Goal: Task Accomplishment & Management: Complete application form

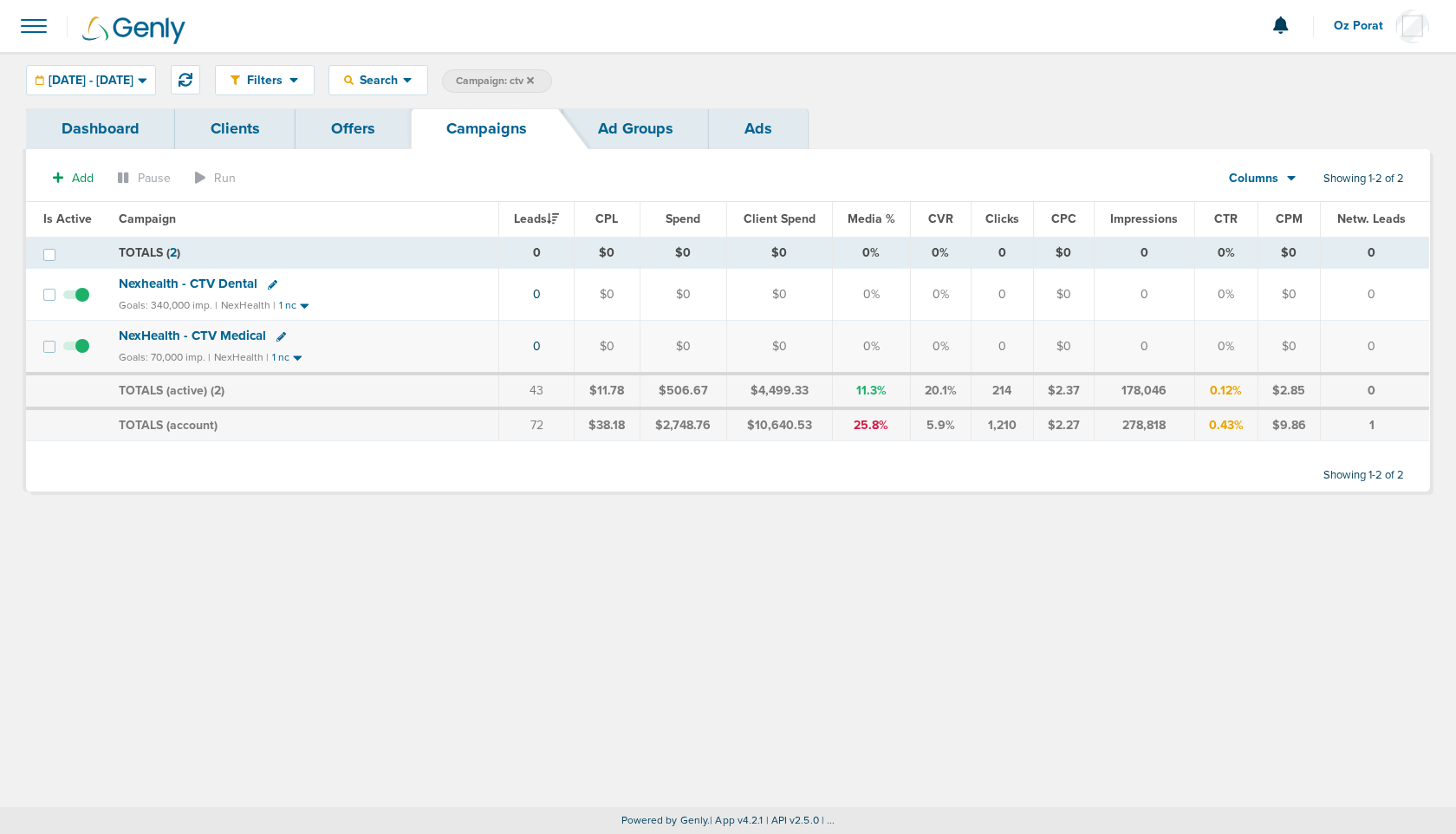
click at [981, 71] on div "Filters Active Only Settings Status Active Inactive Objectives MQL SQL Traffic …" at bounding box center [822, 80] width 1214 height 30
click at [534, 76] on icon at bounding box center [529, 80] width 7 height 10
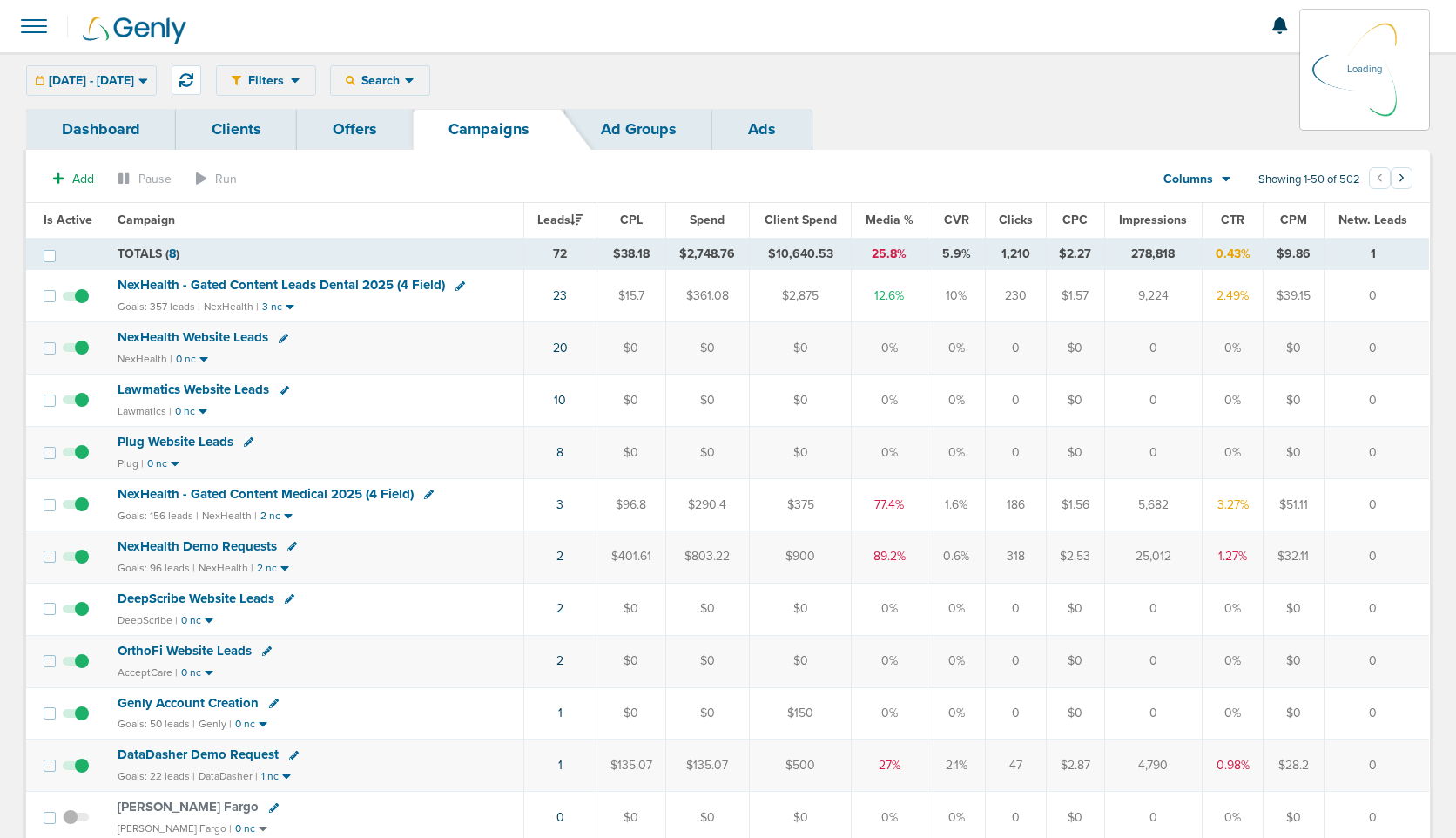
click at [147, 80] on div "08.25.2025 - 08.25.2025 Today Yesterday Last 7 Days Last 14 Days This Month Las…" at bounding box center [92, 80] width 130 height 30
click at [134, 85] on span "08.25.2025 - 08.25.2025" at bounding box center [92, 80] width 85 height 12
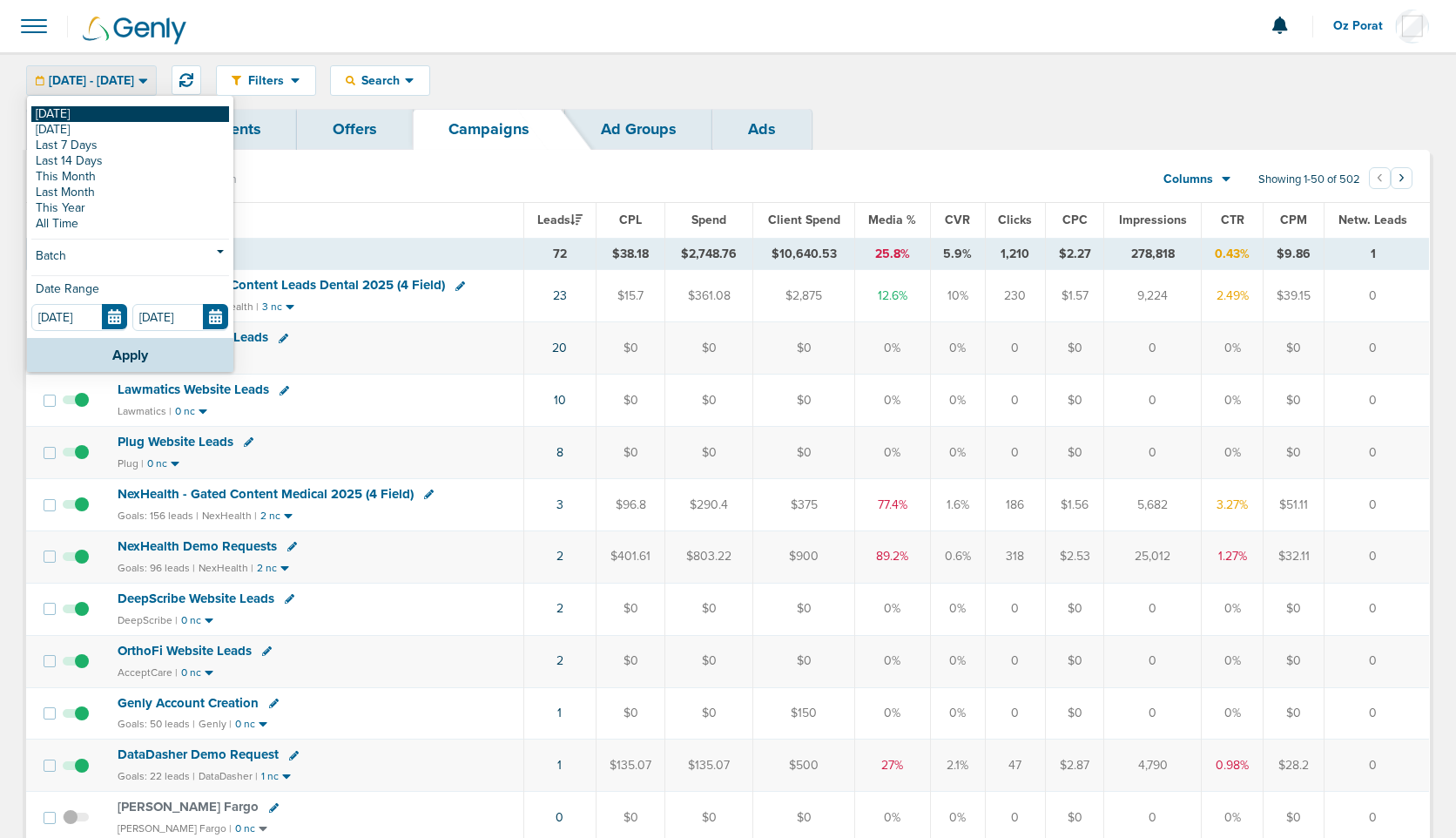
click at [98, 112] on link "[DATE]" at bounding box center [129, 113] width 197 height 16
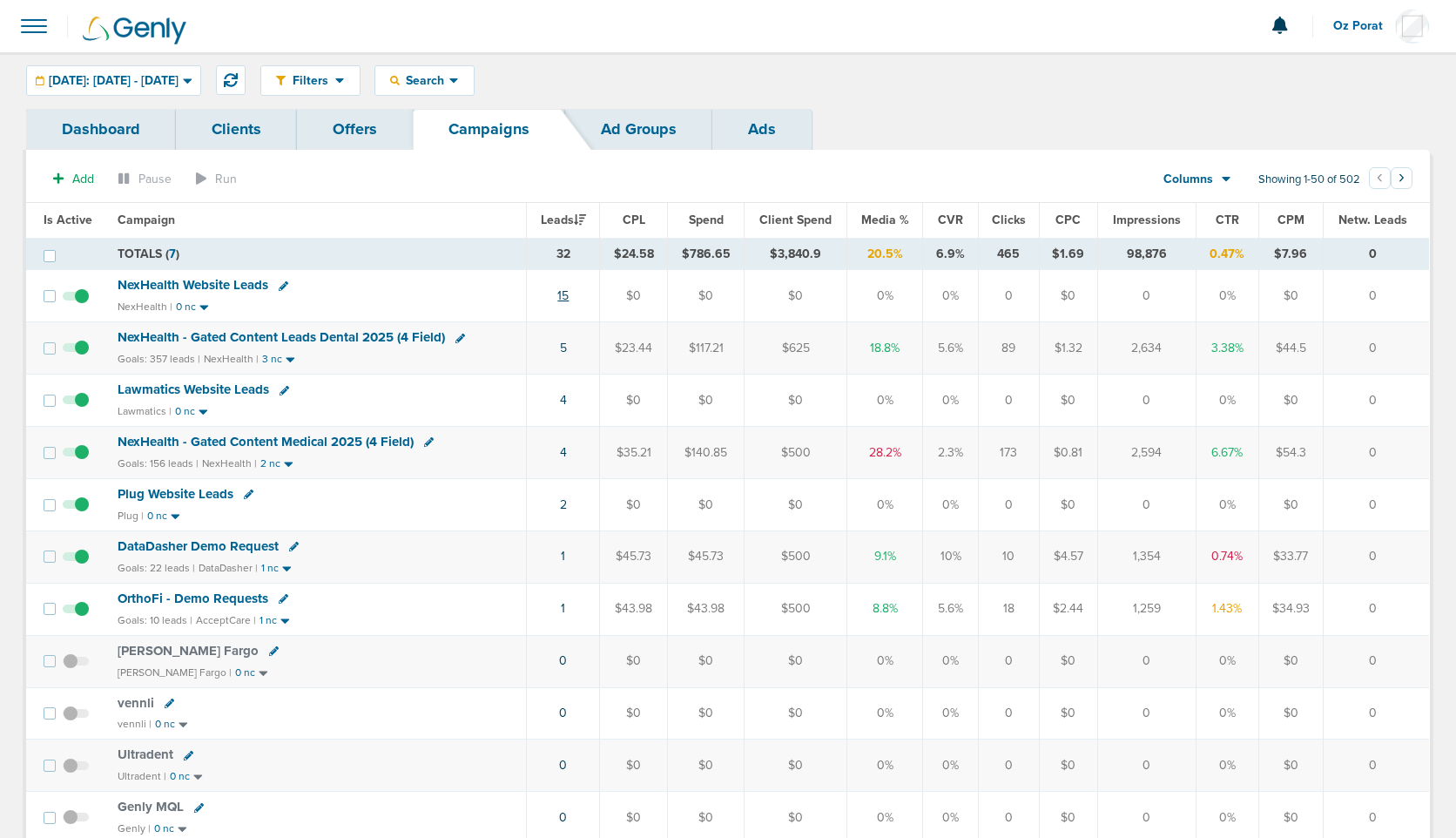
click at [567, 296] on link "15" at bounding box center [563, 296] width 11 height 15
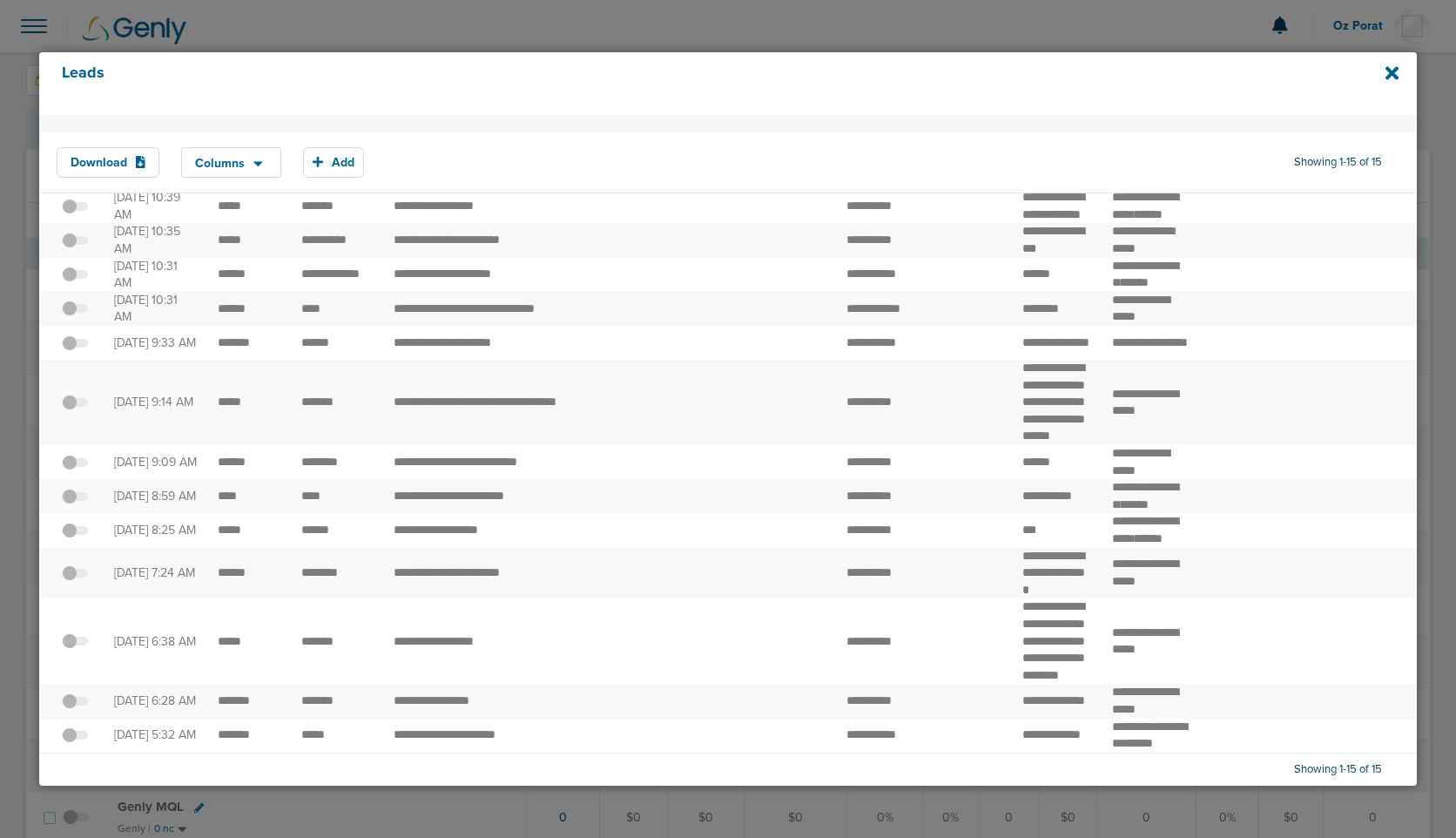
scroll to position [295, 0]
drag, startPoint x: 1009, startPoint y: 713, endPoint x: 1191, endPoint y: 713, distance: 182.0
copy tr "**********"
click at [1391, 72] on icon at bounding box center [1393, 74] width 13 height 13
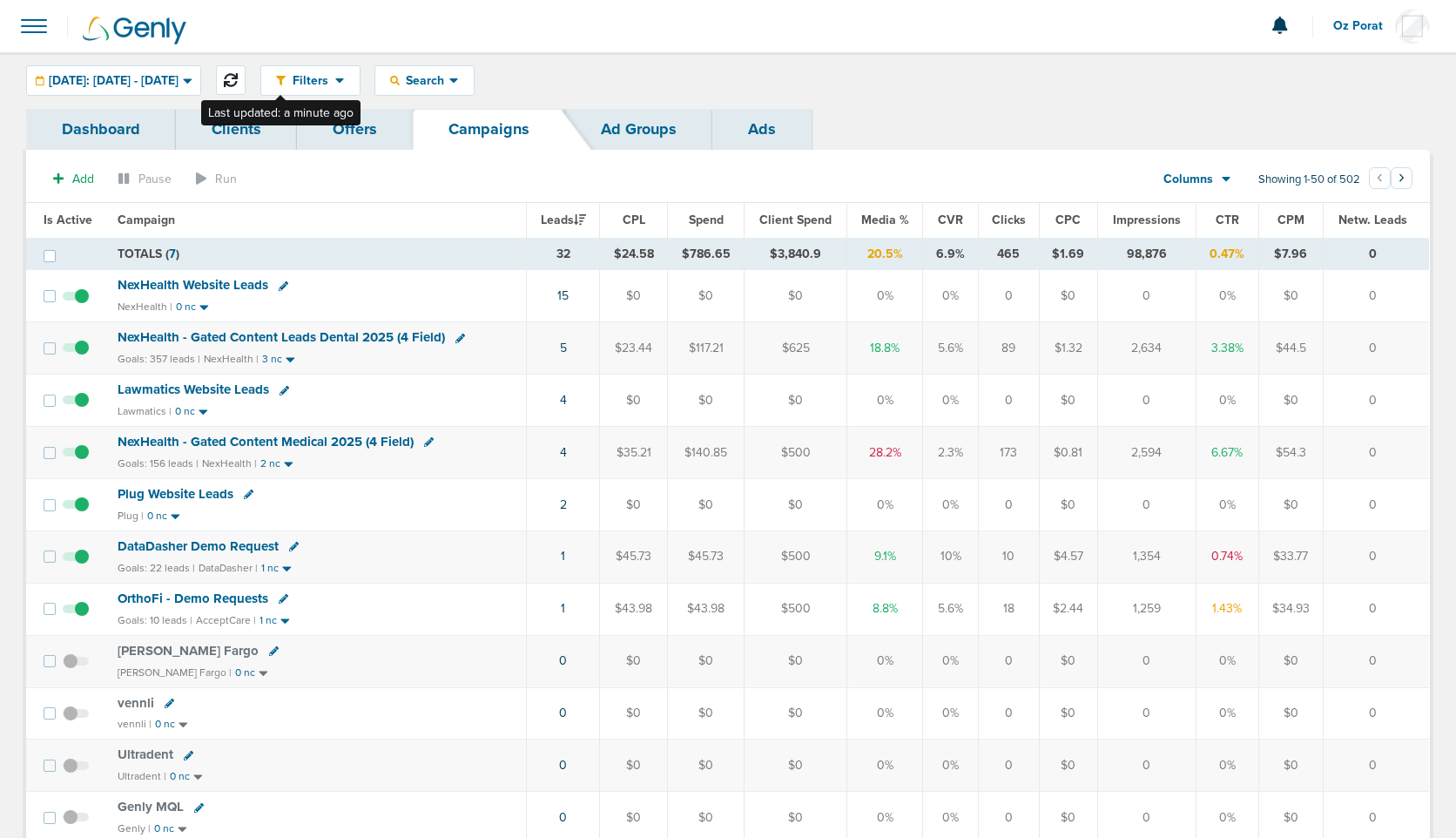
click at [238, 77] on icon at bounding box center [231, 79] width 14 height 14
click at [565, 556] on link "1" at bounding box center [563, 556] width 5 height 15
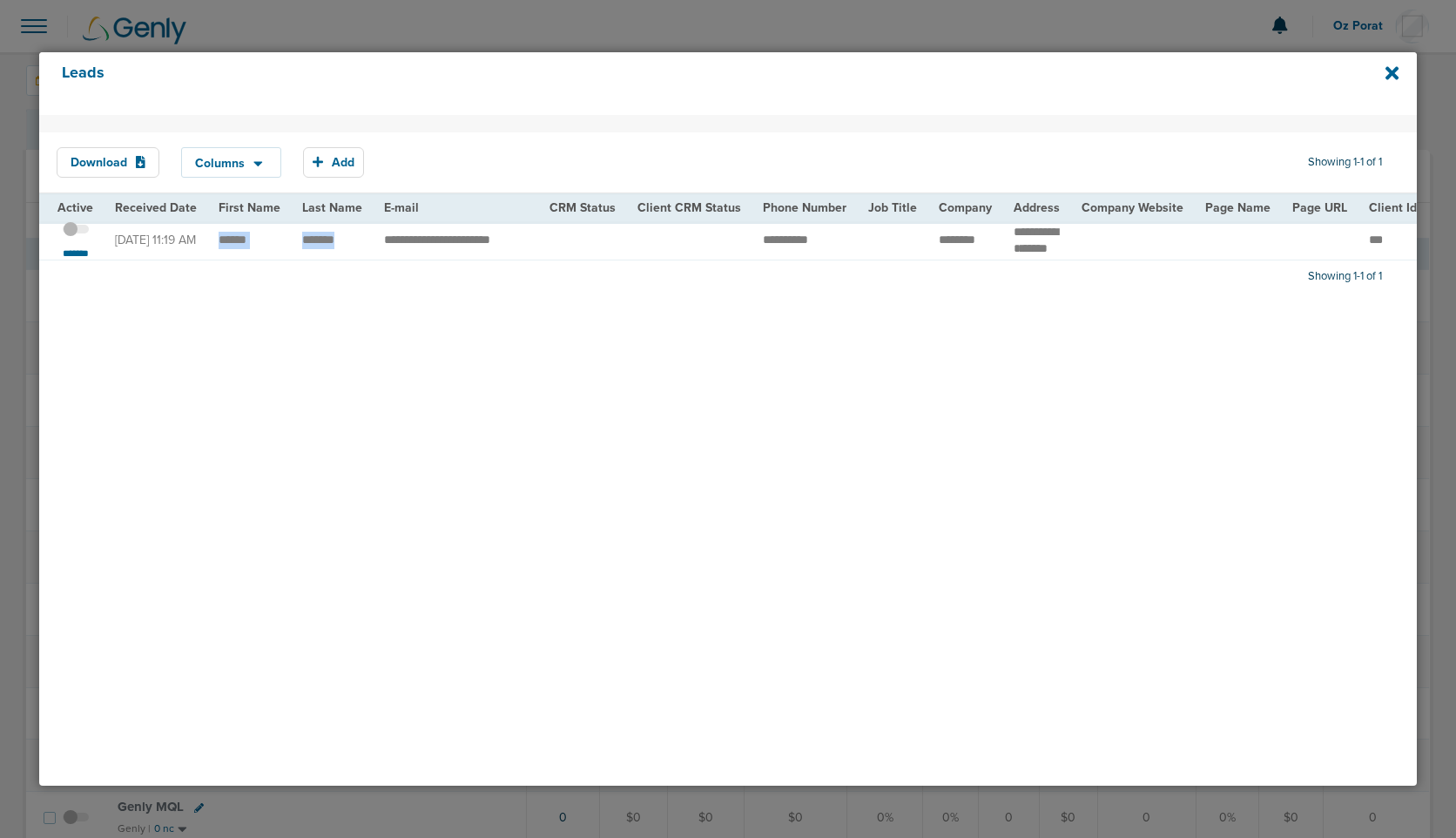
drag, startPoint x: 213, startPoint y: 241, endPoint x: 348, endPoint y: 248, distance: 135.2
drag, startPoint x: 525, startPoint y: 248, endPoint x: 459, endPoint y: 248, distance: 66.0
click at [459, 248] on td "**********" at bounding box center [455, 240] width 165 height 39
drag, startPoint x: 211, startPoint y: 246, endPoint x: 357, endPoint y: 248, distance: 146.0
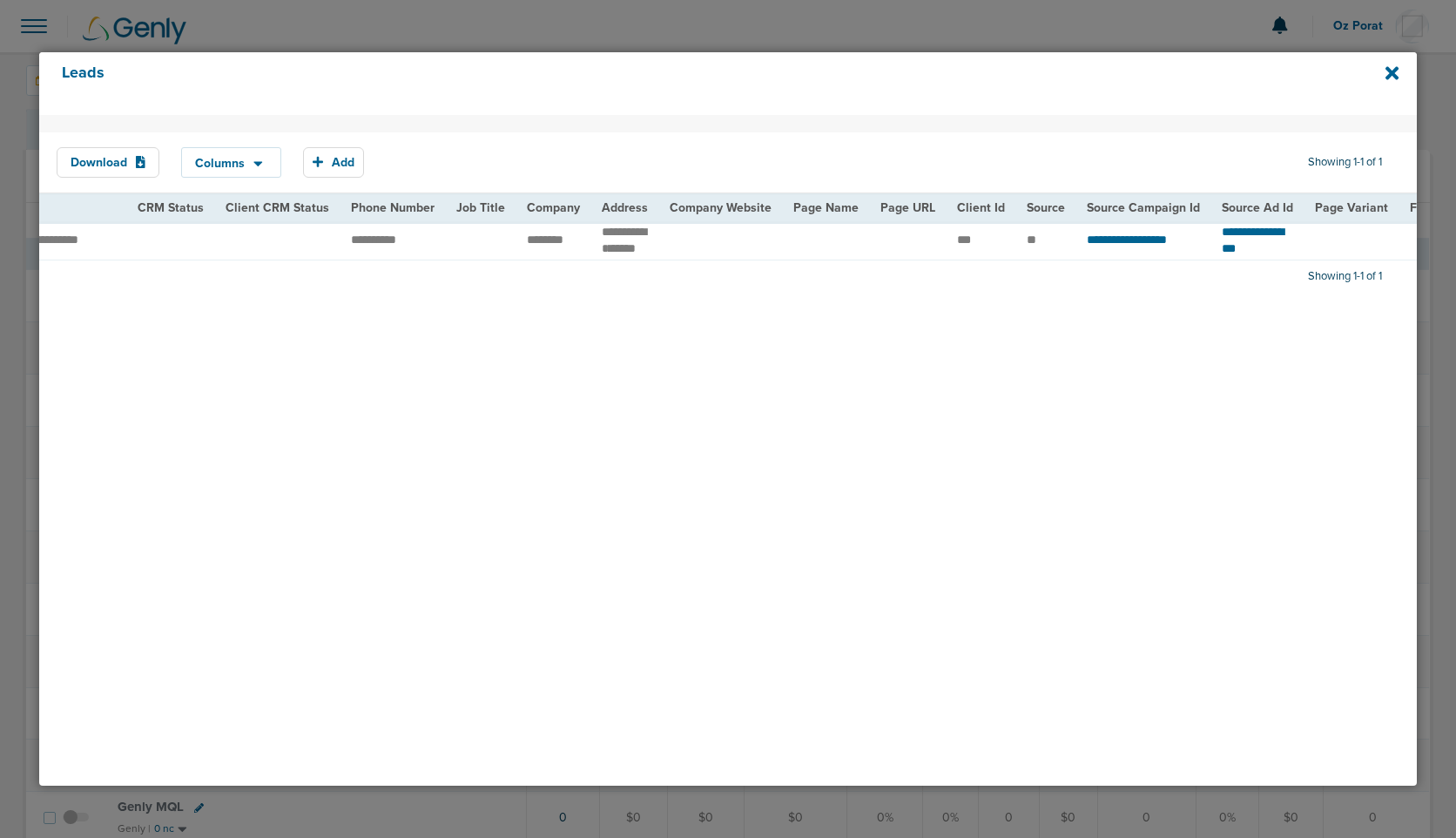
scroll to position [0, 429]
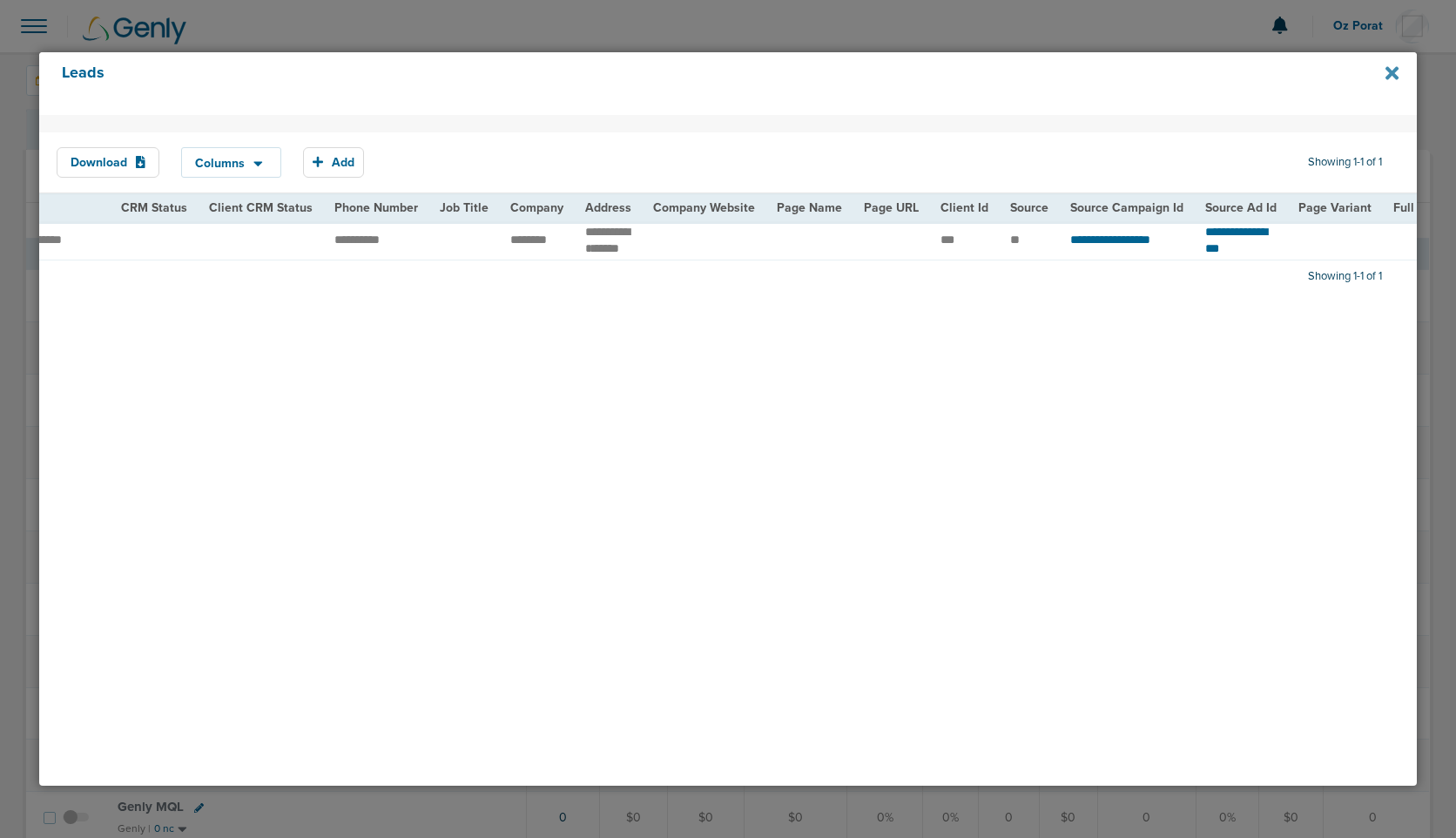
click at [1387, 67] on icon at bounding box center [1393, 74] width 13 height 13
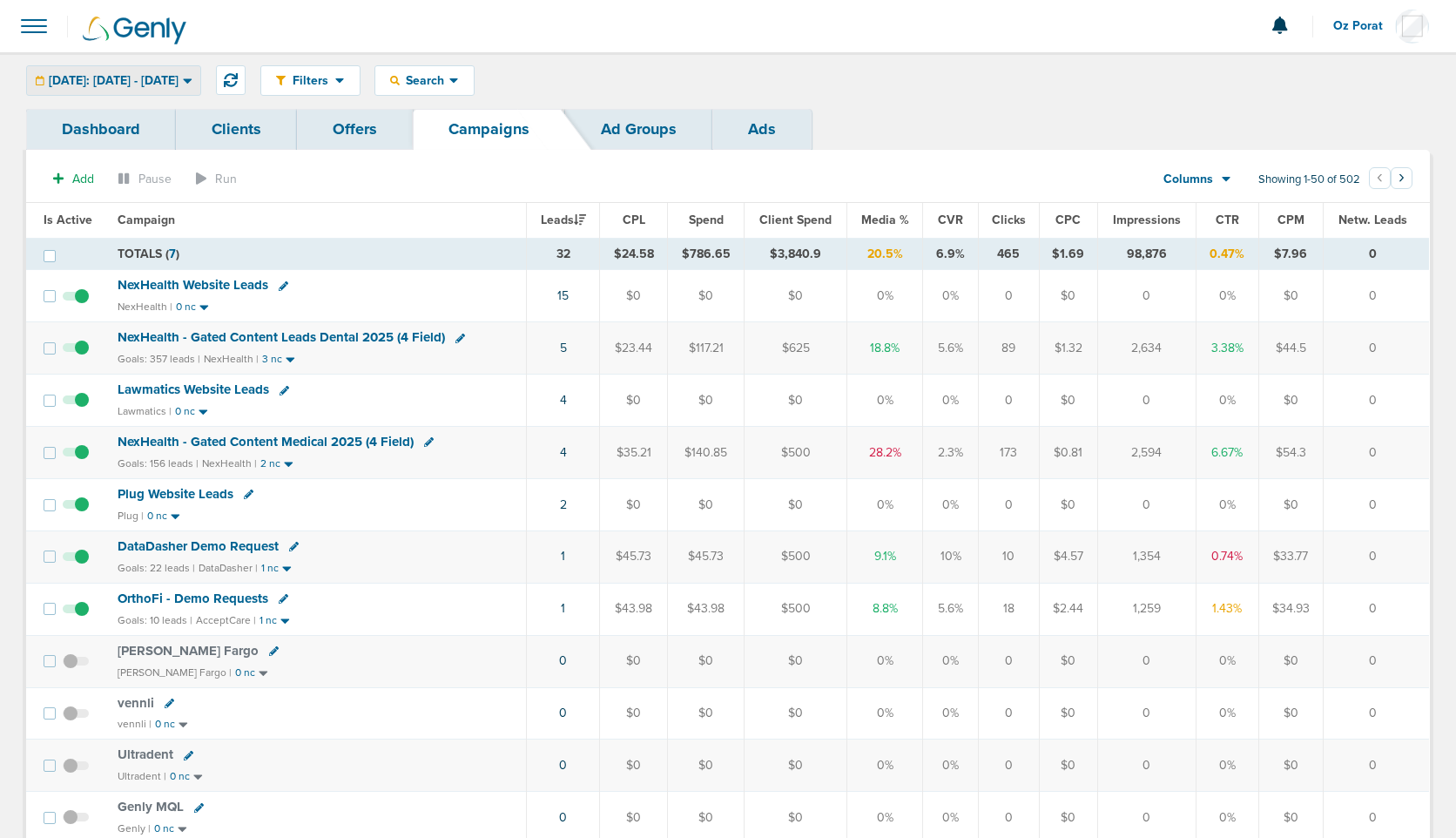
click at [175, 69] on div "Today: 08.28.2025 - 08.28.2025" at bounding box center [113, 80] width 173 height 28
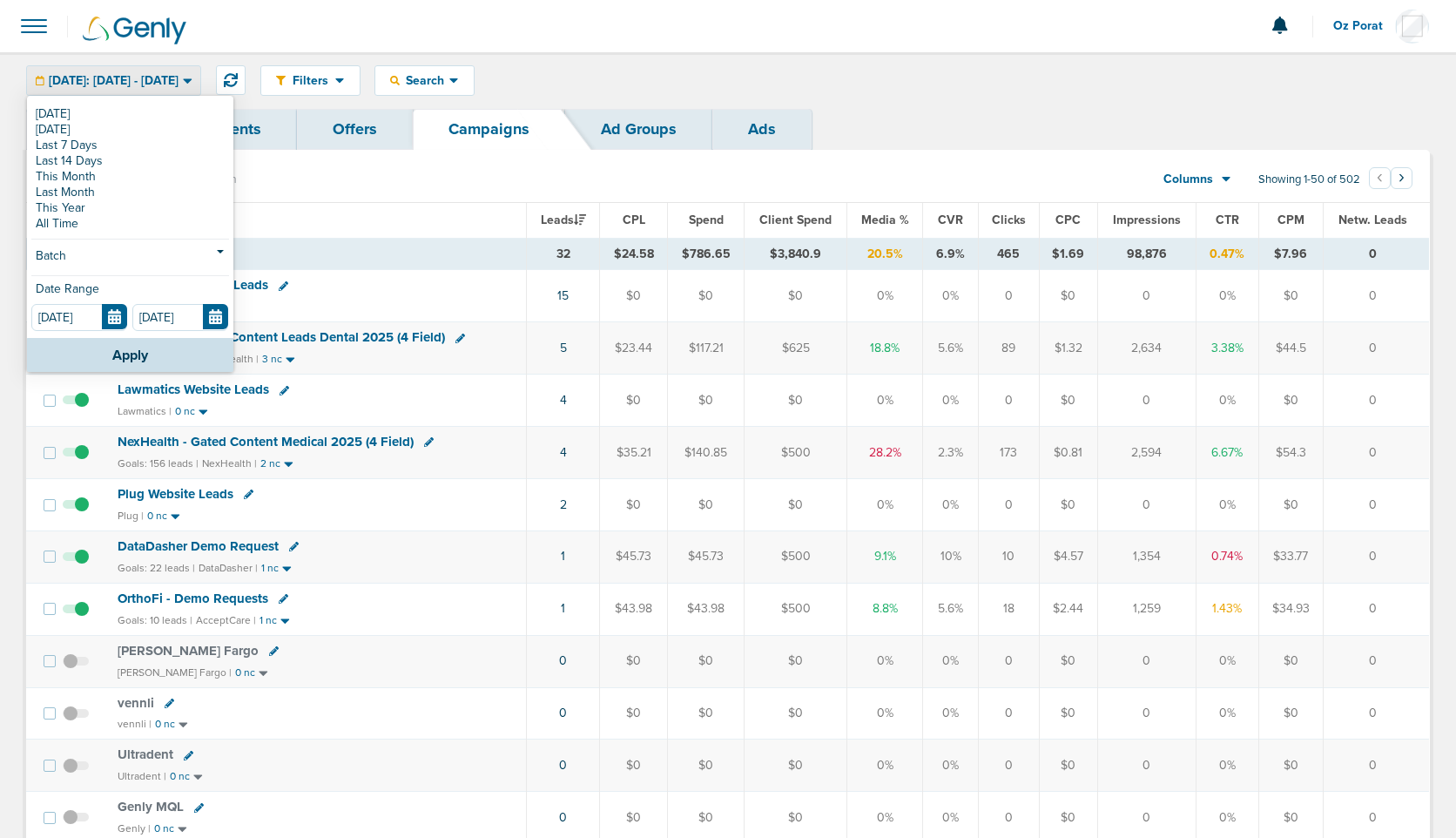
click at [55, 27] on div at bounding box center [728, 26] width 1456 height 52
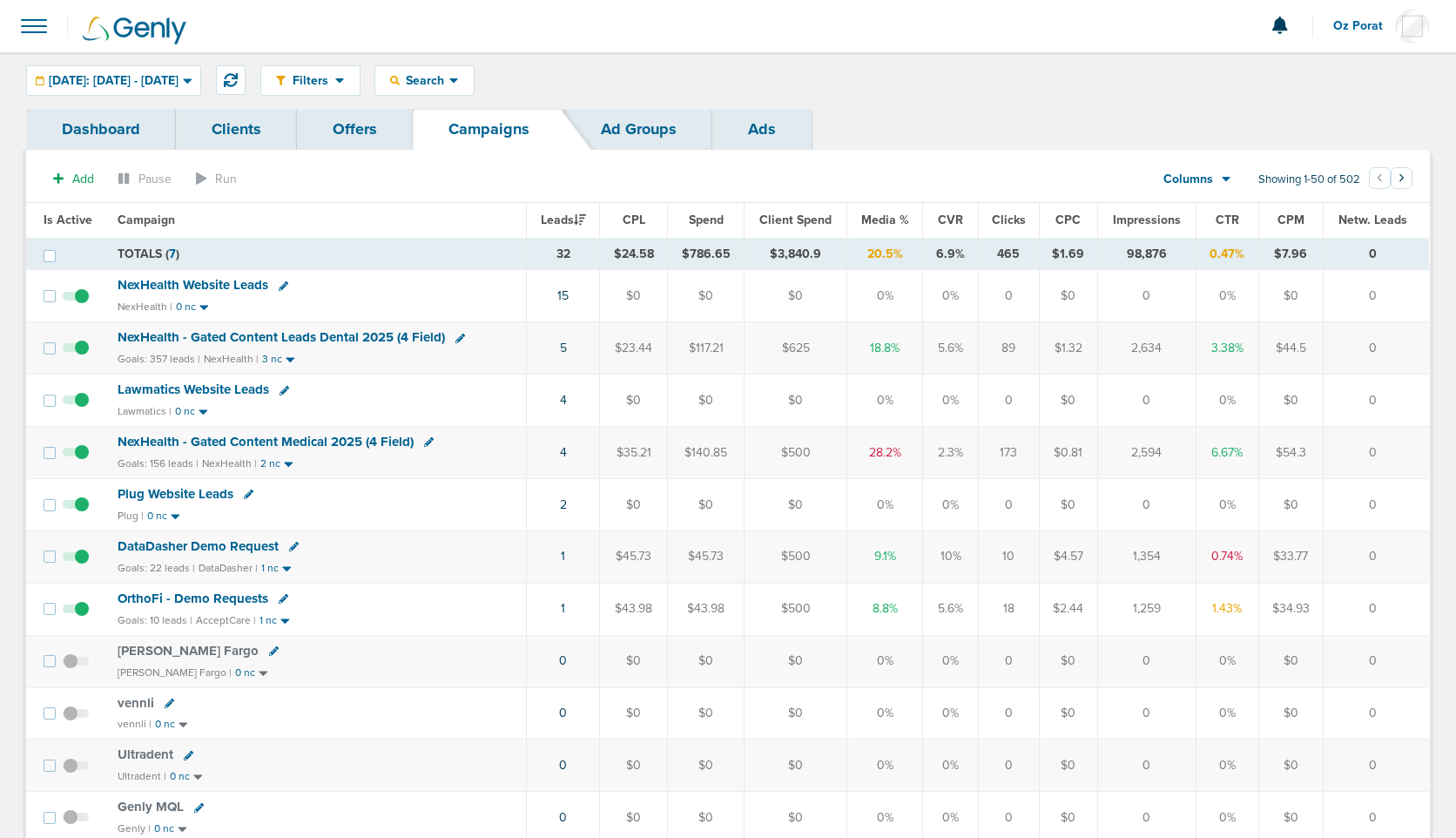
click at [27, 27] on span at bounding box center [34, 26] width 39 height 39
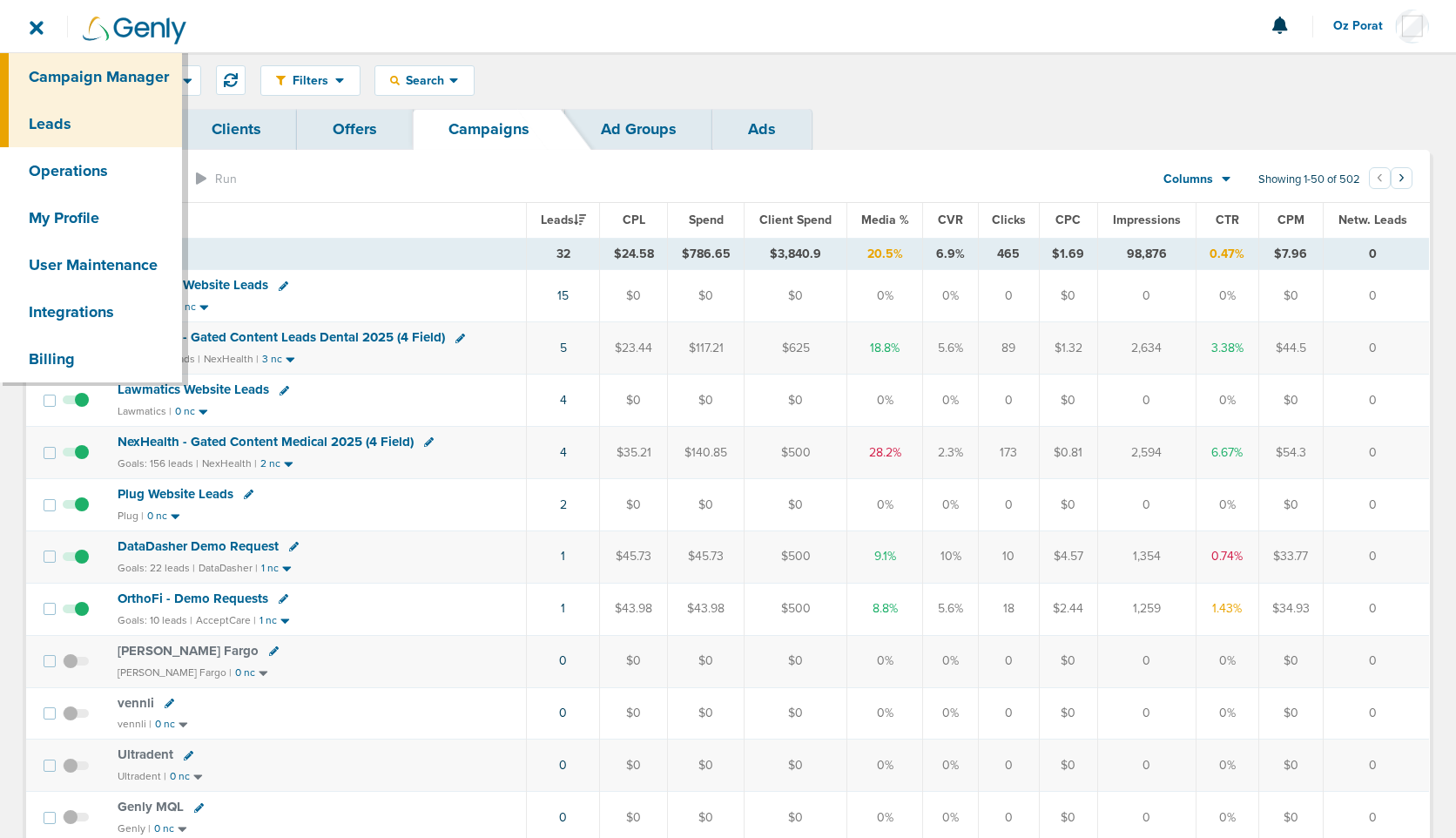
click at [59, 113] on link "Leads" at bounding box center [91, 124] width 182 height 47
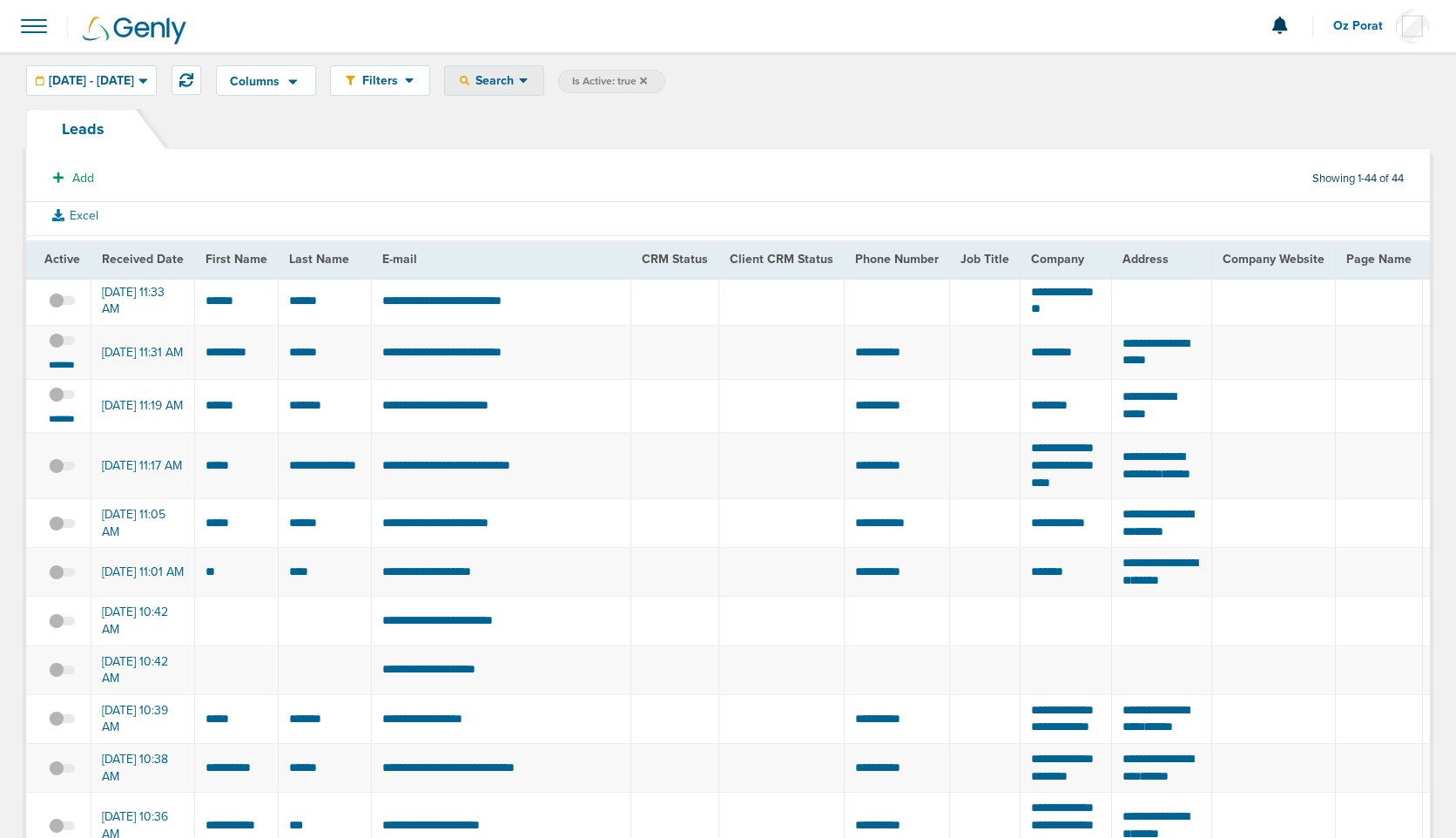
click at [543, 72] on div "Search" at bounding box center [494, 80] width 98 height 28
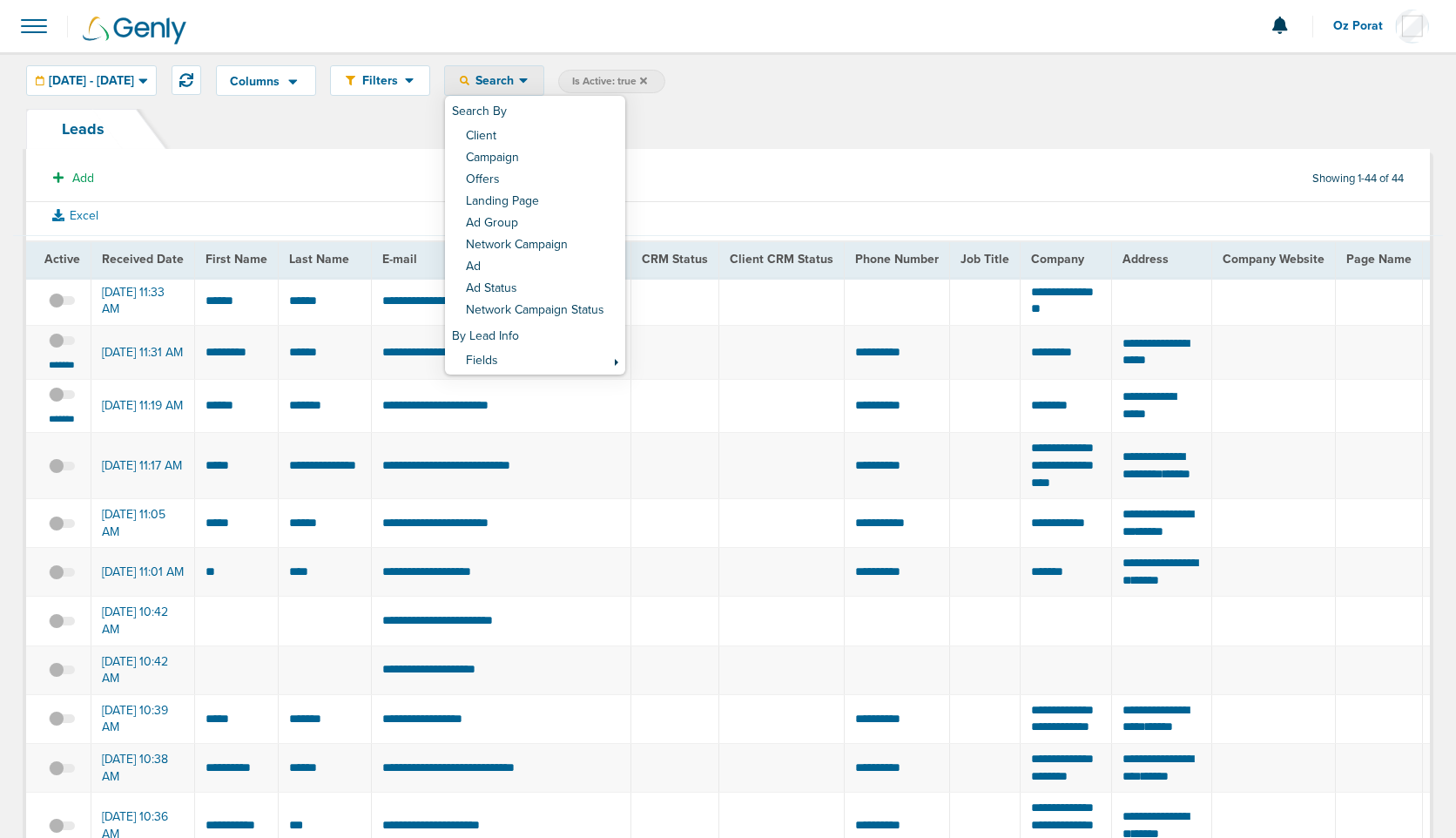
click at [1053, 359] on td "*********" at bounding box center [1065, 351] width 92 height 54
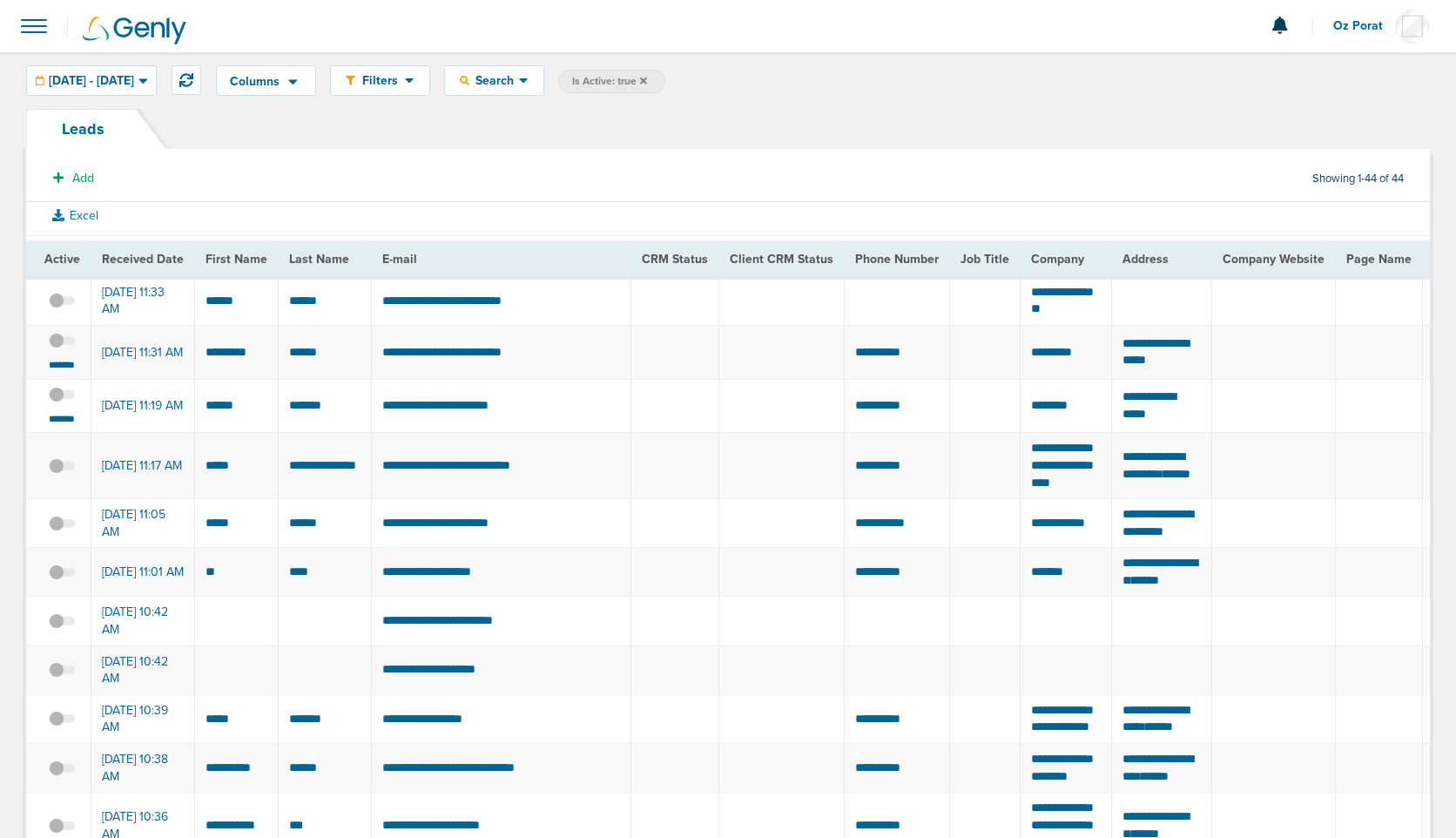
click at [62, 351] on span at bounding box center [62, 351] width 26 height 0
click at [61, 344] on input "checkbox" at bounding box center [61, 344] width 0 height 0
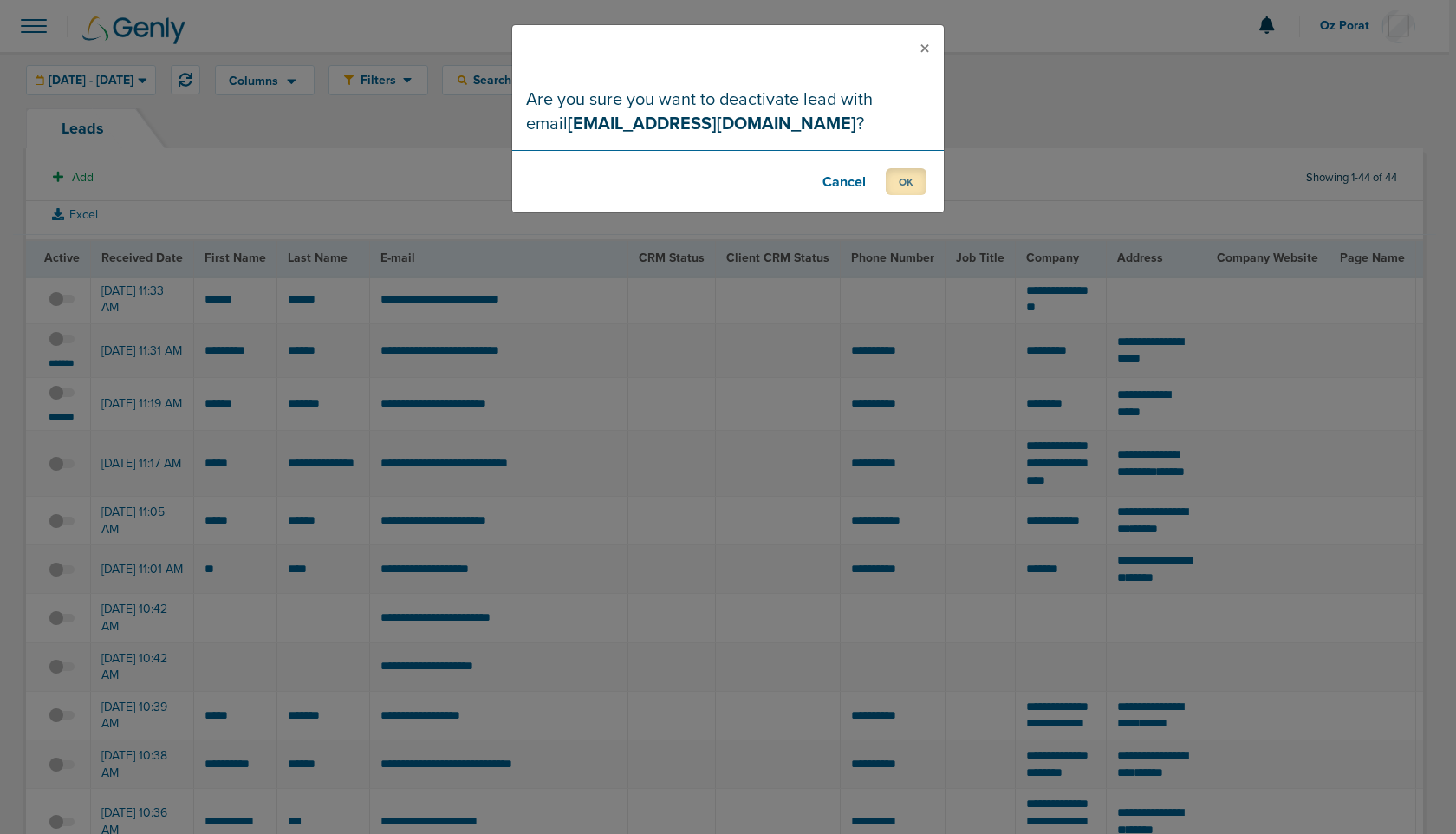
click at [908, 176] on button "OK" at bounding box center [905, 181] width 40 height 27
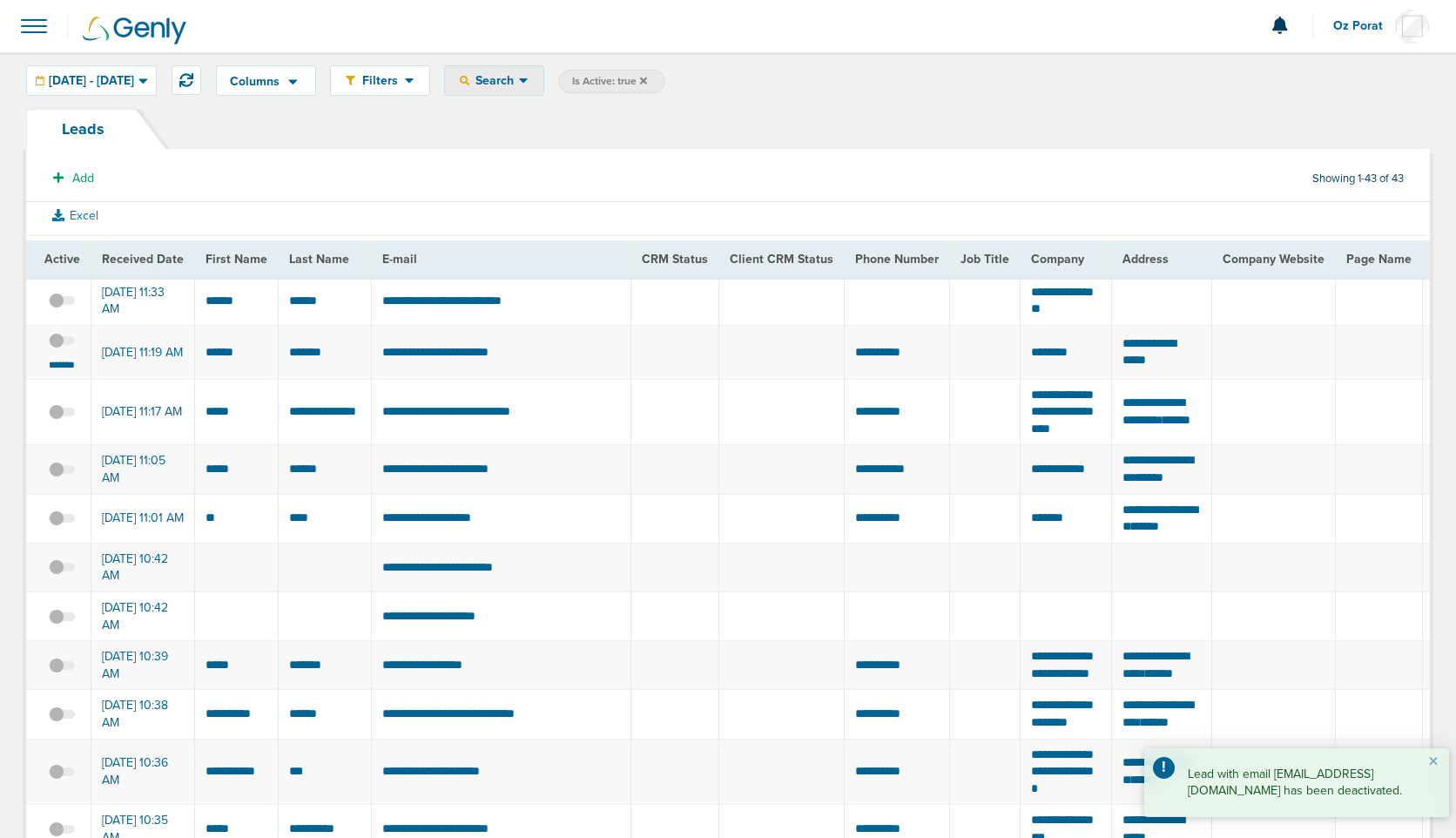
click at [543, 88] on div "Search" at bounding box center [494, 80] width 98 height 28
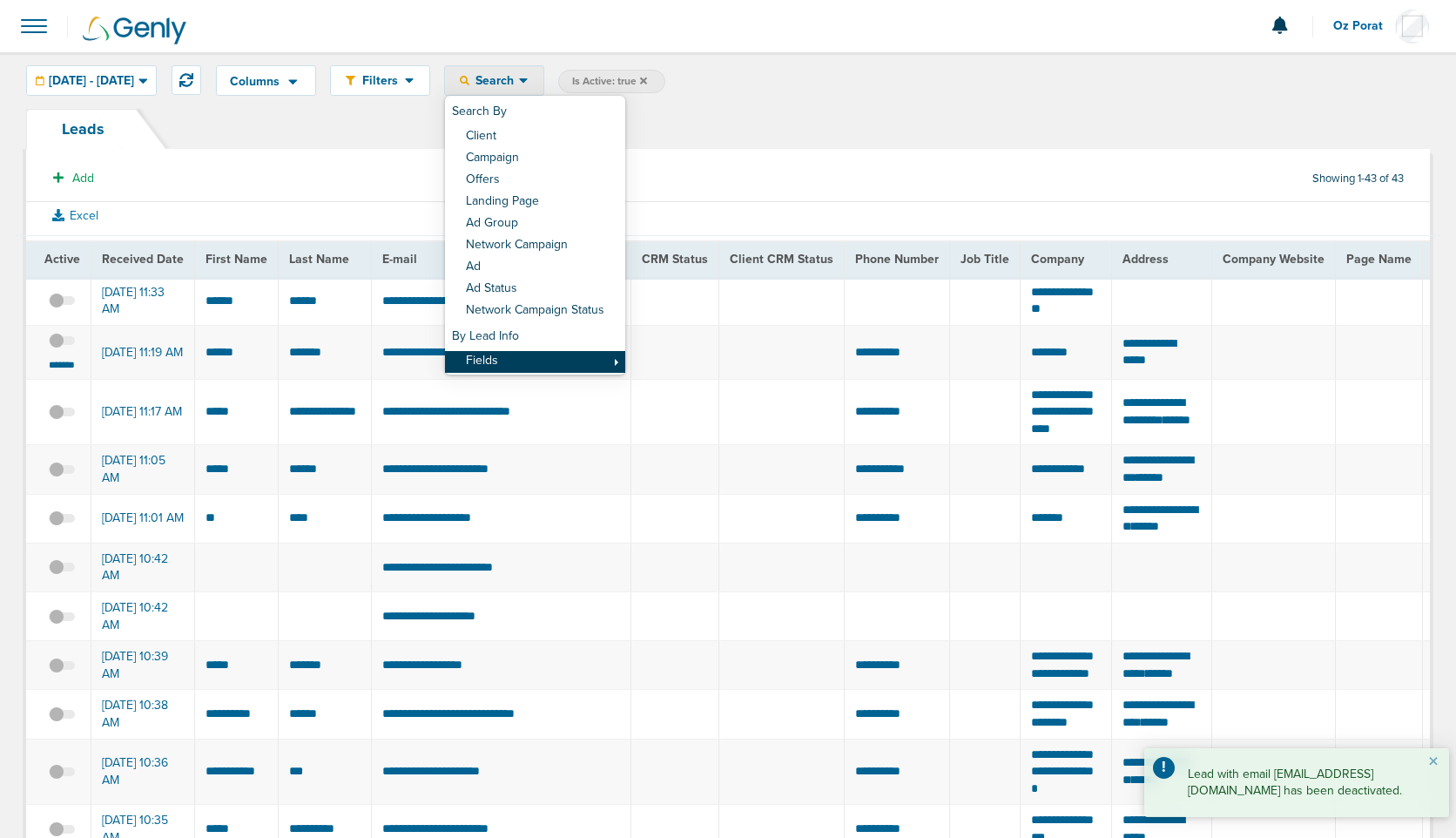
click at [561, 356] on link "Fields" at bounding box center [535, 361] width 180 height 22
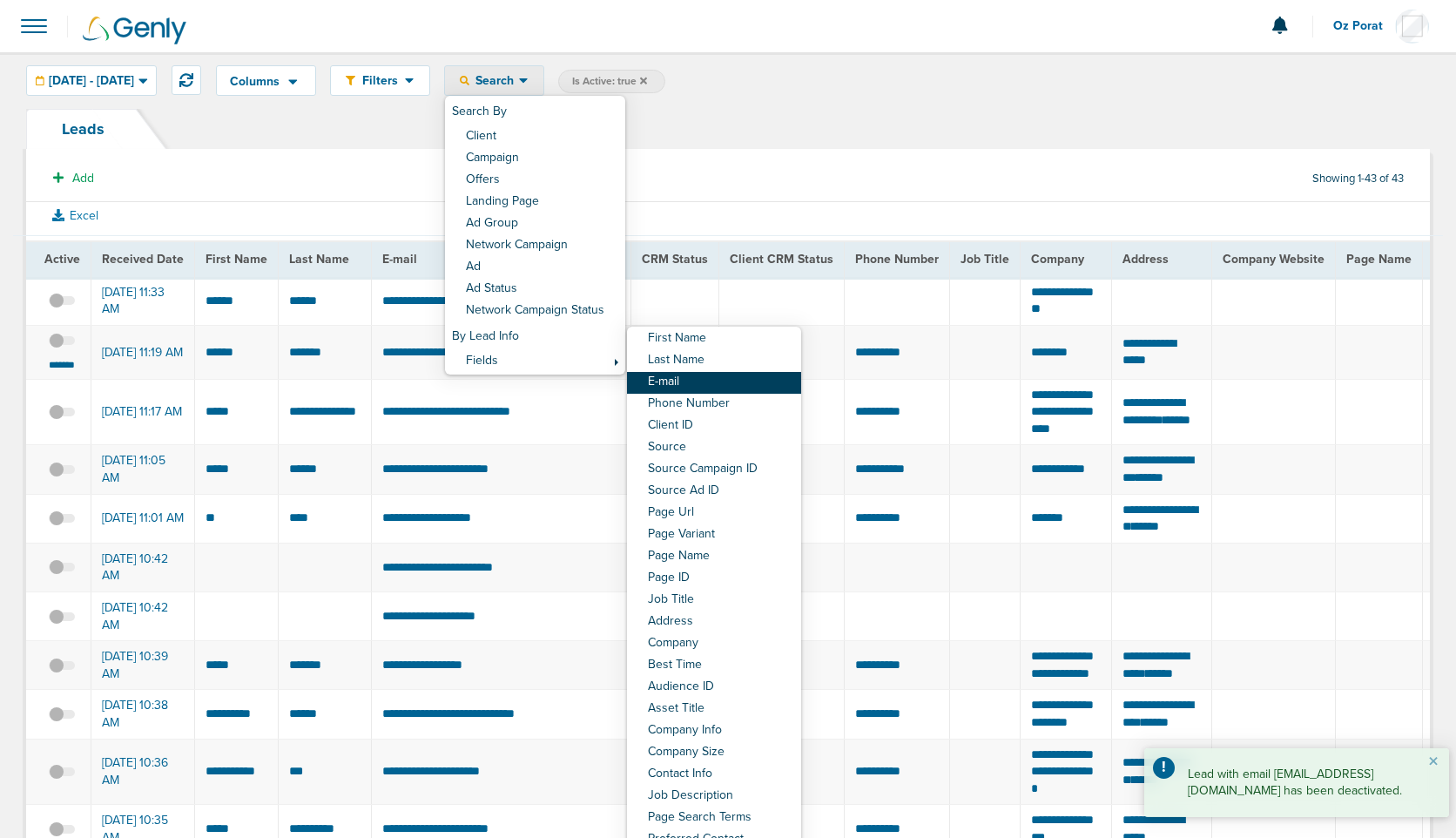
click at [740, 385] on link "E-mail" at bounding box center [714, 383] width 174 height 22
select select "email"
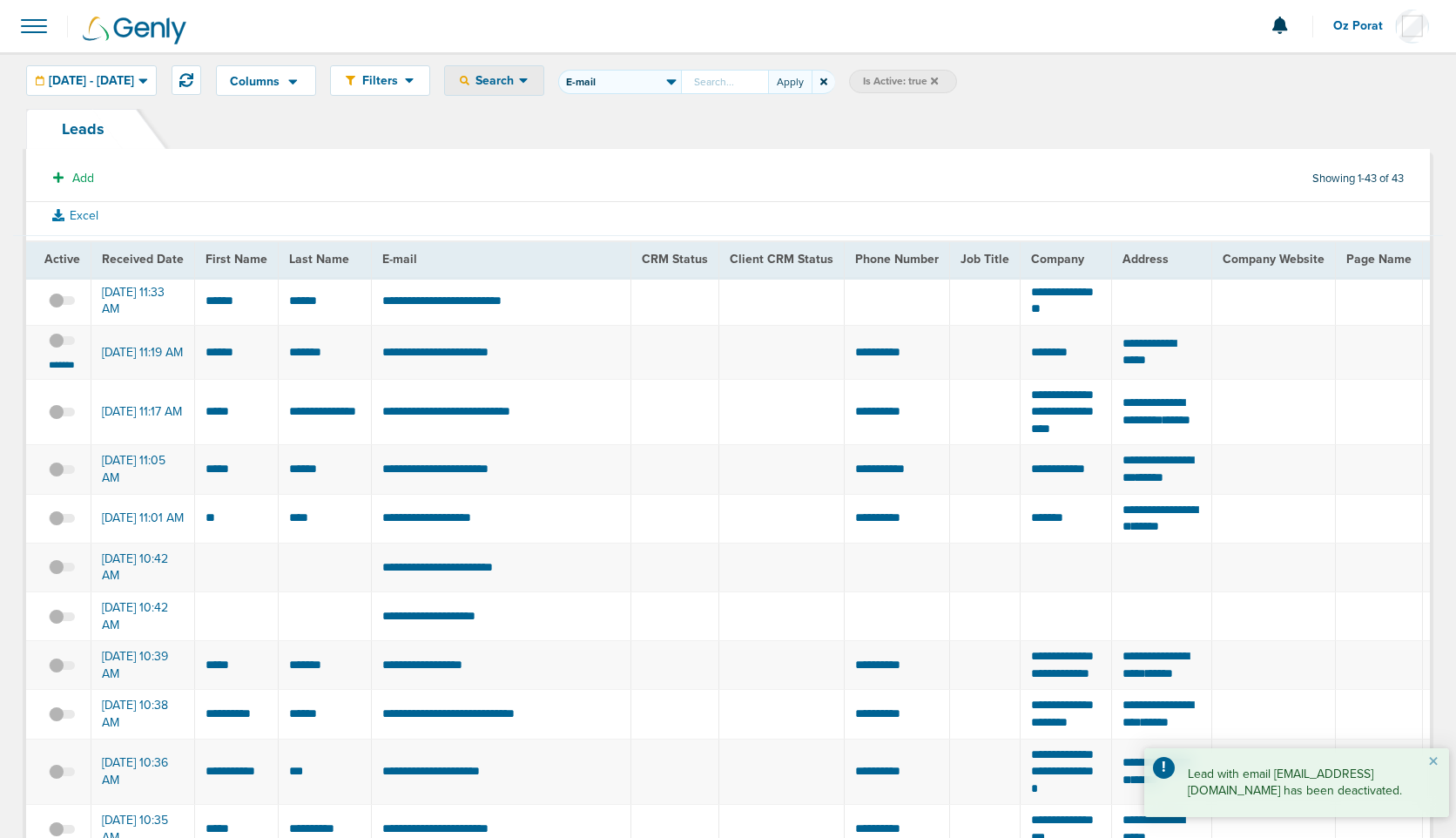
click at [768, 88] on input "First Name Last Name E-mail Phone Number Client ID Source Source Campaign ID So…" at bounding box center [725, 82] width 87 height 25
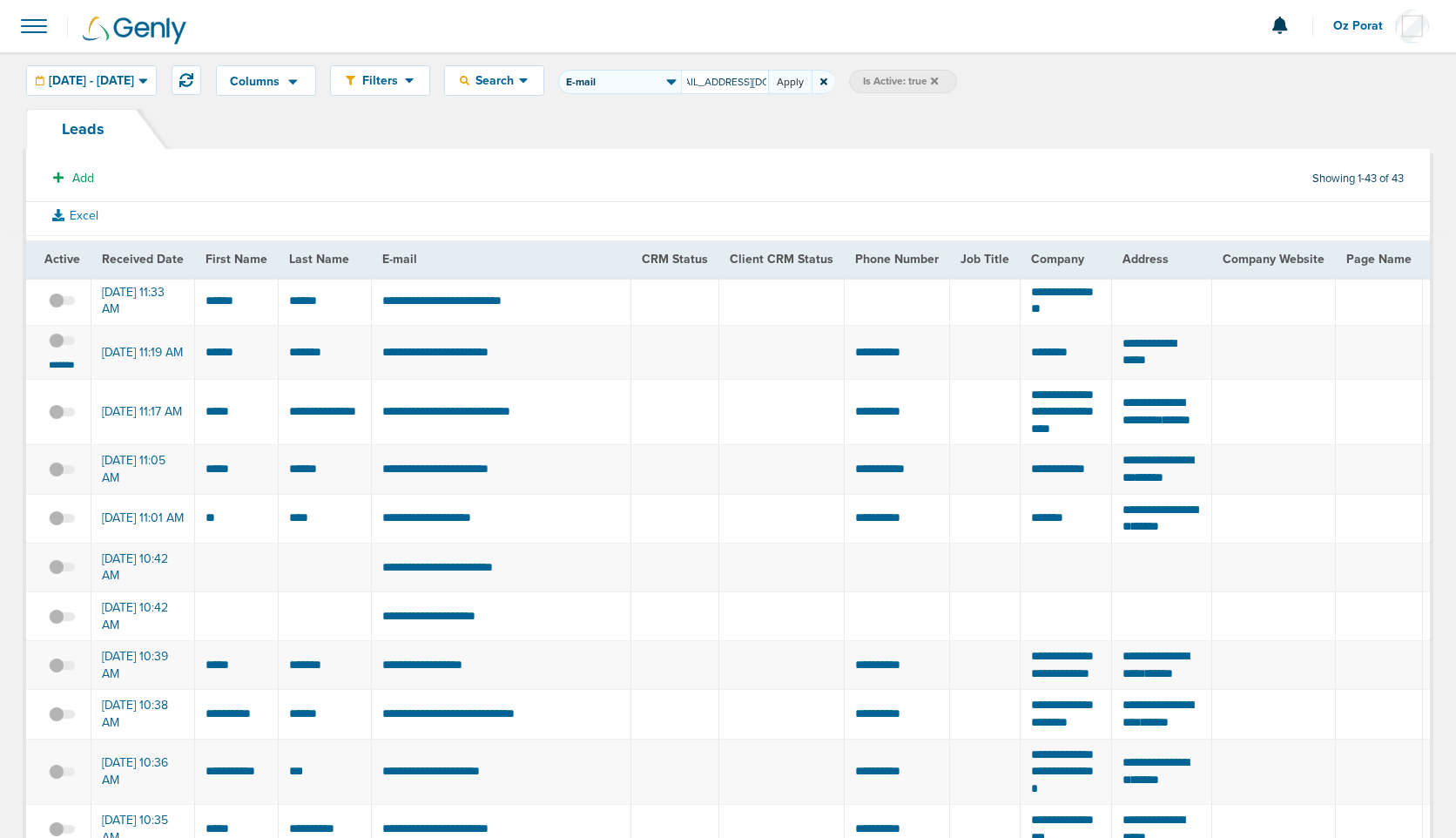
type input "drshp740@gmail.com,"
click at [812, 82] on button "Apply" at bounding box center [790, 82] width 43 height 25
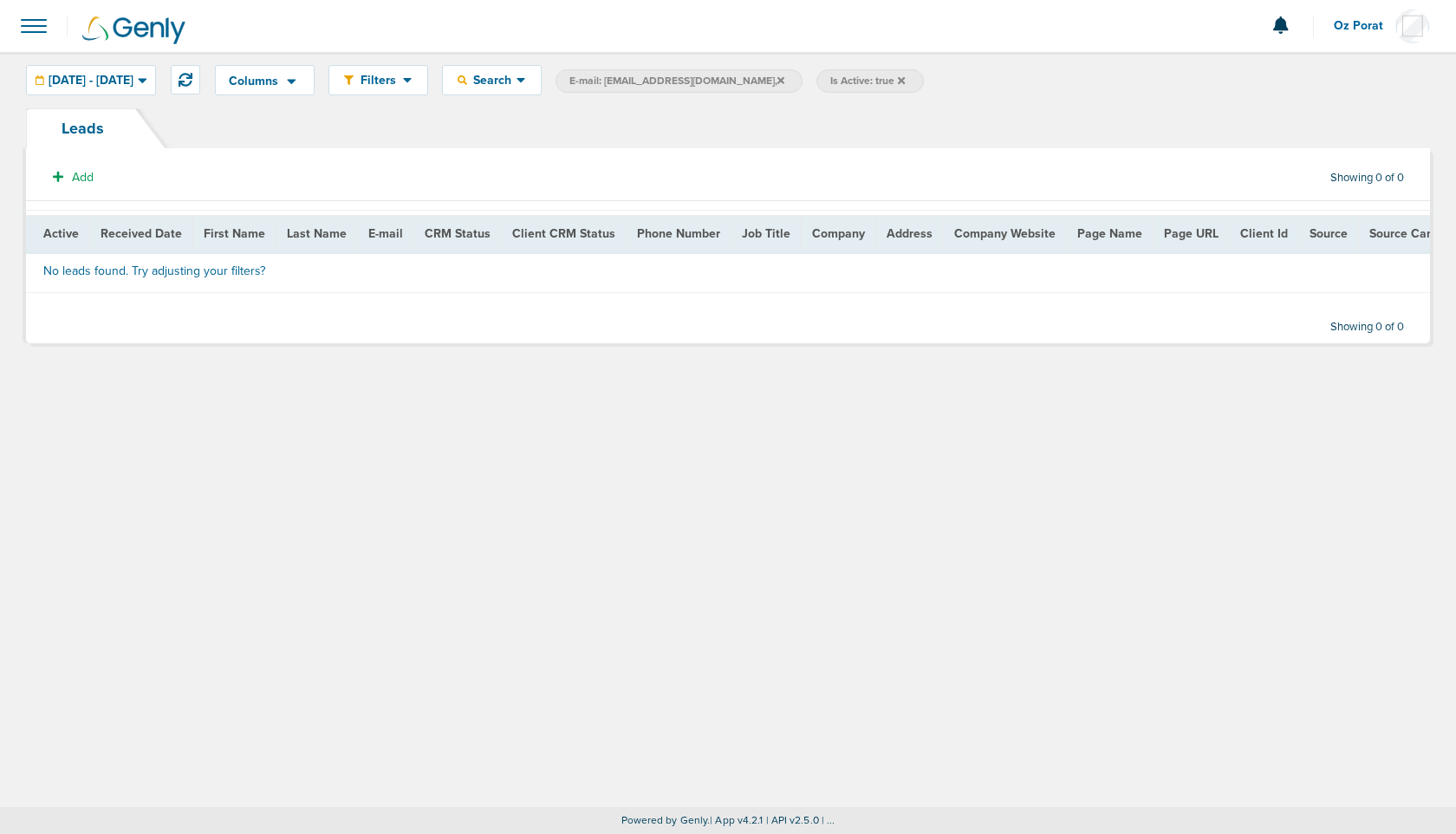
click at [700, 88] on label "E-mail: drshp740@gmail.com," at bounding box center [679, 81] width 247 height 24
click at [703, 81] on span "E-mail: drshp740@gmail.com," at bounding box center [677, 81] width 215 height 15
select select "email"
type input "drshp740@gmail.com"
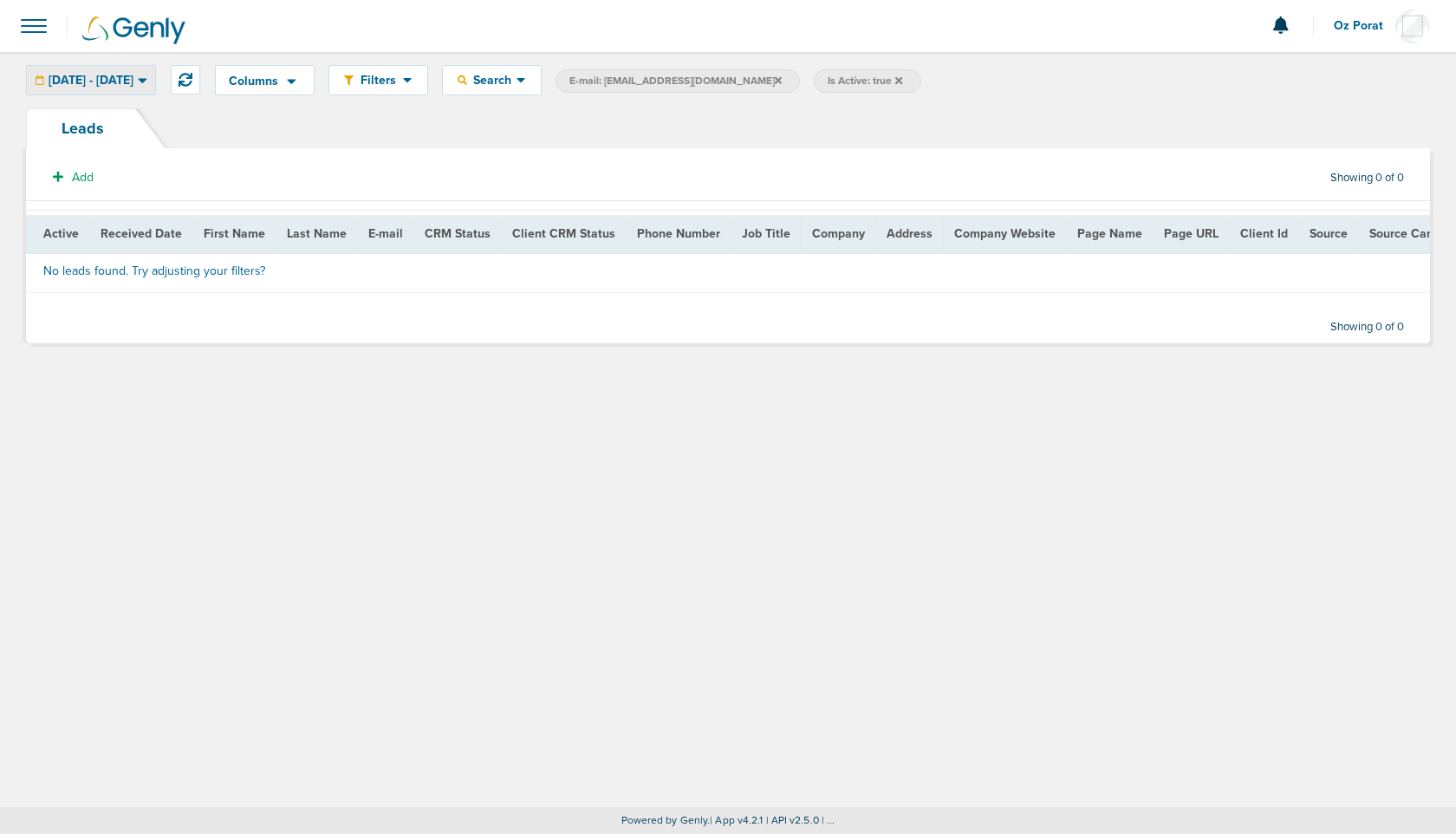
click at [127, 92] on div "08.28.2025 - 08.28.2025" at bounding box center [91, 80] width 128 height 28
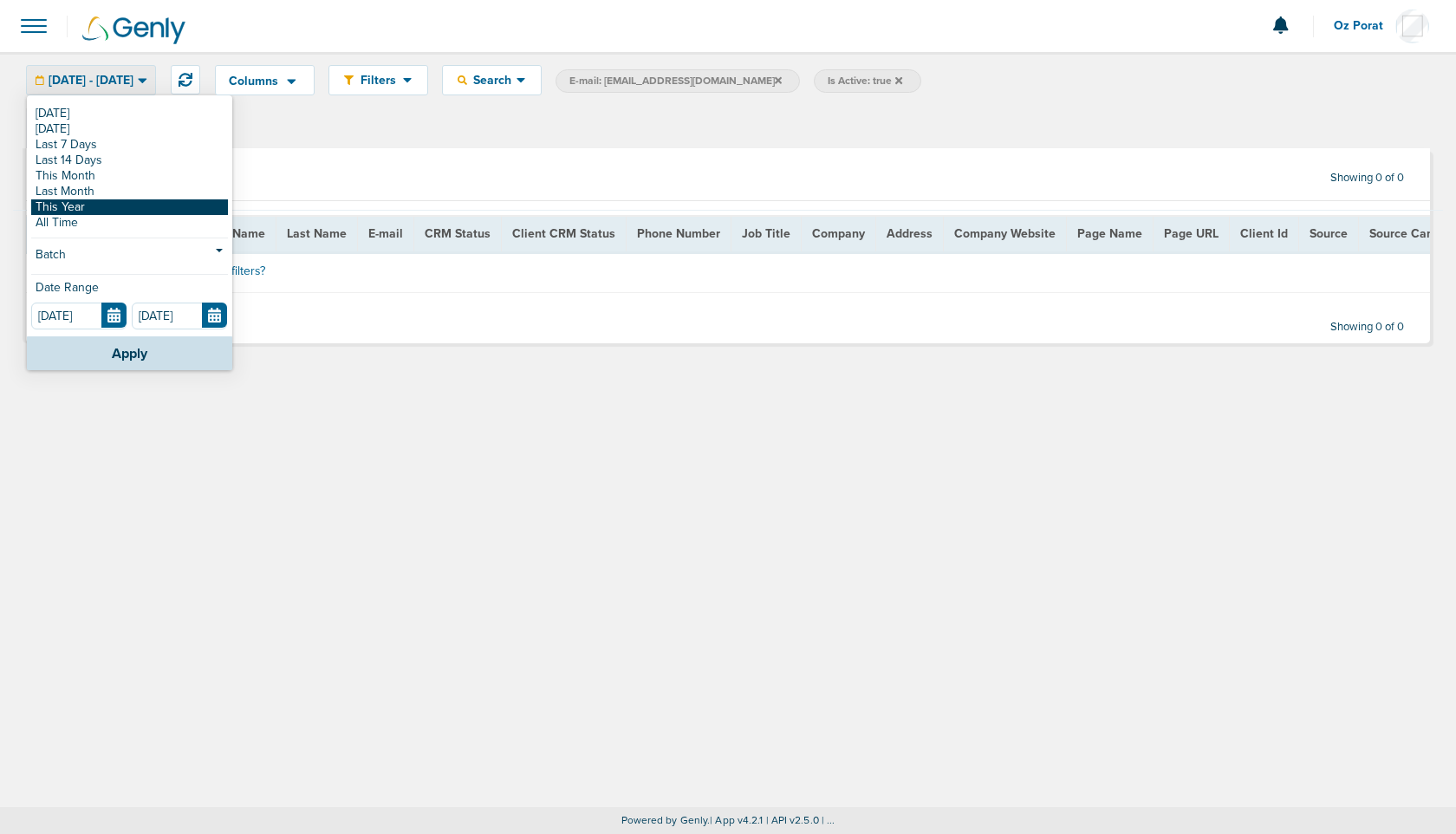
click at [104, 202] on link "This Year" at bounding box center [129, 207] width 196 height 16
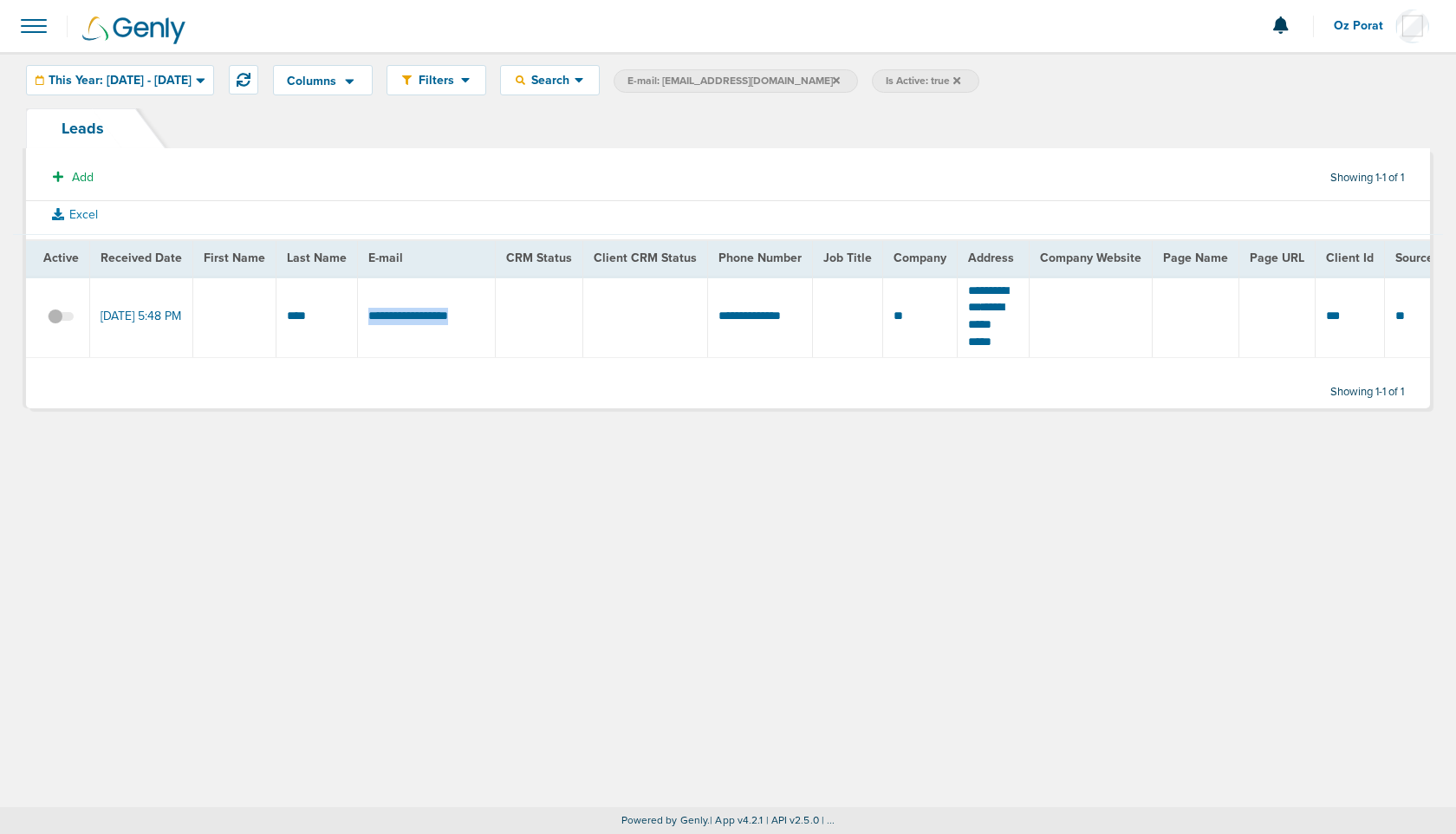
drag, startPoint x: 361, startPoint y: 316, endPoint x: 473, endPoint y: 312, distance: 112.1
click at [473, 312] on td "**********" at bounding box center [427, 317] width 138 height 83
copy td "*********"
click at [39, 25] on span at bounding box center [34, 25] width 39 height 39
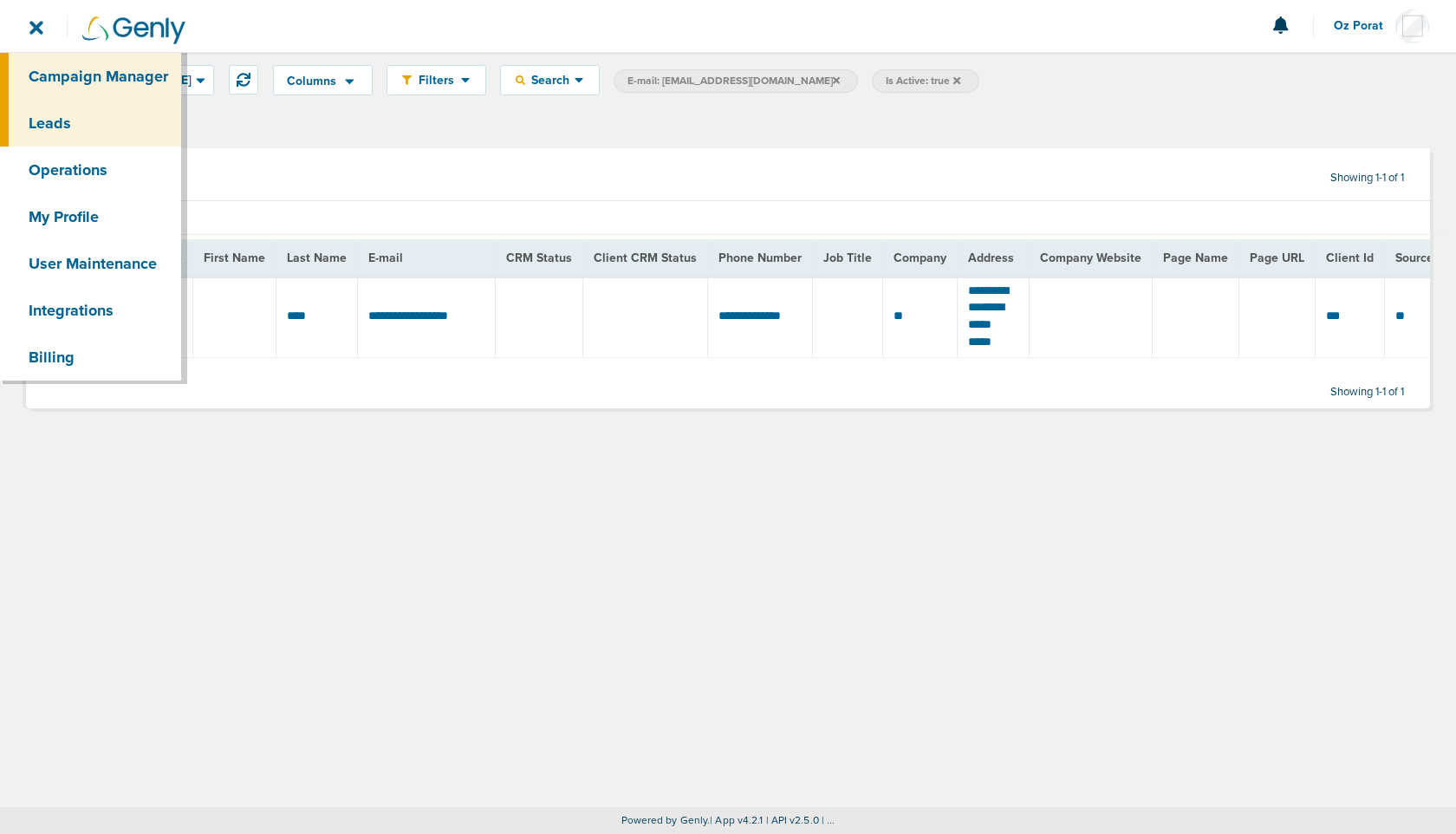
click at [70, 68] on link "Campaign Manager" at bounding box center [90, 76] width 181 height 47
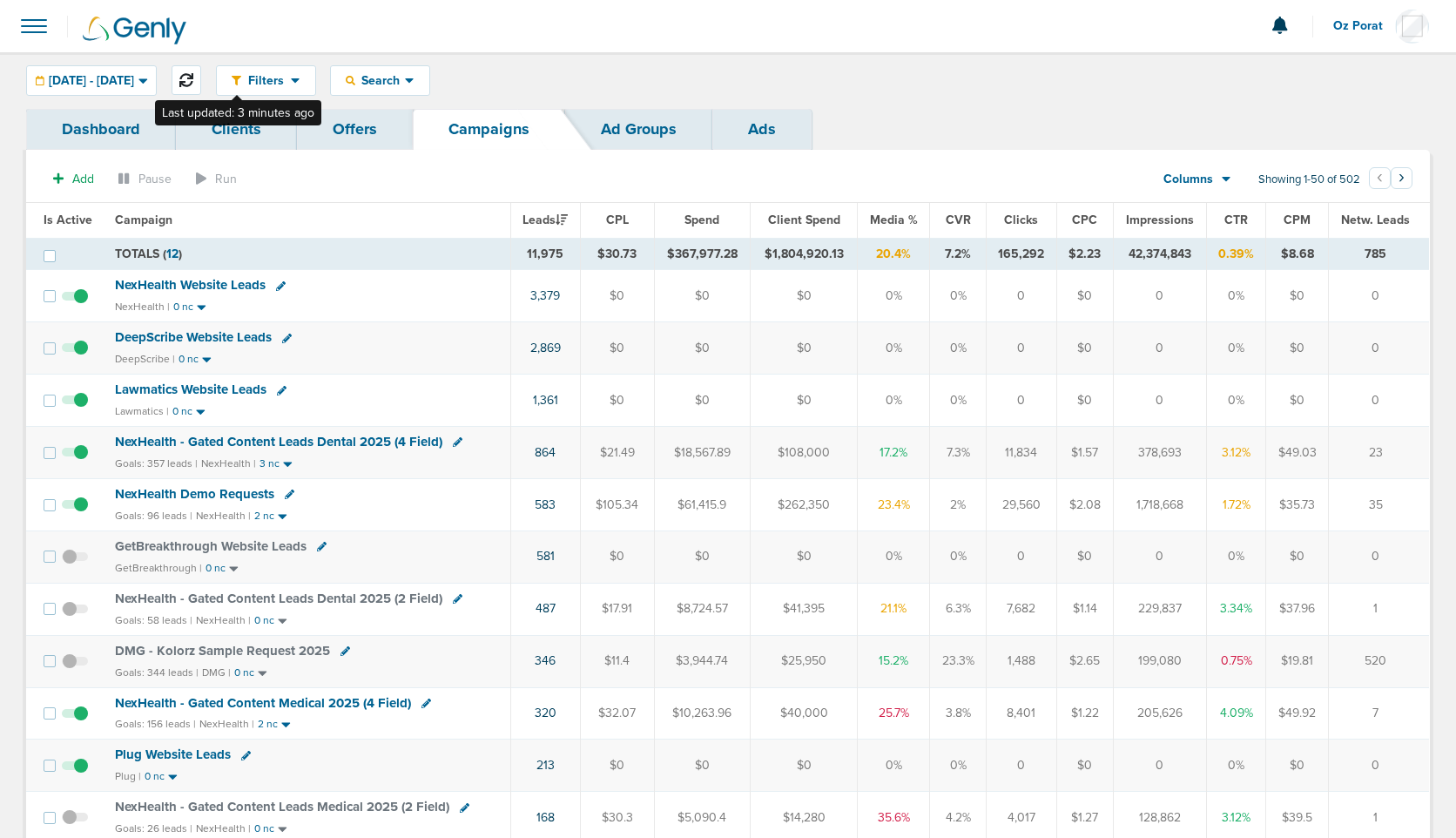
click at [194, 74] on icon at bounding box center [186, 79] width 14 height 14
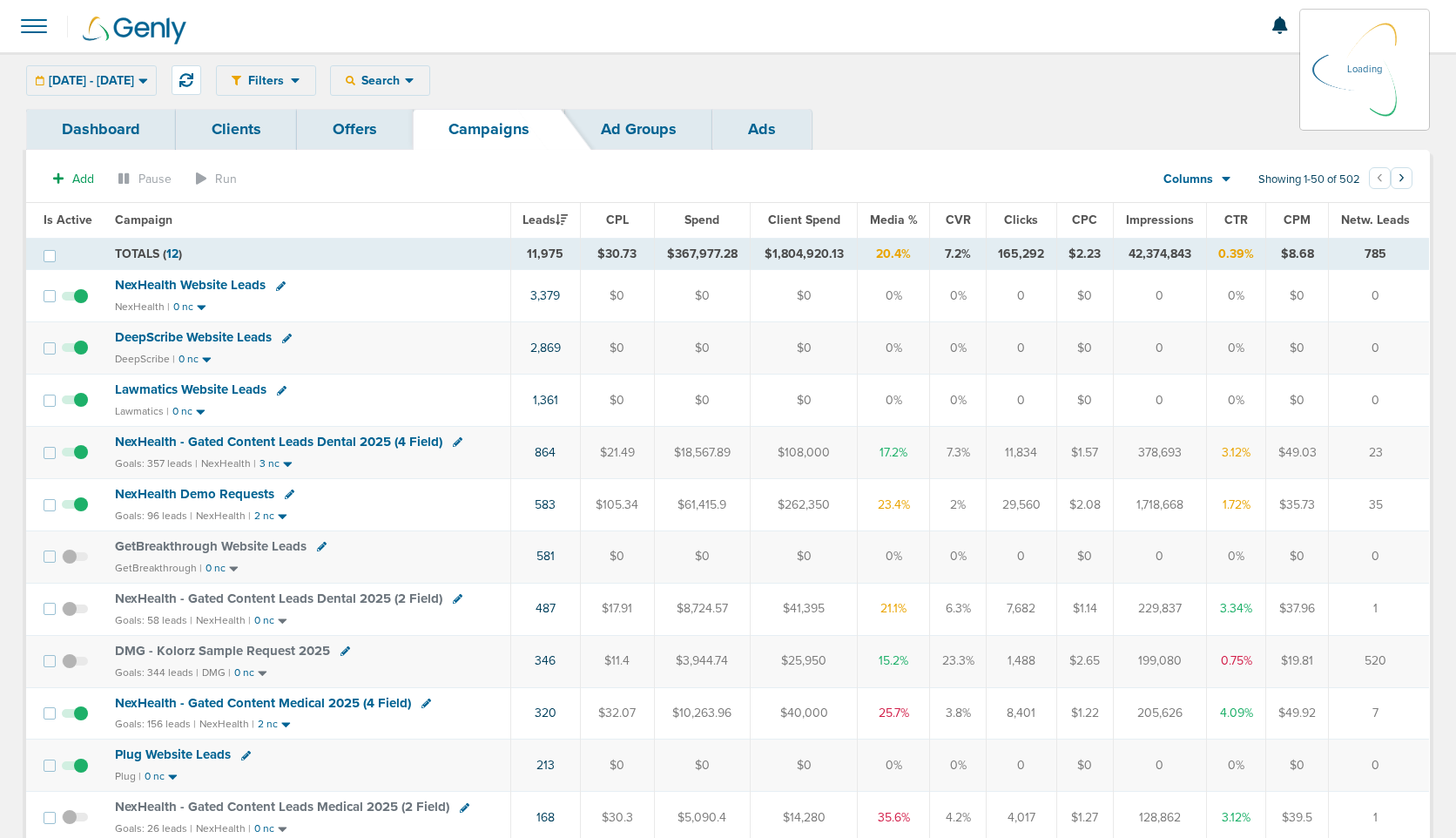
click at [131, 70] on div "01.01.2025 - 08.28.2025 Today Yesterday Last 7 Days Last 14 Days This Month Las…" at bounding box center [92, 80] width 130 height 30
click at [123, 70] on div "01.01.2025 - 08.28.2025" at bounding box center [92, 80] width 128 height 28
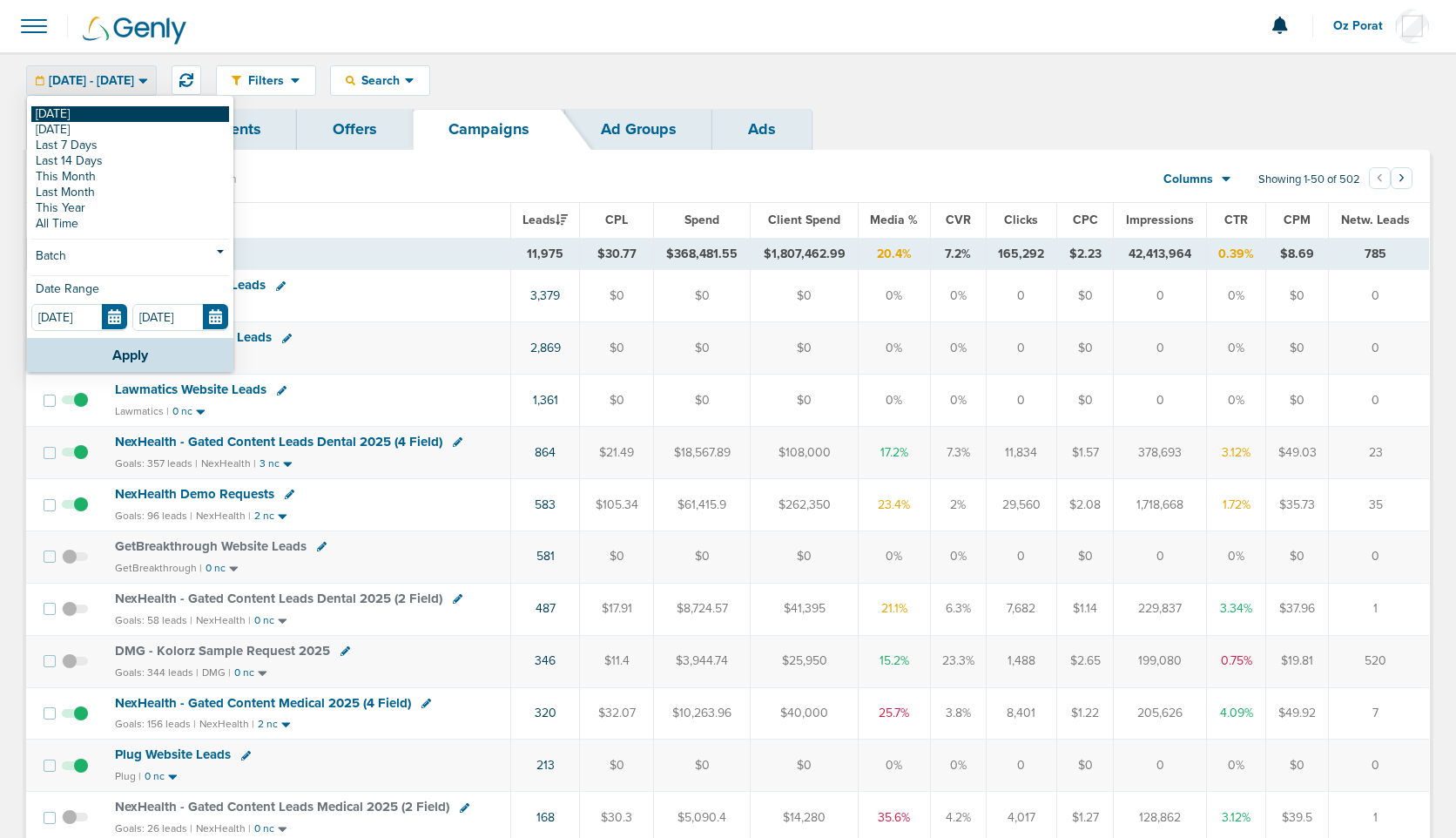
click at [83, 110] on link "[DATE]" at bounding box center [129, 113] width 197 height 16
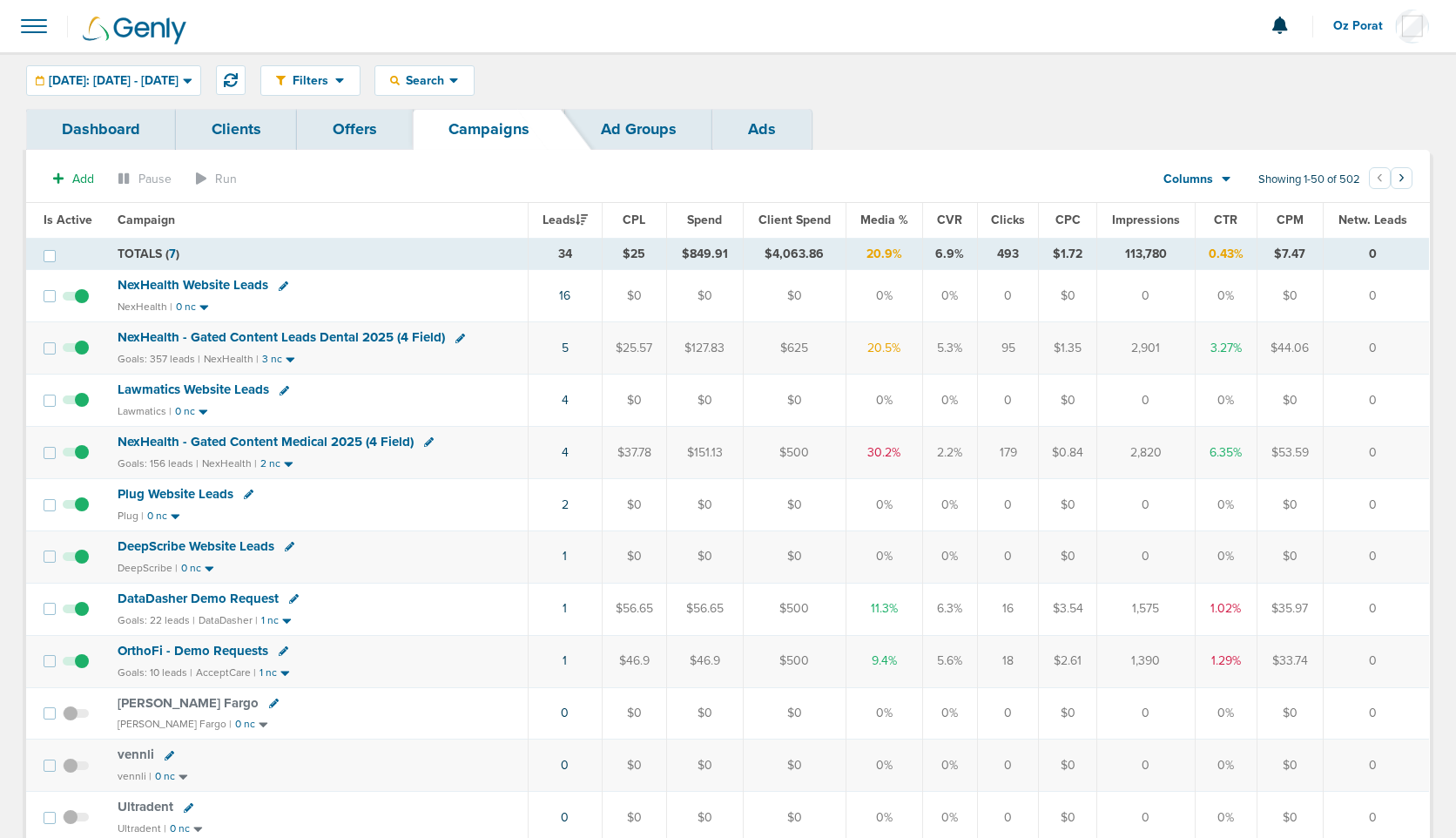
click at [165, 494] on span "Plug Website Leads" at bounding box center [175, 493] width 116 height 16
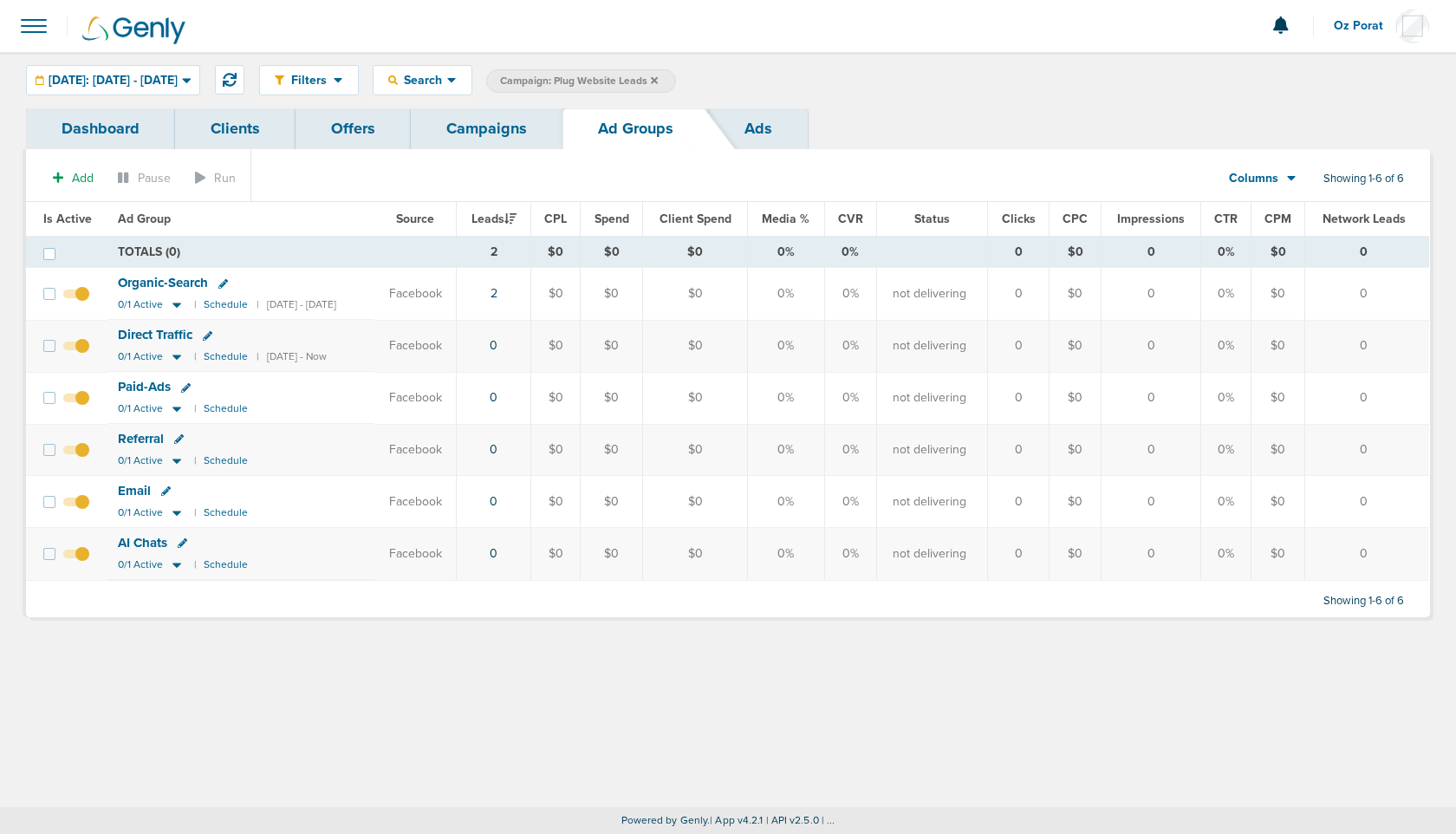
click at [121, 127] on link "Dashboard" at bounding box center [101, 128] width 149 height 40
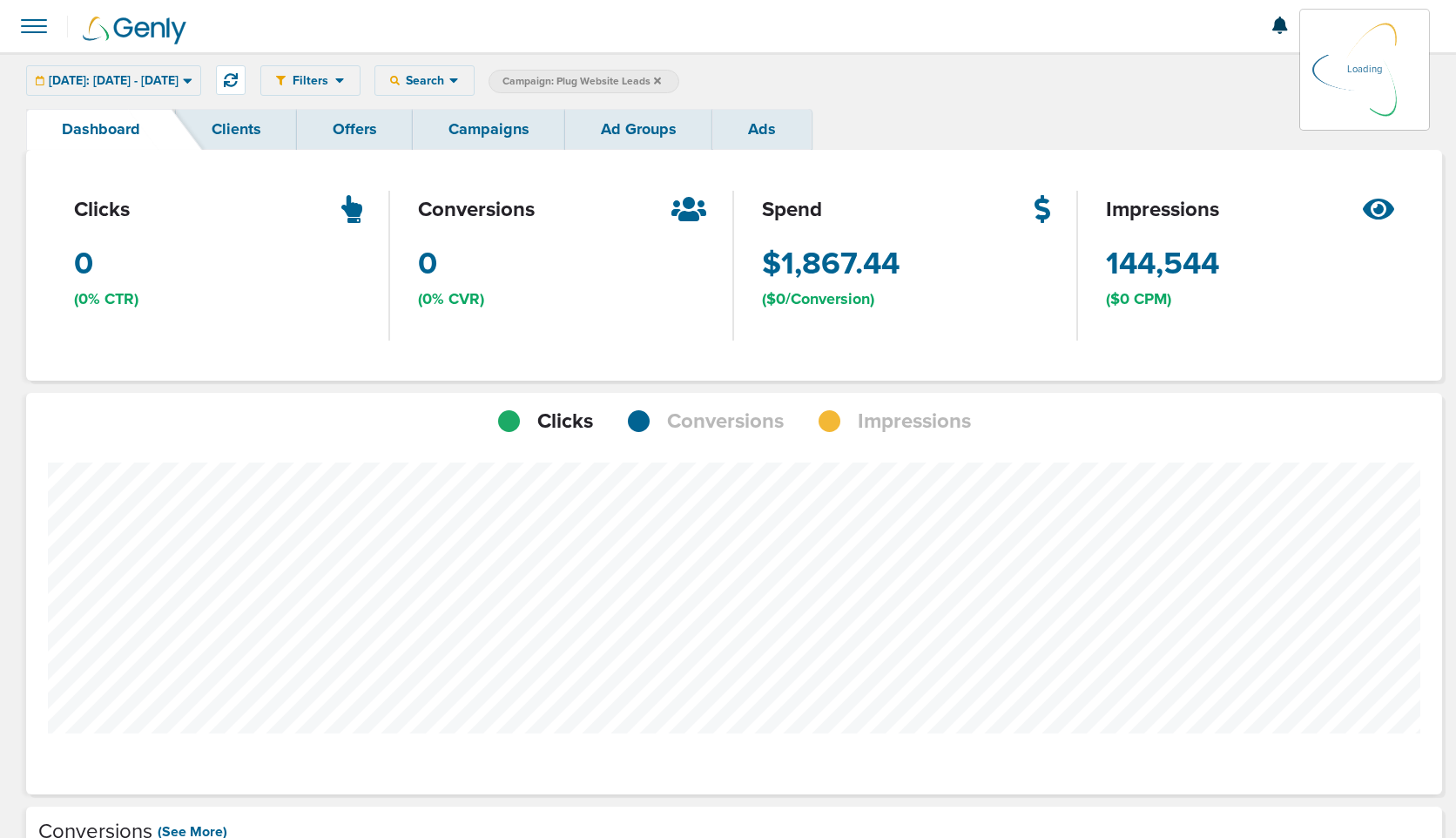
scroll to position [1263, 1404]
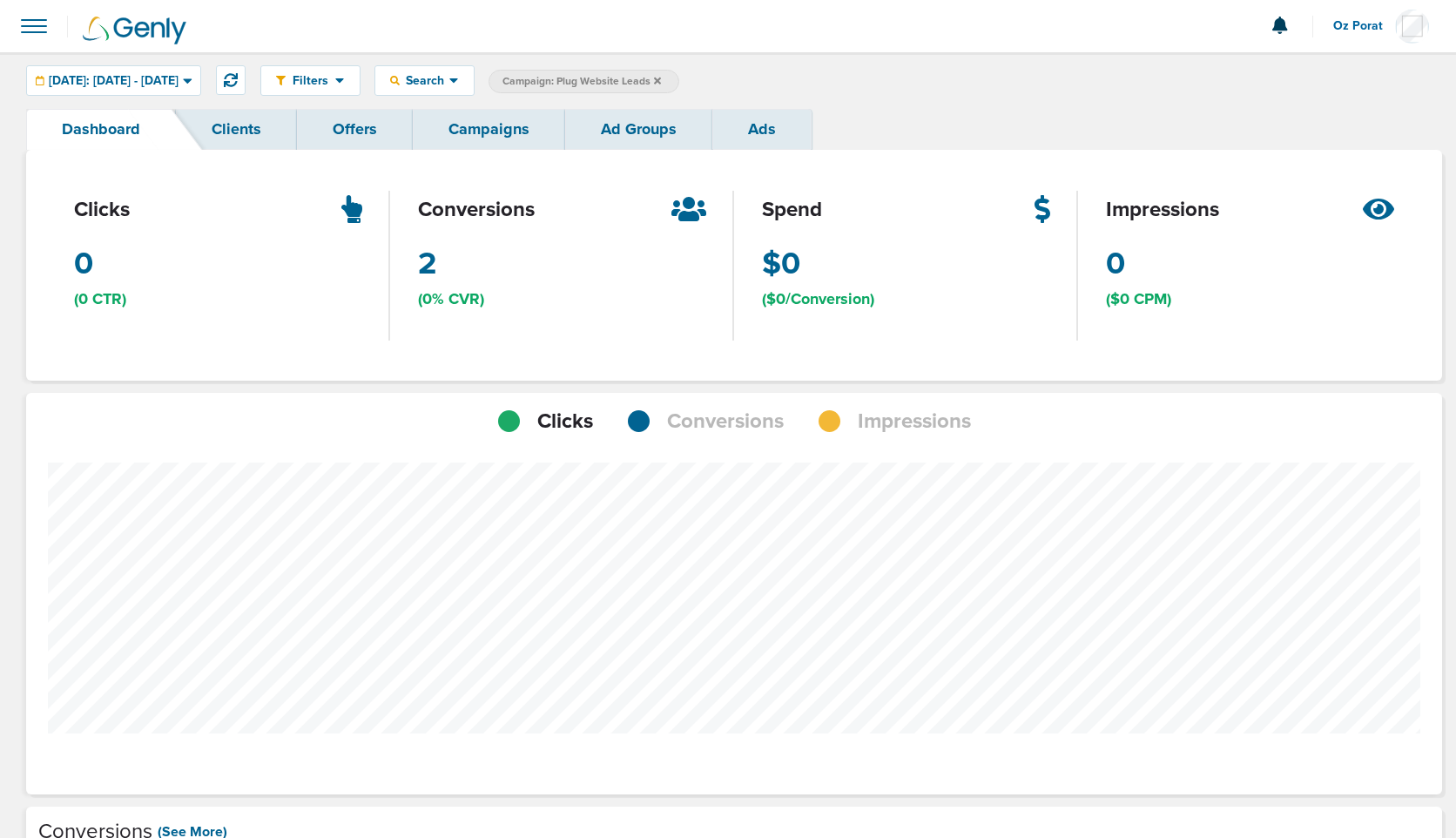
click at [741, 413] on span "Conversions" at bounding box center [726, 420] width 117 height 29
click at [119, 78] on span "Today: 08.28.2025 - 08.28.2025" at bounding box center [113, 80] width 129 height 12
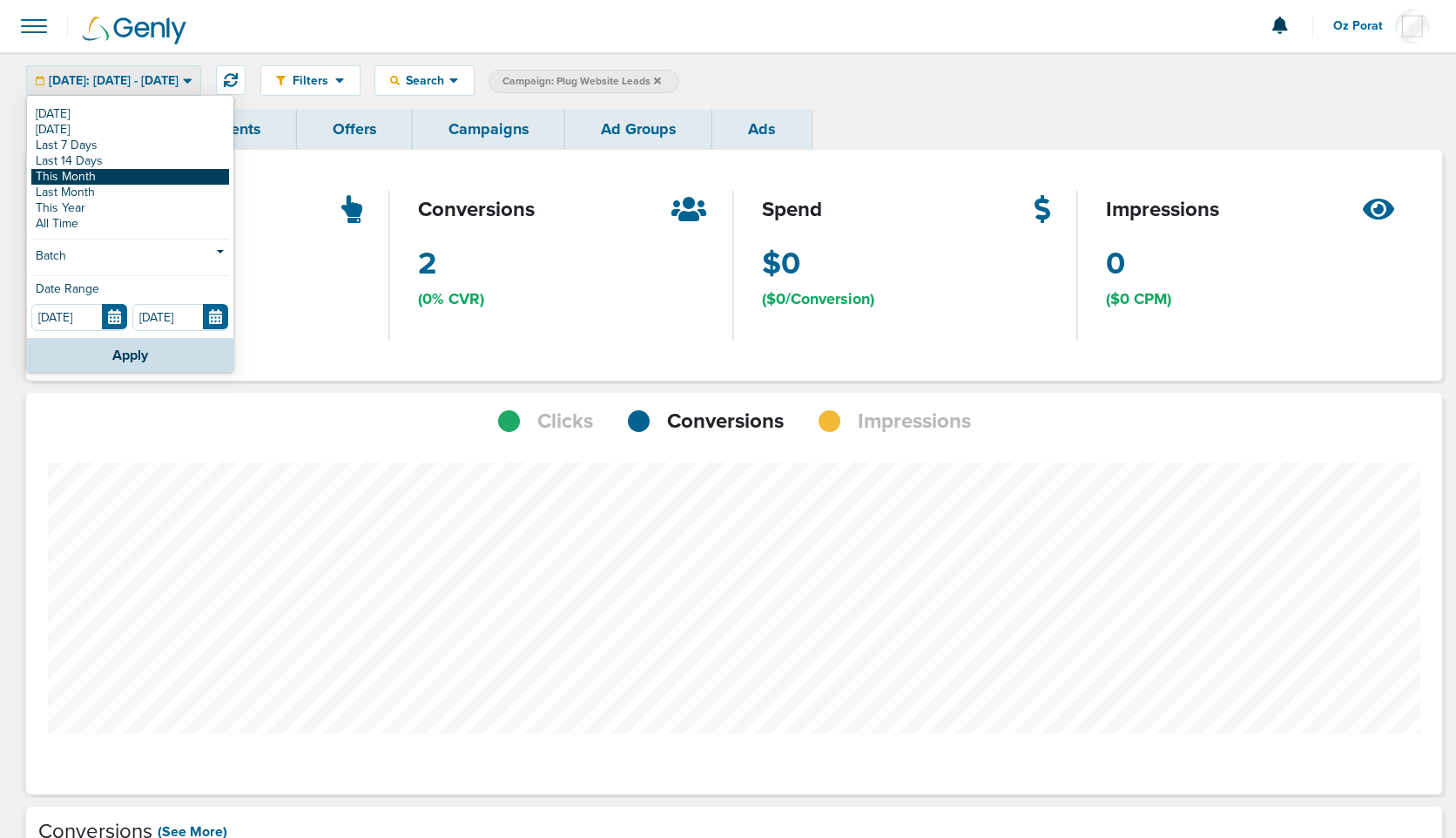
click at [106, 183] on link "This Month" at bounding box center [129, 177] width 197 height 16
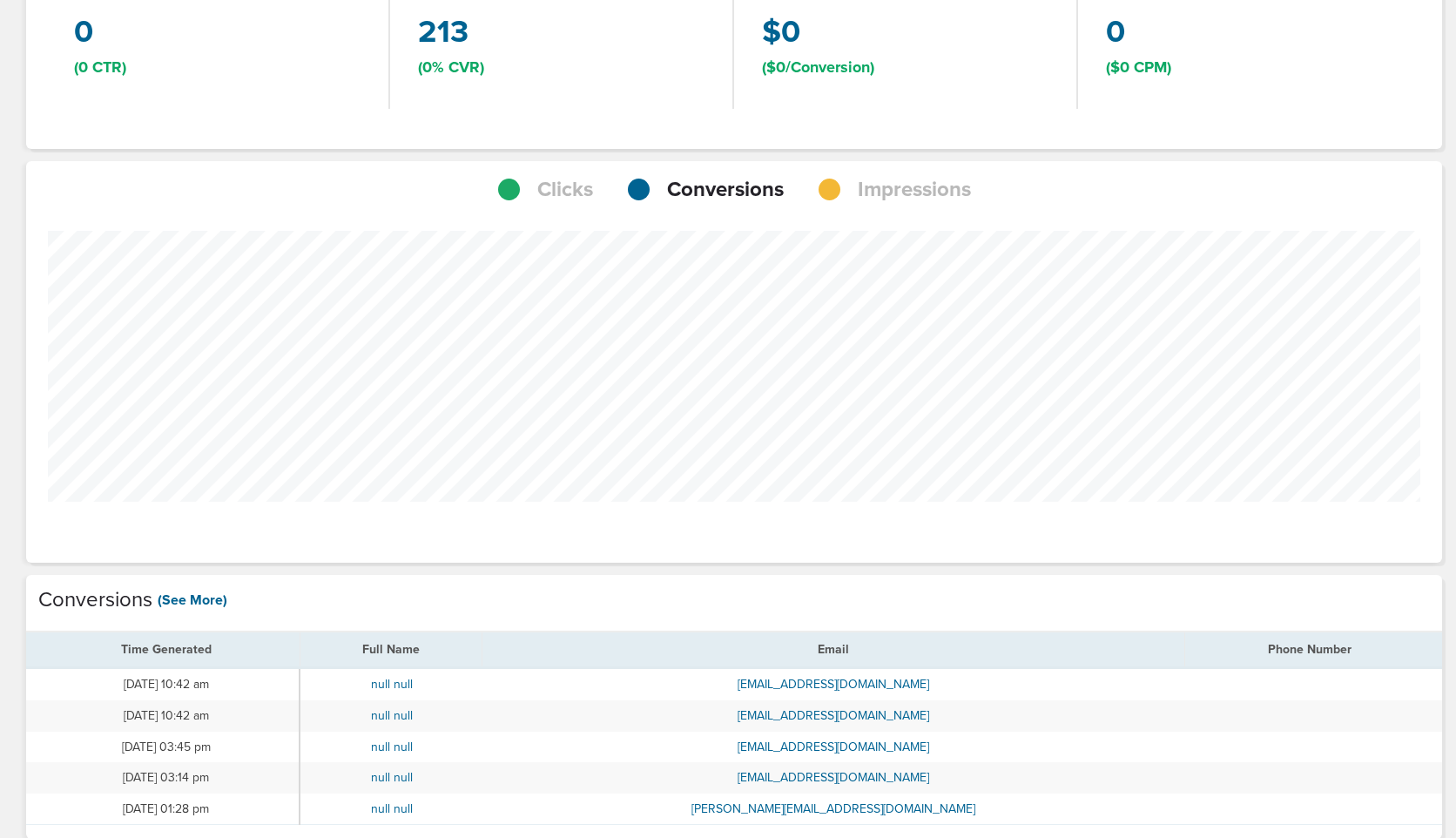
scroll to position [238, 0]
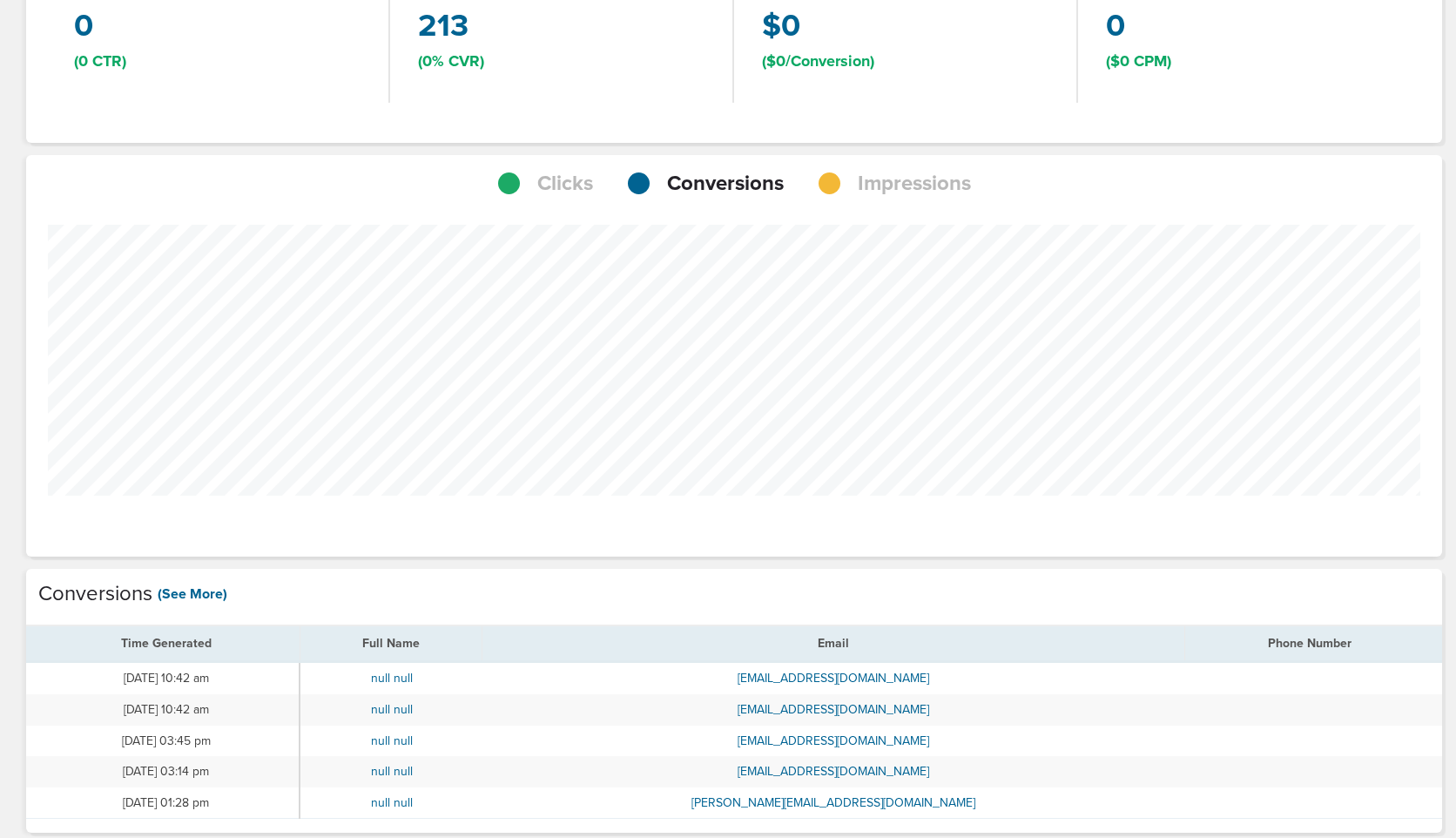
click at [908, 189] on span "Impressions" at bounding box center [915, 183] width 113 height 29
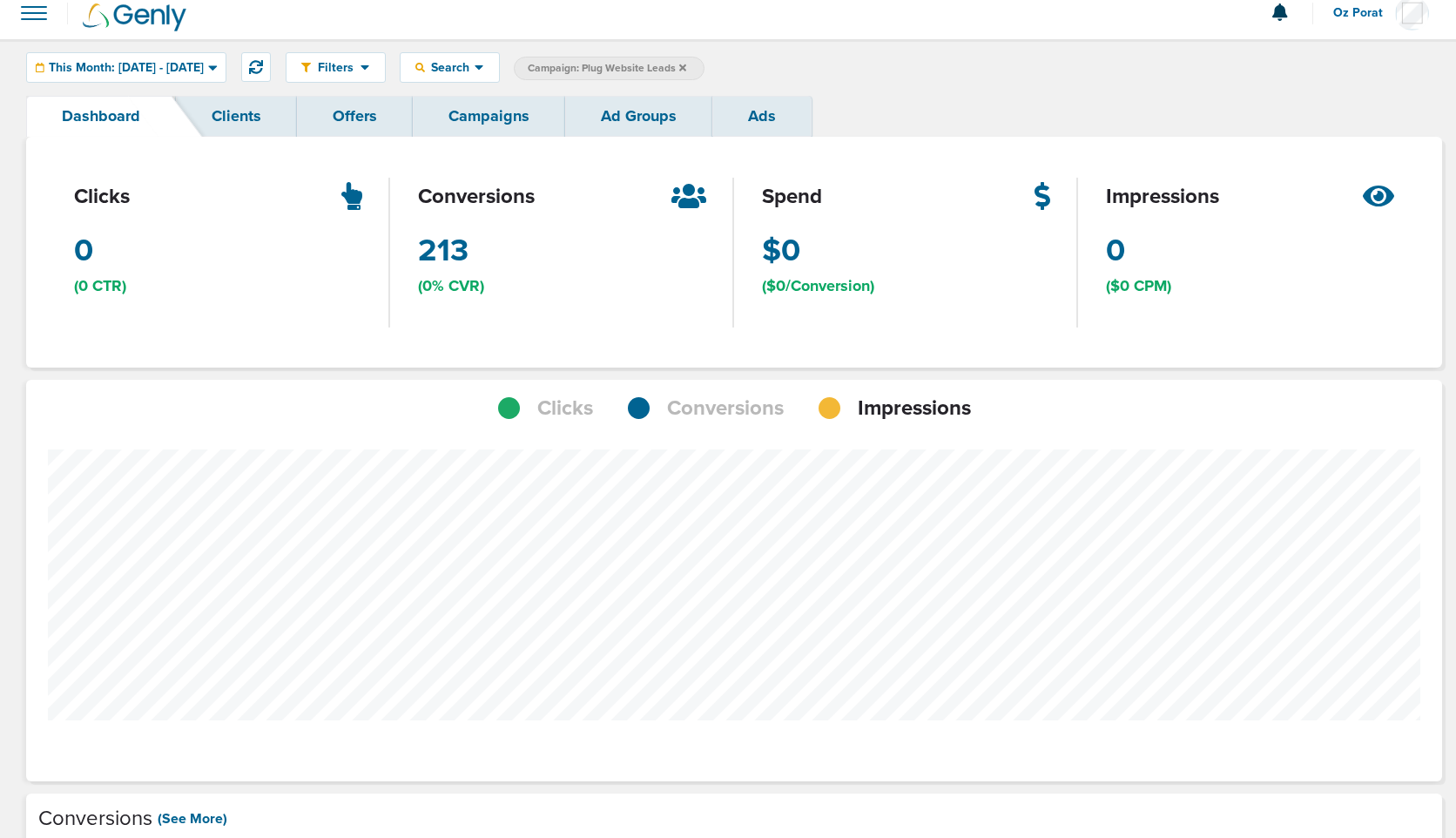
scroll to position [0, 0]
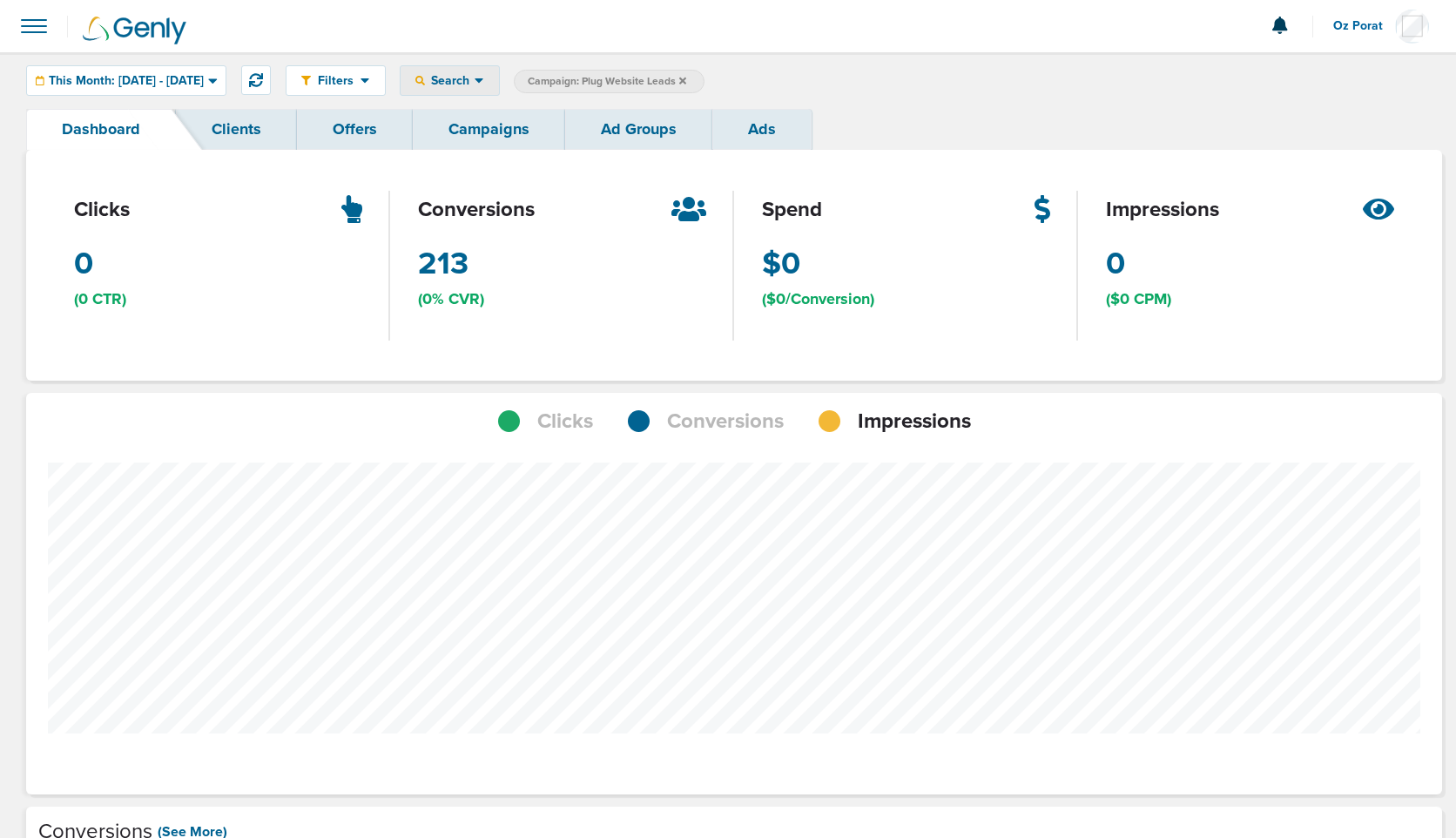
click at [499, 69] on div "Search" at bounding box center [450, 80] width 98 height 28
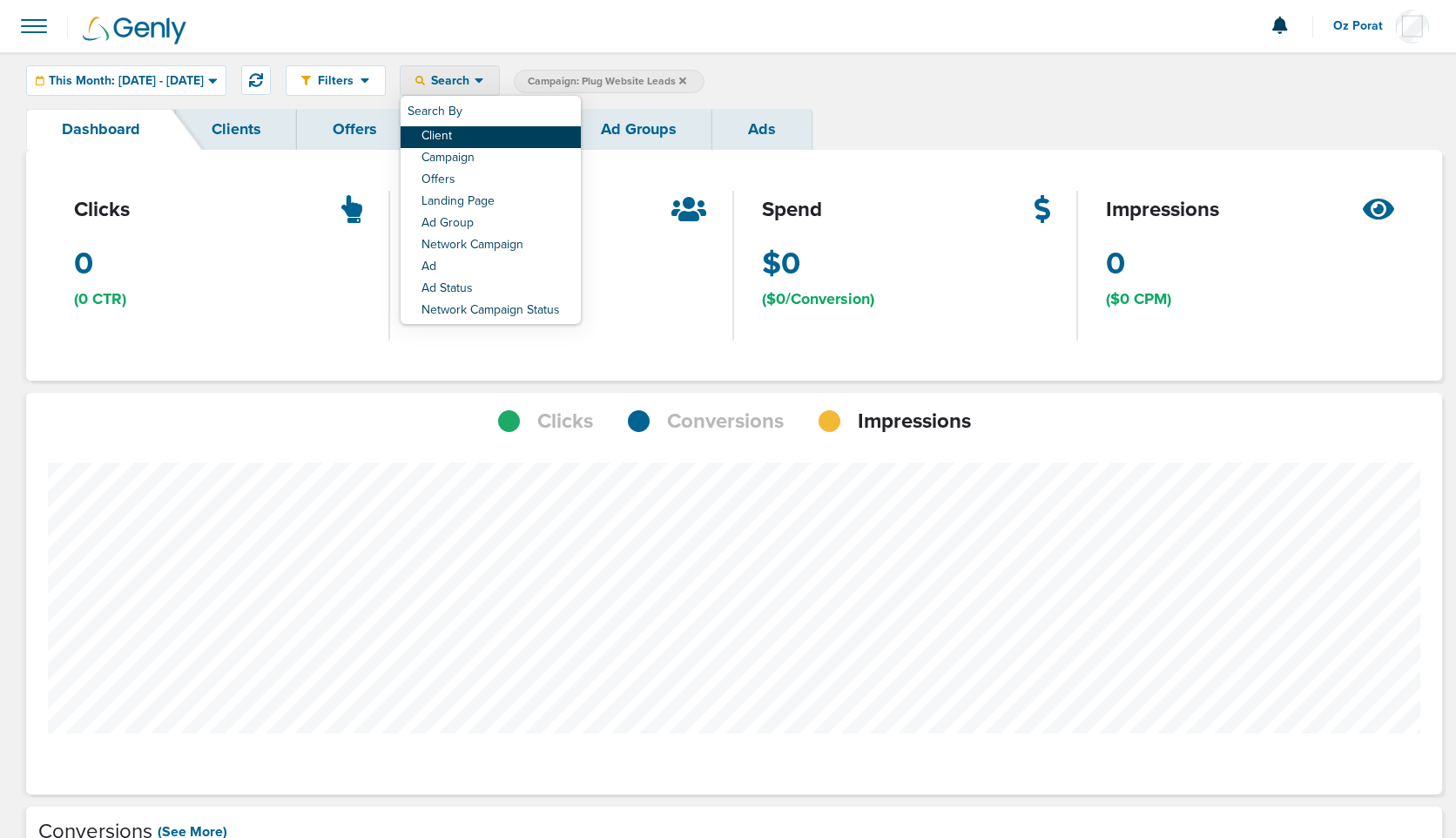
click at [506, 132] on link "Client" at bounding box center [490, 137] width 180 height 22
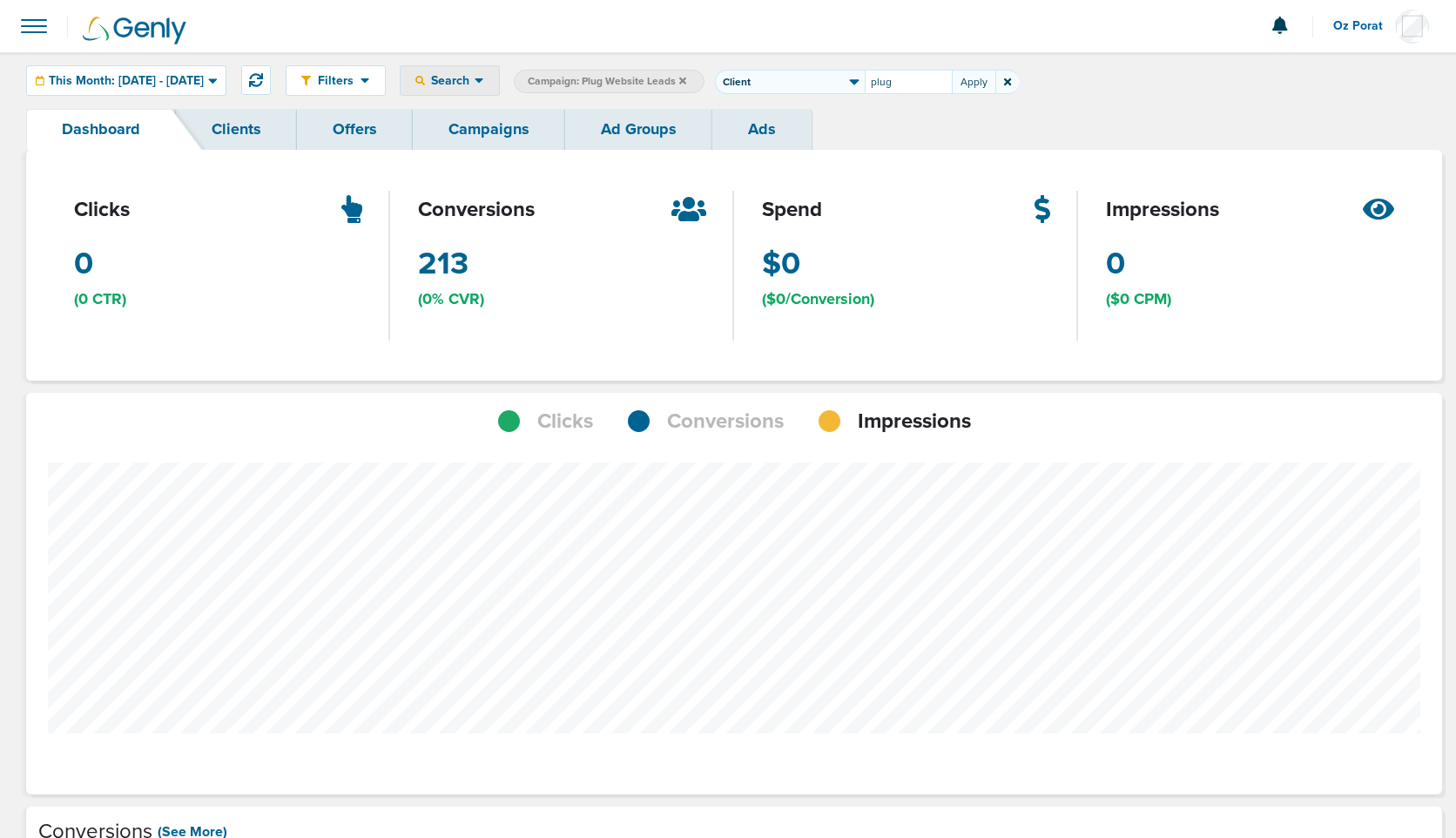
type input "plug"
click at [686, 77] on icon at bounding box center [682, 80] width 7 height 10
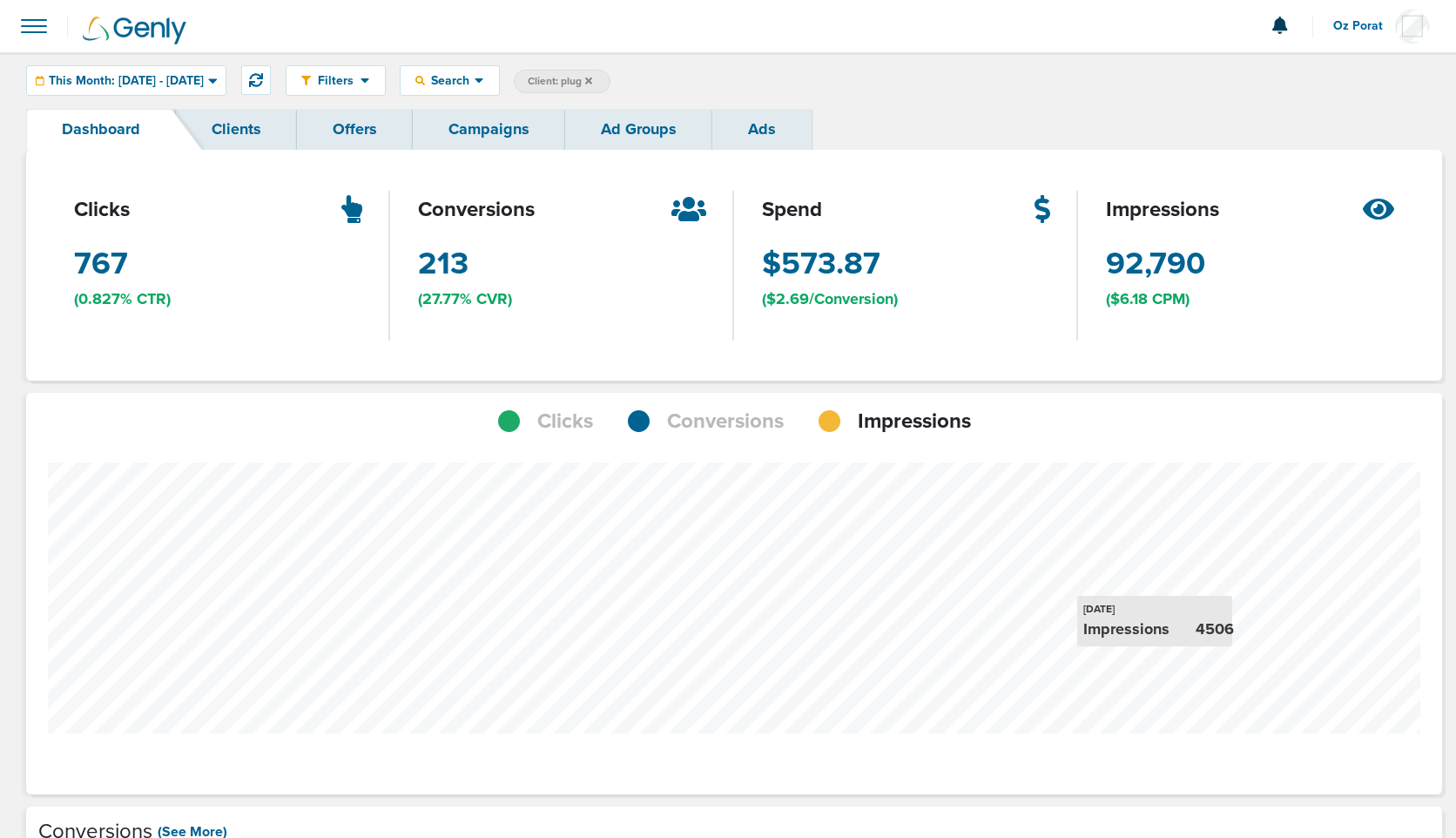
scroll to position [869554, 869583]
click at [736, 417] on span "Conversions" at bounding box center [726, 420] width 117 height 29
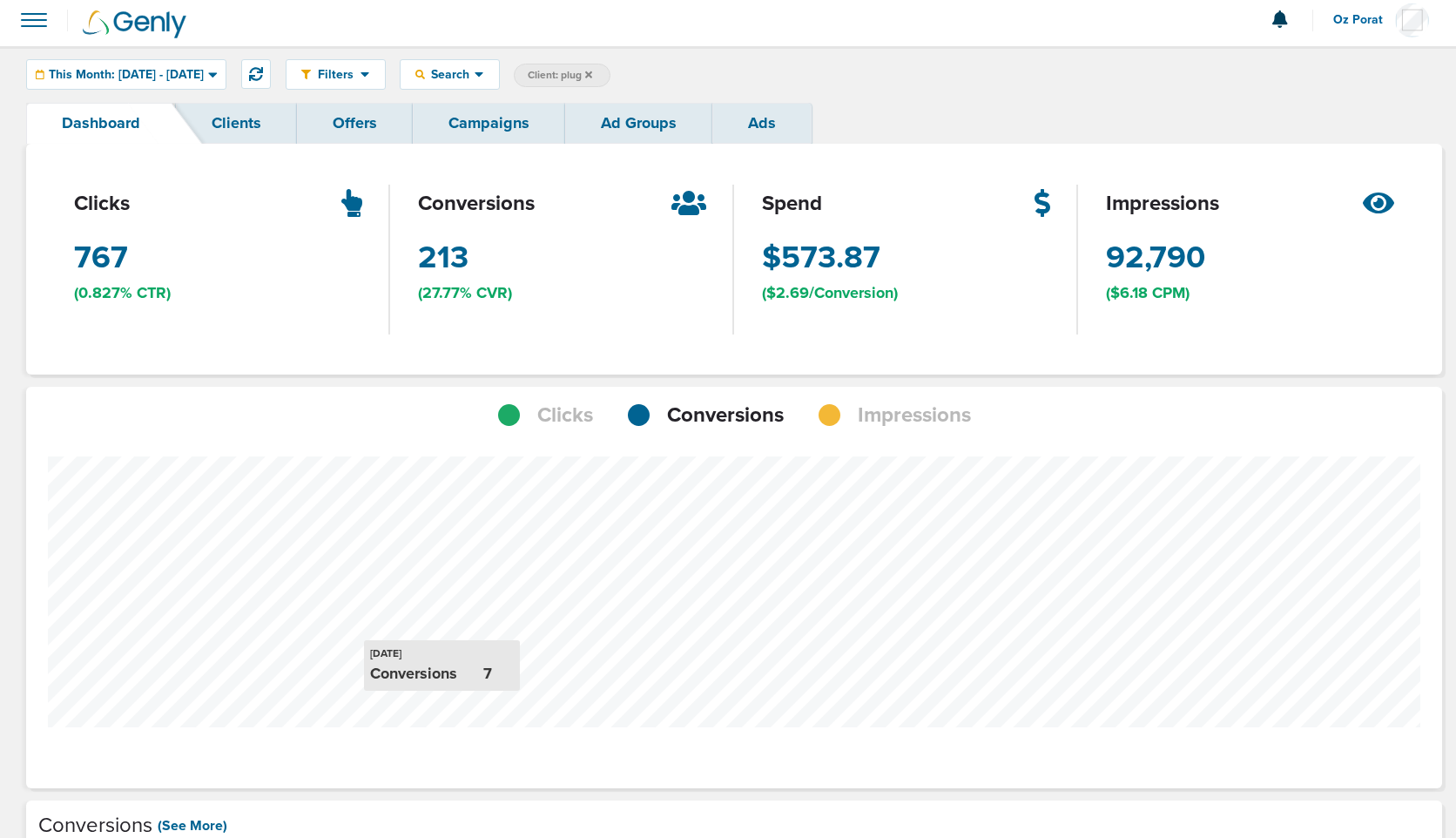
scroll to position [0, 0]
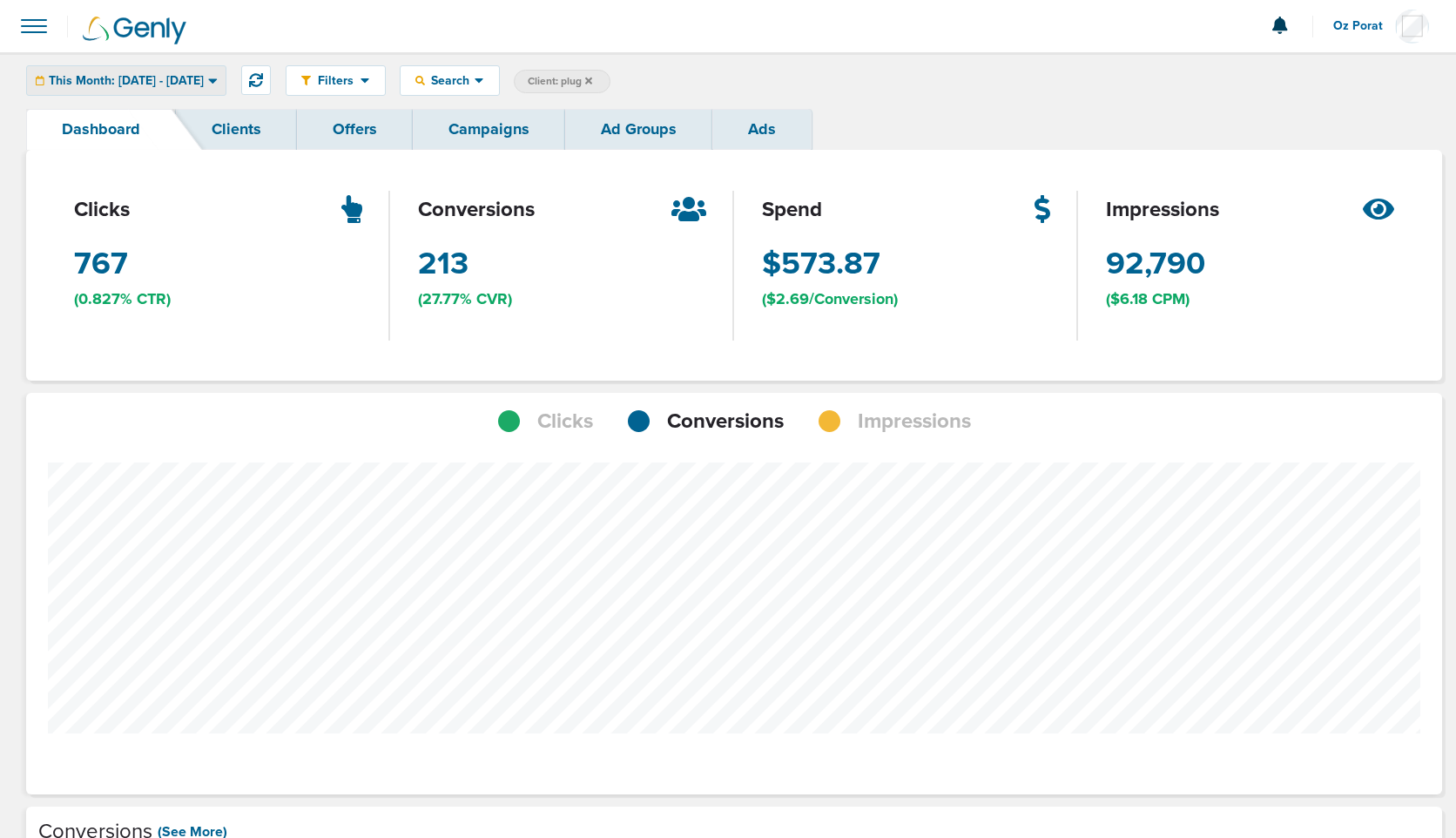
click at [139, 83] on span "This Month: 08.01.2025 - 08.31.2025" at bounding box center [127, 80] width 155 height 12
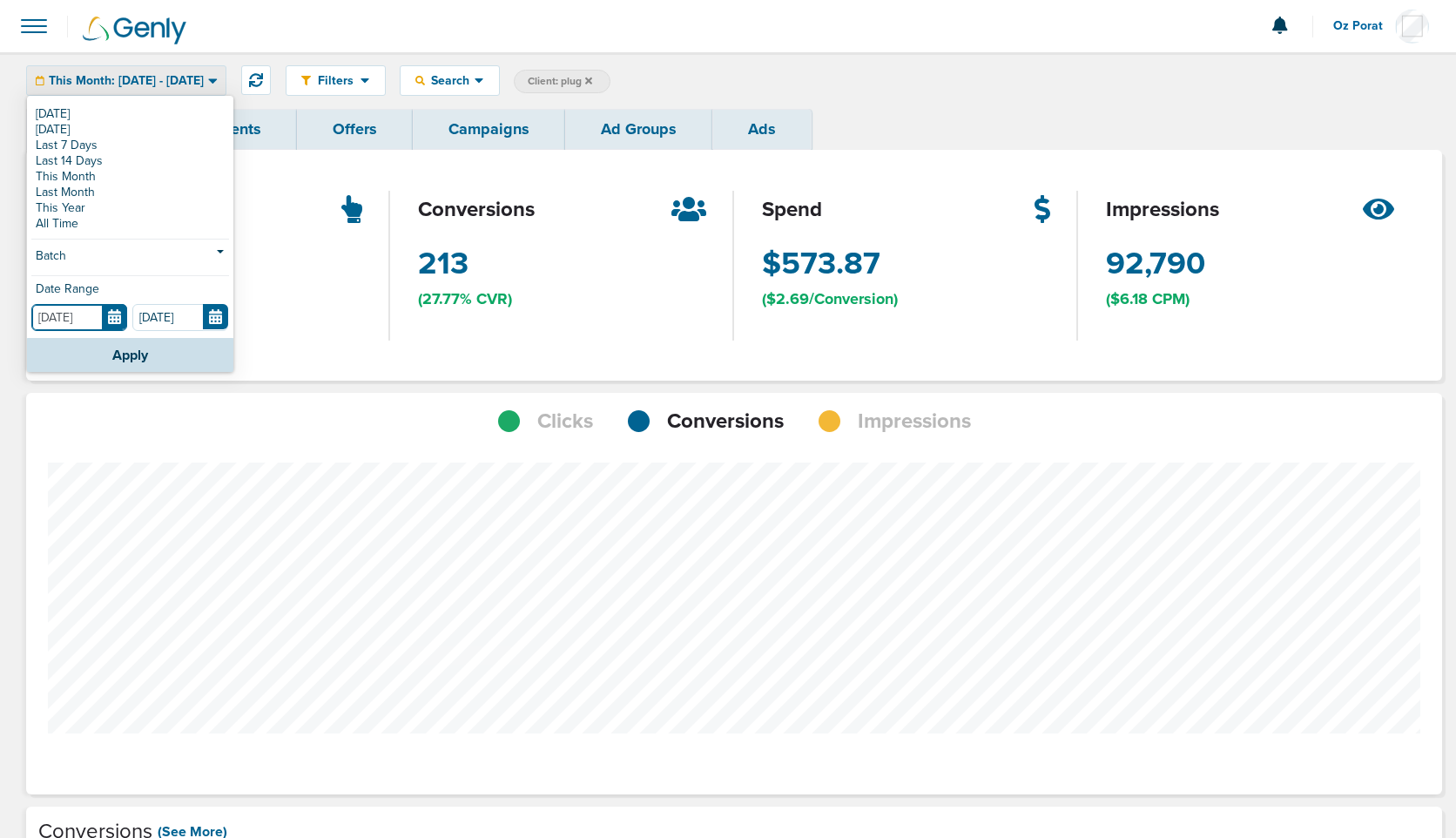
click at [115, 314] on input "[DATE]" at bounding box center [78, 317] width 95 height 27
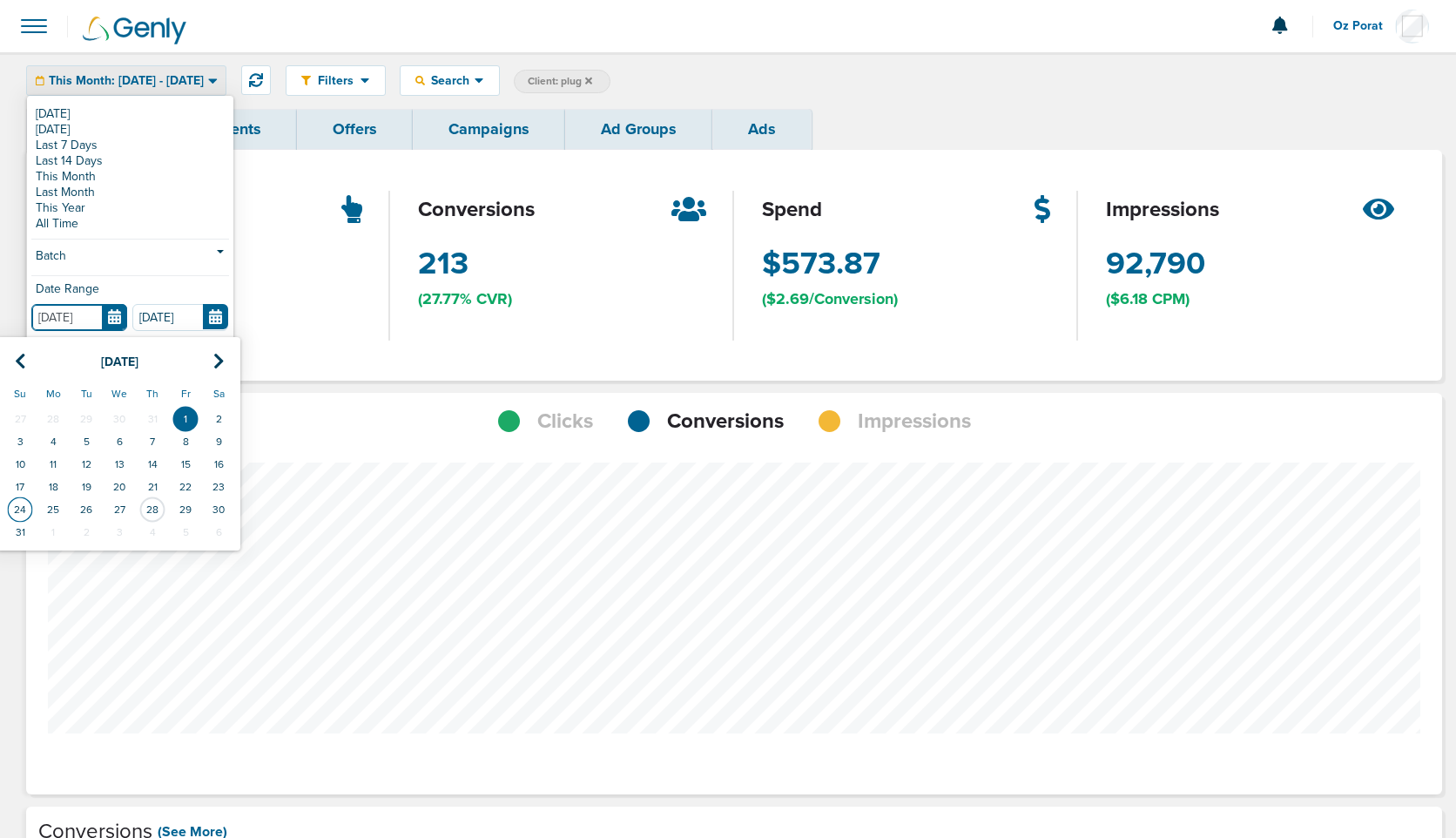
click at [17, 507] on td "24" at bounding box center [20, 509] width 33 height 23
type input "08.24.2025"
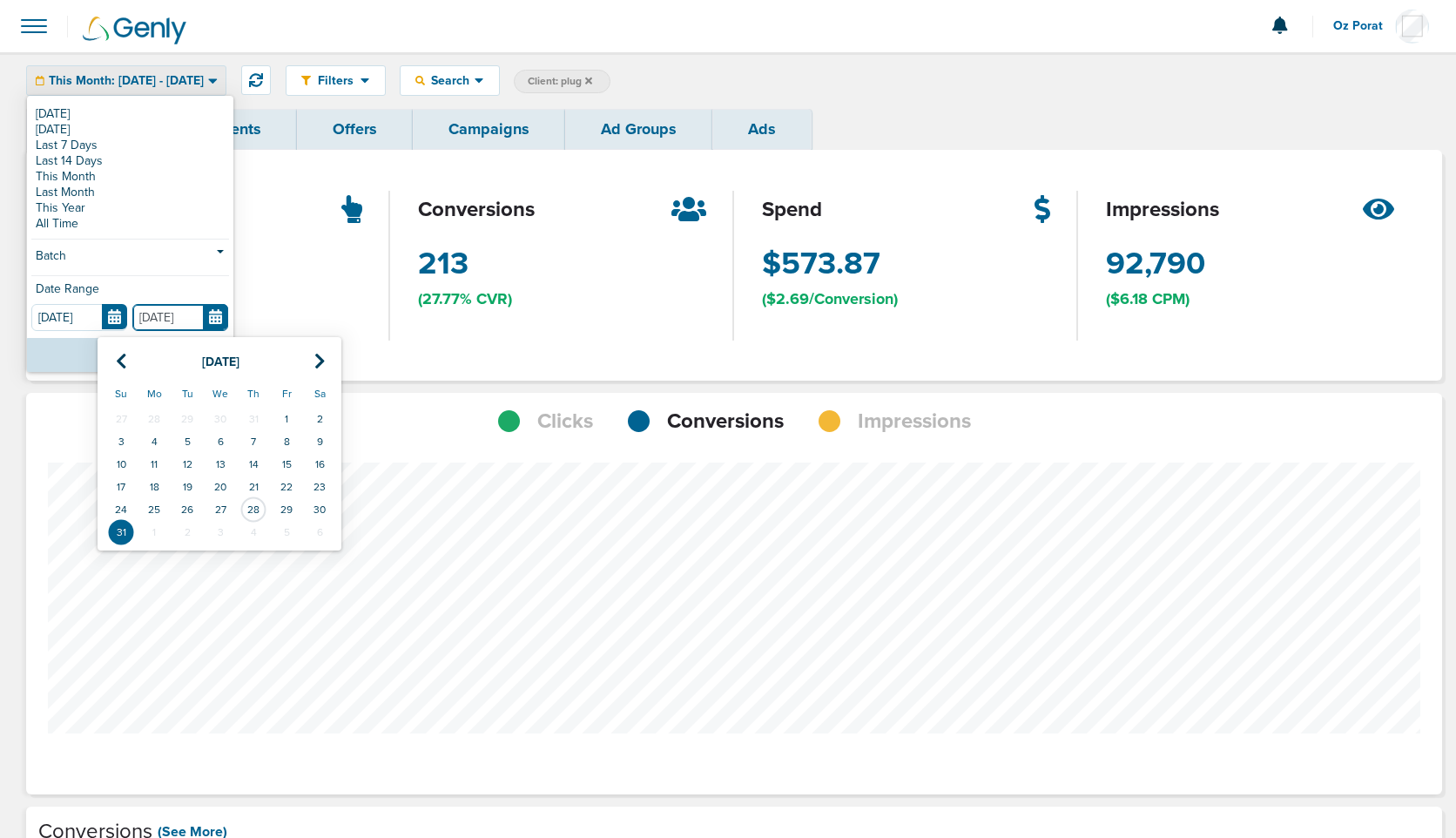
click at [218, 318] on input "[DATE]" at bounding box center [180, 317] width 95 height 27
click at [262, 505] on td "28" at bounding box center [253, 509] width 33 height 23
type input "08.28.2025"
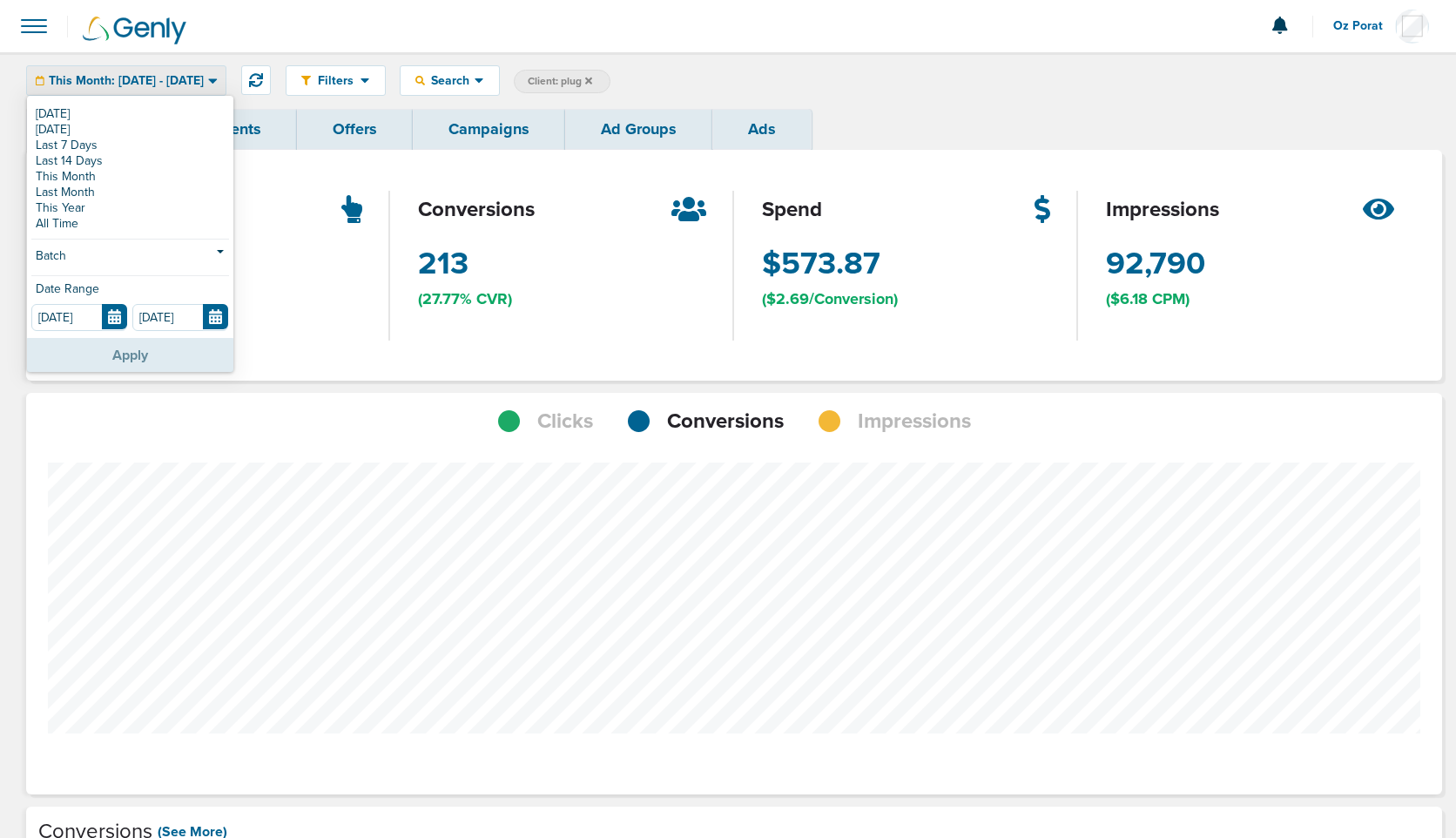
click at [135, 352] on button "Apply" at bounding box center [130, 355] width 206 height 34
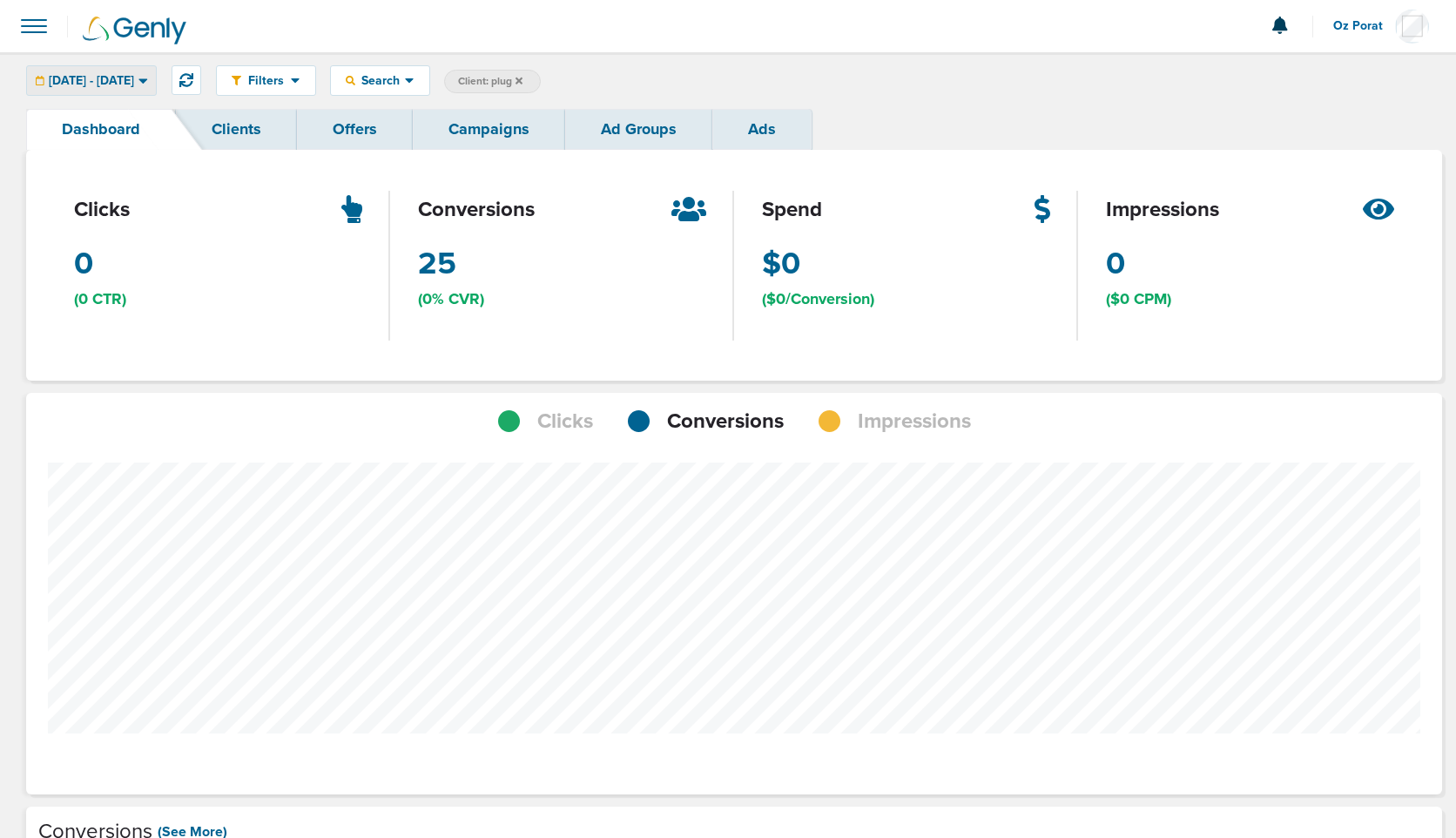
click at [134, 75] on span "08.24.2025 - 08.28.2025" at bounding box center [92, 80] width 85 height 12
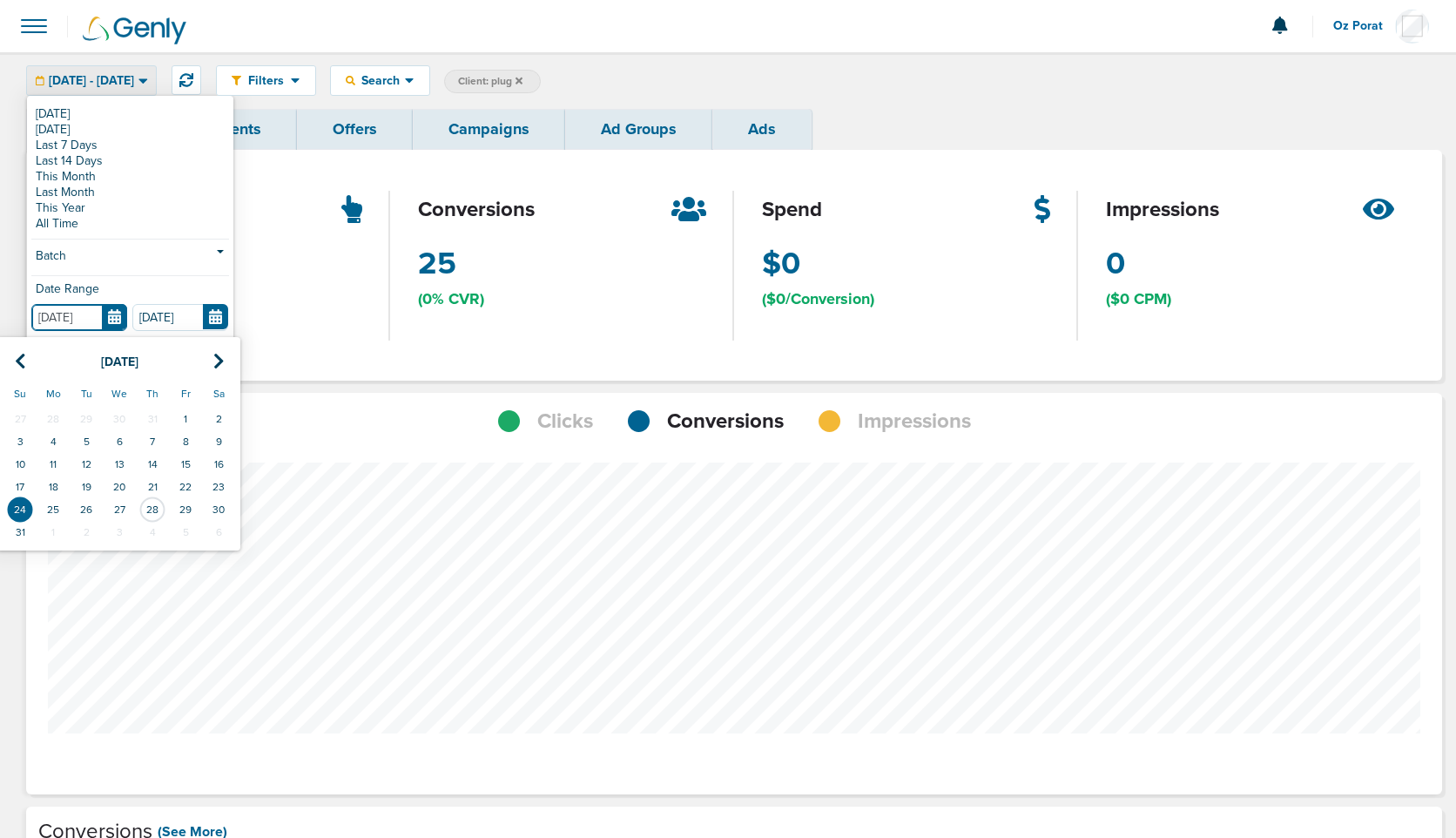
click at [118, 311] on input "08.24.2025" at bounding box center [78, 317] width 95 height 27
click at [23, 484] on td "17" at bounding box center [20, 487] width 33 height 23
type input "08.17.2025"
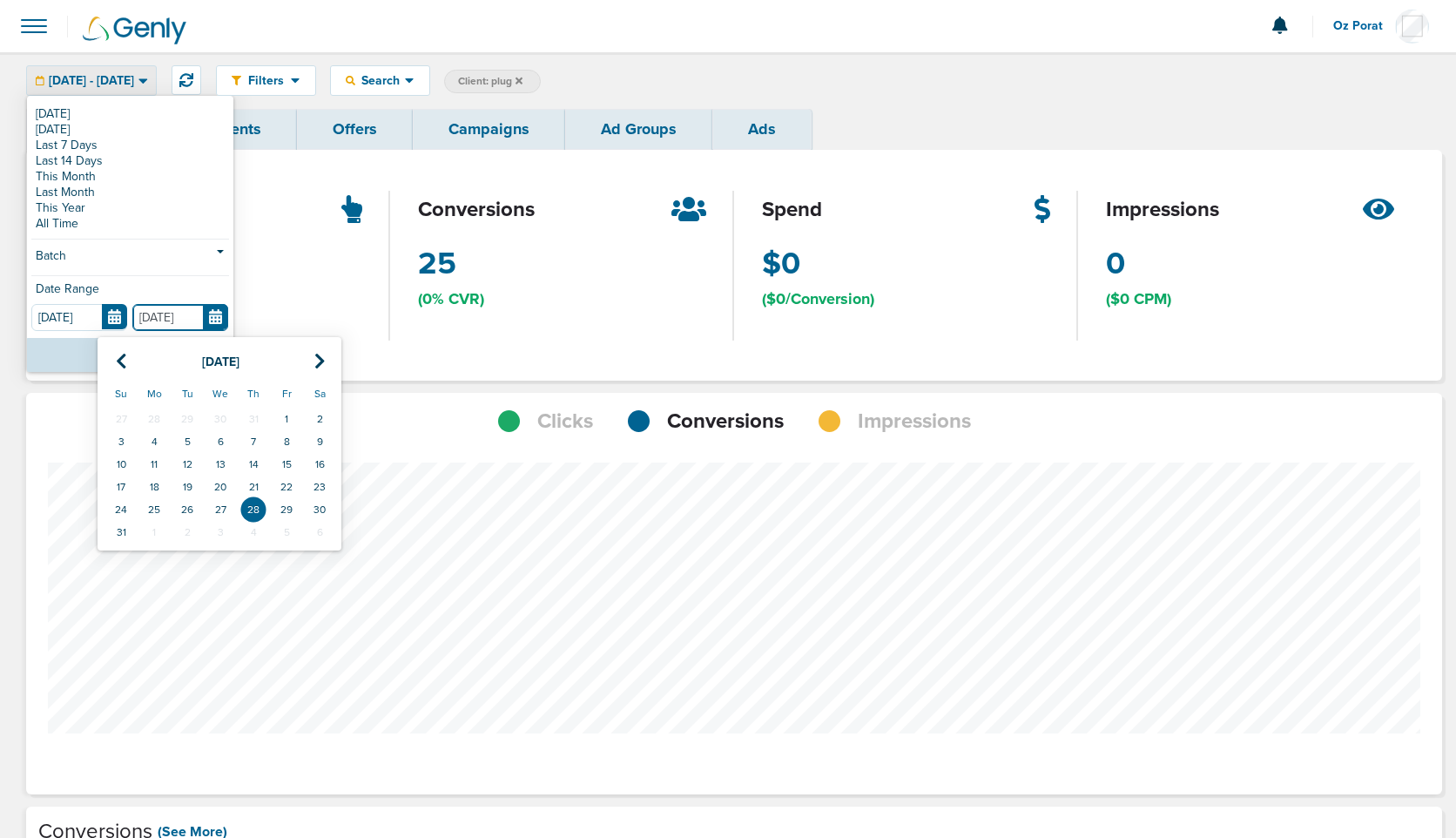
click at [217, 309] on input "08.28.2025" at bounding box center [180, 317] width 95 height 27
click at [253, 485] on td "21" at bounding box center [253, 487] width 33 height 23
type input "08.21.2025"
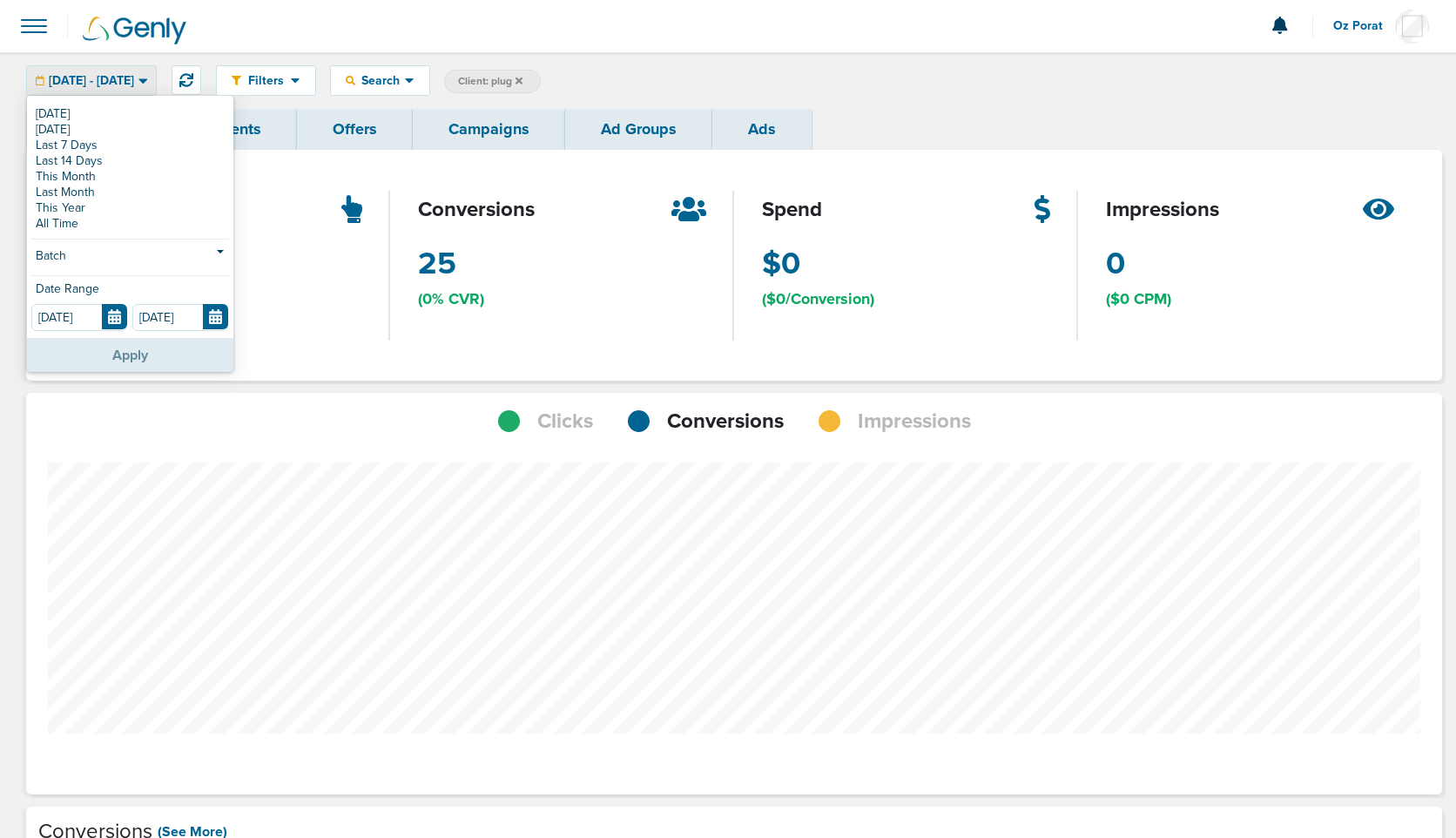
click at [163, 356] on button "Apply" at bounding box center [130, 355] width 206 height 34
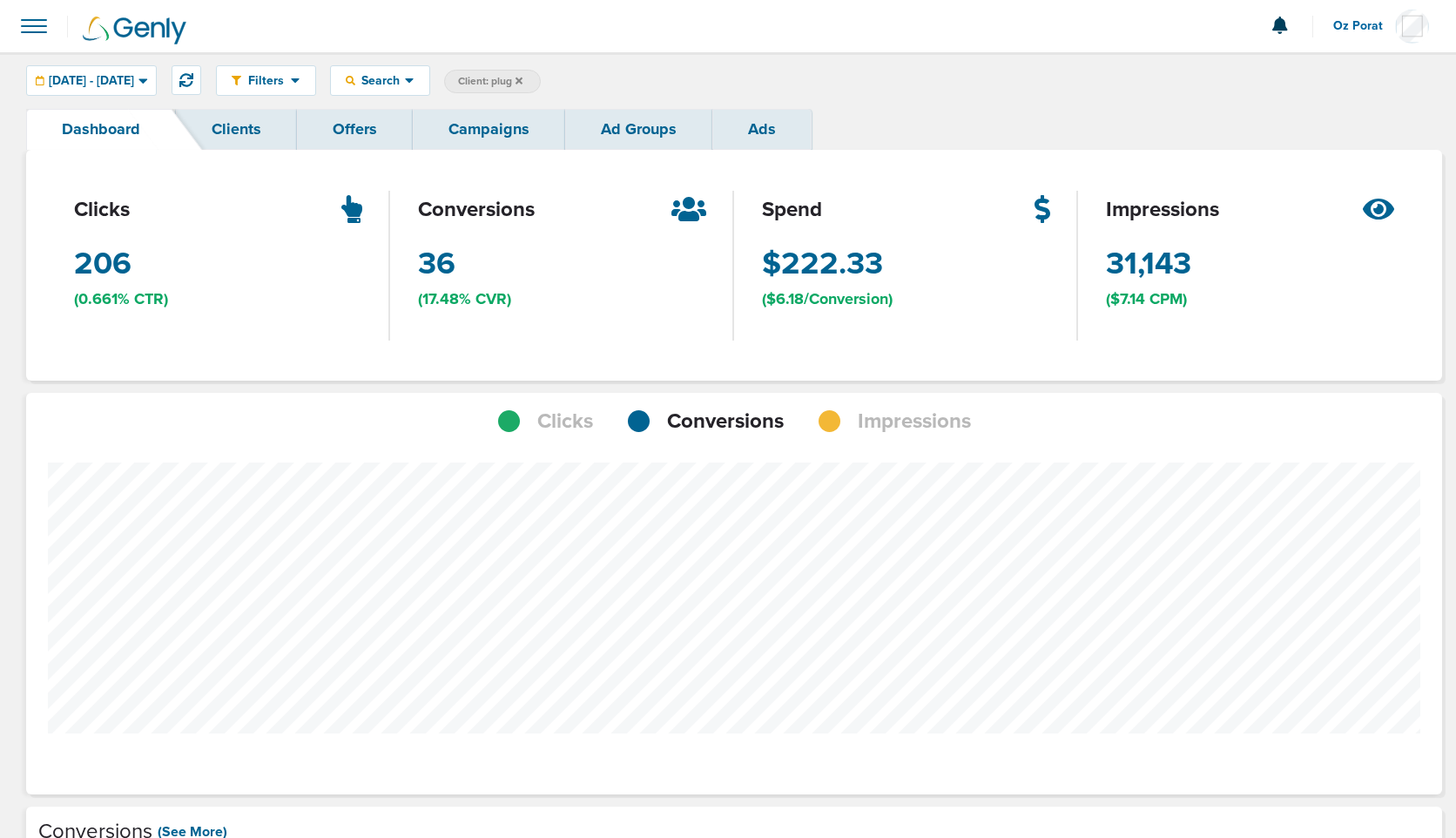
click at [483, 140] on link "Campaigns" at bounding box center [488, 128] width 152 height 41
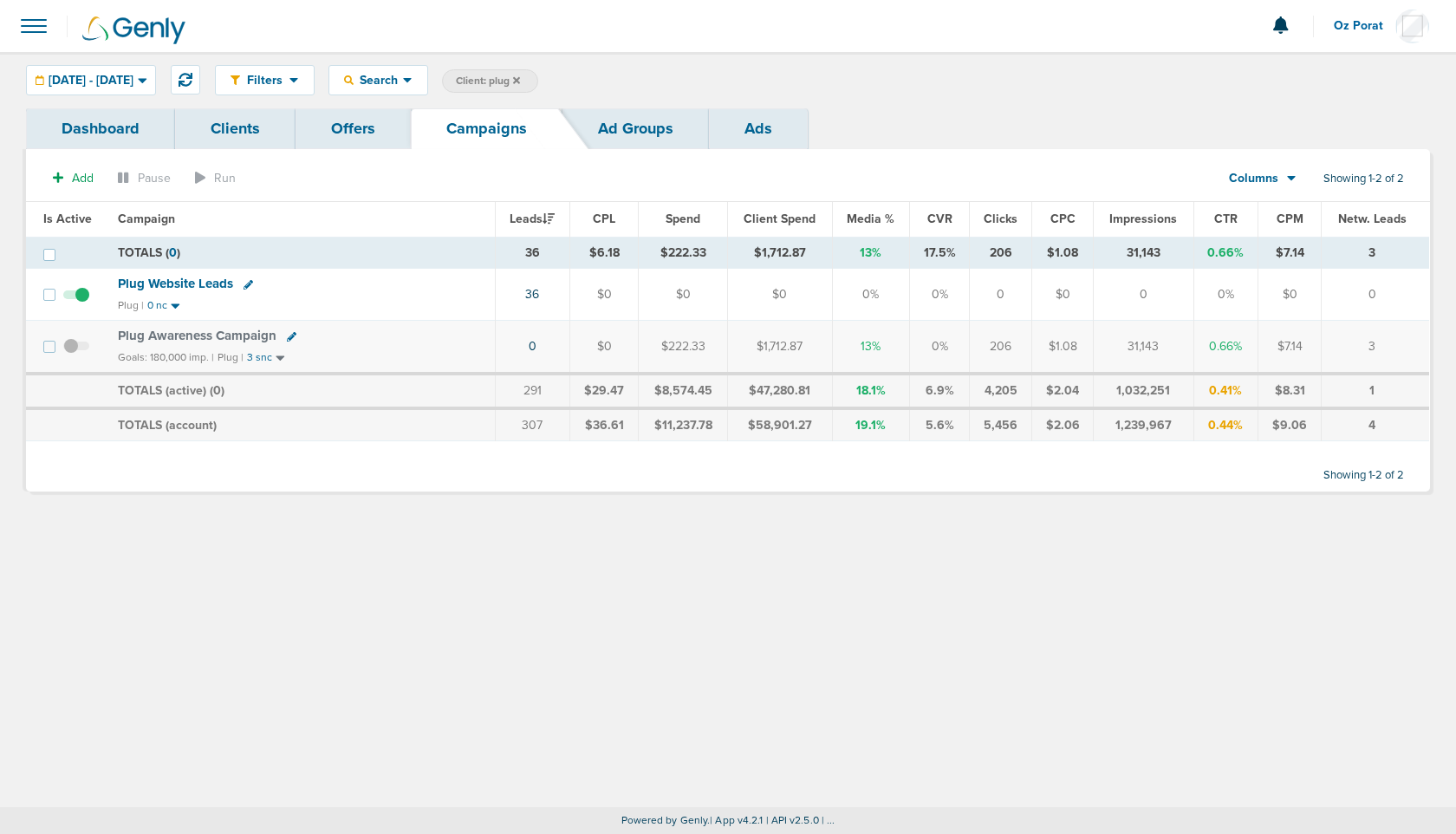
click at [520, 83] on icon at bounding box center [516, 80] width 7 height 10
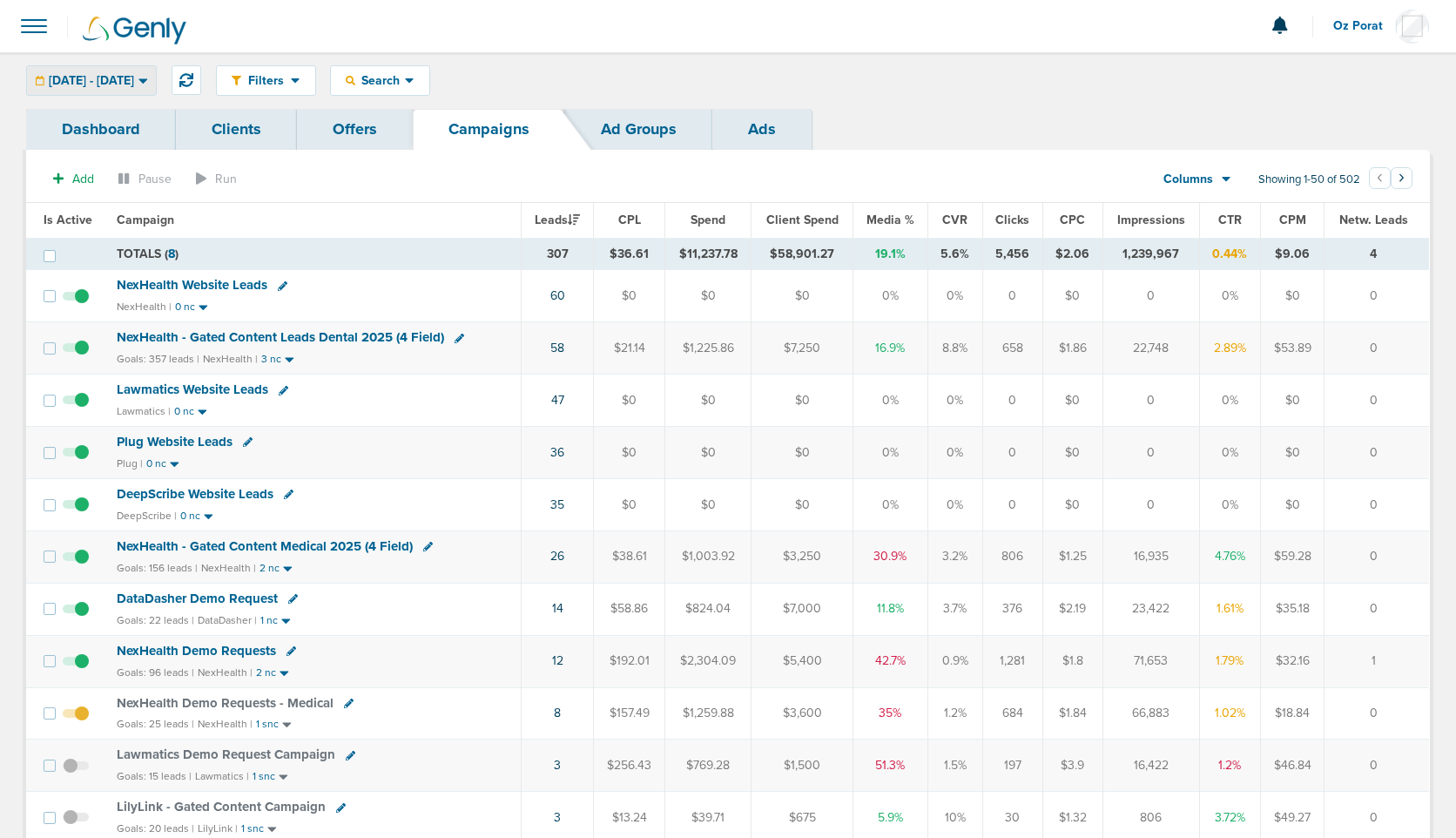
click at [103, 84] on span "08.17.2025 - 08.21.2025" at bounding box center [92, 80] width 85 height 12
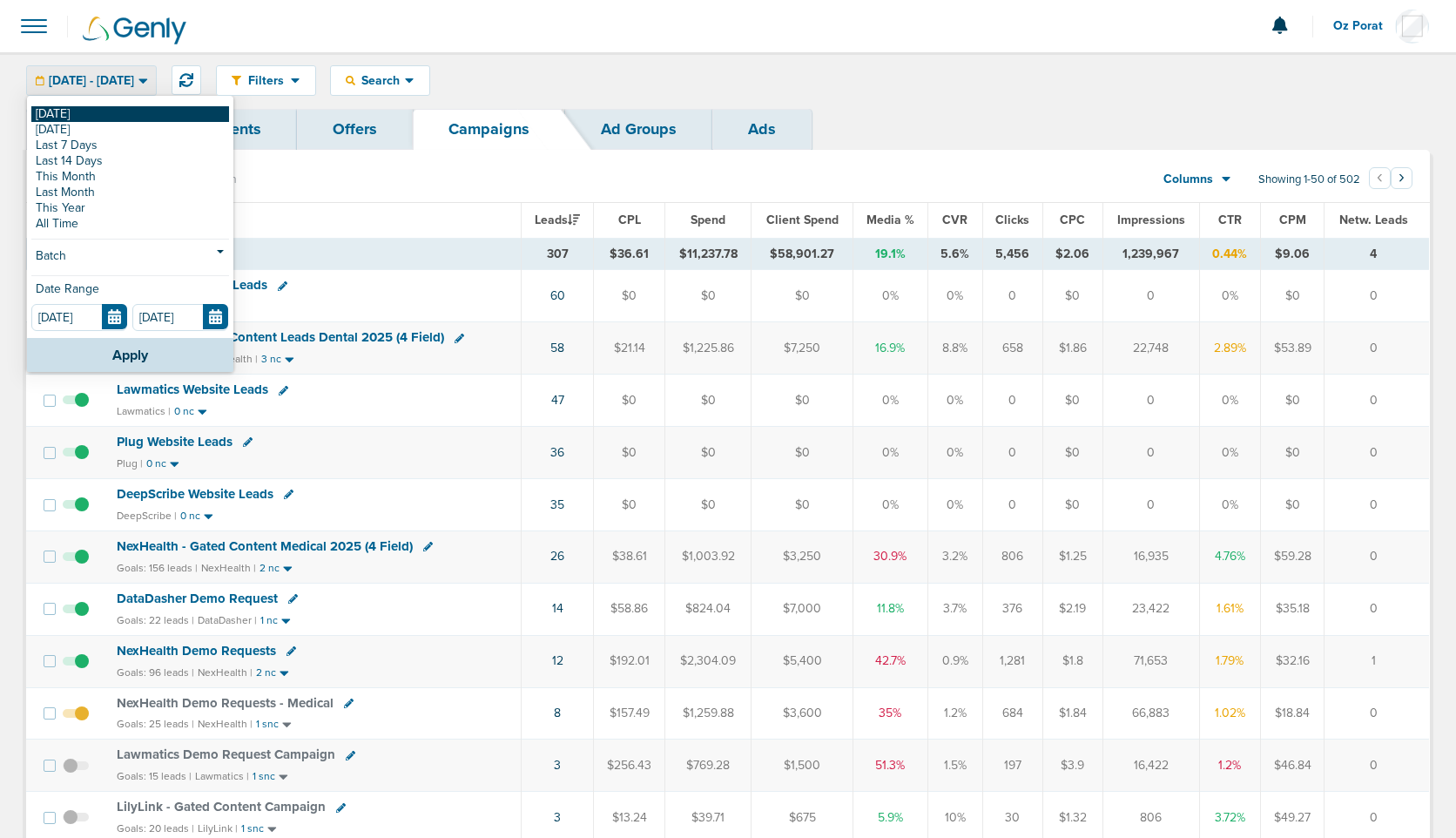
click at [75, 108] on link "[DATE]" at bounding box center [129, 113] width 197 height 16
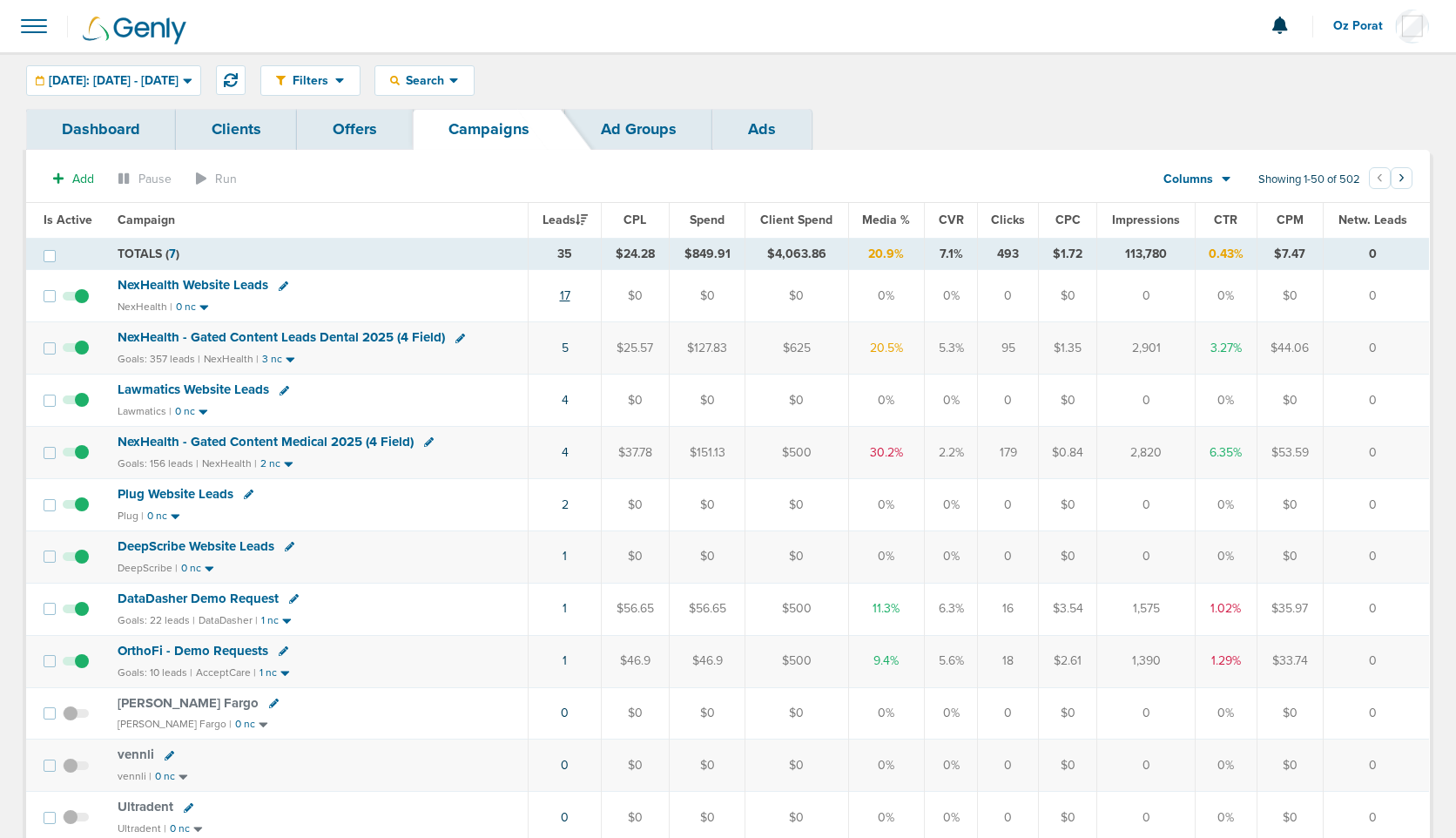
click at [570, 296] on link "17" at bounding box center [565, 296] width 10 height 15
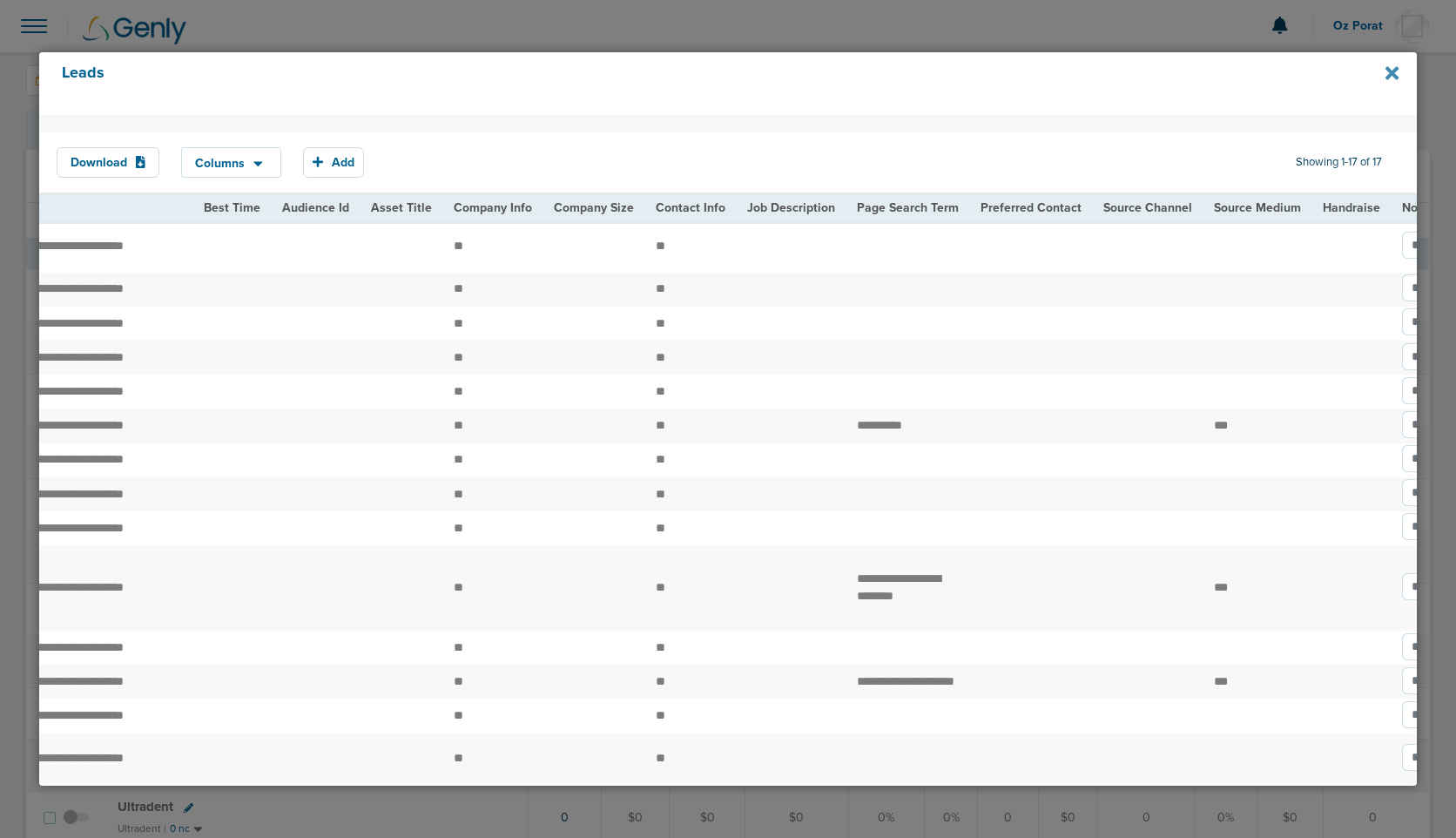
click at [1392, 73] on icon at bounding box center [1393, 74] width 13 height 13
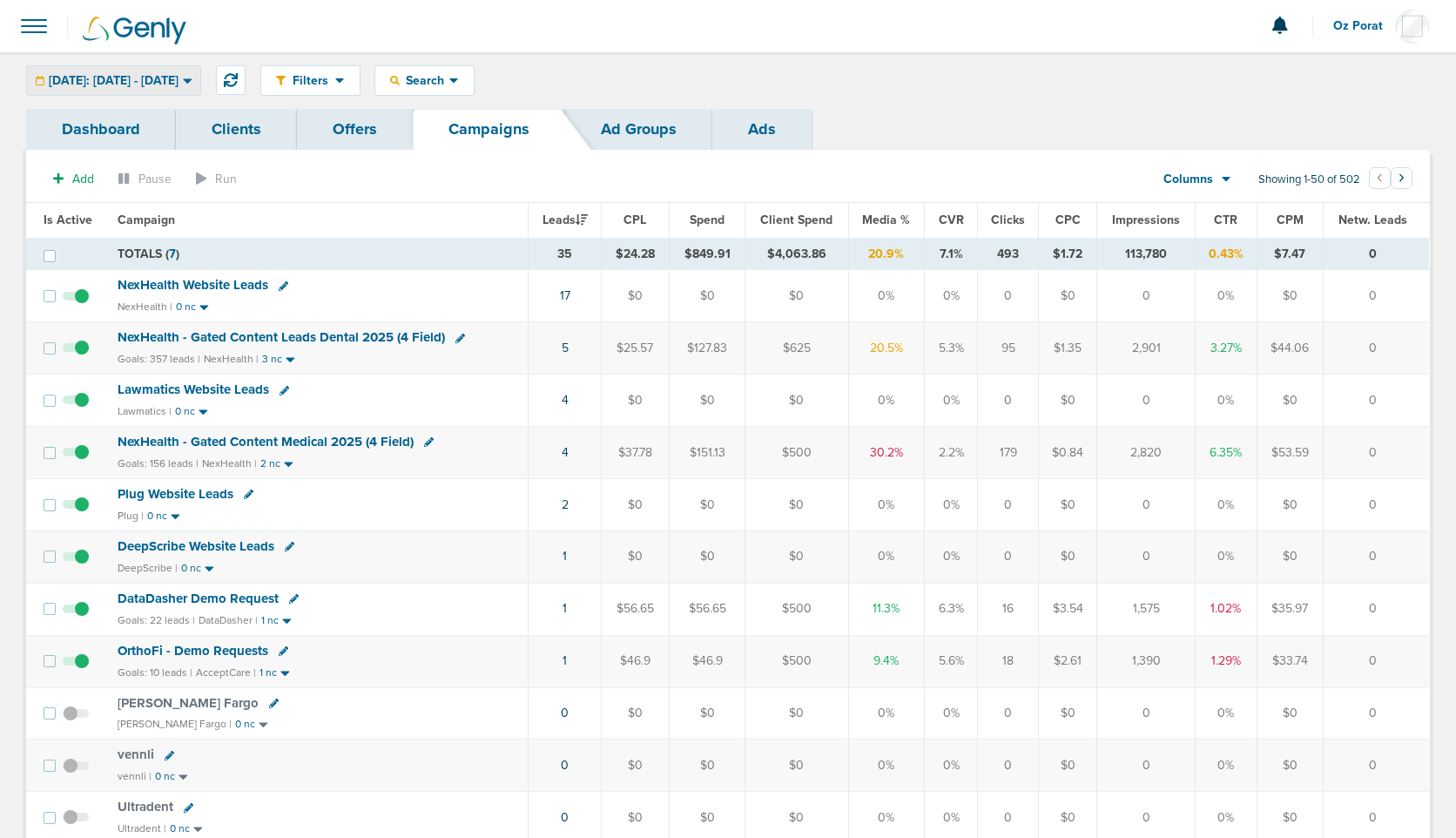
click at [180, 91] on div "Today: 08.28.2025 - 08.28.2025" at bounding box center [113, 80] width 173 height 28
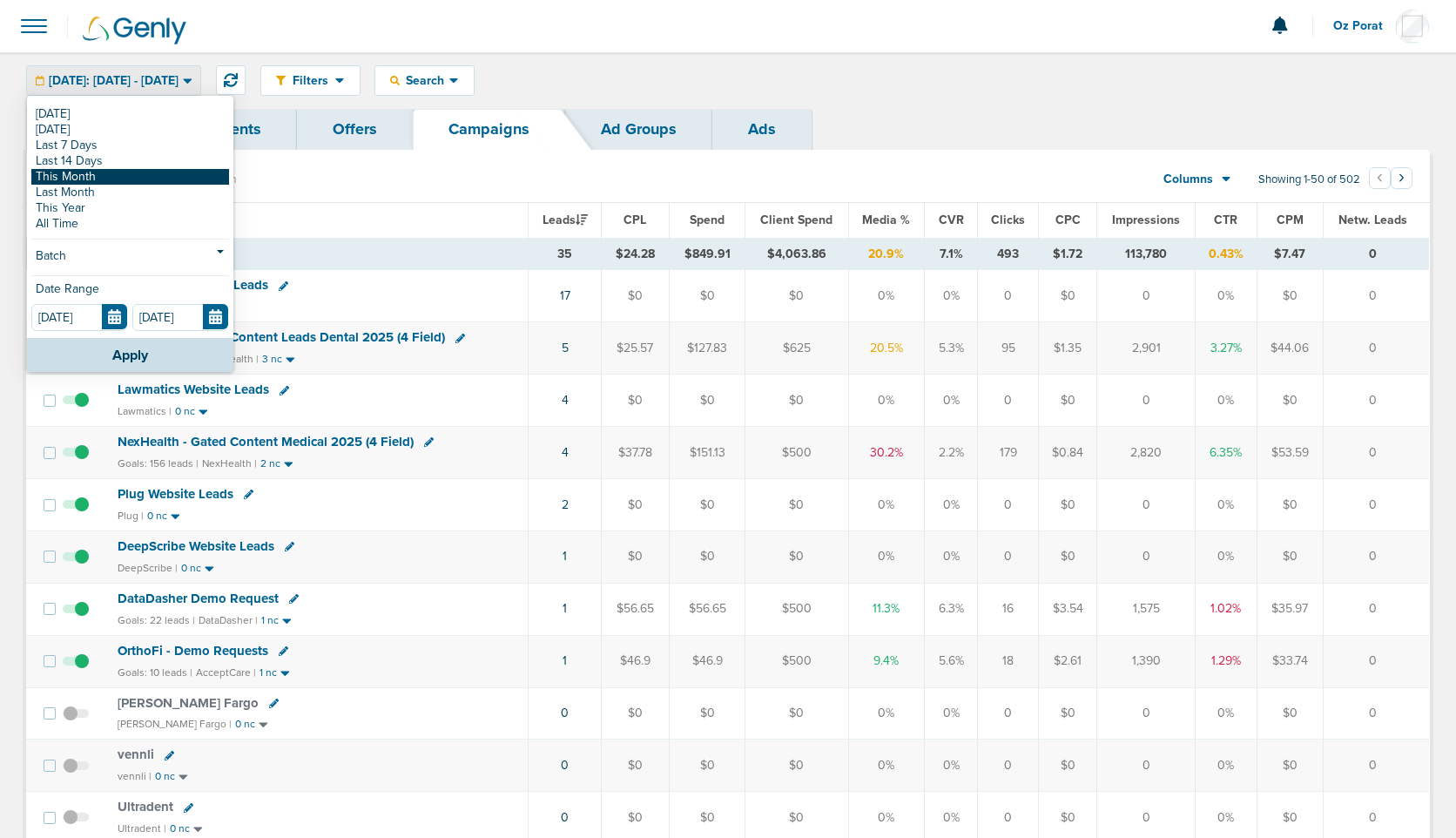
click at [121, 180] on link "This Month" at bounding box center [129, 177] width 197 height 16
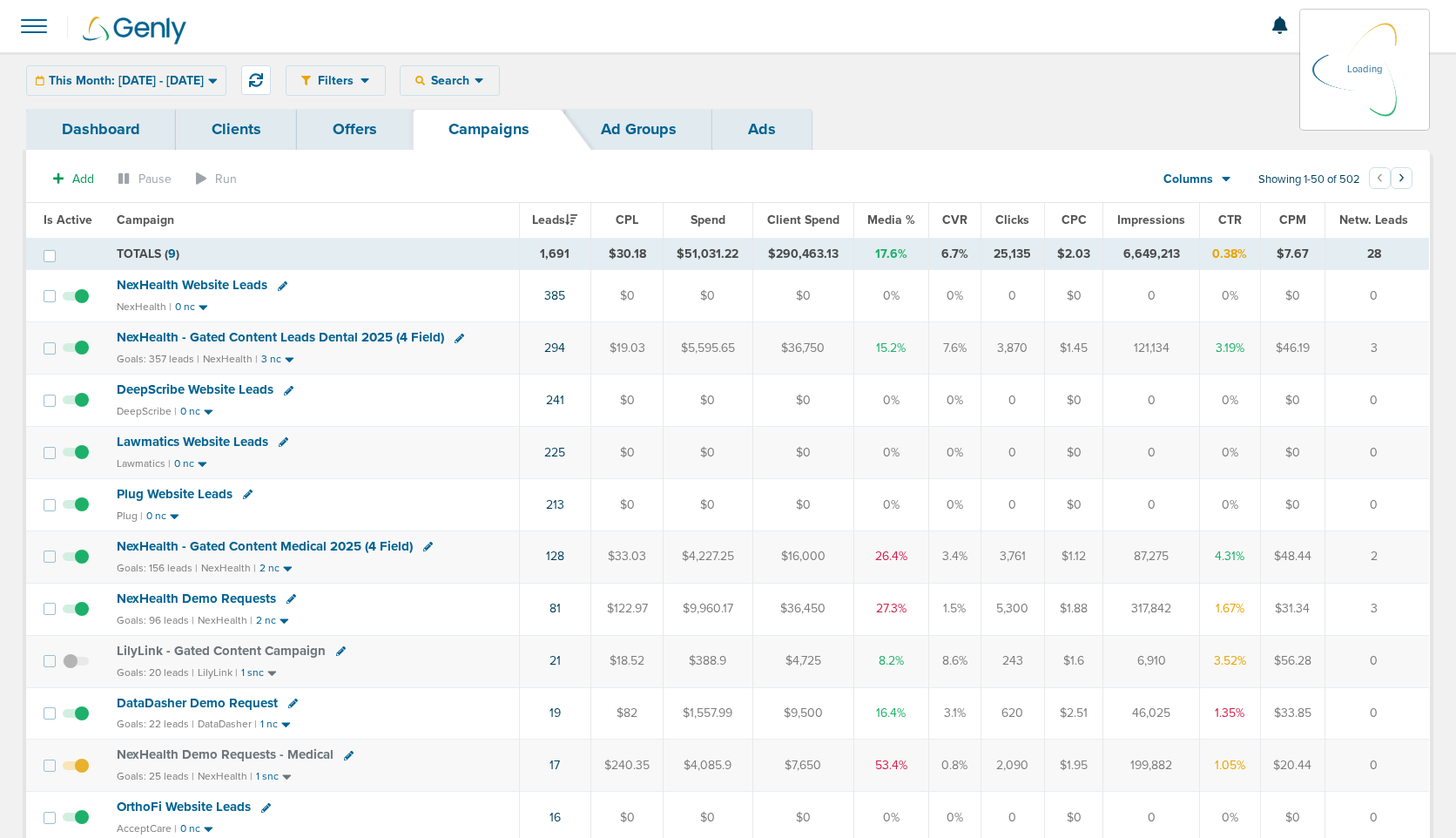
click at [1204, 187] on div "Columns Media Stats Sales Performance Custom" at bounding box center [1197, 179] width 122 height 33
click at [1226, 183] on icon at bounding box center [1226, 180] width 9 height 15
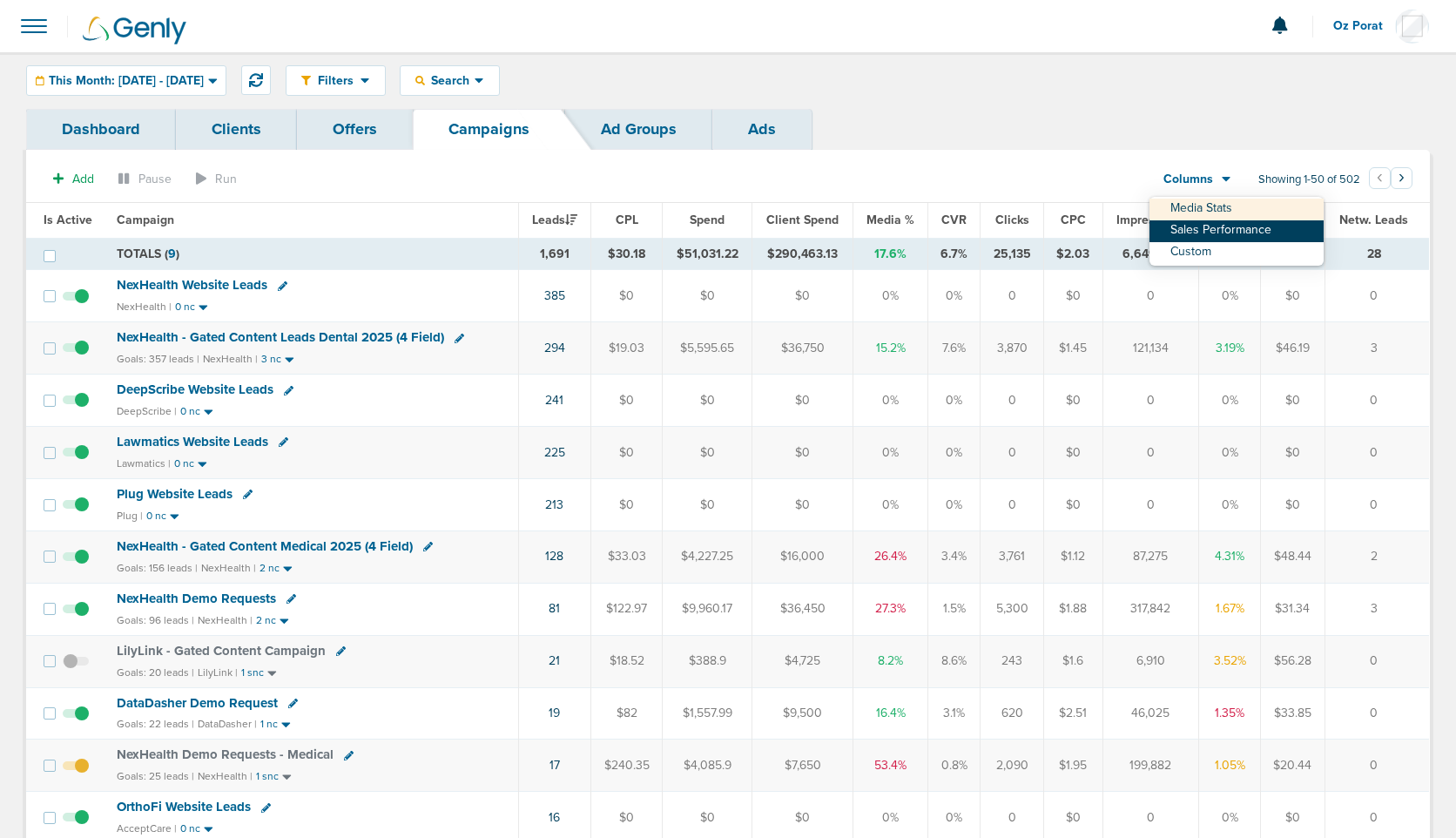
click at [1222, 228] on link "Sales Performance" at bounding box center [1237, 231] width 174 height 22
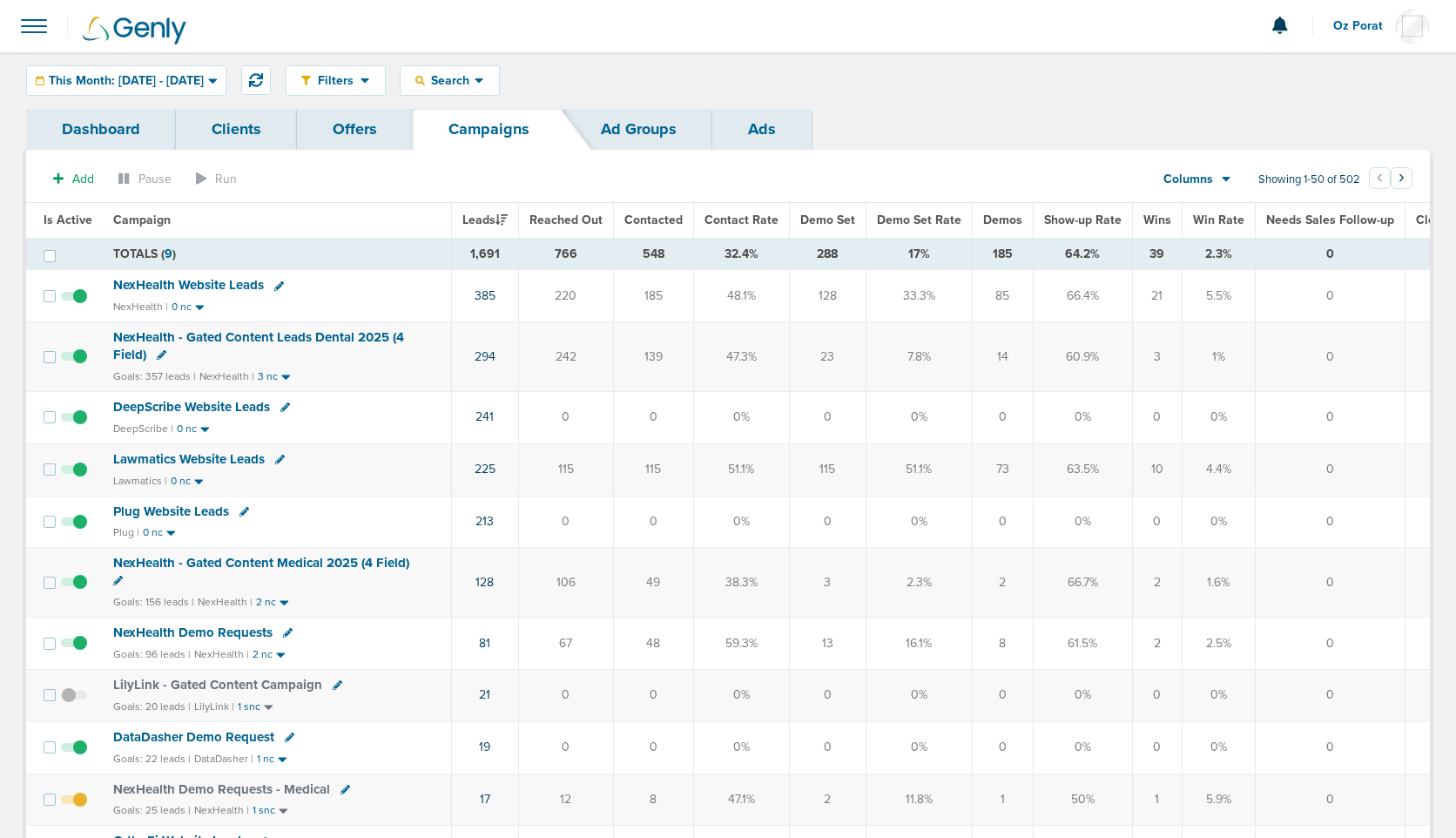
click at [822, 225] on span "Demo Set" at bounding box center [828, 220] width 55 height 15
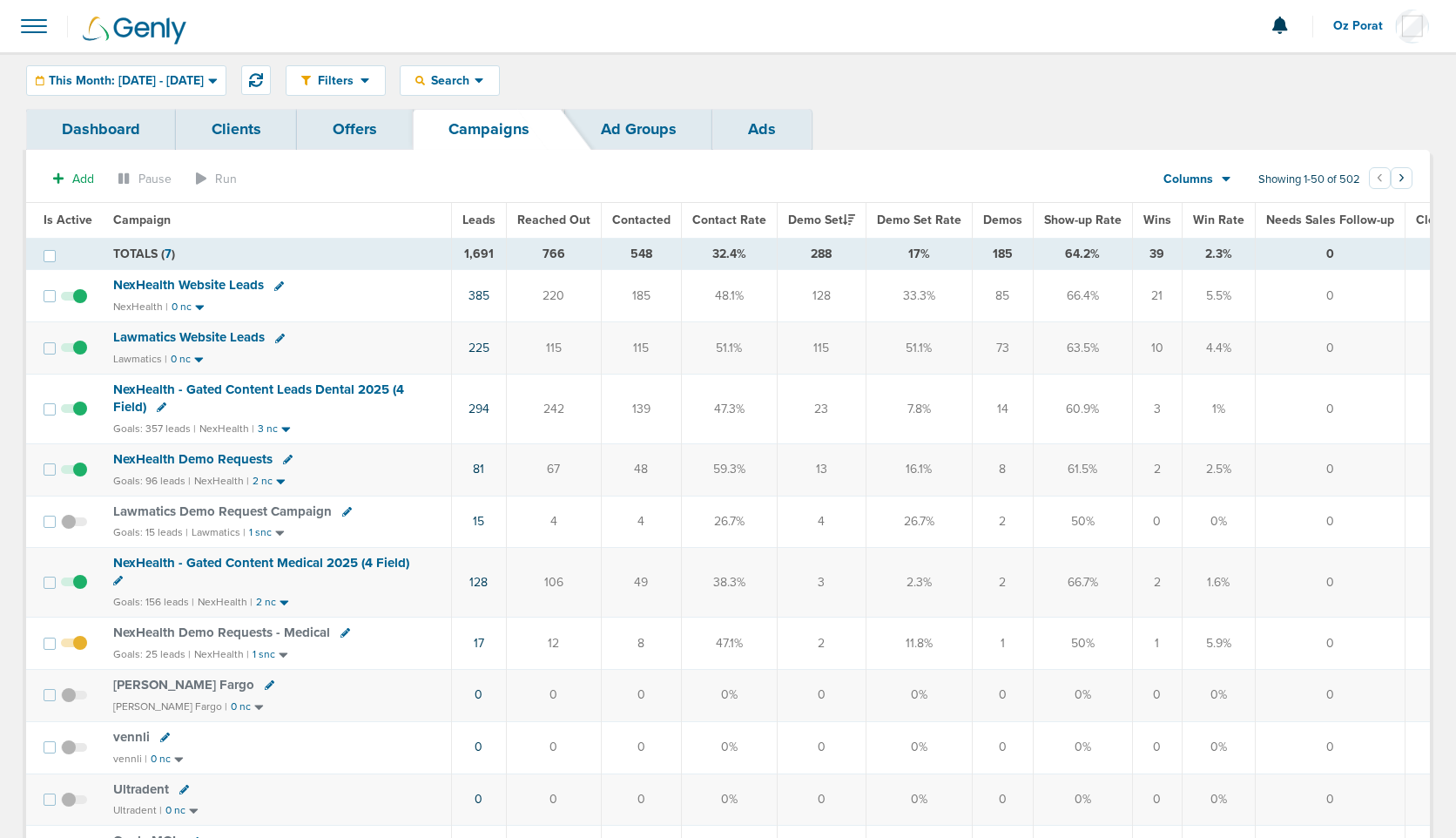
click at [1143, 218] on span "Wins" at bounding box center [1156, 220] width 27 height 15
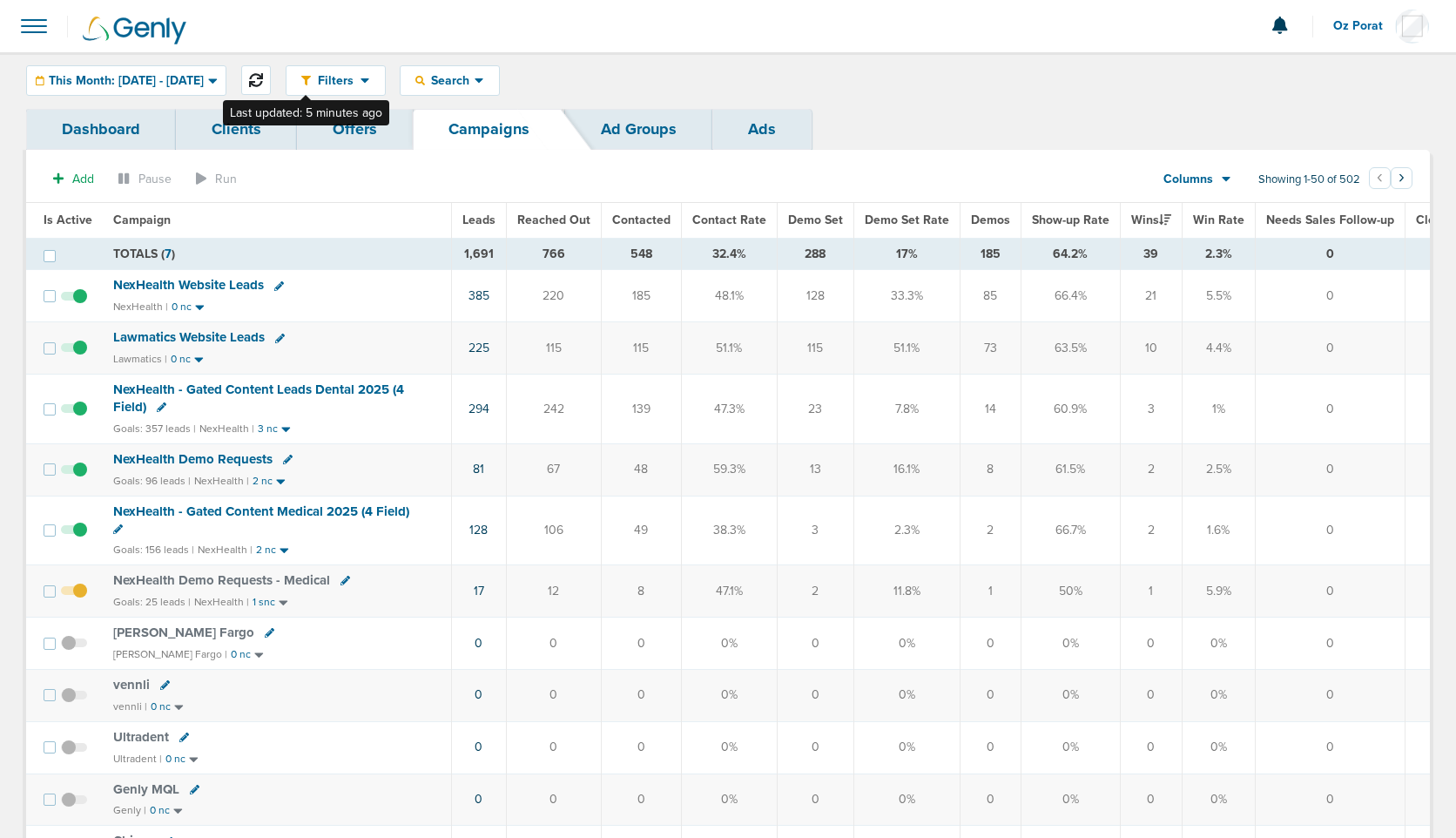
click at [271, 75] on button at bounding box center [255, 79] width 29 height 29
click at [263, 82] on icon at bounding box center [256, 79] width 14 height 14
click at [187, 86] on span "This Month: 08.01.2025 - 08.31.2025" at bounding box center [127, 80] width 155 height 12
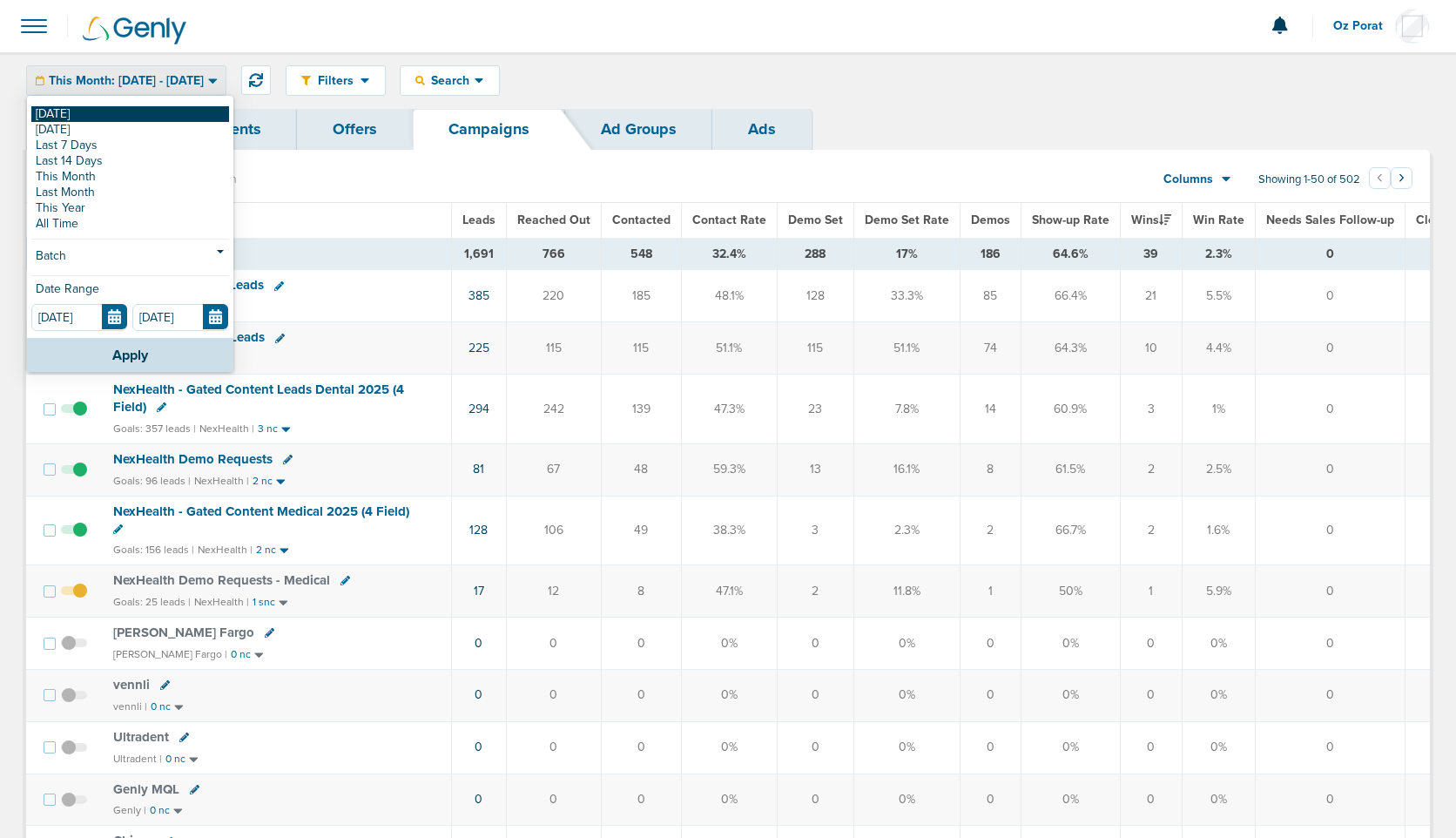
click at [111, 112] on link "[DATE]" at bounding box center [129, 113] width 197 height 16
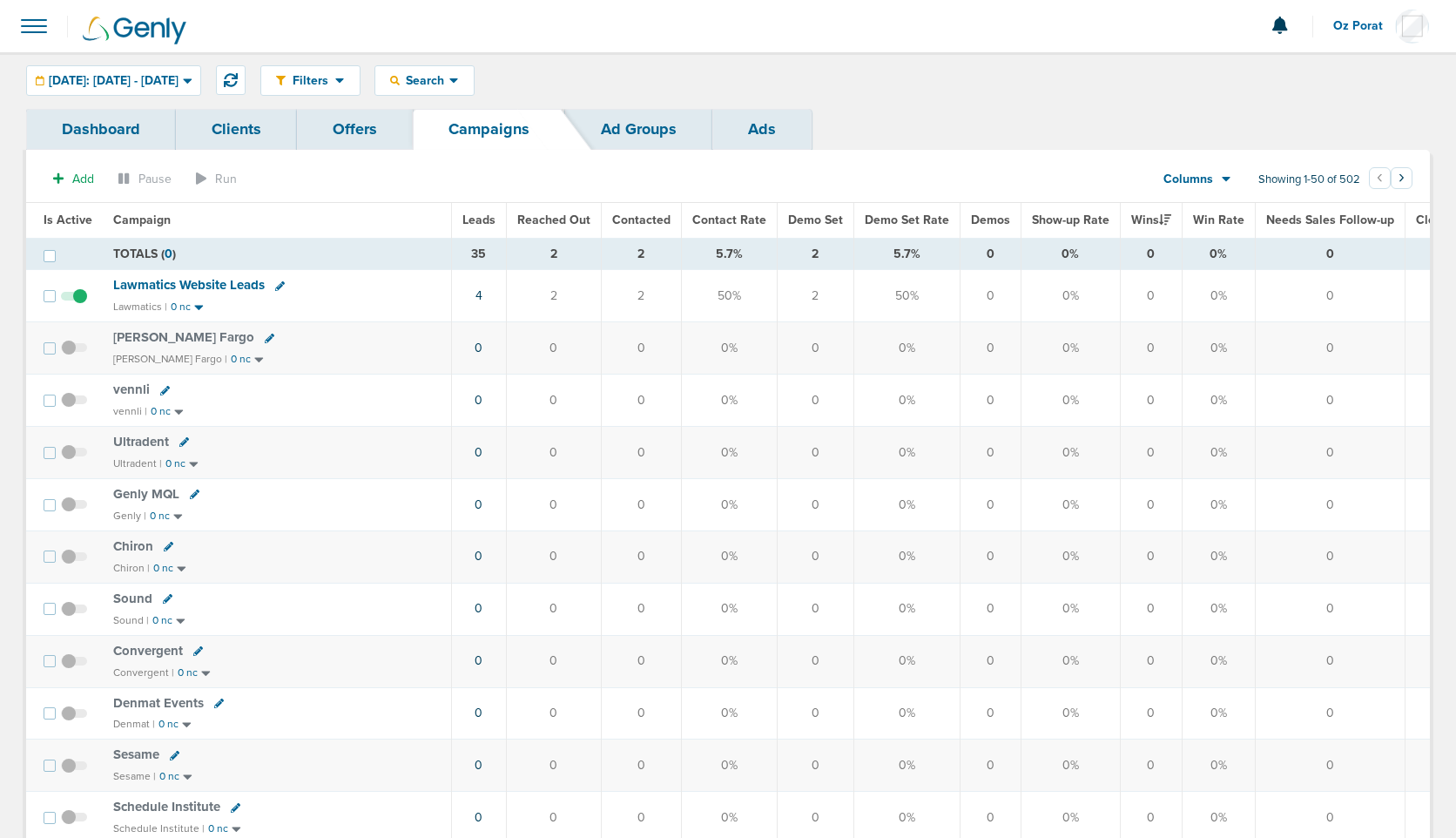
click at [1215, 179] on div "Columns" at bounding box center [1188, 180] width 77 height 17
click at [1201, 205] on link "Media Stats" at bounding box center [1237, 209] width 174 height 22
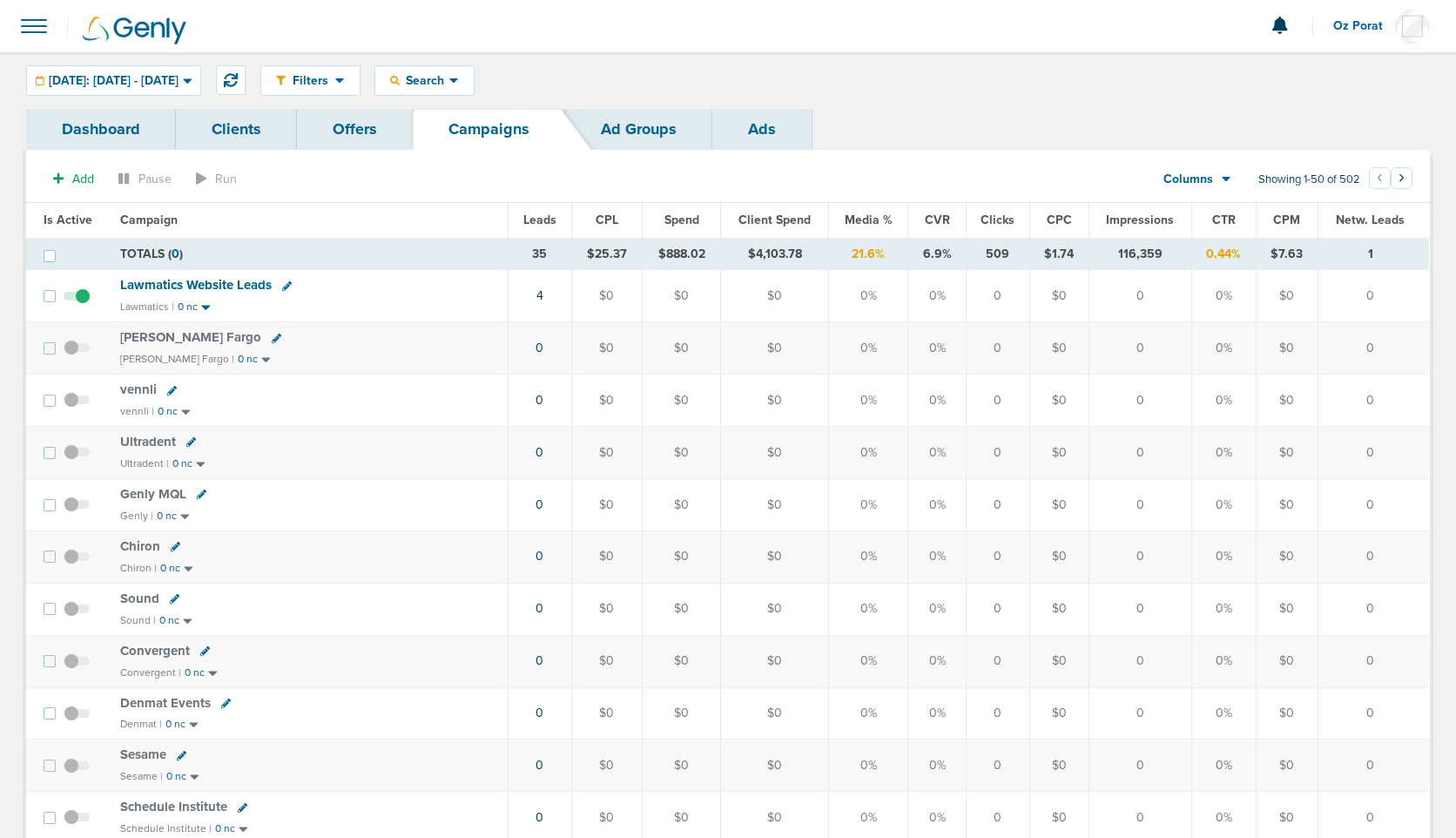
click at [557, 220] on span "Leads" at bounding box center [540, 220] width 33 height 15
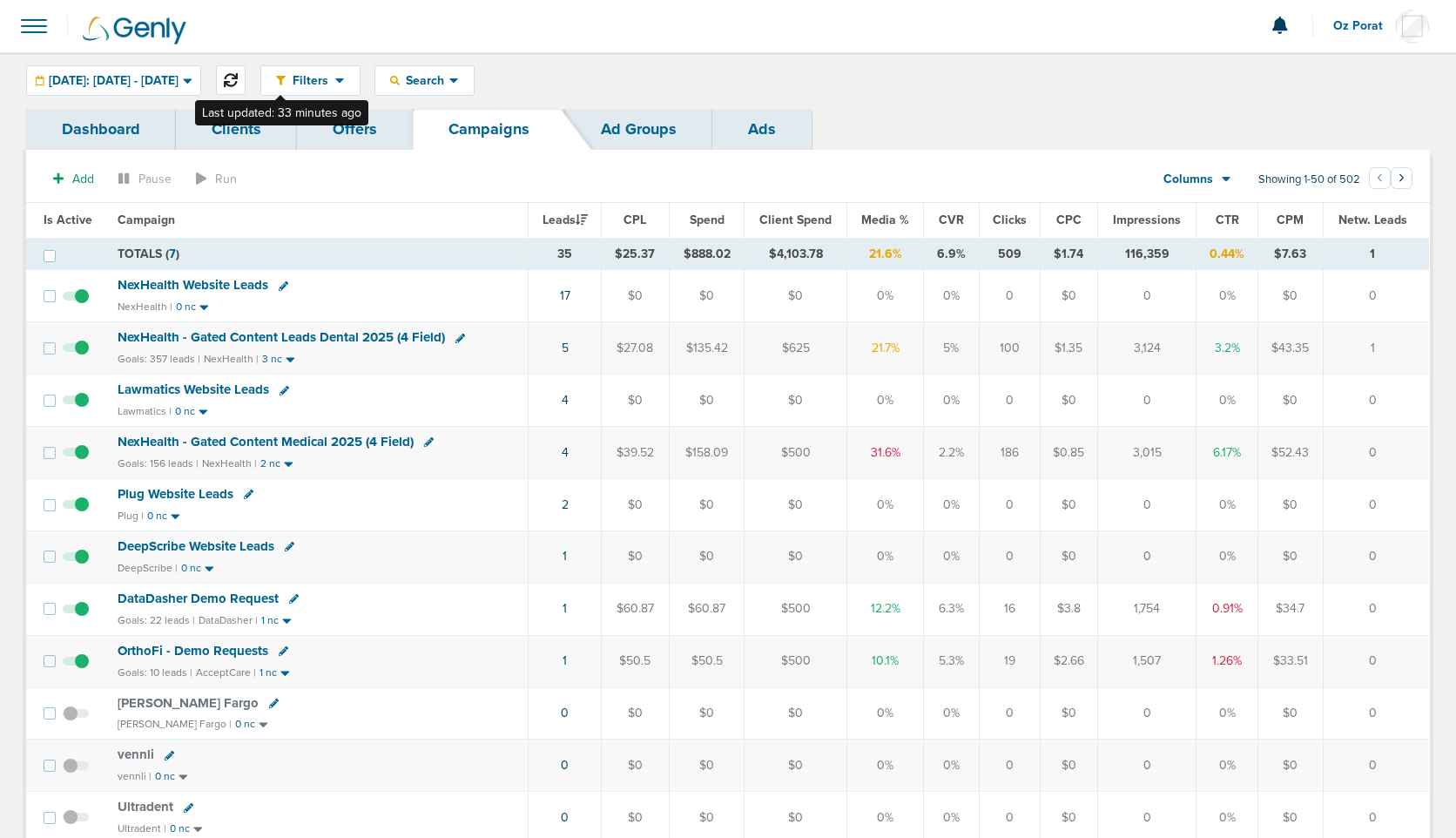
click at [238, 74] on icon at bounding box center [231, 79] width 14 height 14
click at [566, 607] on link "1" at bounding box center [564, 608] width 5 height 15
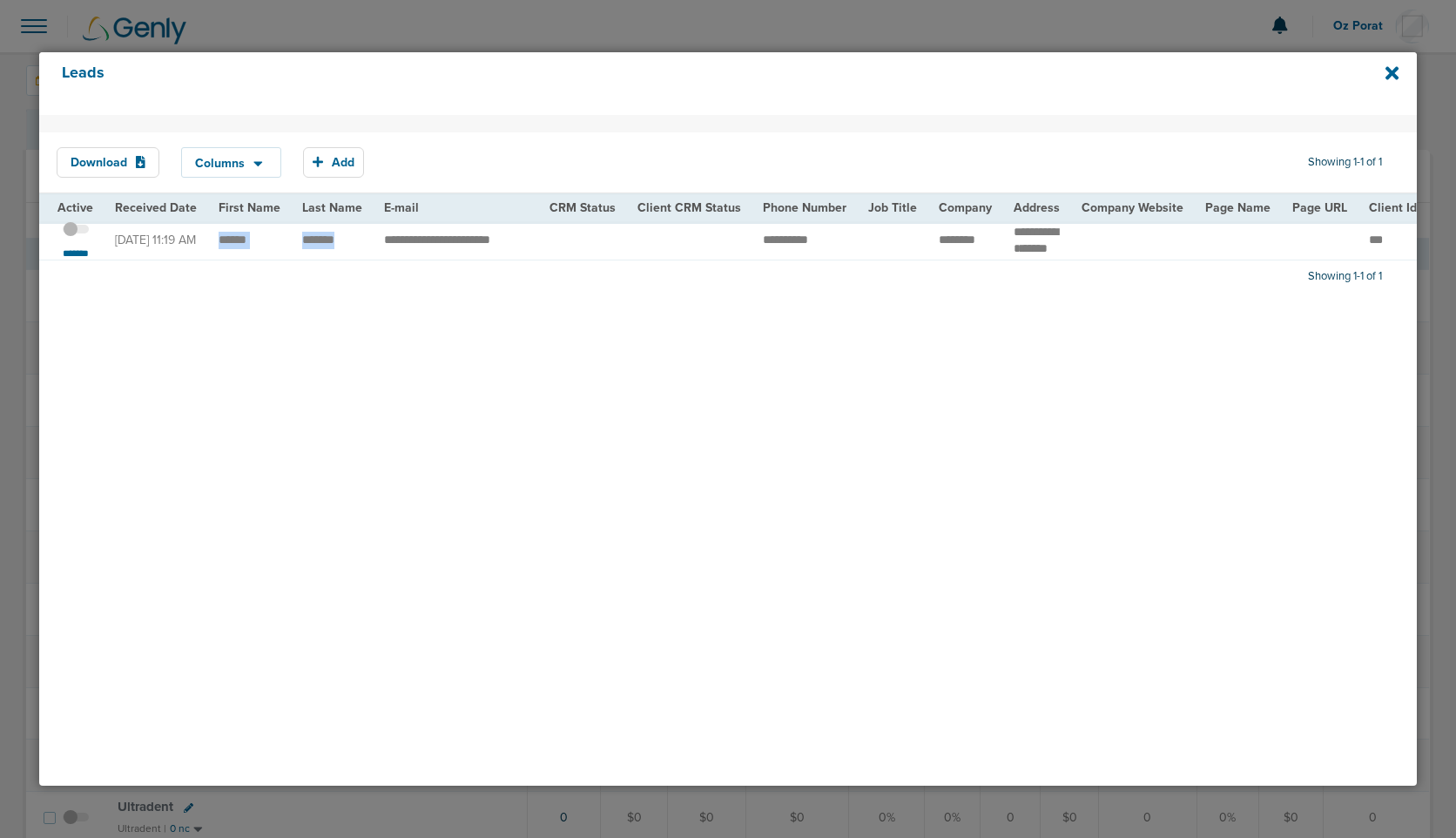
drag, startPoint x: 211, startPoint y: 245, endPoint x: 340, endPoint y: 245, distance: 129.0
click at [1398, 70] on icon at bounding box center [1393, 74] width 13 height 13
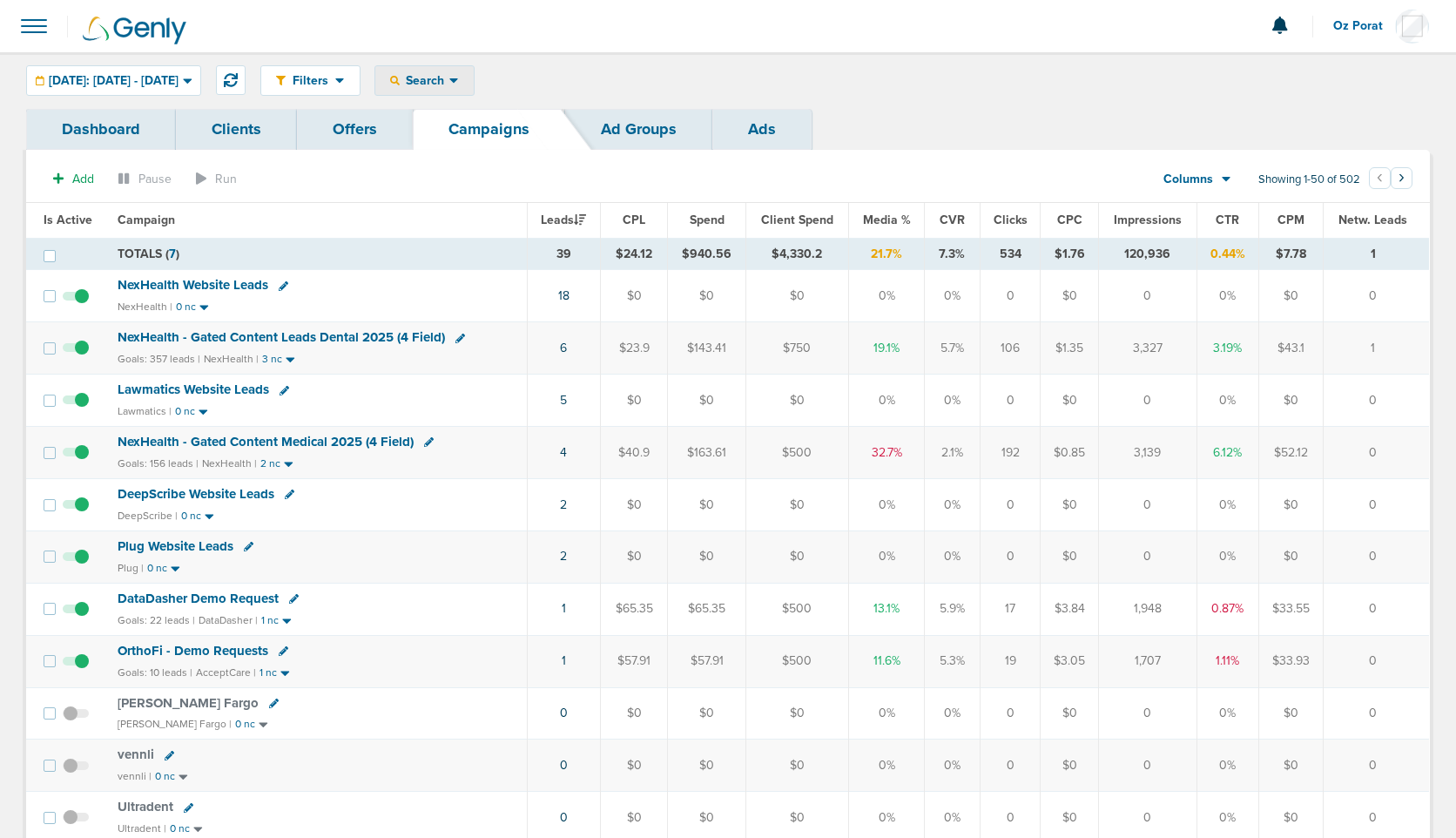
click at [450, 79] on span "Search" at bounding box center [424, 80] width 50 height 15
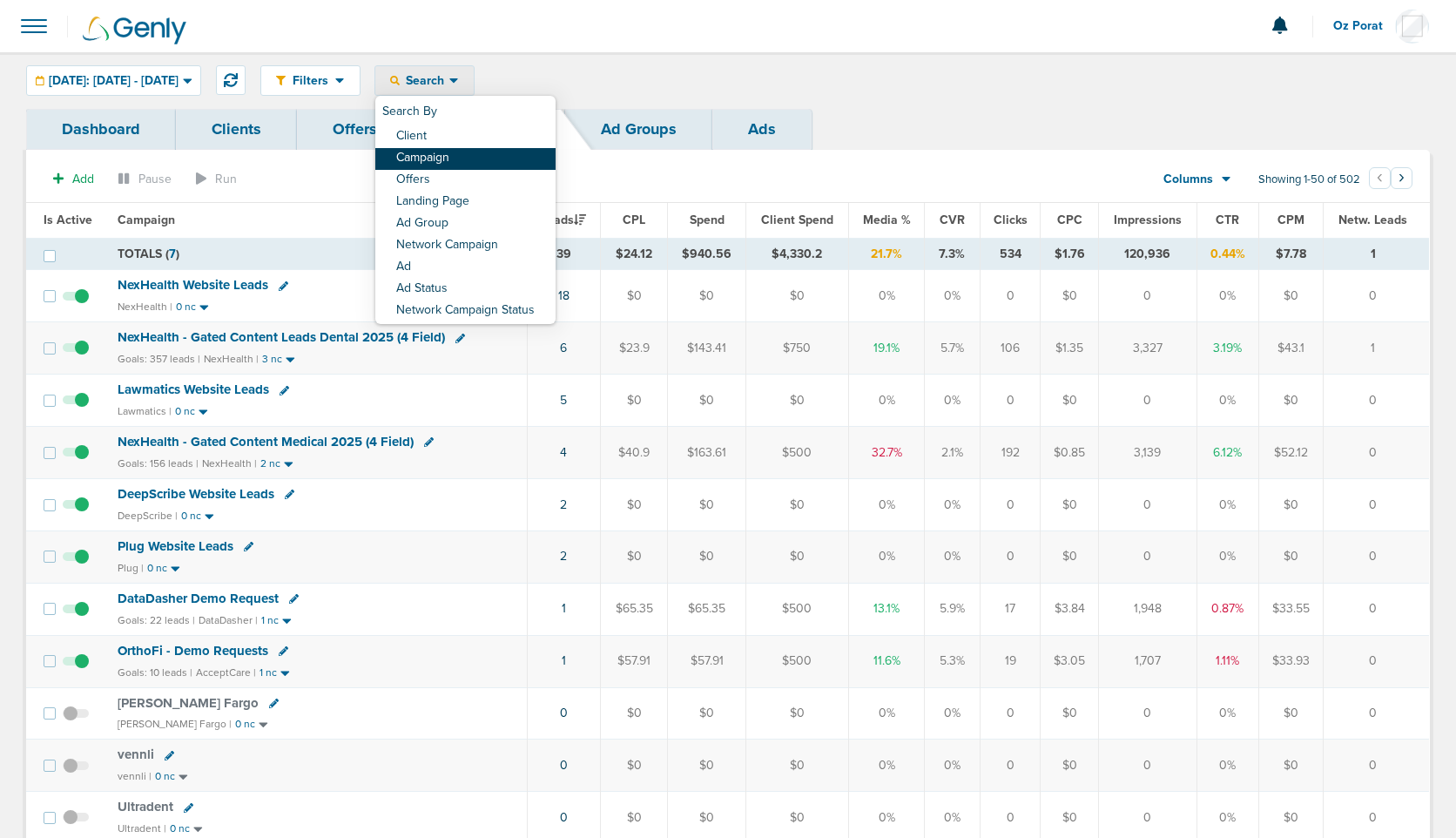
click at [485, 157] on link "Campaign" at bounding box center [465, 159] width 180 height 22
select select "cmpName"
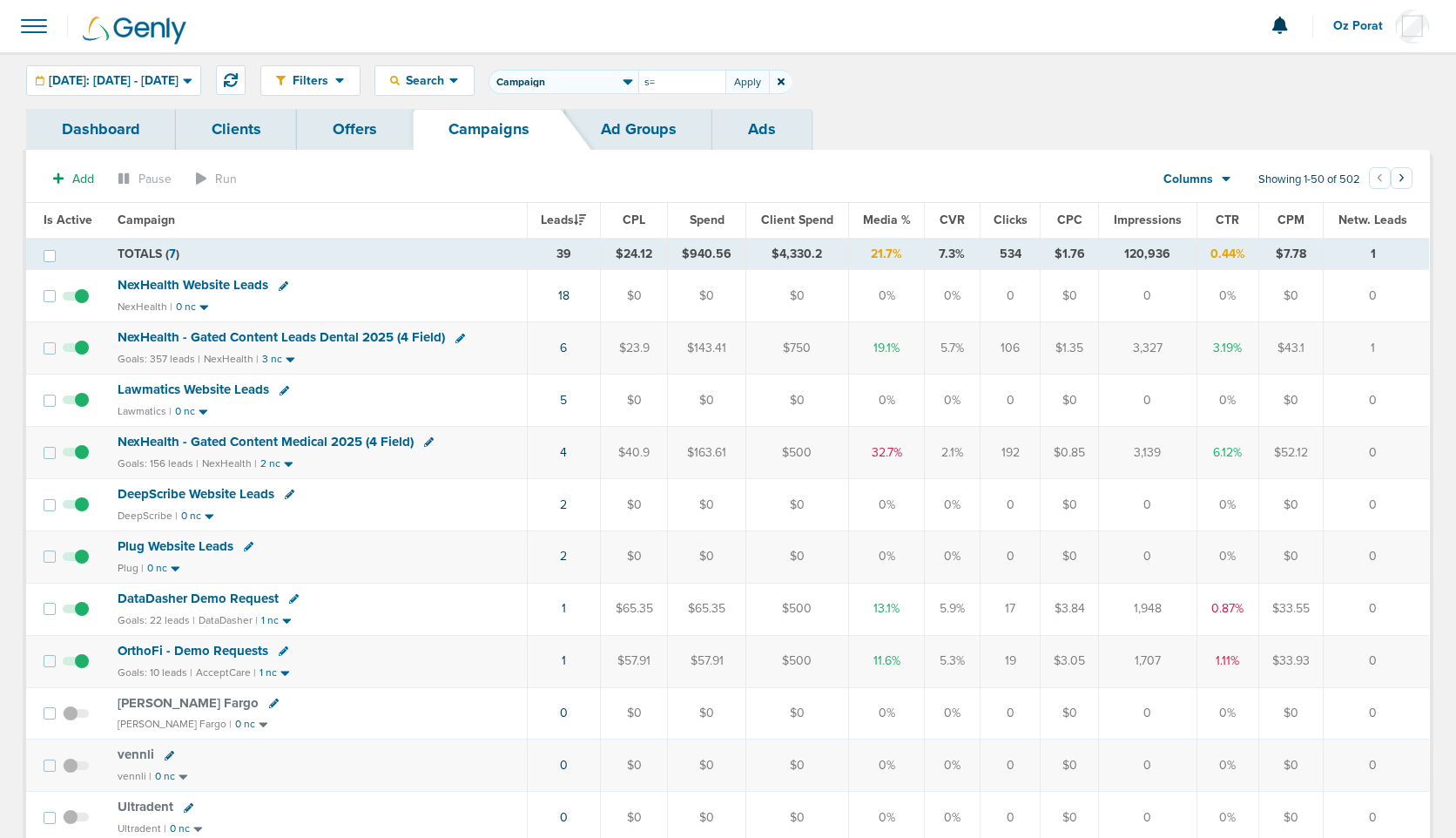
type input "s"
type input "deep"
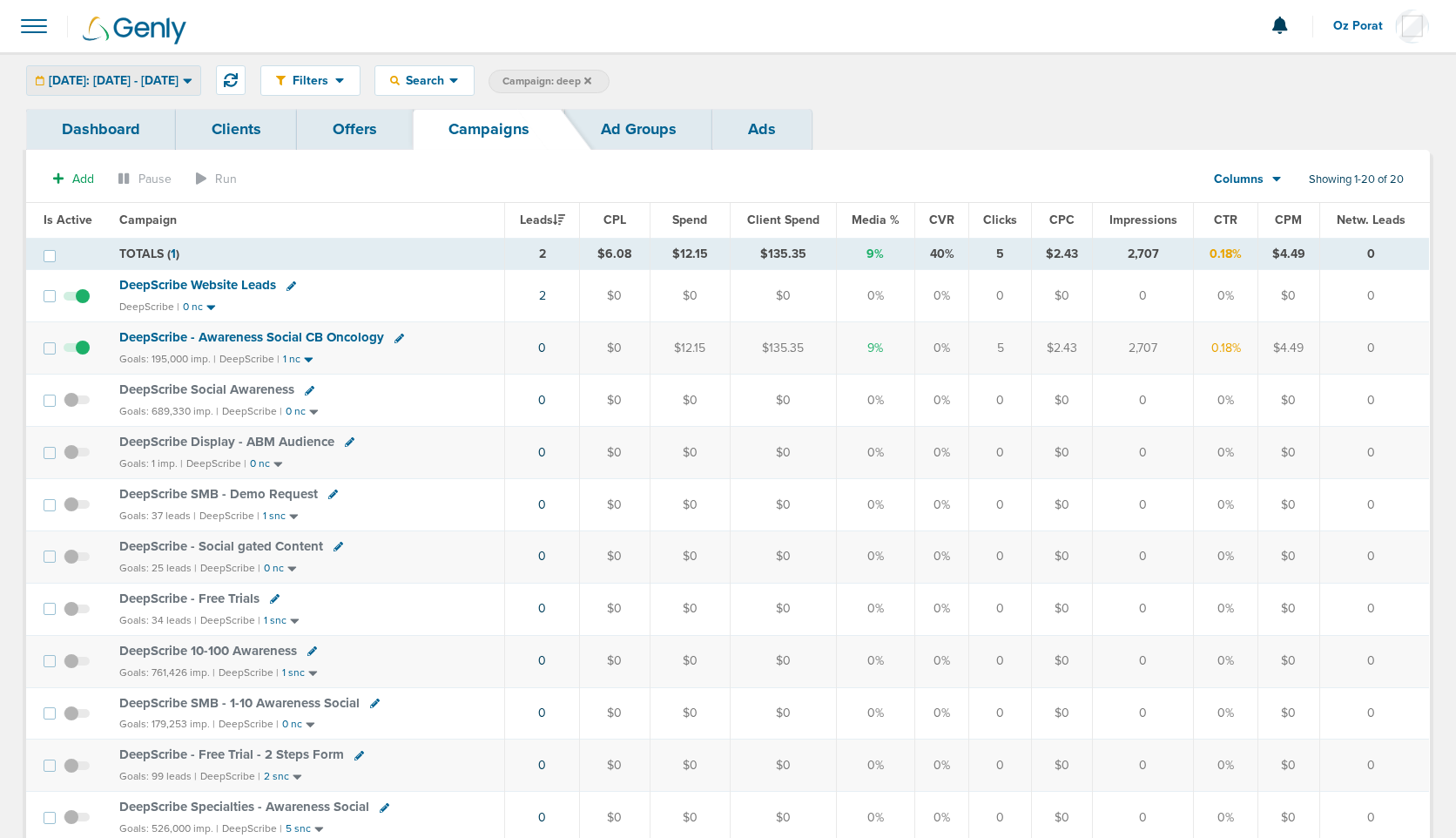
click at [128, 83] on span "Today: 08.28.2025 - 08.28.2025" at bounding box center [113, 80] width 129 height 12
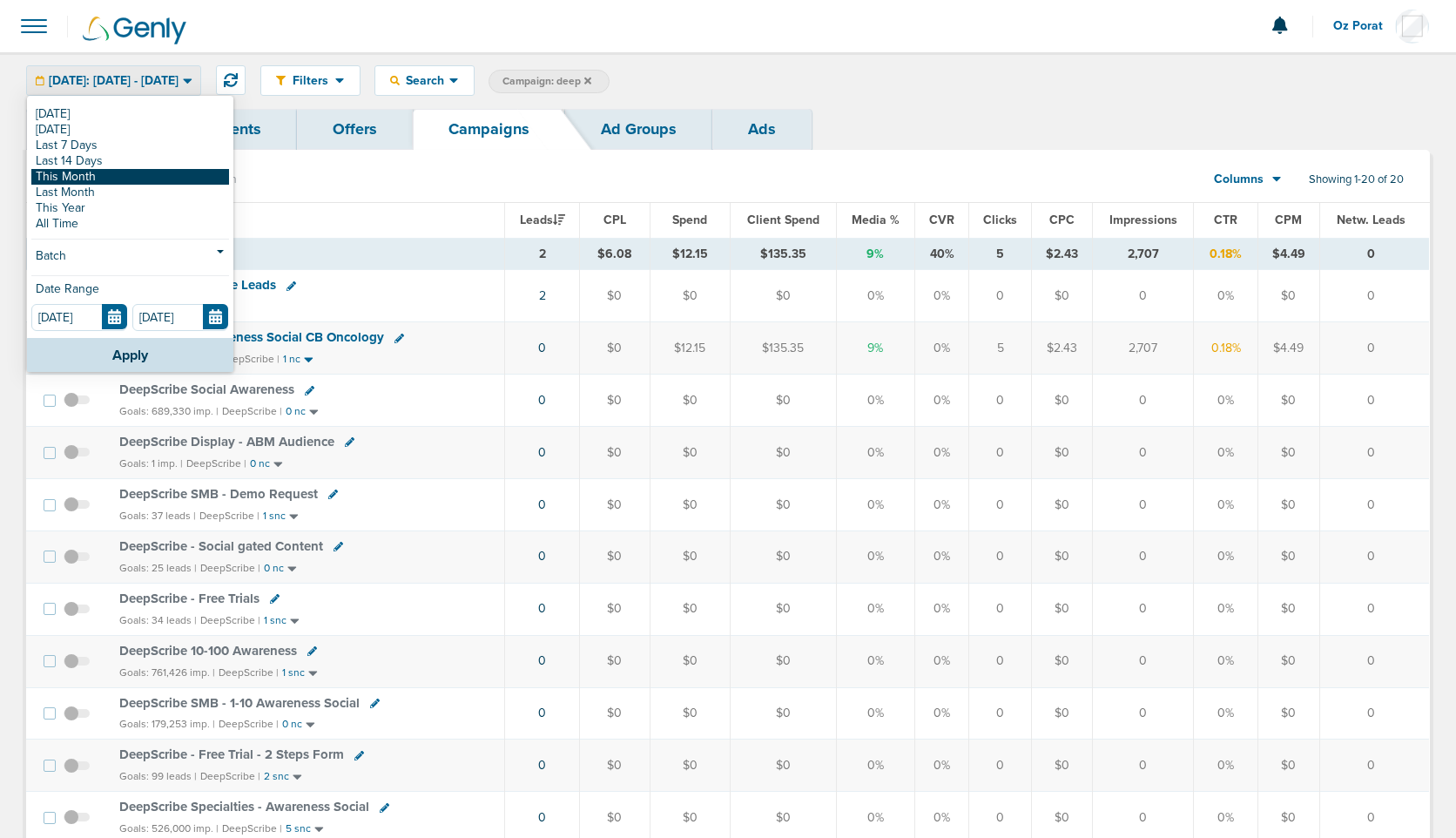
click at [96, 174] on link "This Month" at bounding box center [129, 177] width 197 height 16
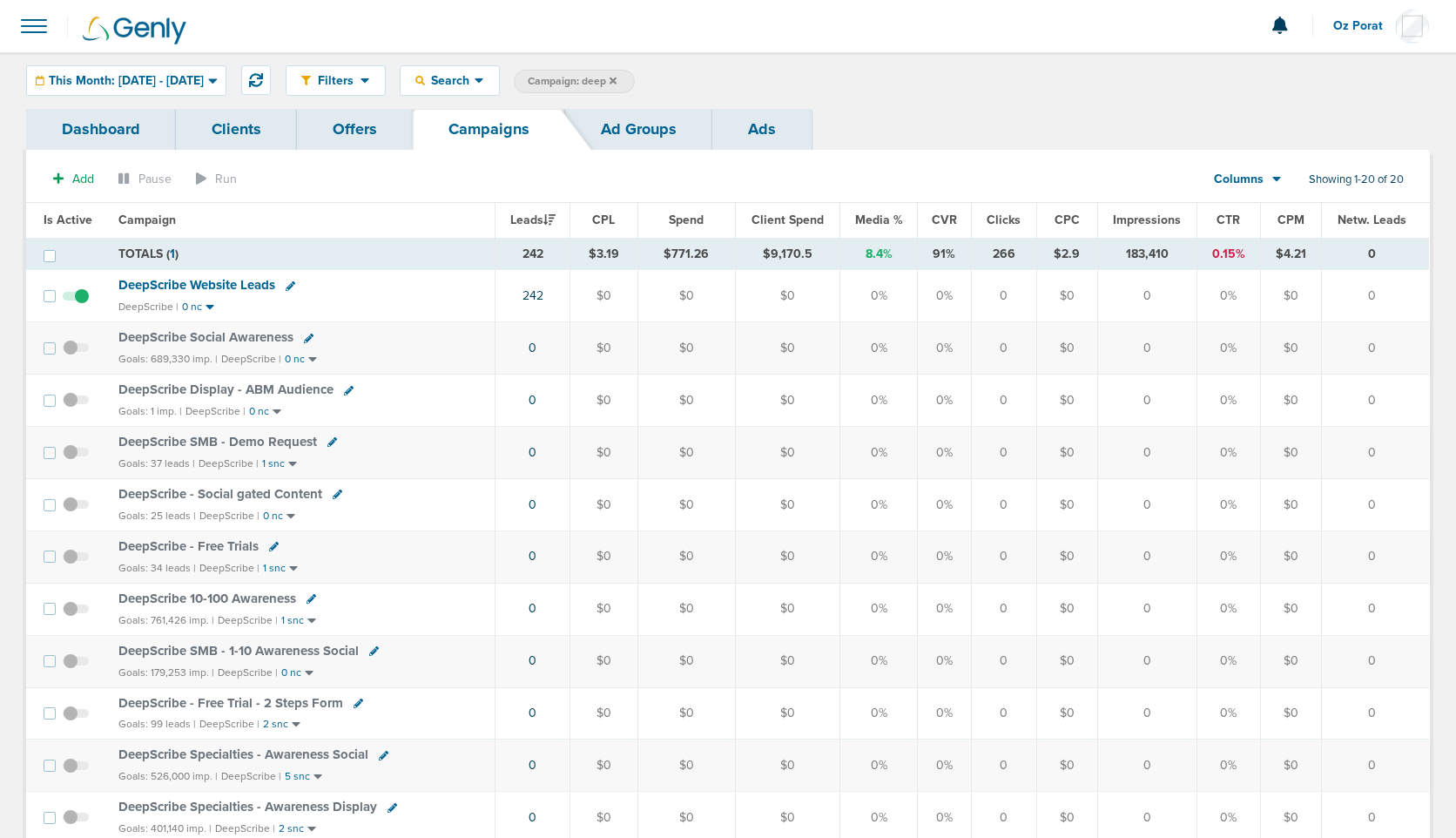
click at [43, 18] on span at bounding box center [34, 26] width 39 height 39
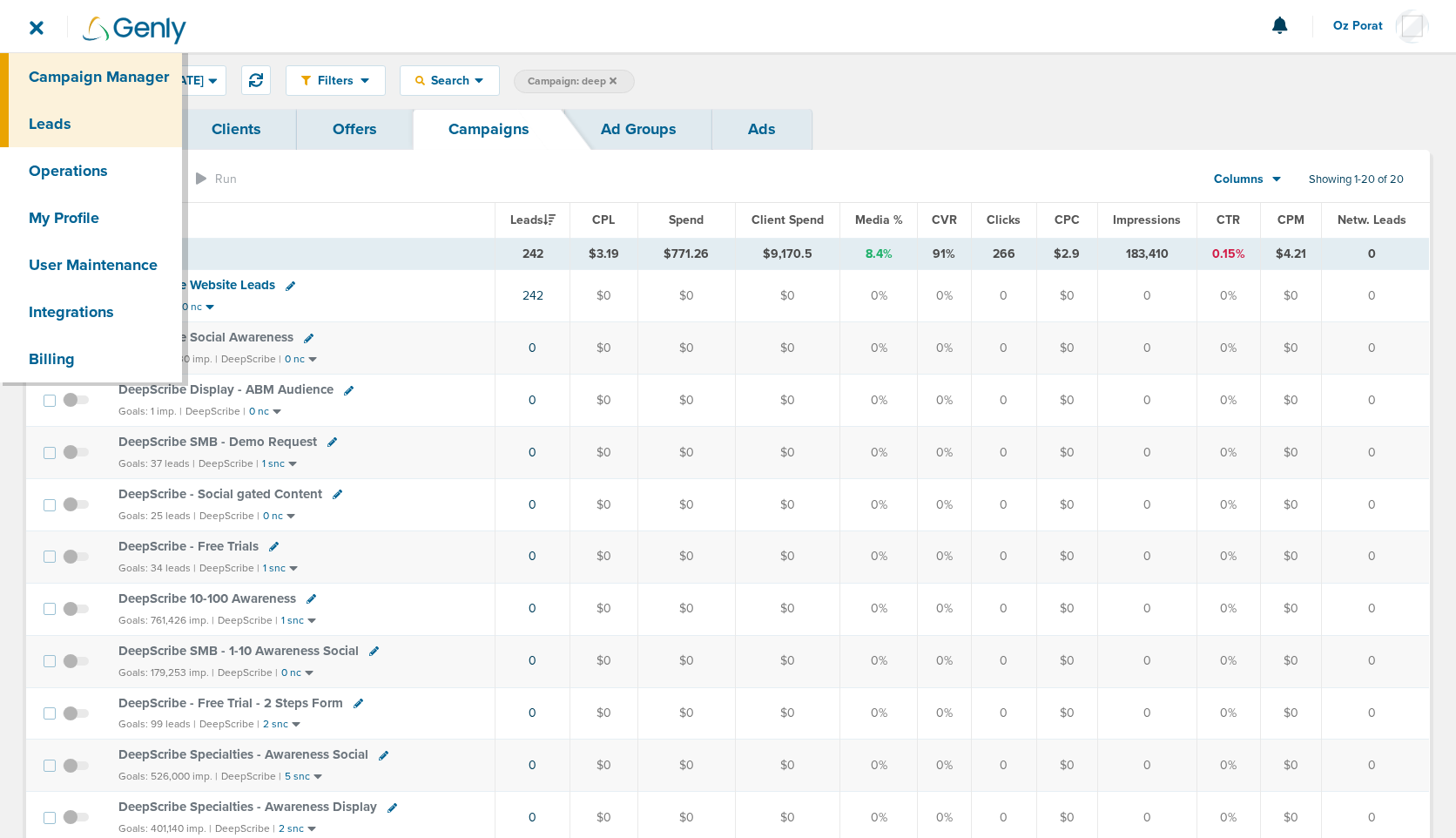
click at [50, 118] on link "Leads" at bounding box center [91, 124] width 182 height 47
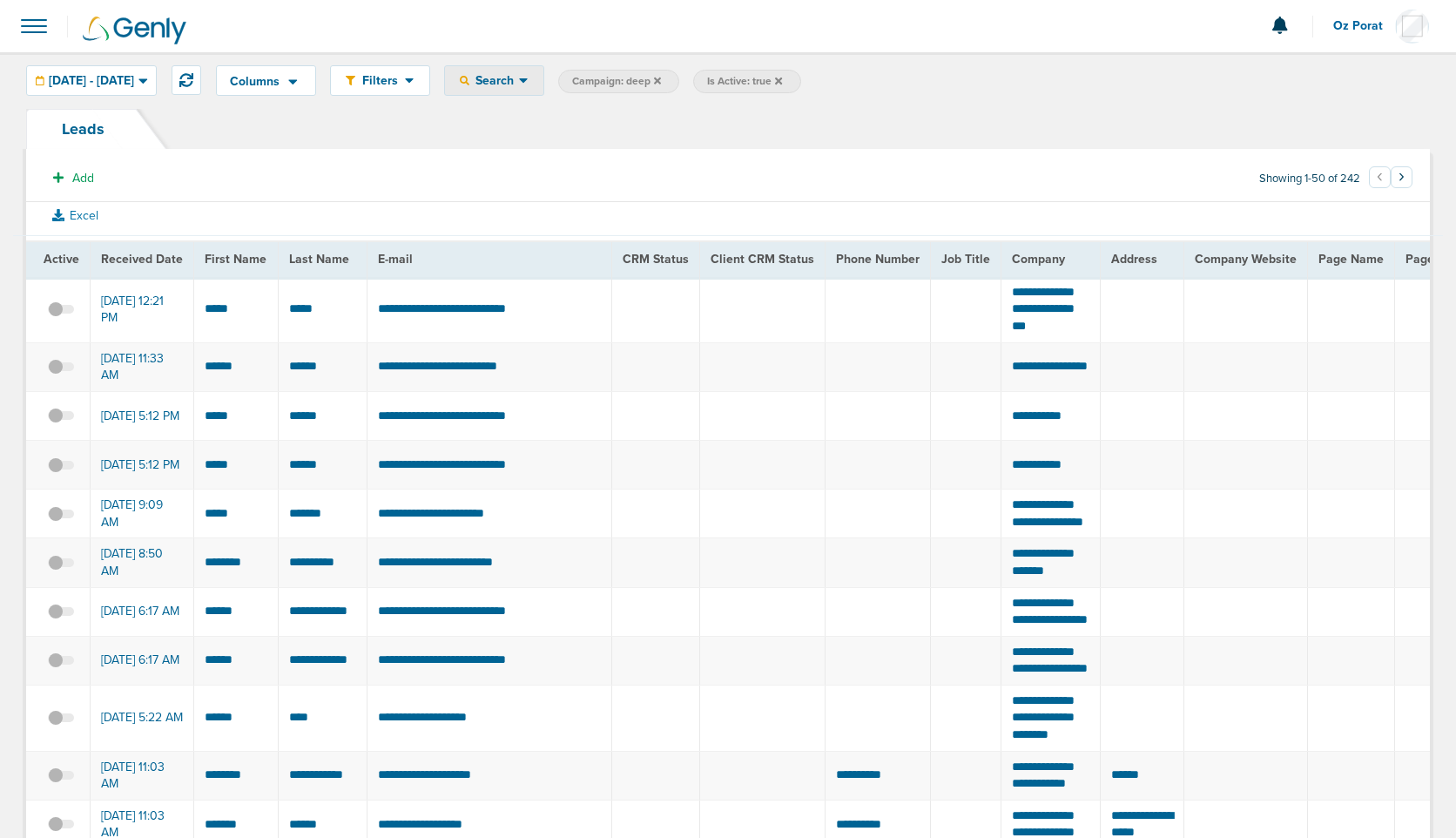
click at [519, 87] on span "Search" at bounding box center [494, 80] width 50 height 15
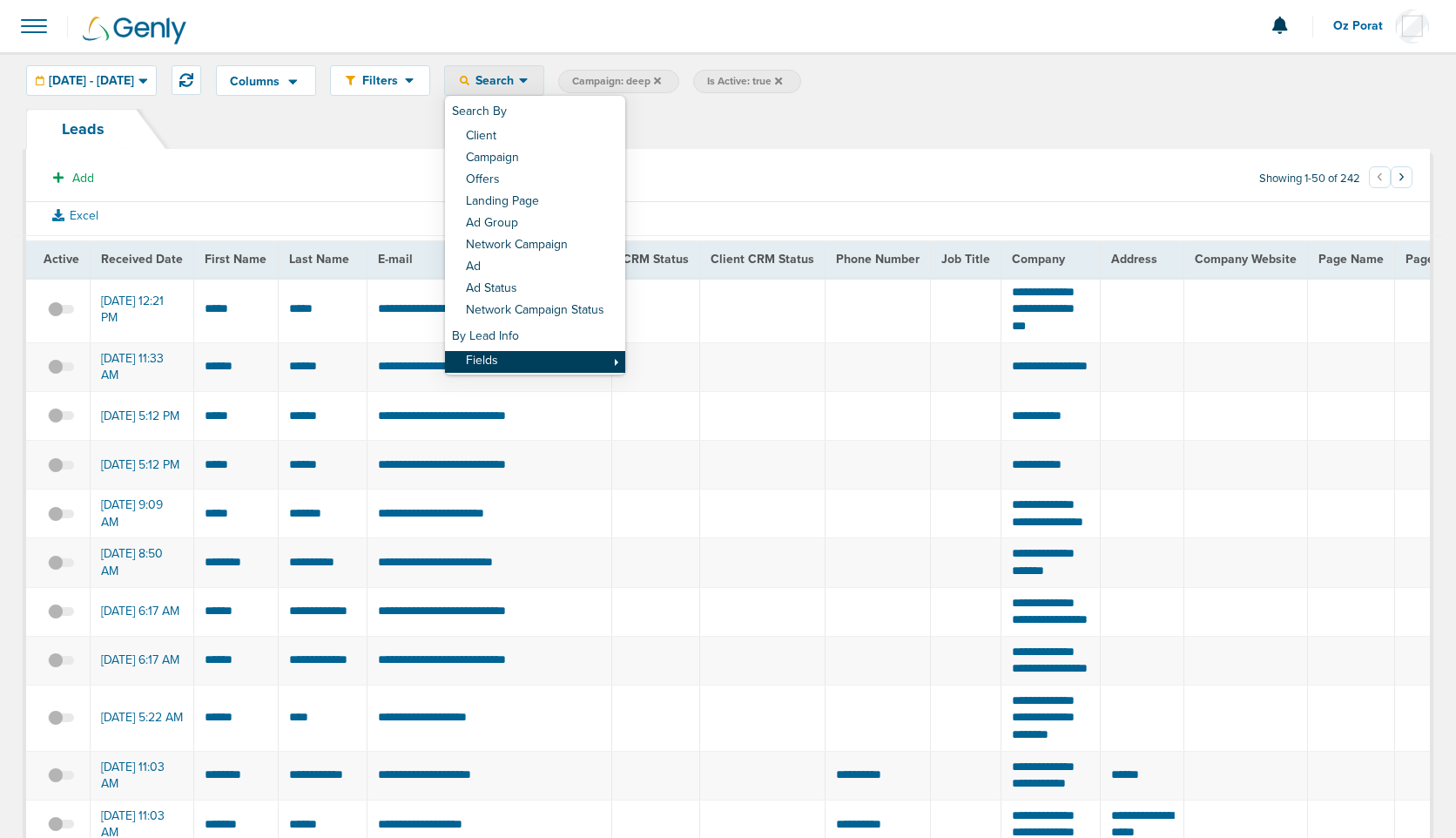
click at [557, 353] on link "Fields" at bounding box center [535, 361] width 180 height 22
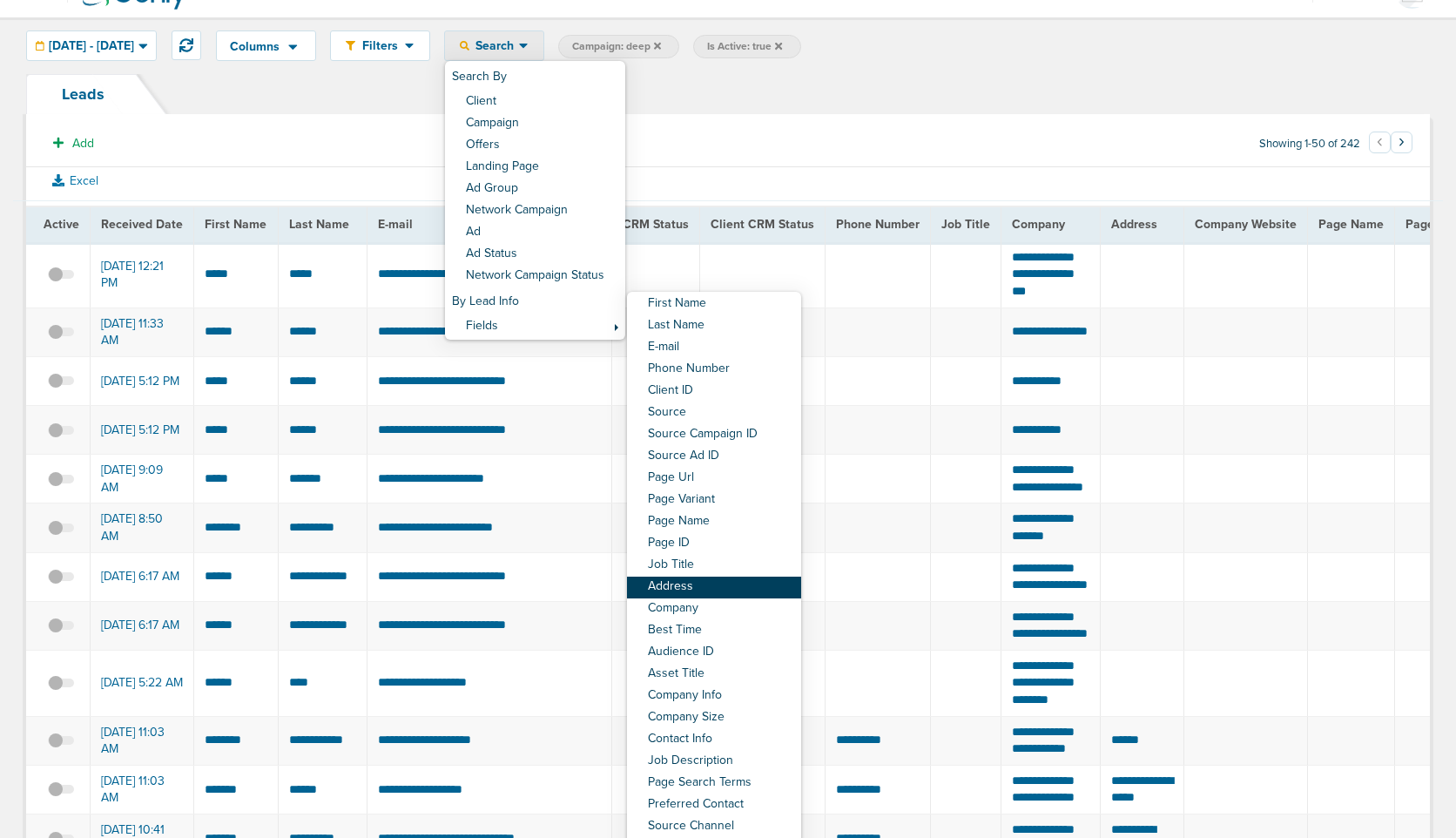
scroll to position [52, 0]
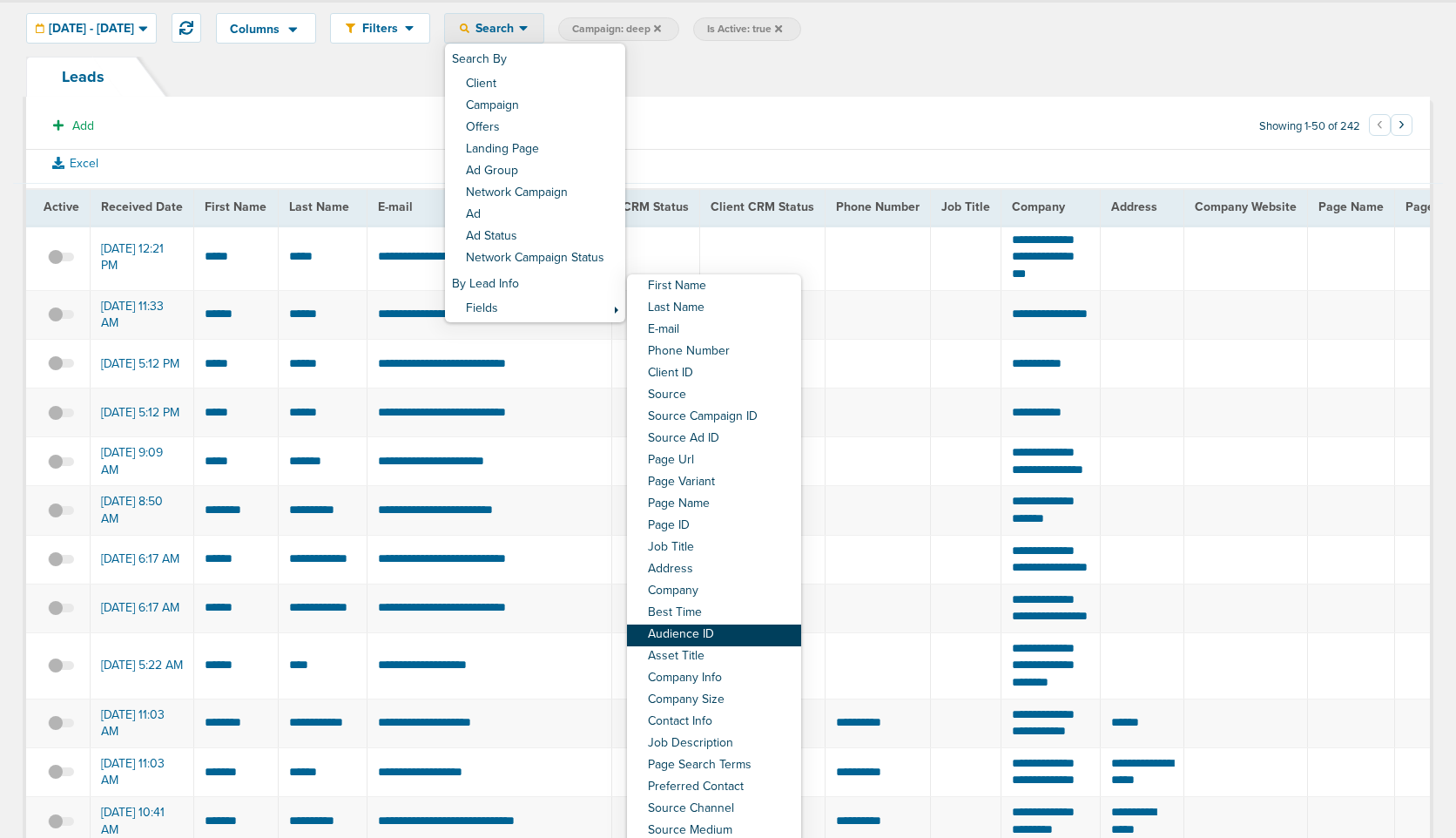
click at [744, 631] on link "Audience ID" at bounding box center [714, 635] width 174 height 22
select select "audienceId"
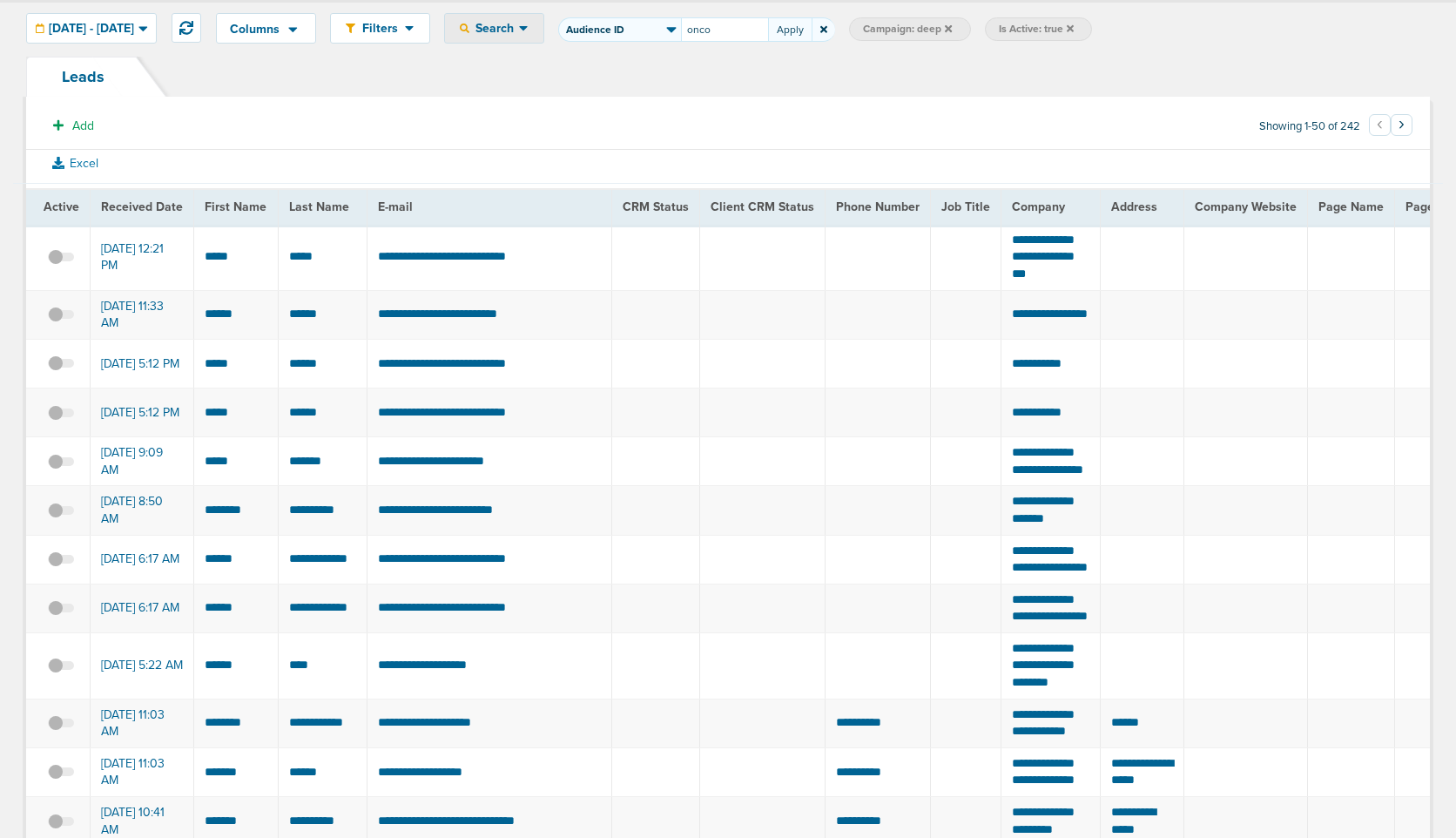
type input "onco"
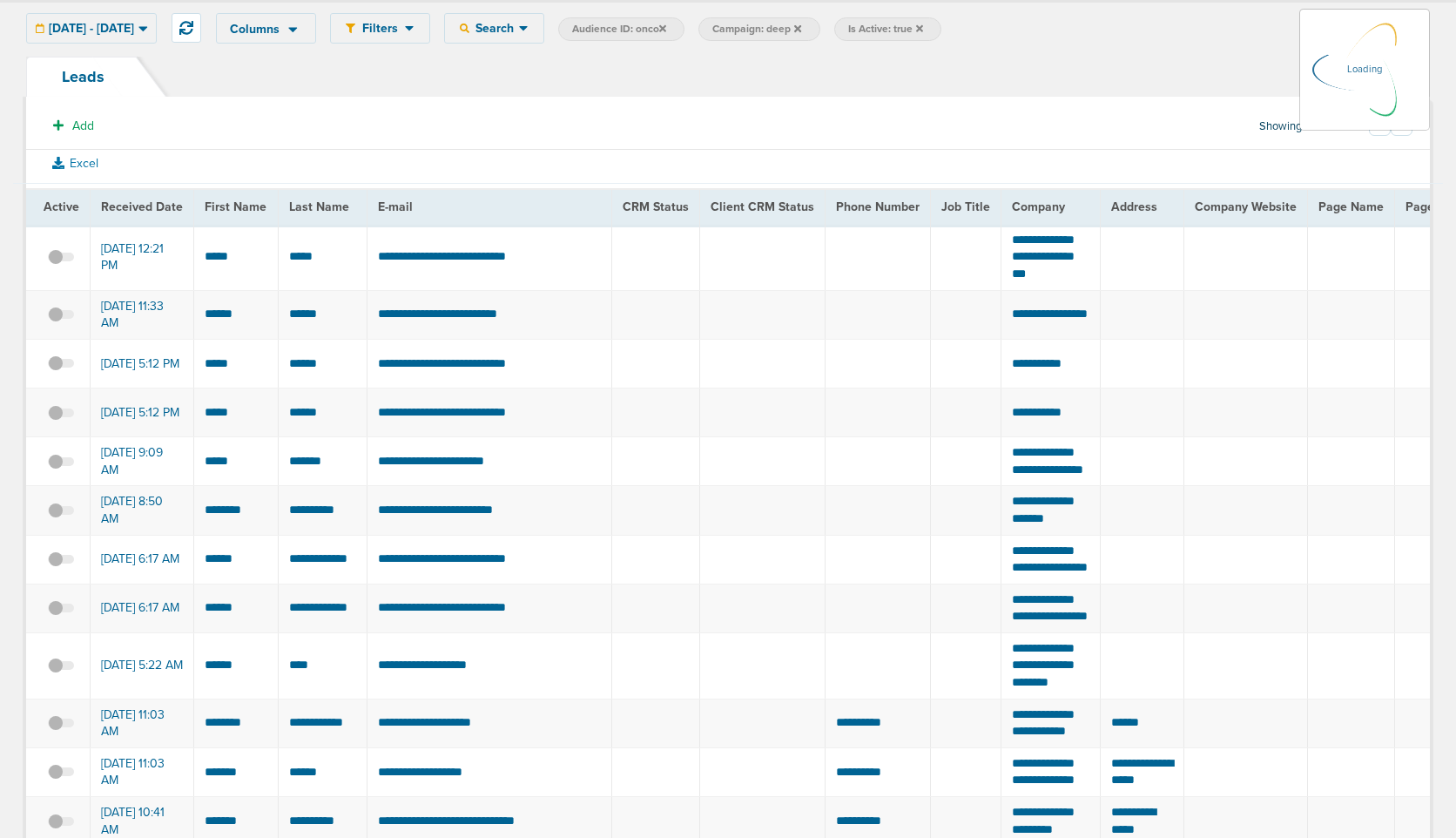
scroll to position [17, 0]
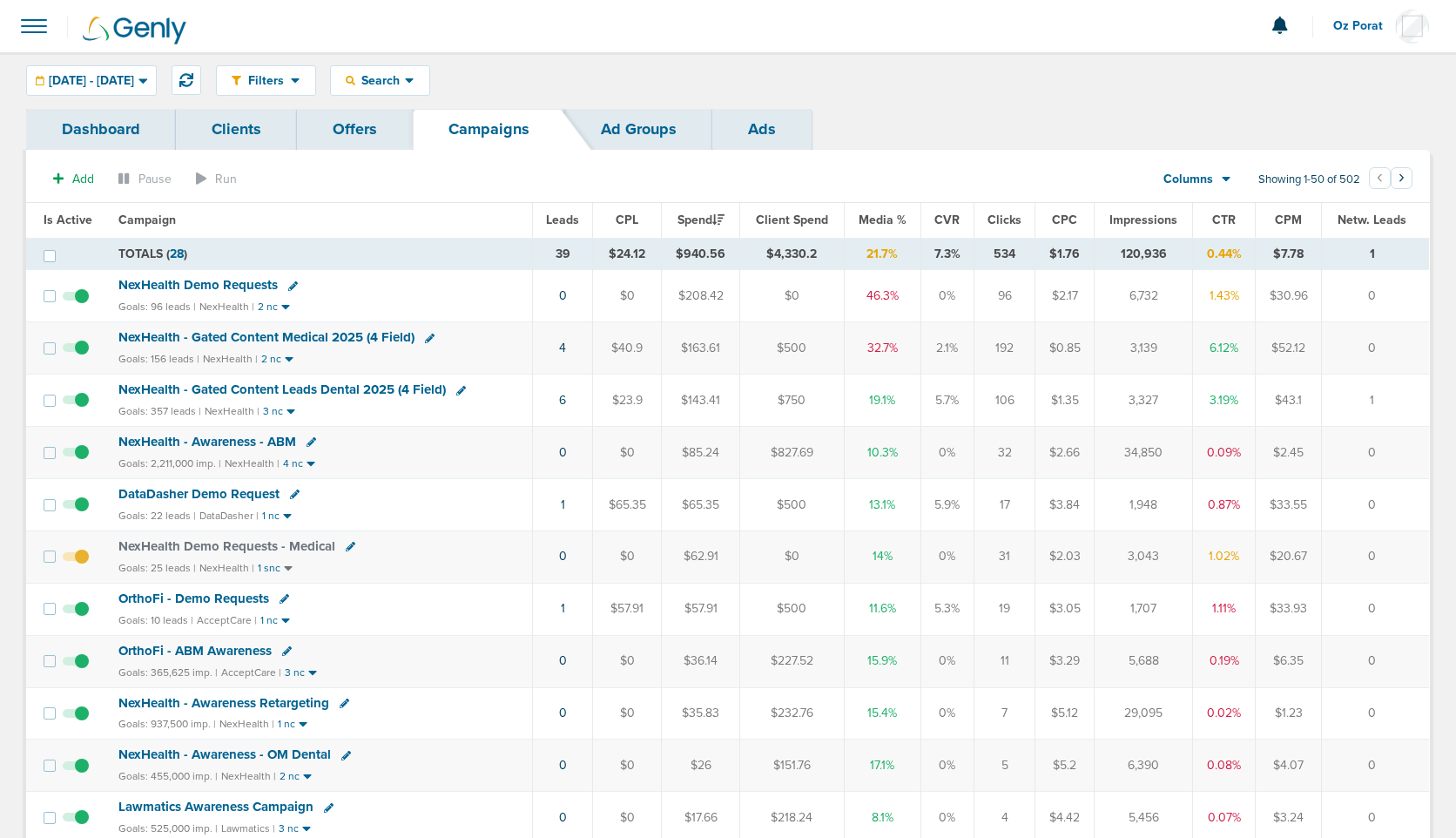
click at [34, 36] on span at bounding box center [34, 26] width 39 height 39
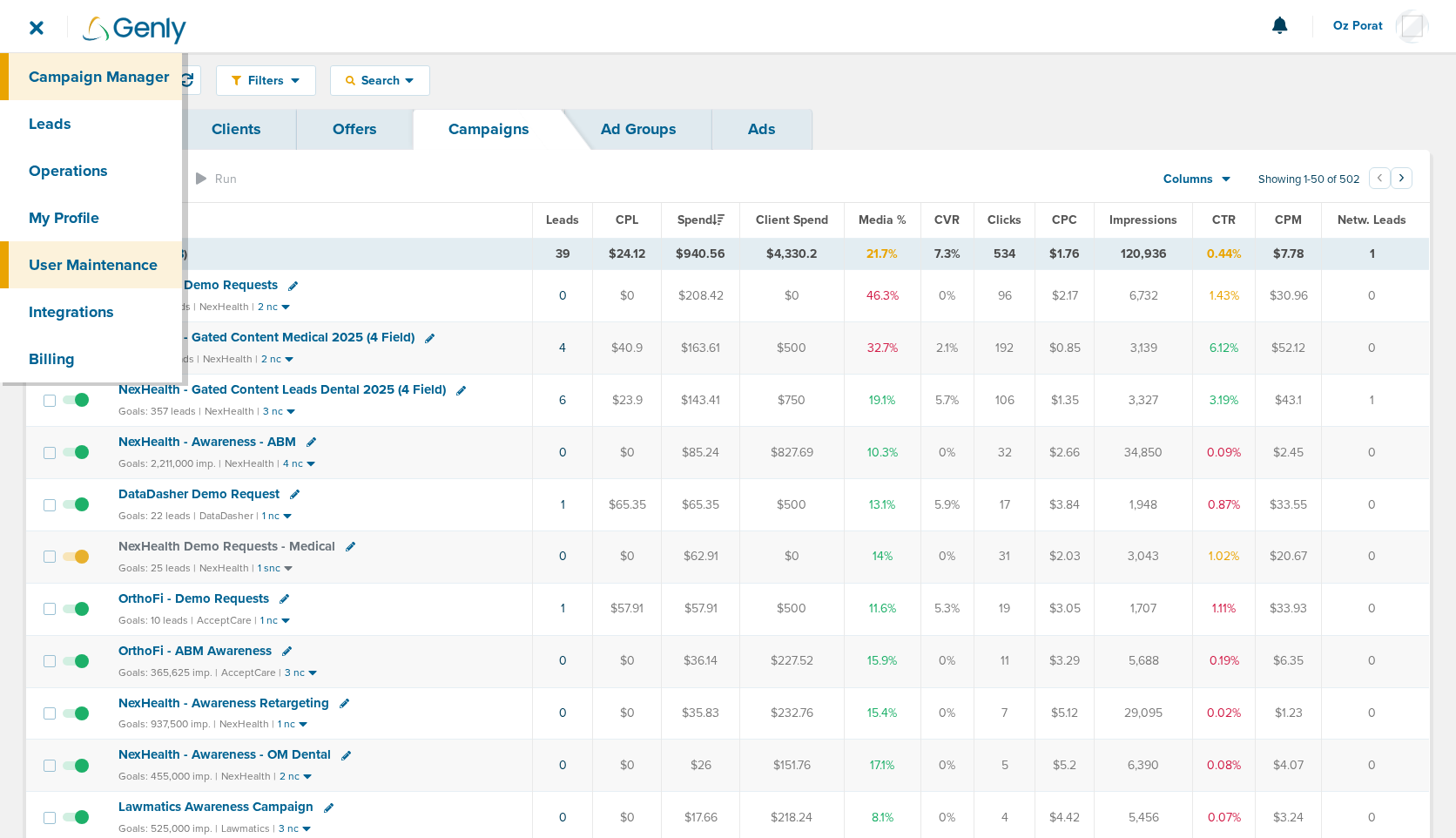
click at [64, 269] on link "User Maintenance" at bounding box center [91, 265] width 182 height 47
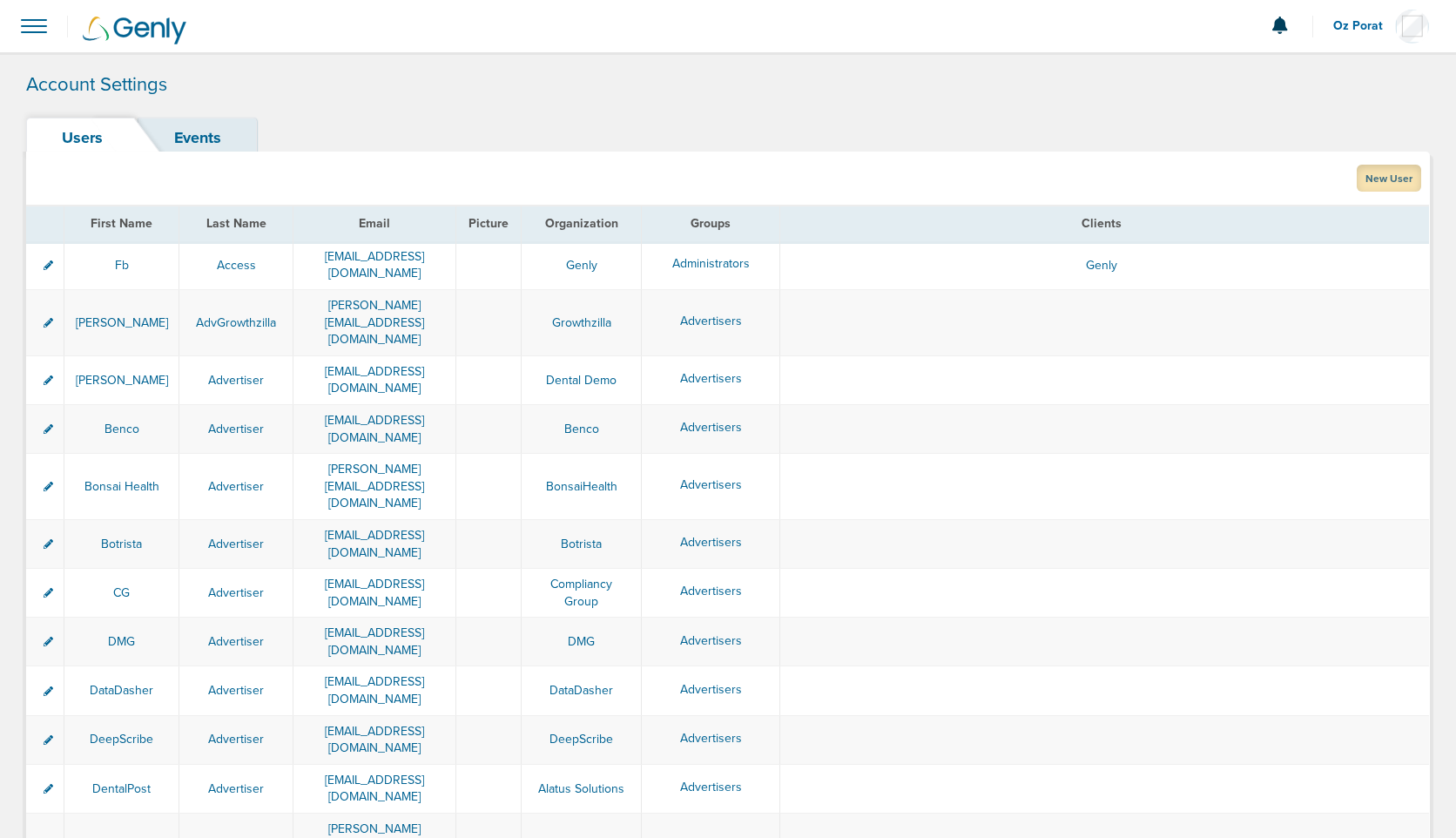
click at [1386, 175] on link "New User" at bounding box center [1389, 178] width 64 height 27
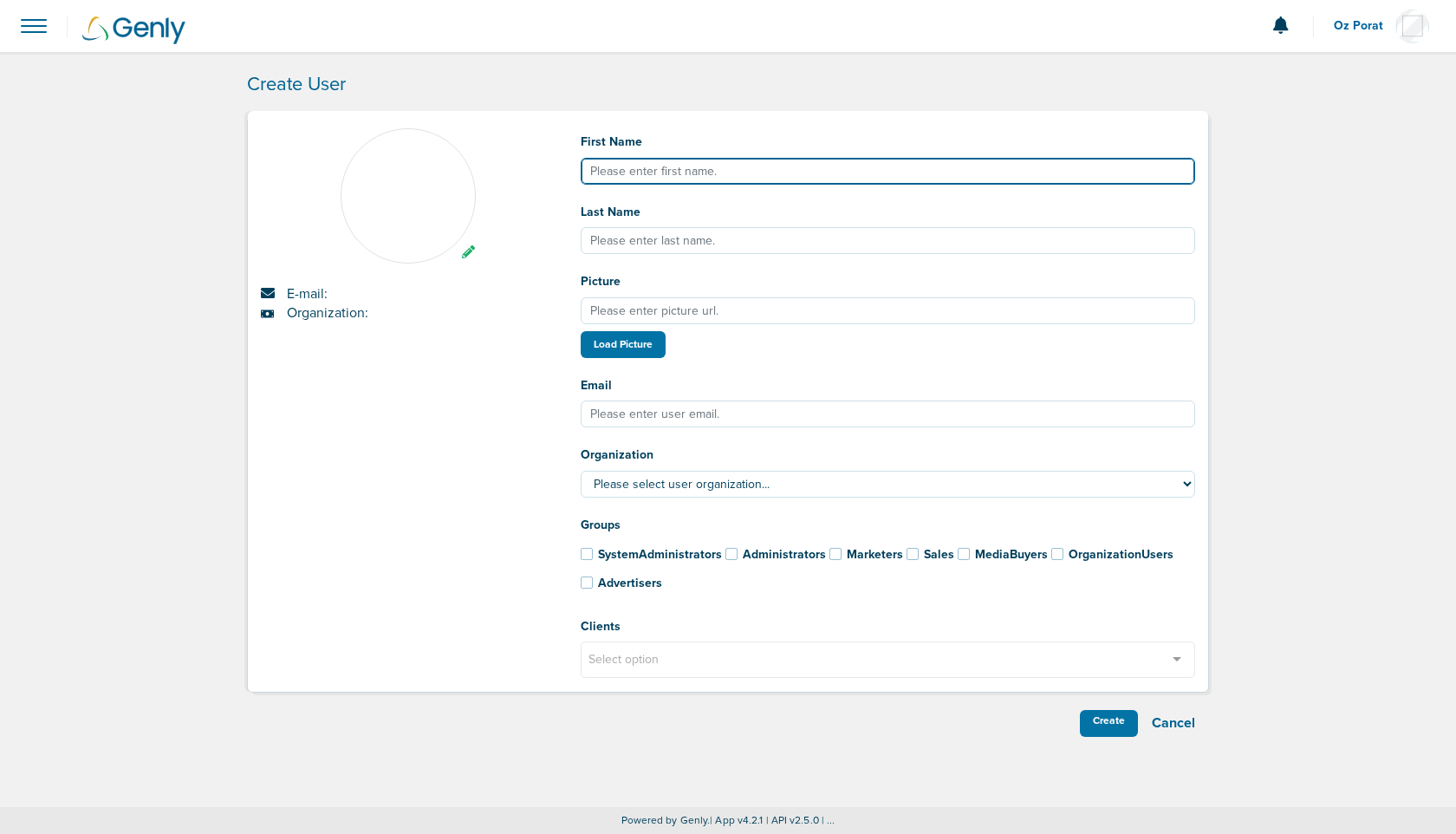
click at [736, 167] on input "First Name" at bounding box center [888, 171] width 615 height 27
paste input "[PERSON_NAME][EMAIL_ADDRESS][PERSON_NAME][DOMAIN_NAME]"
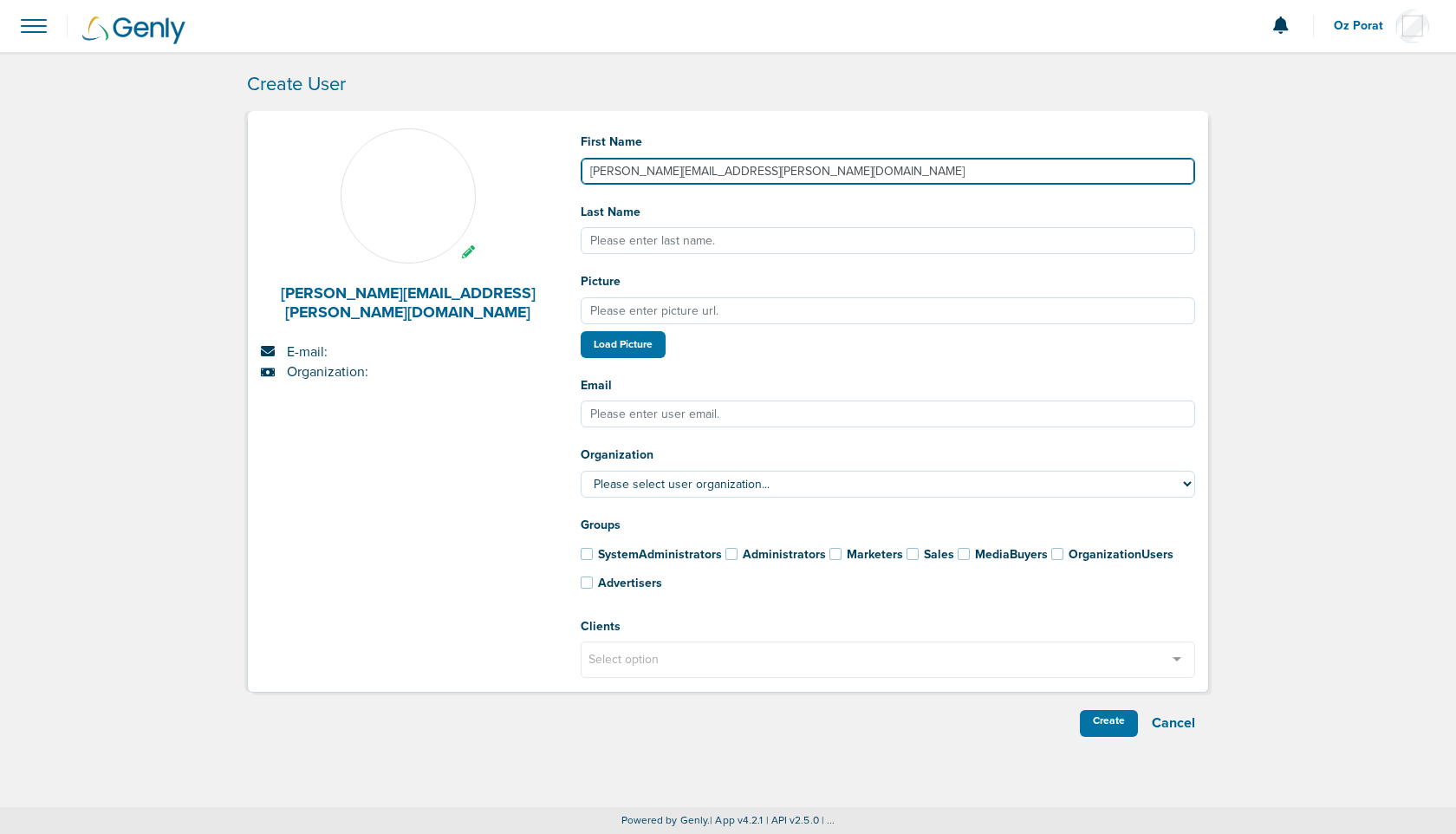
type input "[PERSON_NAME][EMAIL_ADDRESS][PERSON_NAME][DOMAIN_NAME]"
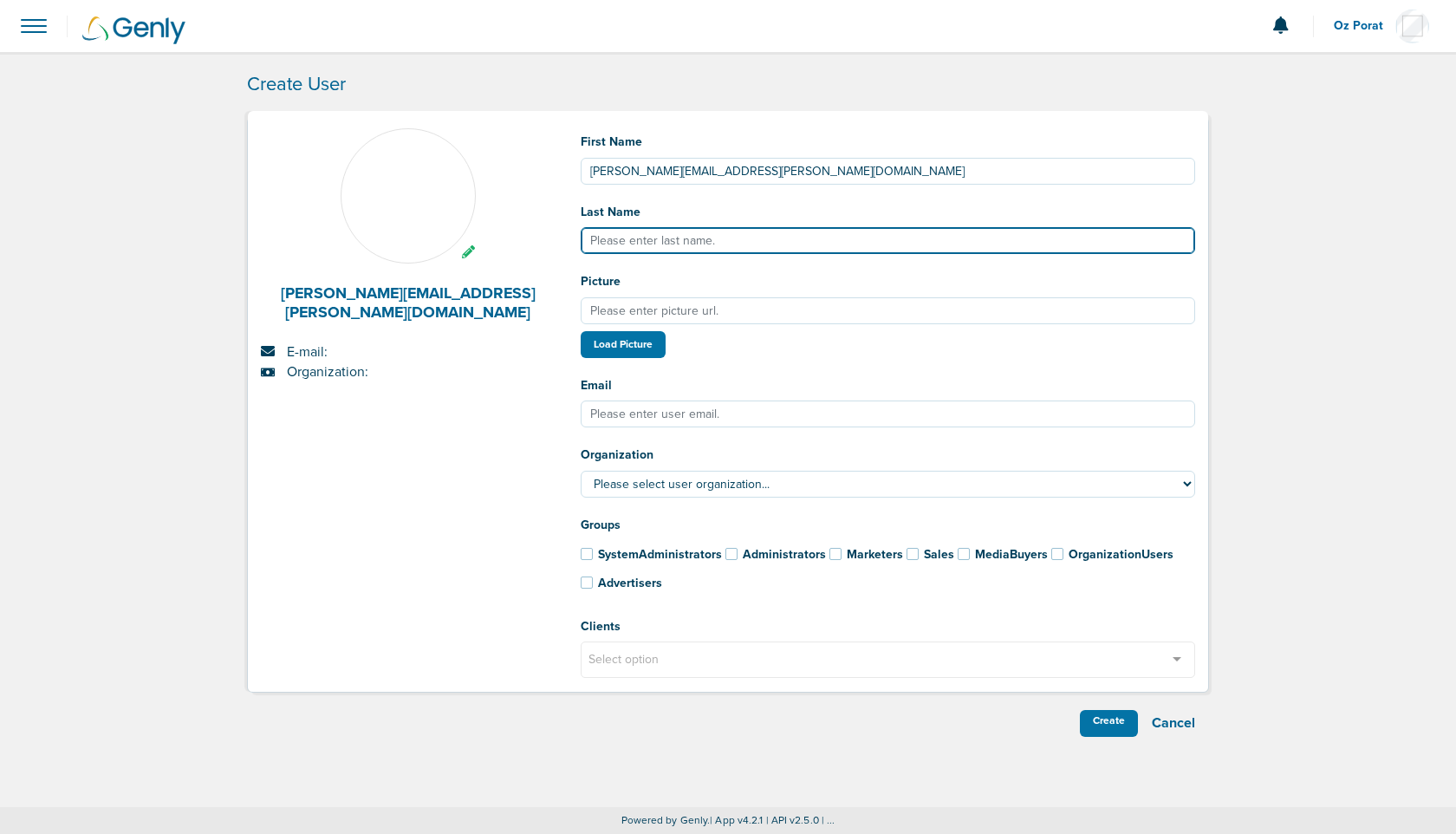
click at [683, 244] on input "Last Name" at bounding box center [888, 241] width 615 height 27
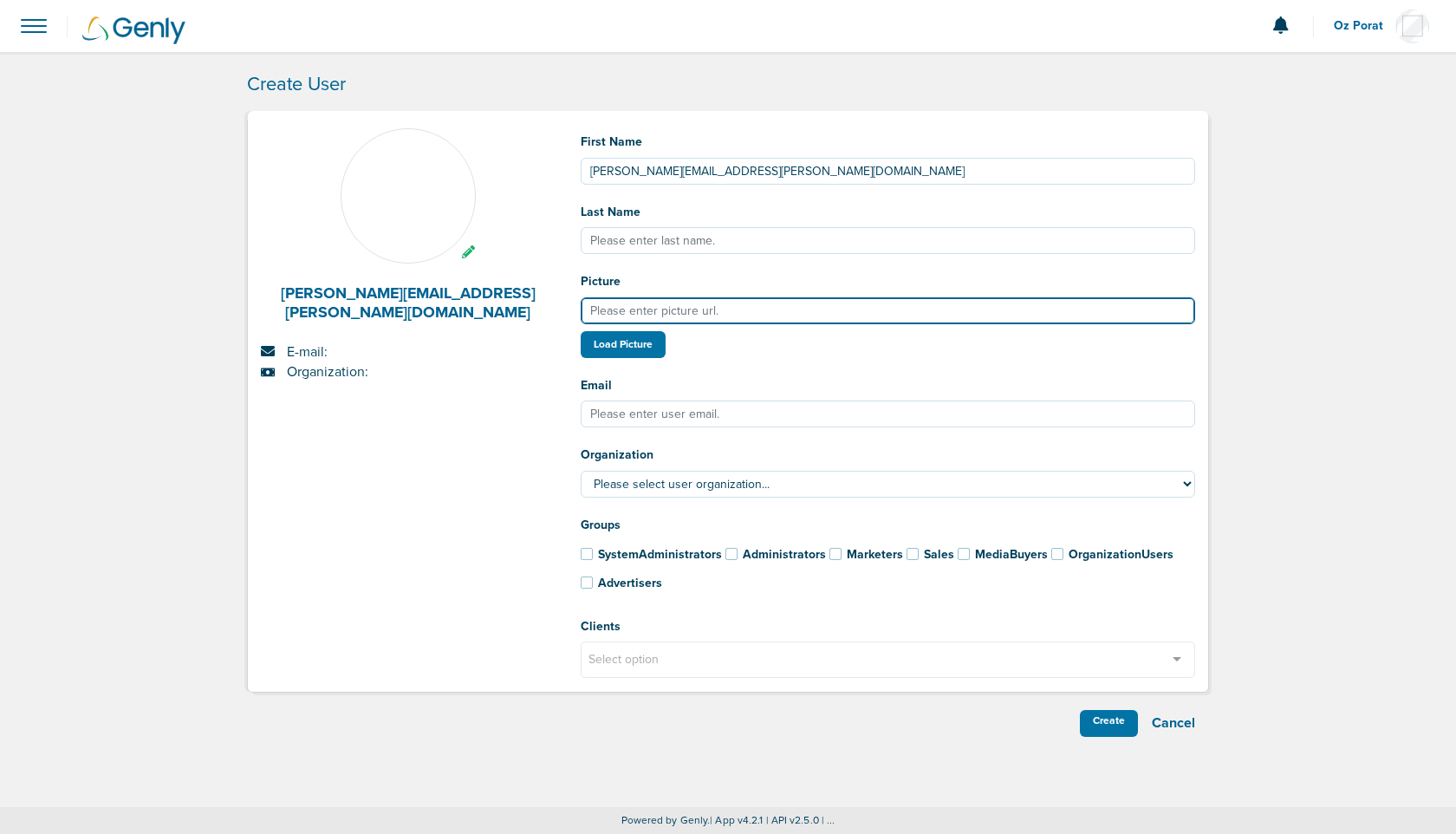
click at [666, 300] on input "Picture" at bounding box center [888, 310] width 615 height 27
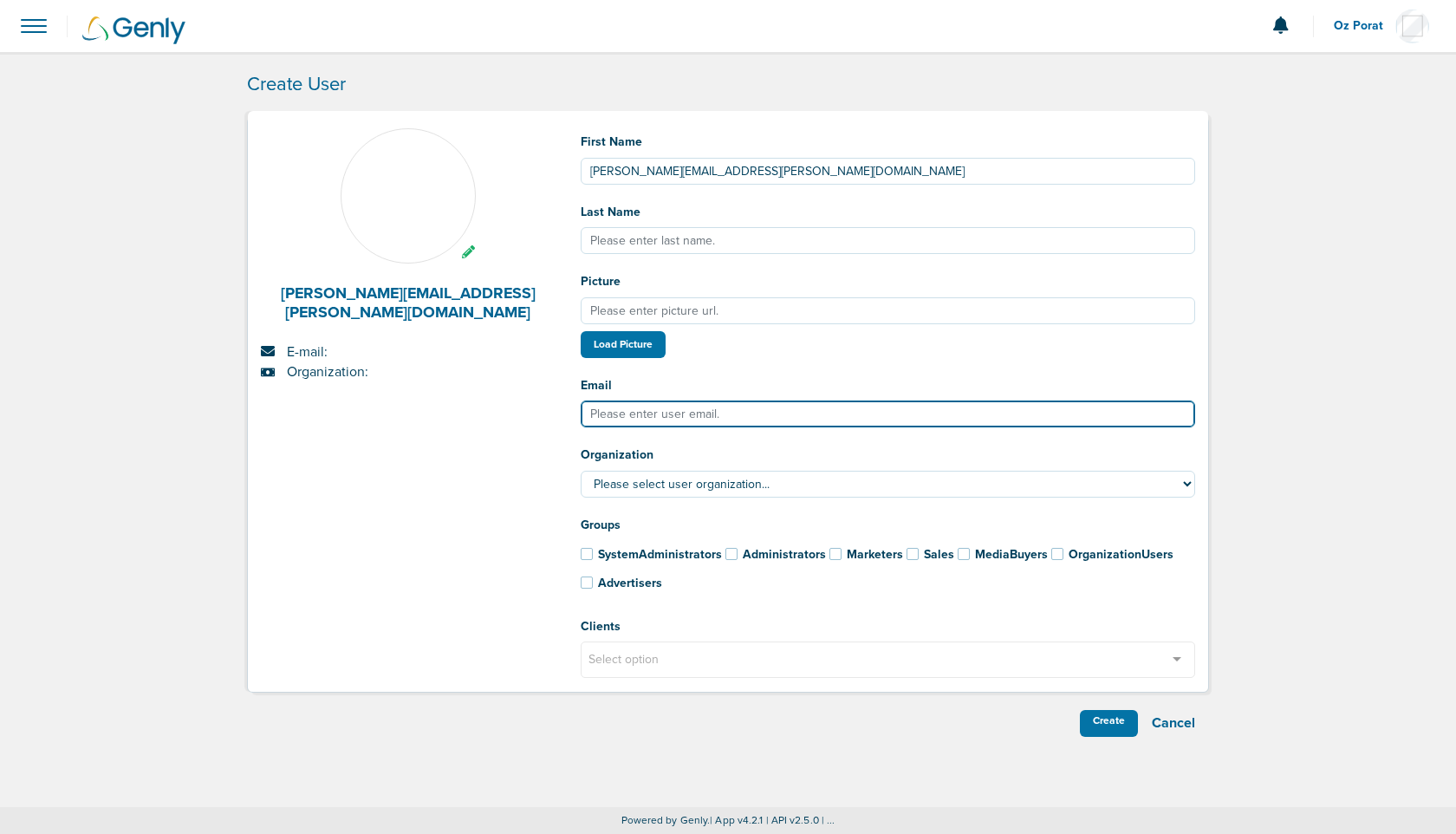
click at [688, 404] on input "Email" at bounding box center [888, 414] width 615 height 27
paste input "gina.meredith@nexhealth.com"
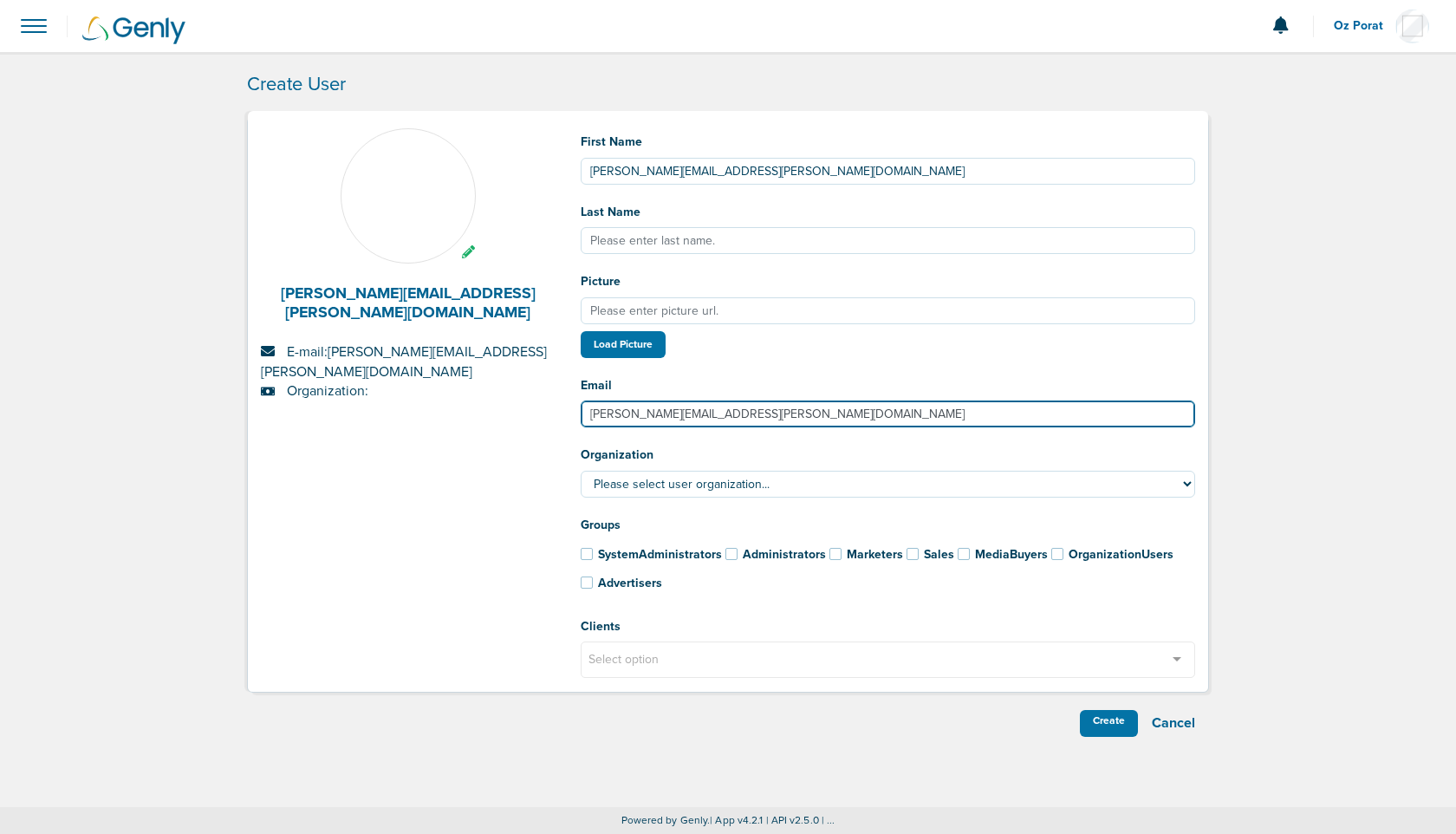
type input "gina.meredith@nexhealth.com"
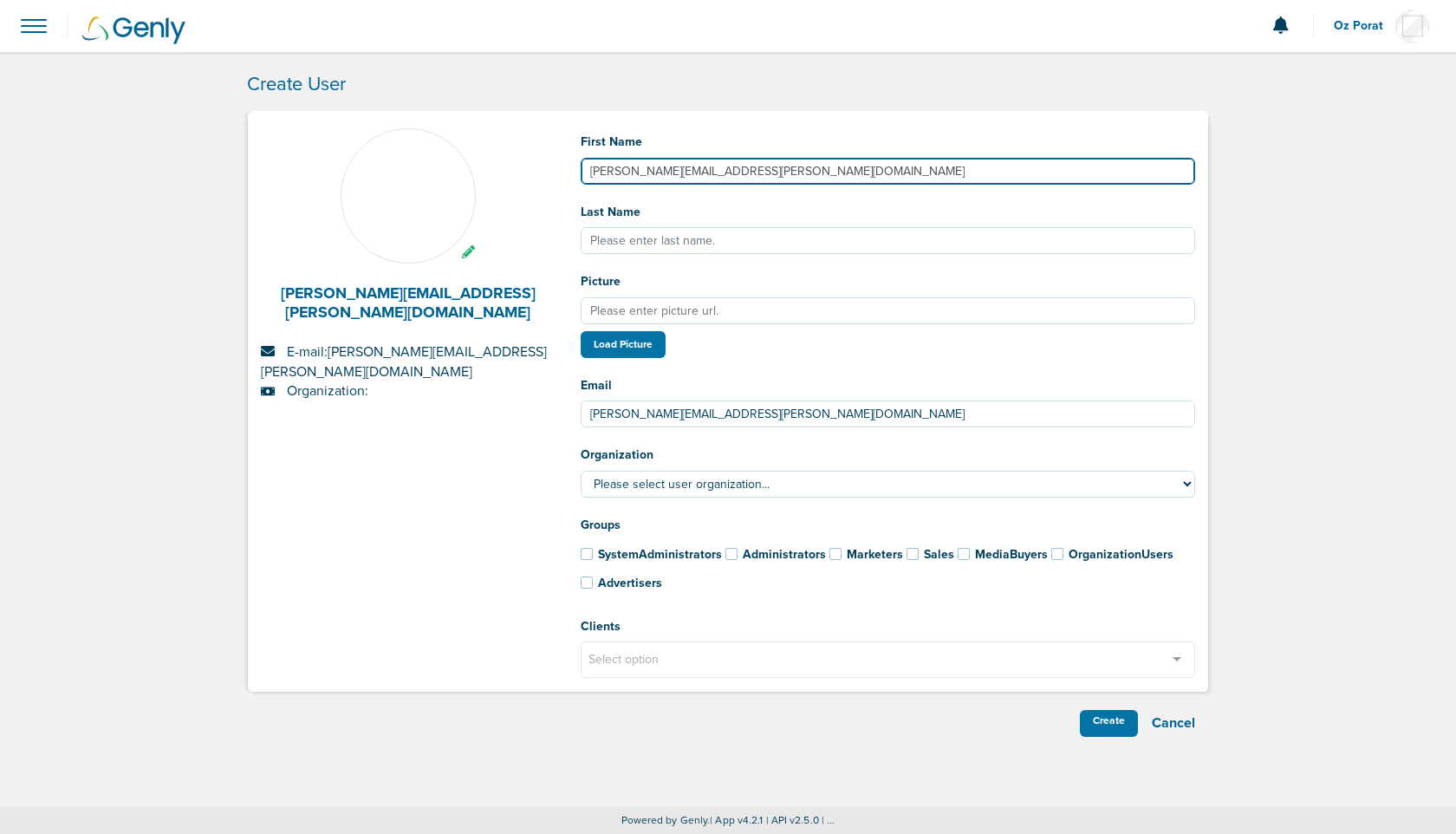
click at [754, 180] on input "gina.meredith@nexhealth.com" at bounding box center [888, 171] width 615 height 27
paste input "Gina Meredith"
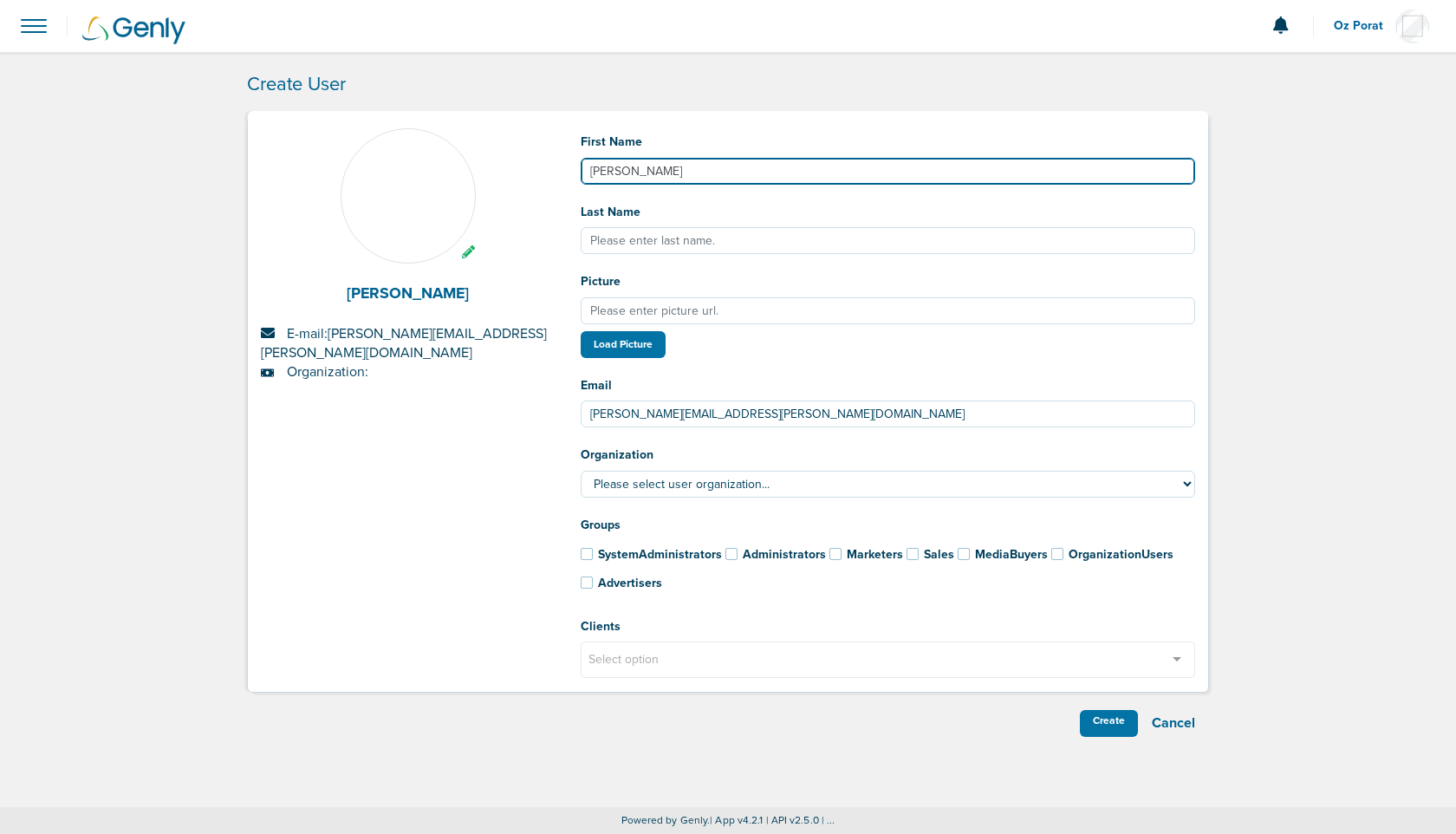
click at [652, 168] on input "Gina Meredith" at bounding box center [888, 171] width 615 height 27
type input "Gina"
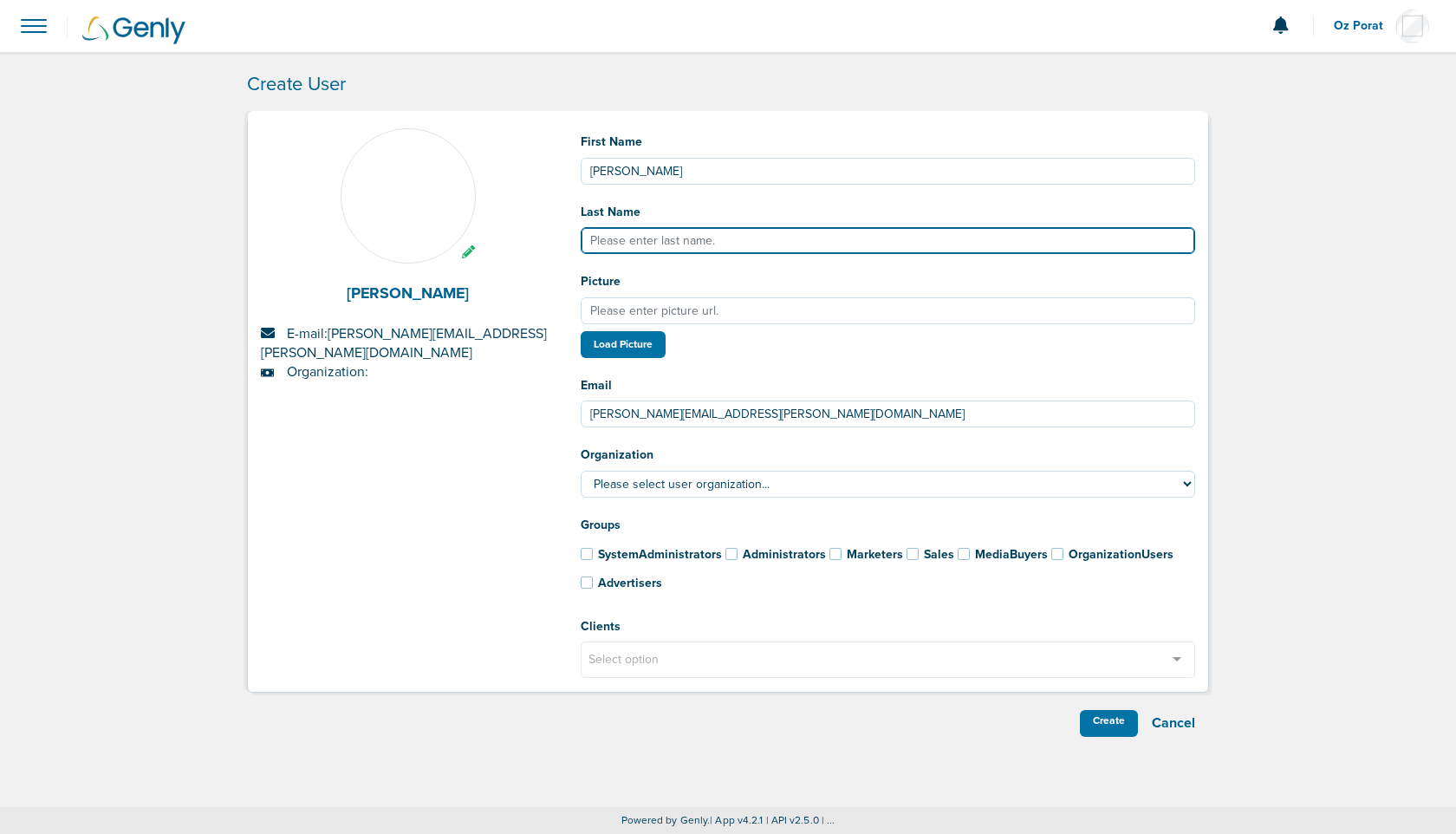
click at [641, 234] on input "Last Name" at bounding box center [888, 241] width 615 height 27
paste input "Meredith"
type input "Meredith"
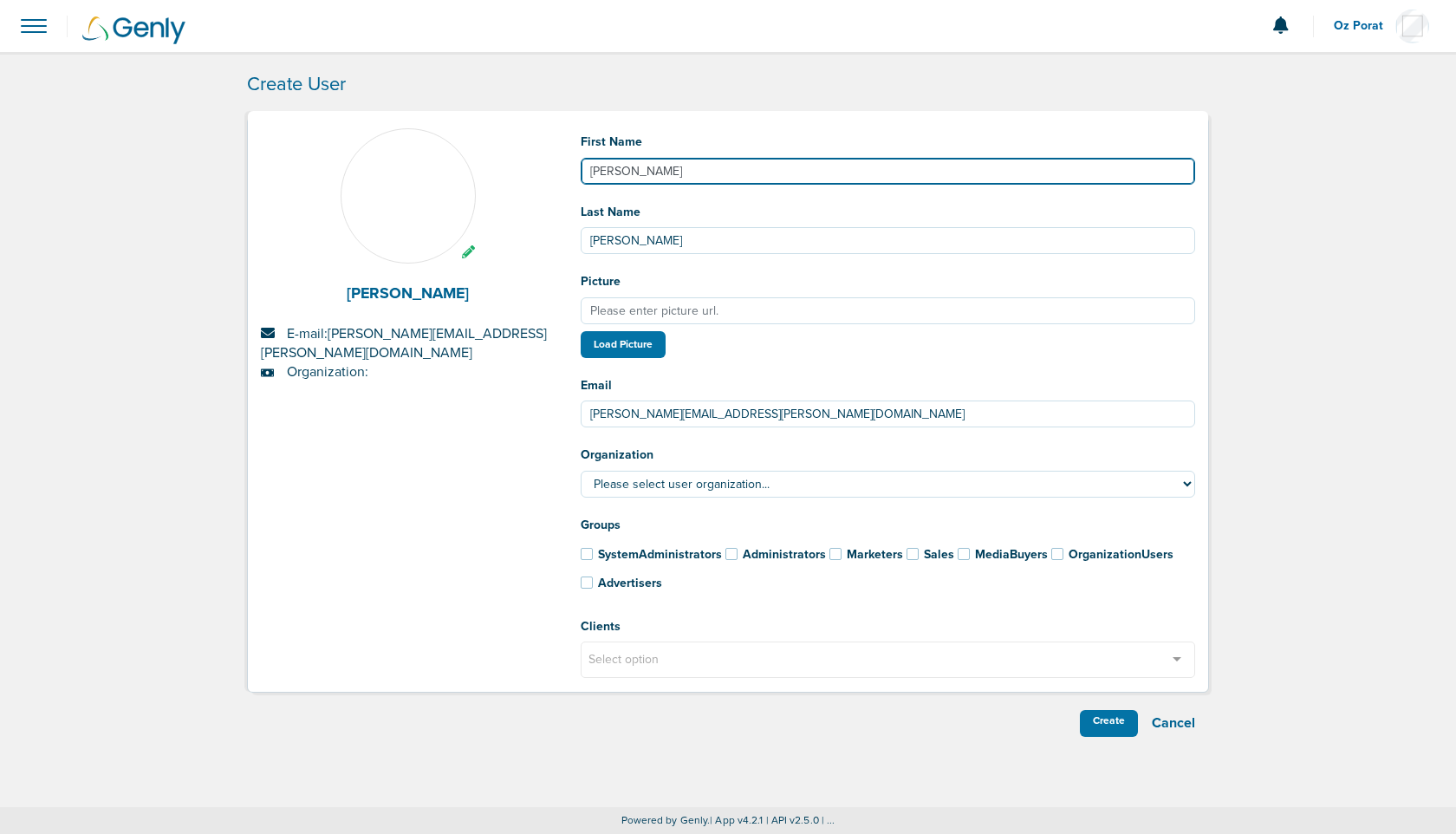
click at [632, 173] on input "Gina" at bounding box center [888, 171] width 615 height 27
drag, startPoint x: 591, startPoint y: 167, endPoint x: 624, endPoint y: 199, distance: 46.0
click at [592, 169] on input "Gina" at bounding box center [888, 171] width 615 height 27
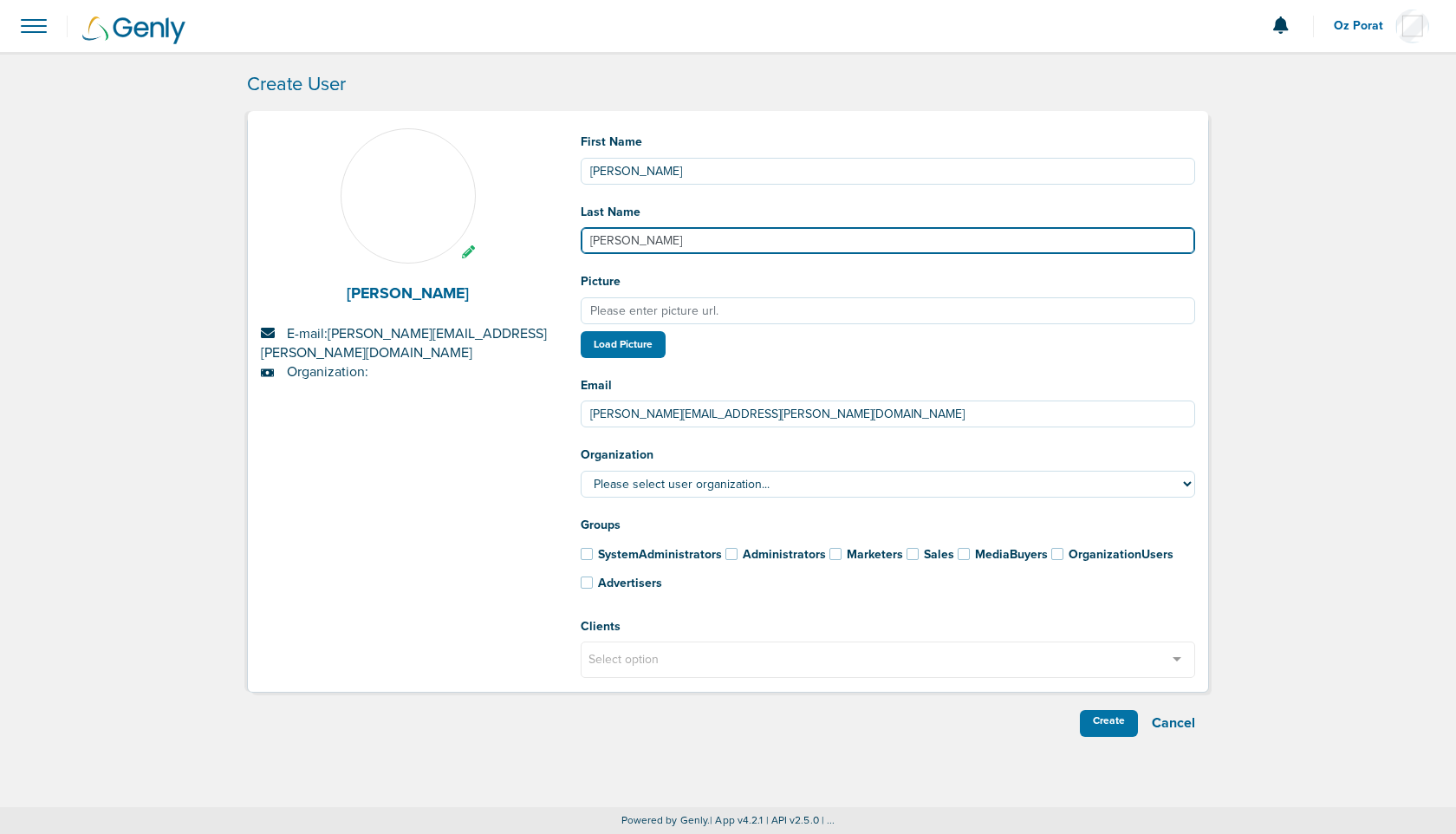
click at [645, 241] on input "Meredith" at bounding box center [888, 241] width 615 height 27
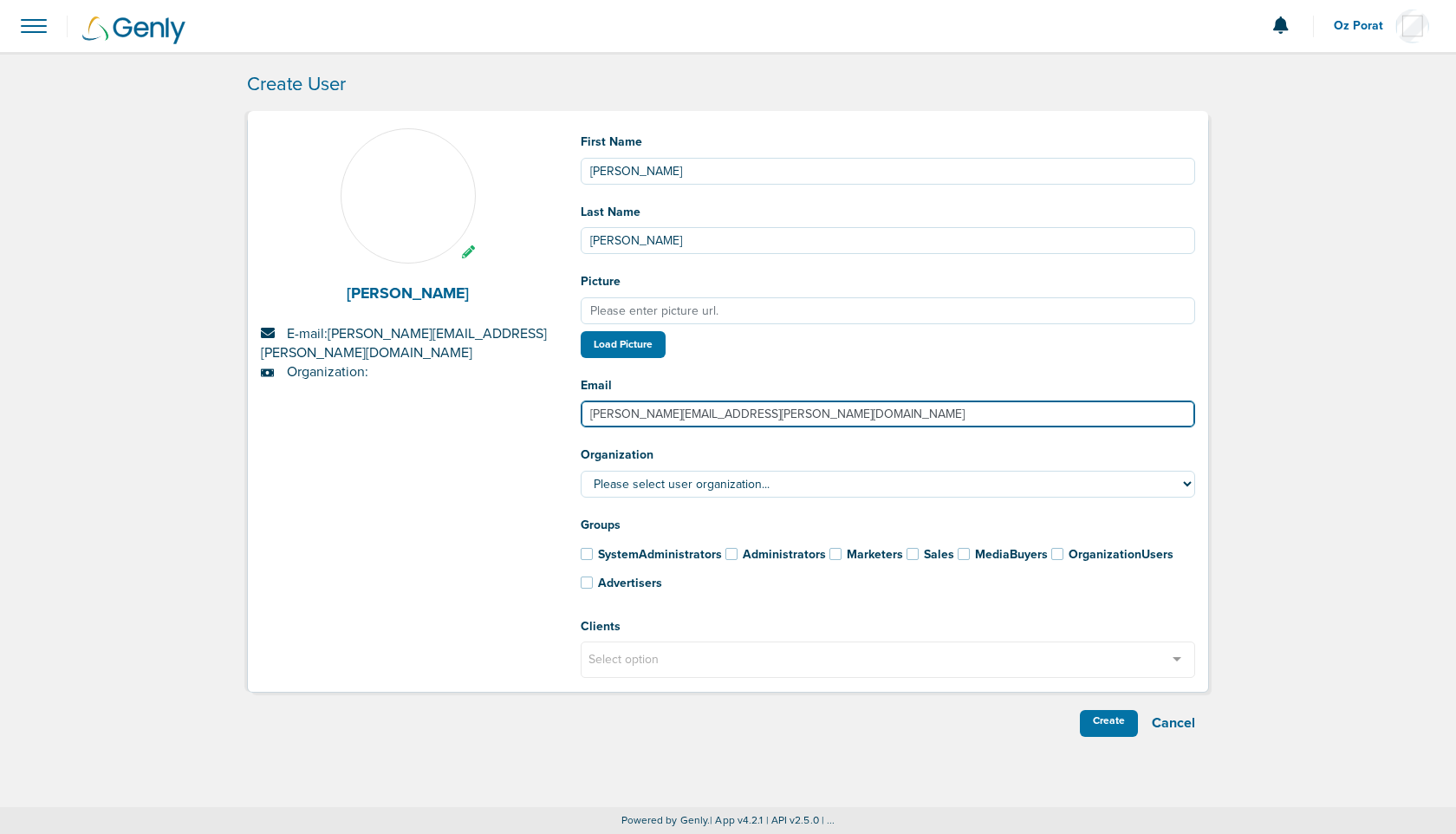
click at [740, 416] on input "gina.meredith@nexhealth.com" at bounding box center [888, 414] width 615 height 27
click at [592, 418] on input "gina.meredith@nexhealth.com" at bounding box center [888, 414] width 615 height 27
click at [764, 417] on input "gina.meredith@nexhealth.com" at bounding box center [888, 414] width 615 height 27
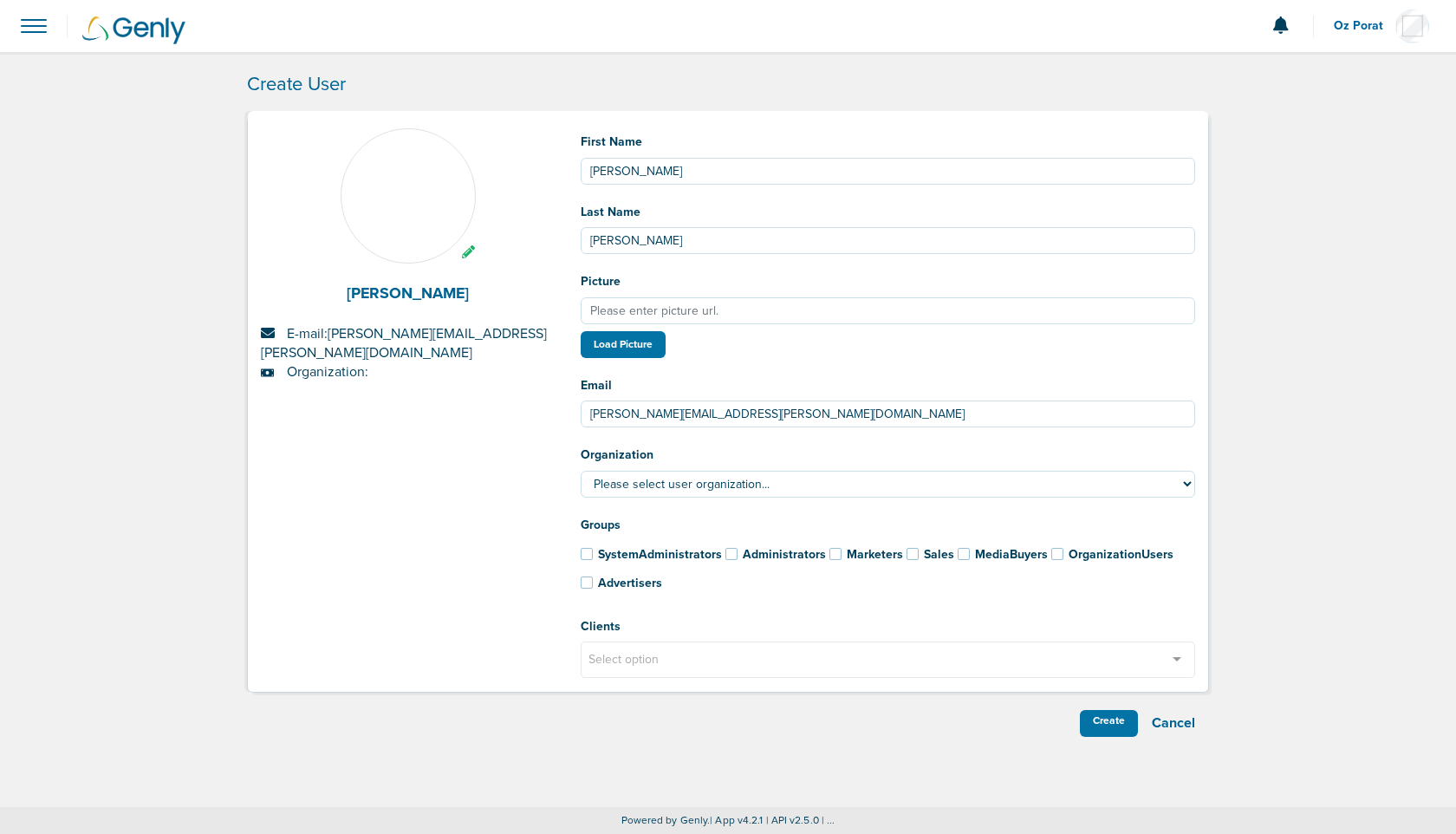
click at [593, 587] on label "Advertisers" at bounding box center [621, 583] width 82 height 17
click at [563, 579] on input "Advertisers" at bounding box center [563, 579] width 0 height 0
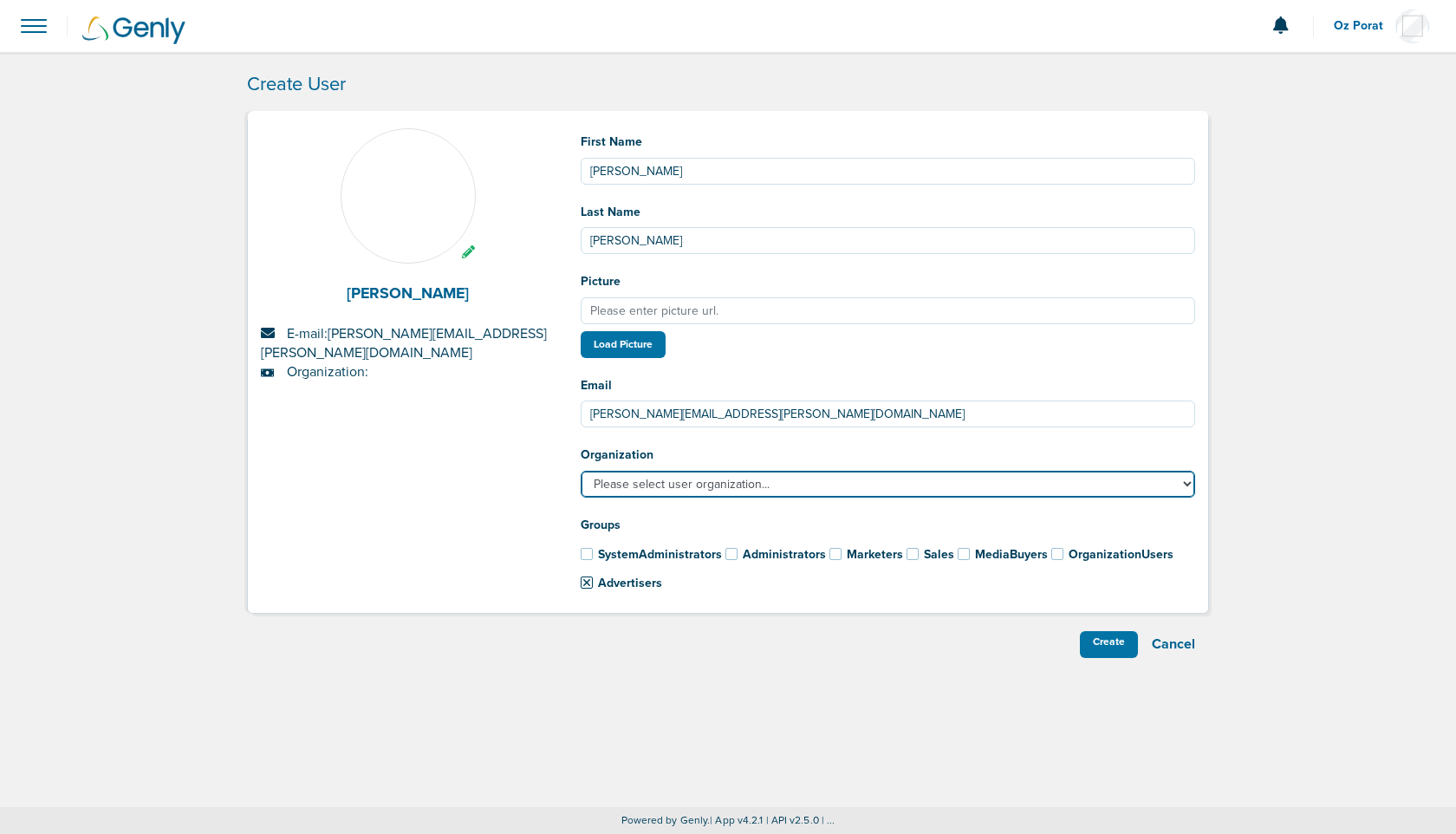
click at [704, 494] on select "Please select user organization... AcceptCare ADA Alatus Solutions AlfaWasserma…" at bounding box center [888, 484] width 615 height 27
select select "183"
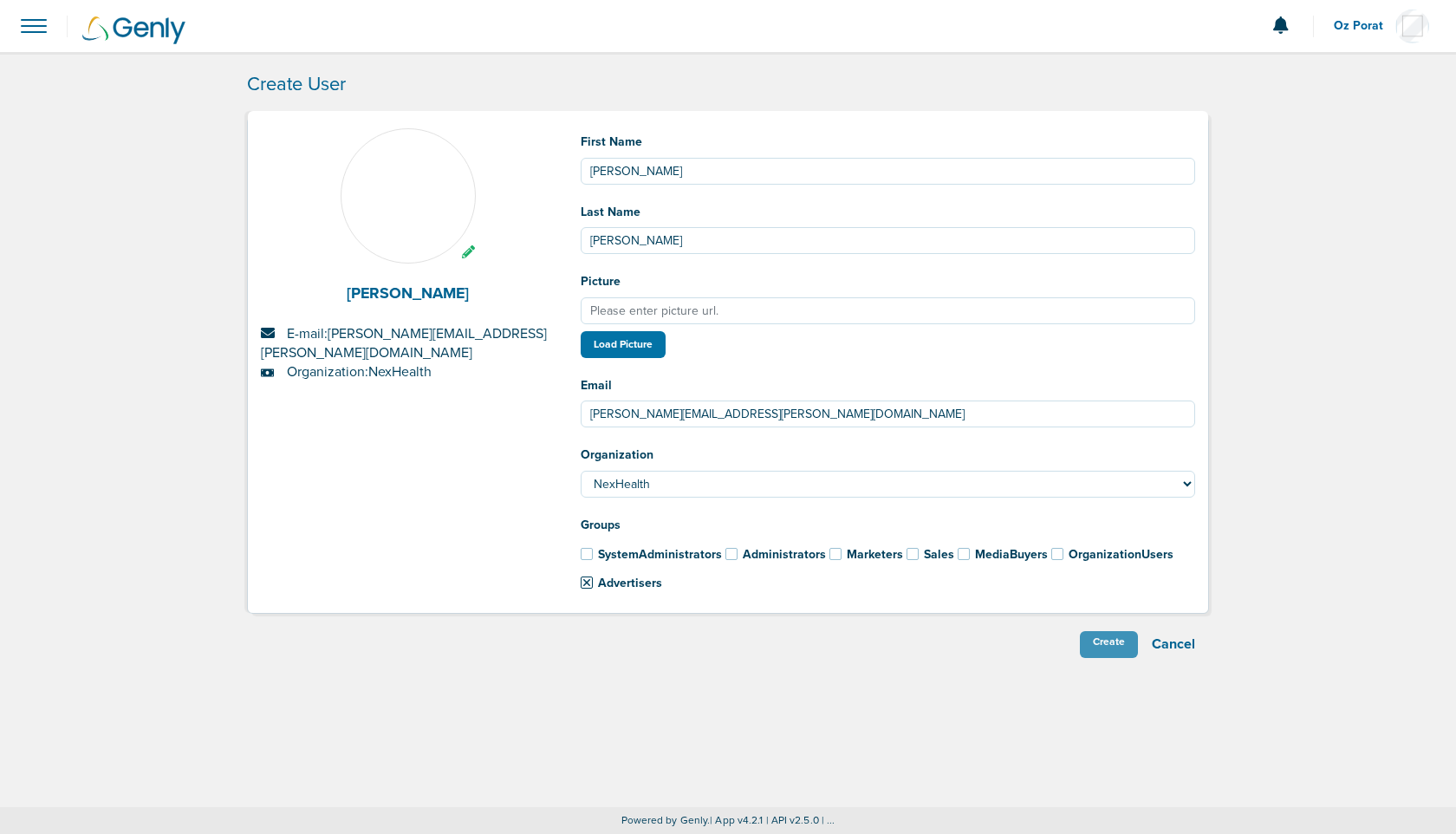
click at [1107, 649] on div "Create" at bounding box center [1109, 644] width 58 height 27
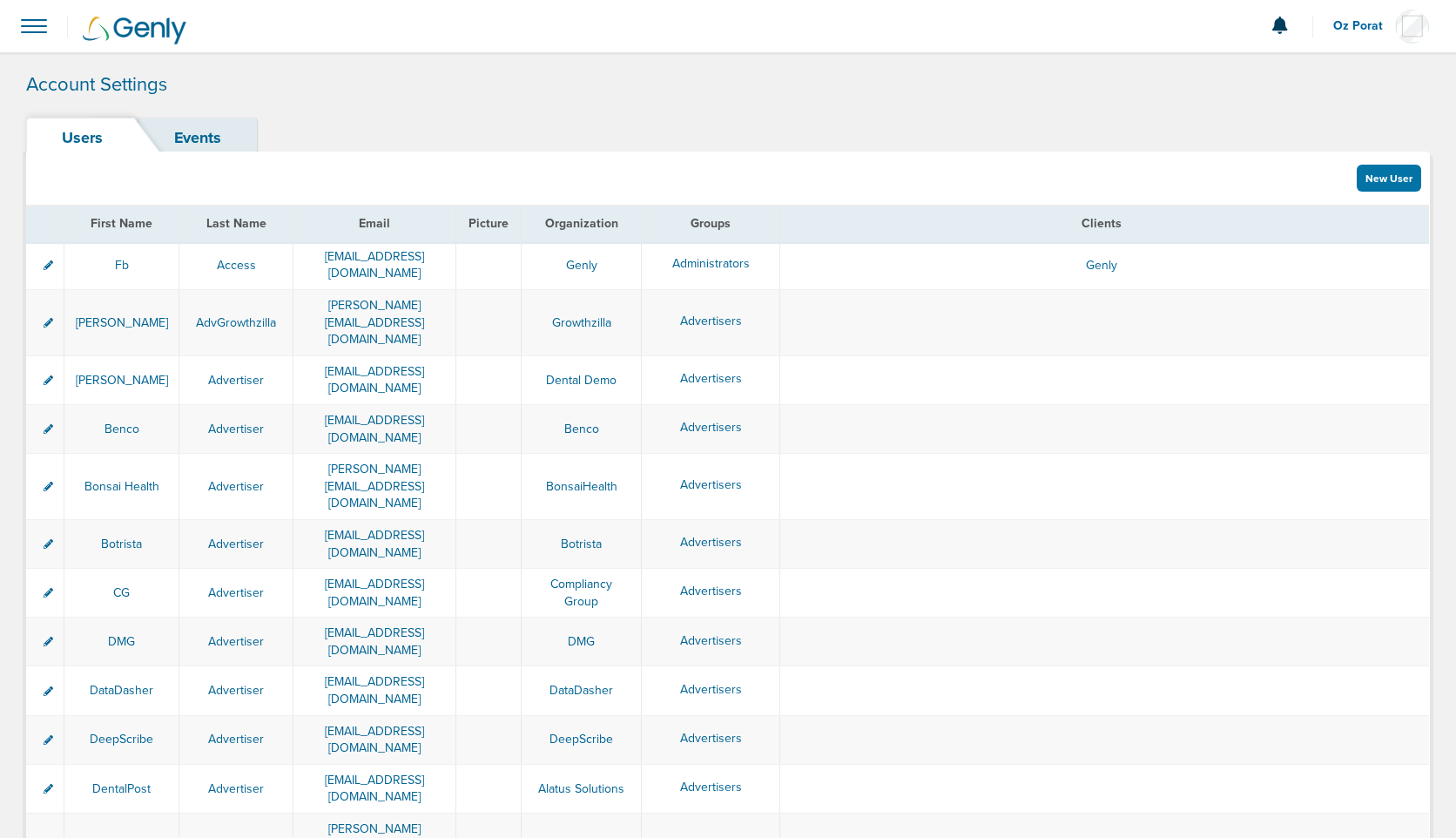
scroll to position [4287, 0]
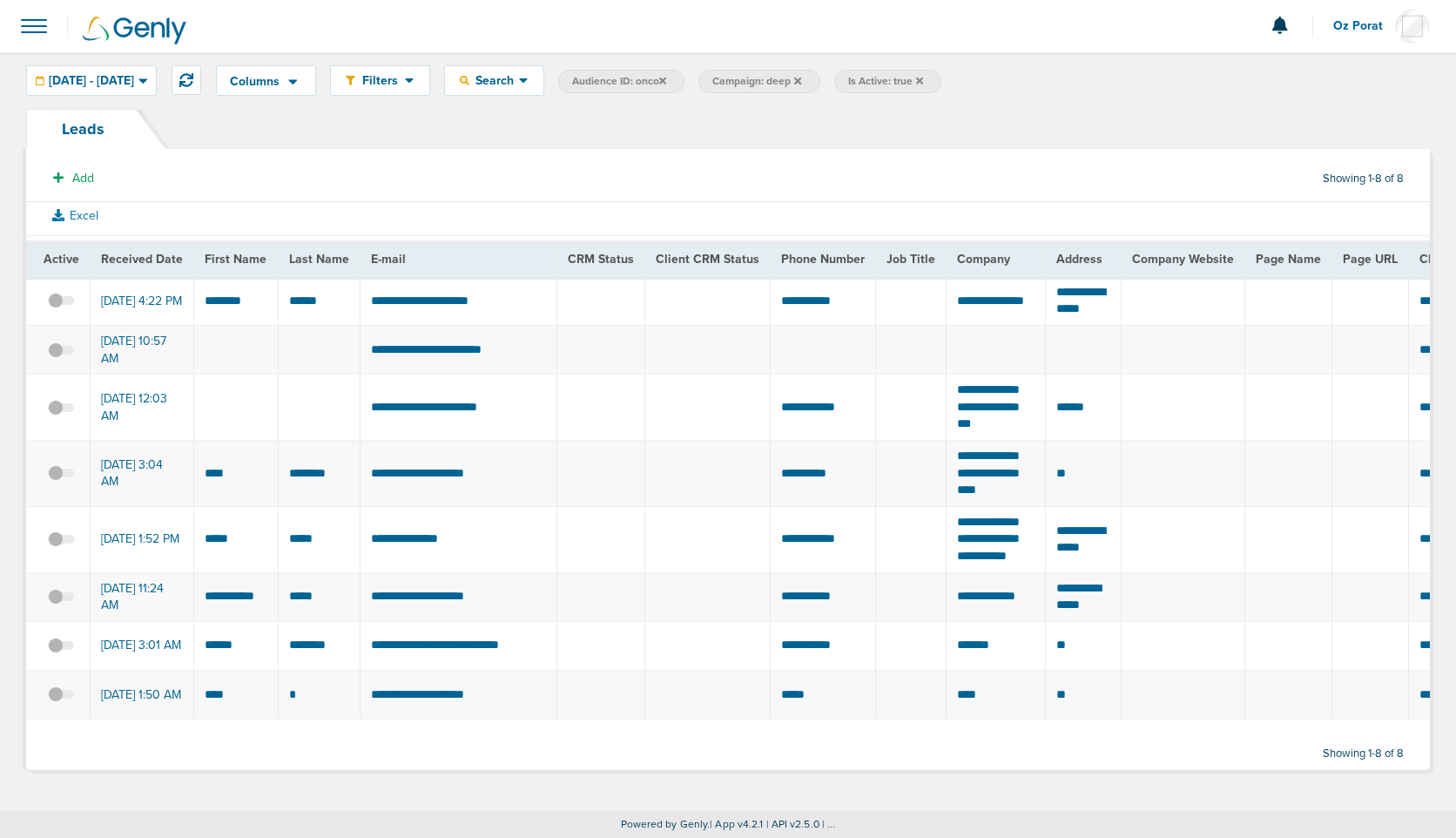
click at [19, 38] on span at bounding box center [34, 26] width 39 height 39
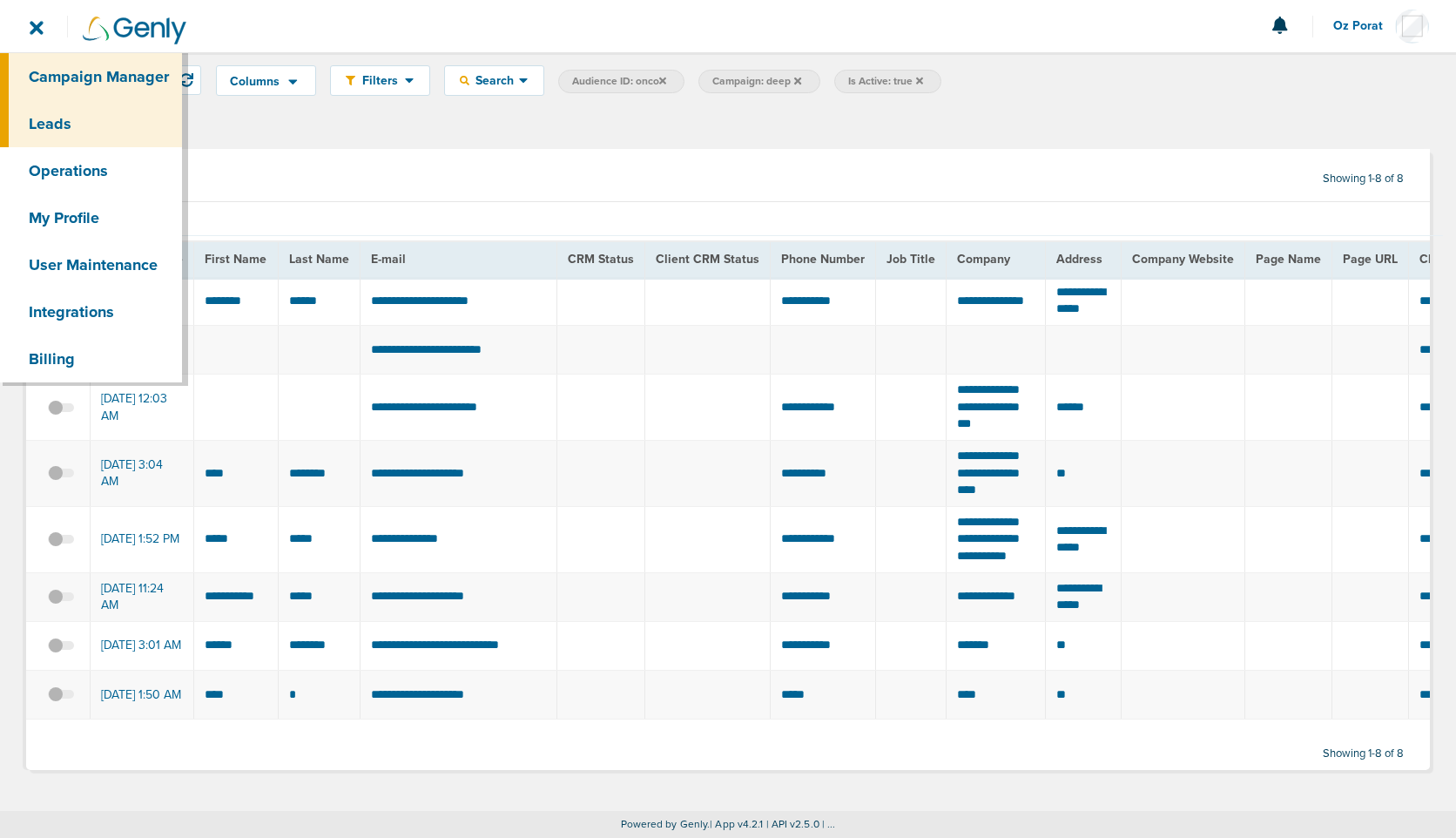
click at [71, 70] on link "Campaign Manager" at bounding box center [91, 77] width 182 height 47
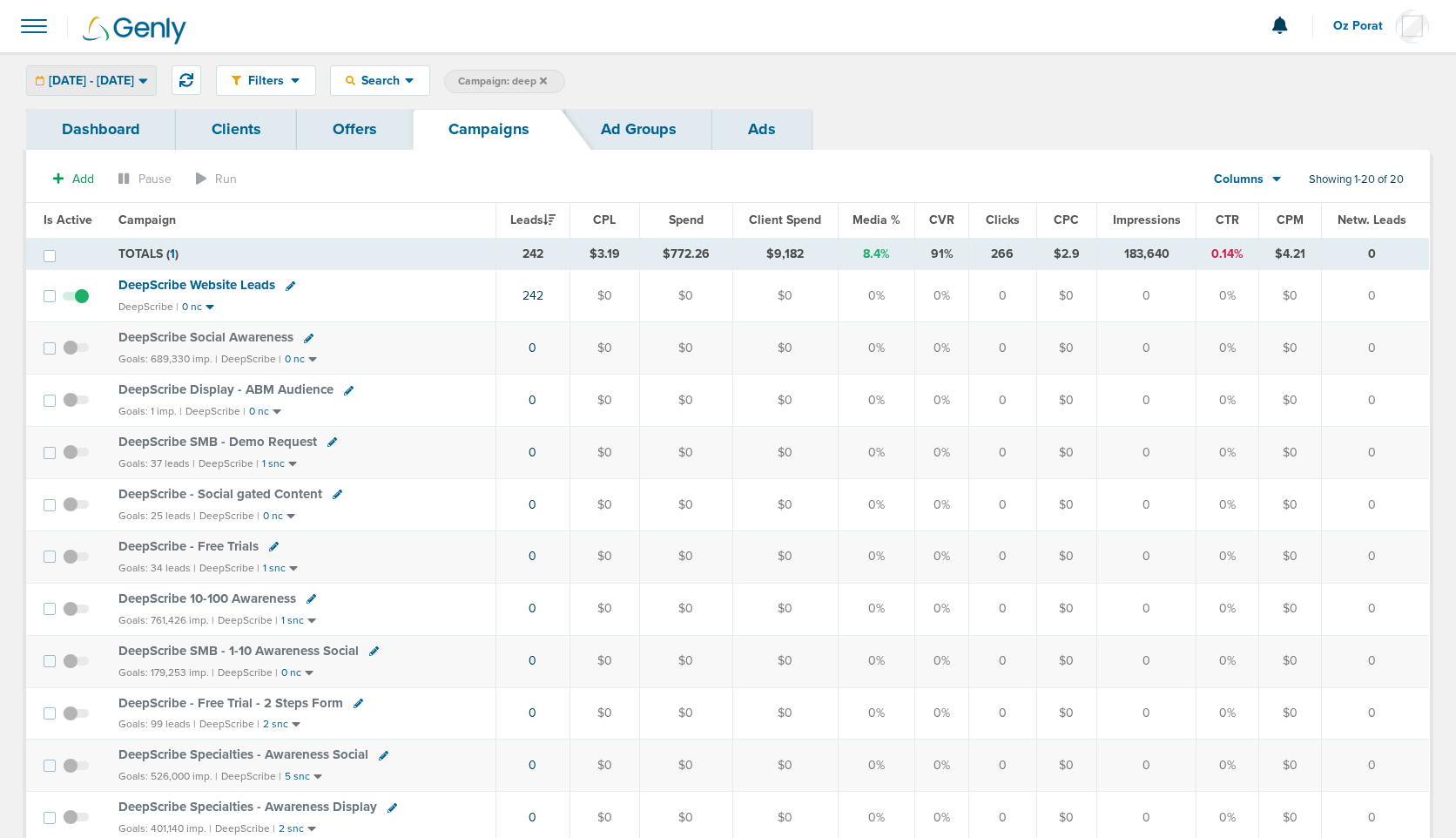
click at [134, 86] on span "08.01.2025 - 08.31.2025" at bounding box center [92, 80] width 85 height 12
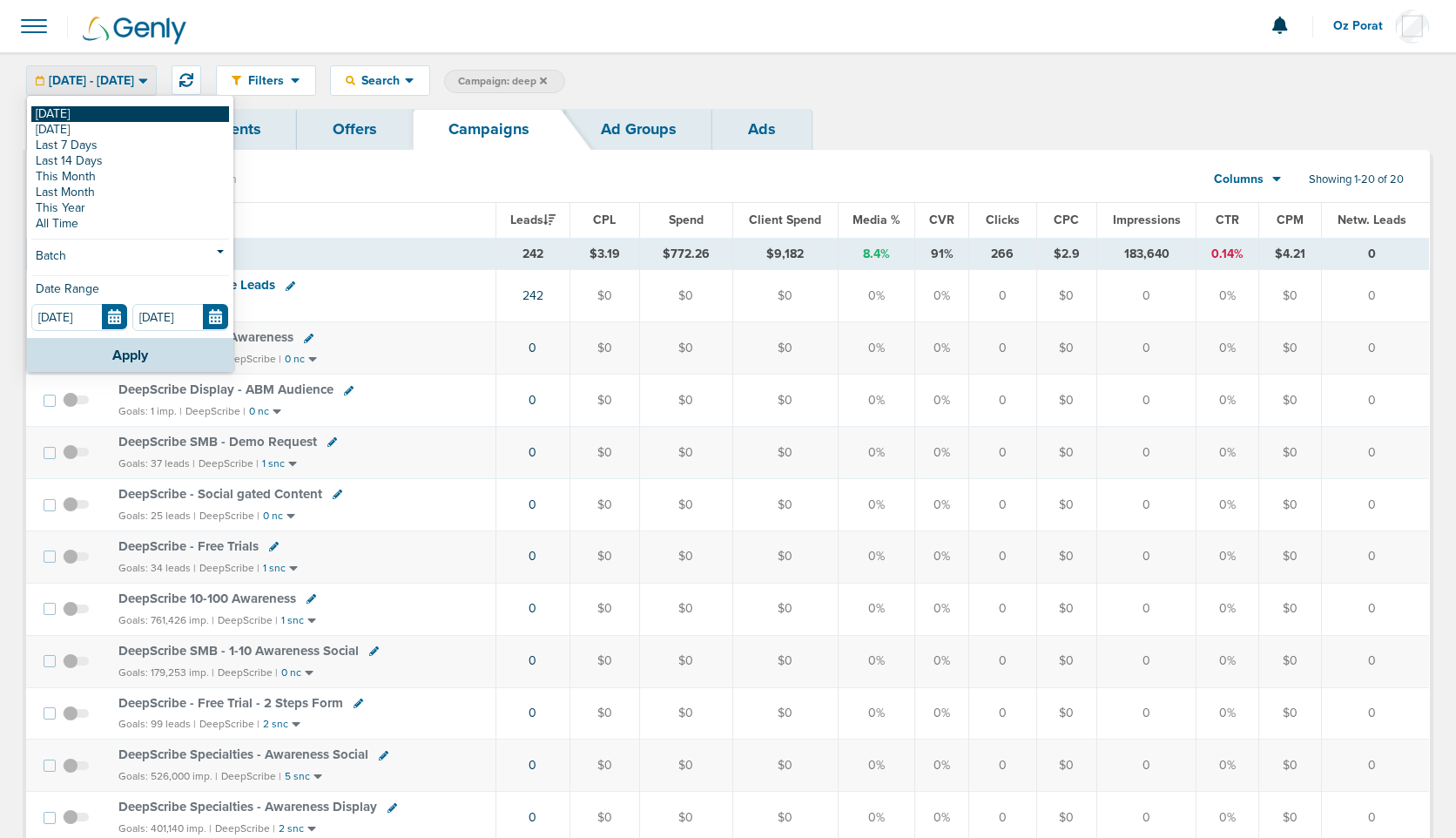
click at [109, 111] on div "Today Yesterday Last 7 Days Last 14 Days This Month Last Month This Year All Ti…" at bounding box center [130, 217] width 206 height 240
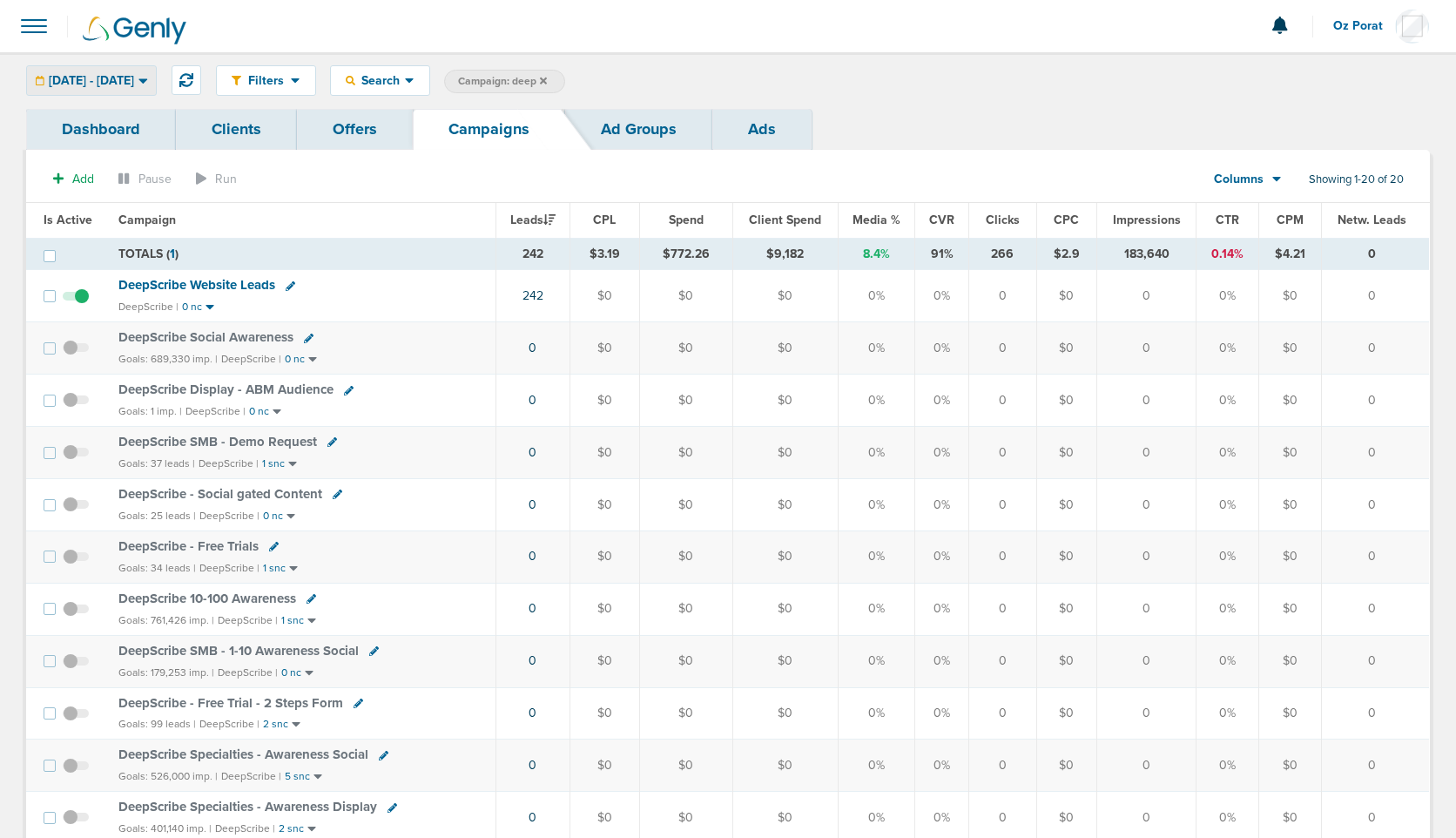
click at [124, 75] on span "08.01.2025 - 08.31.2025" at bounding box center [92, 80] width 85 height 12
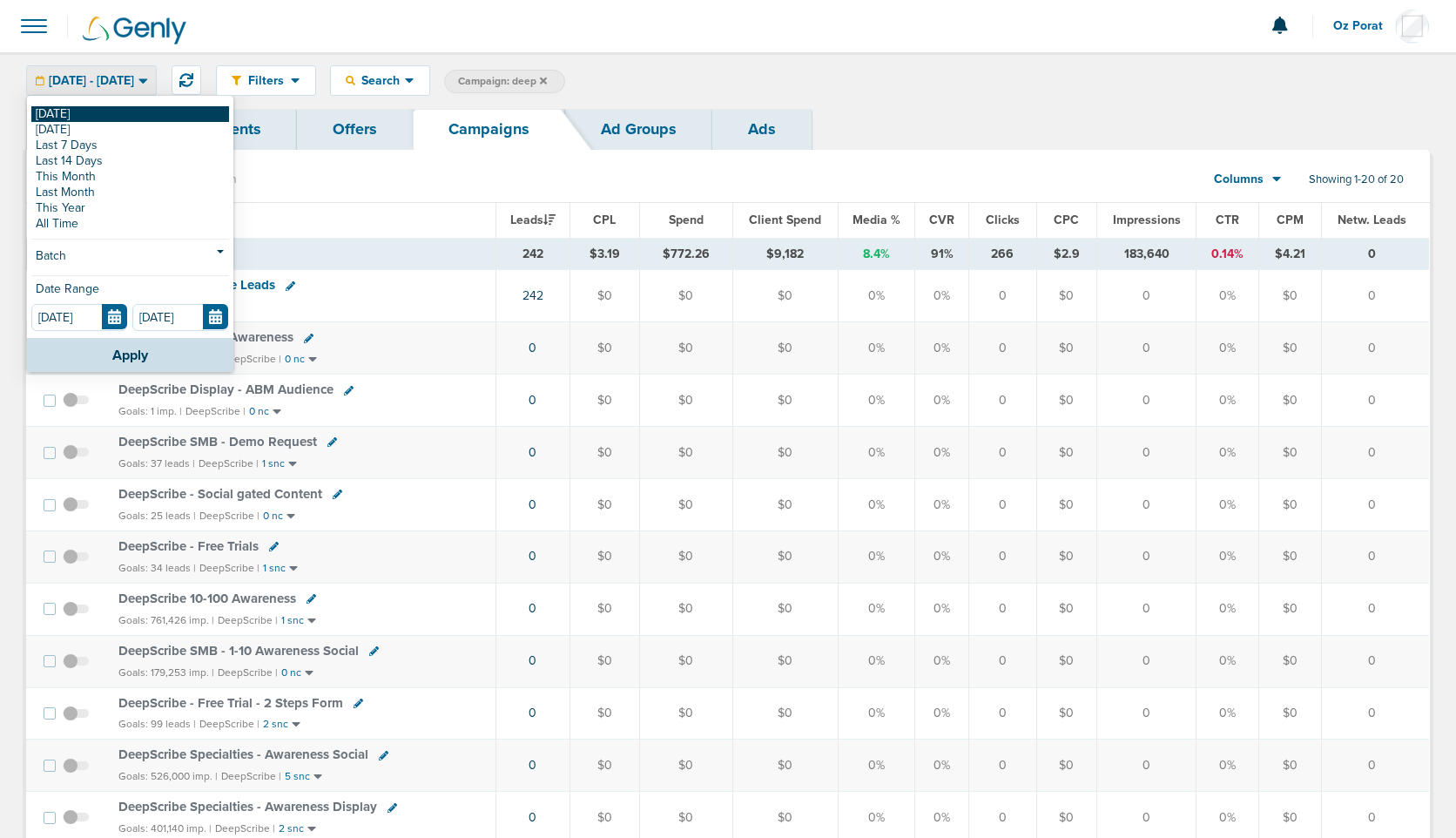
click at [69, 113] on link "[DATE]" at bounding box center [129, 113] width 197 height 16
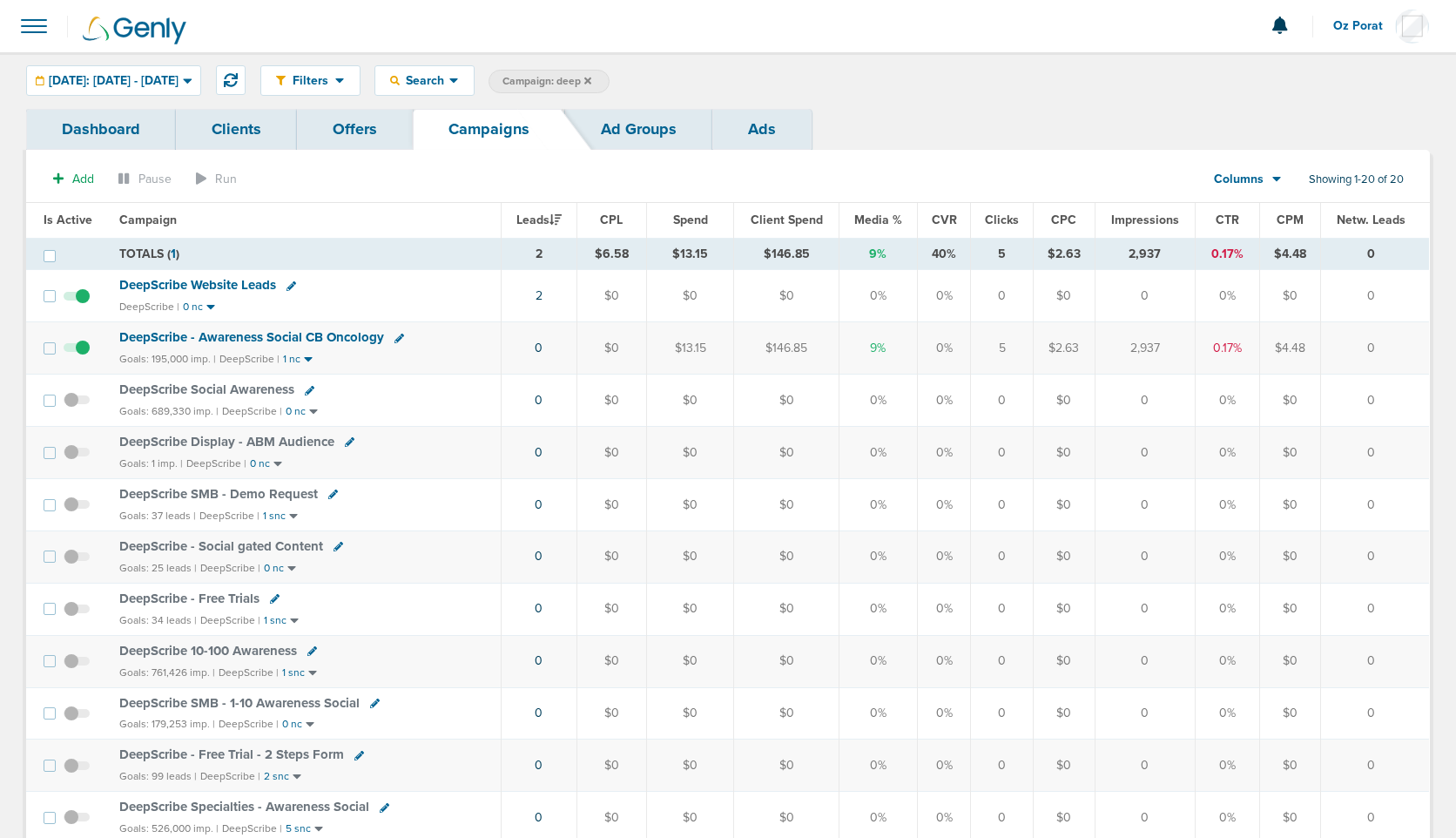
click at [591, 81] on icon at bounding box center [588, 79] width 7 height 7
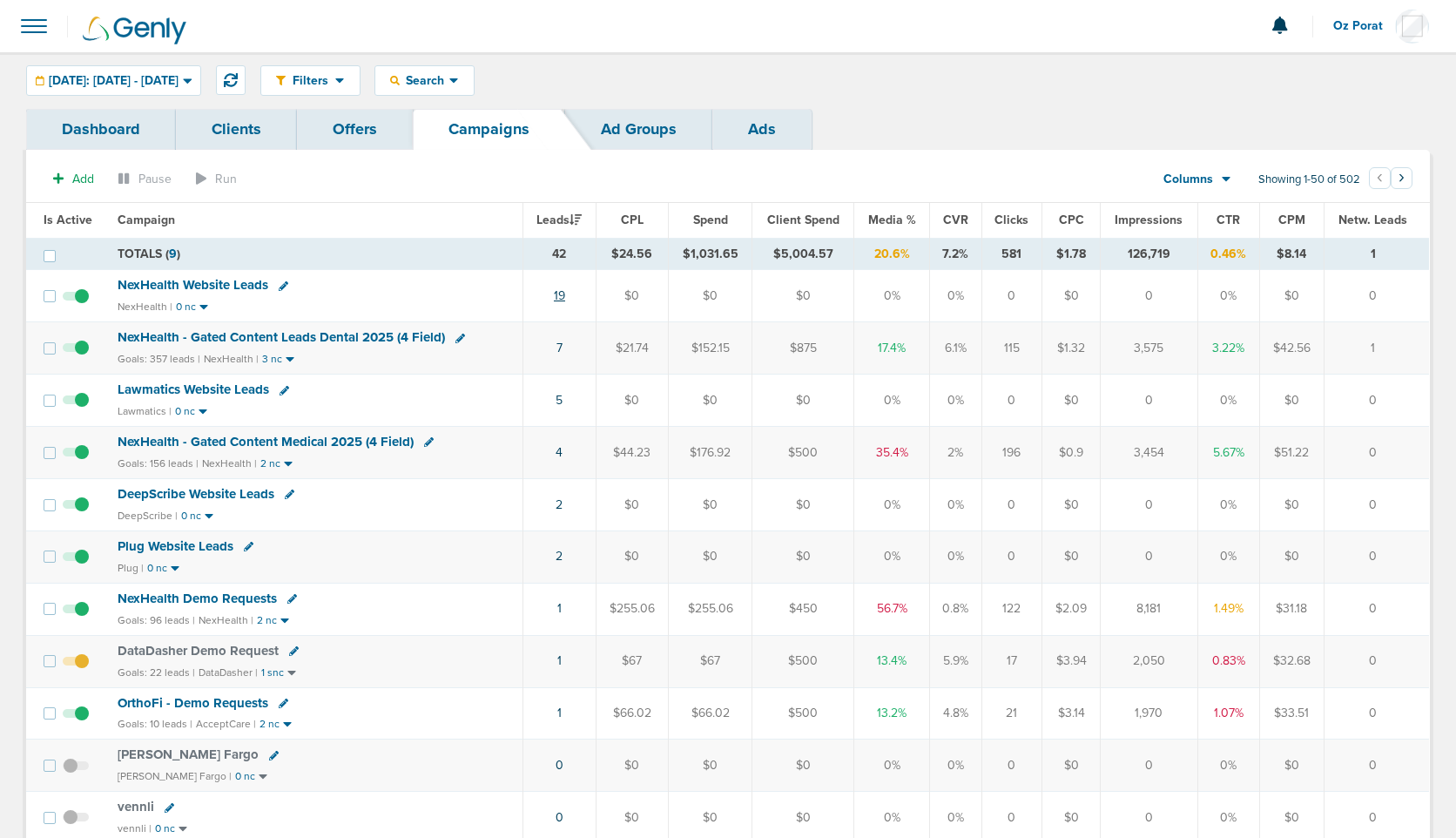
click at [563, 295] on link "19" at bounding box center [559, 296] width 11 height 15
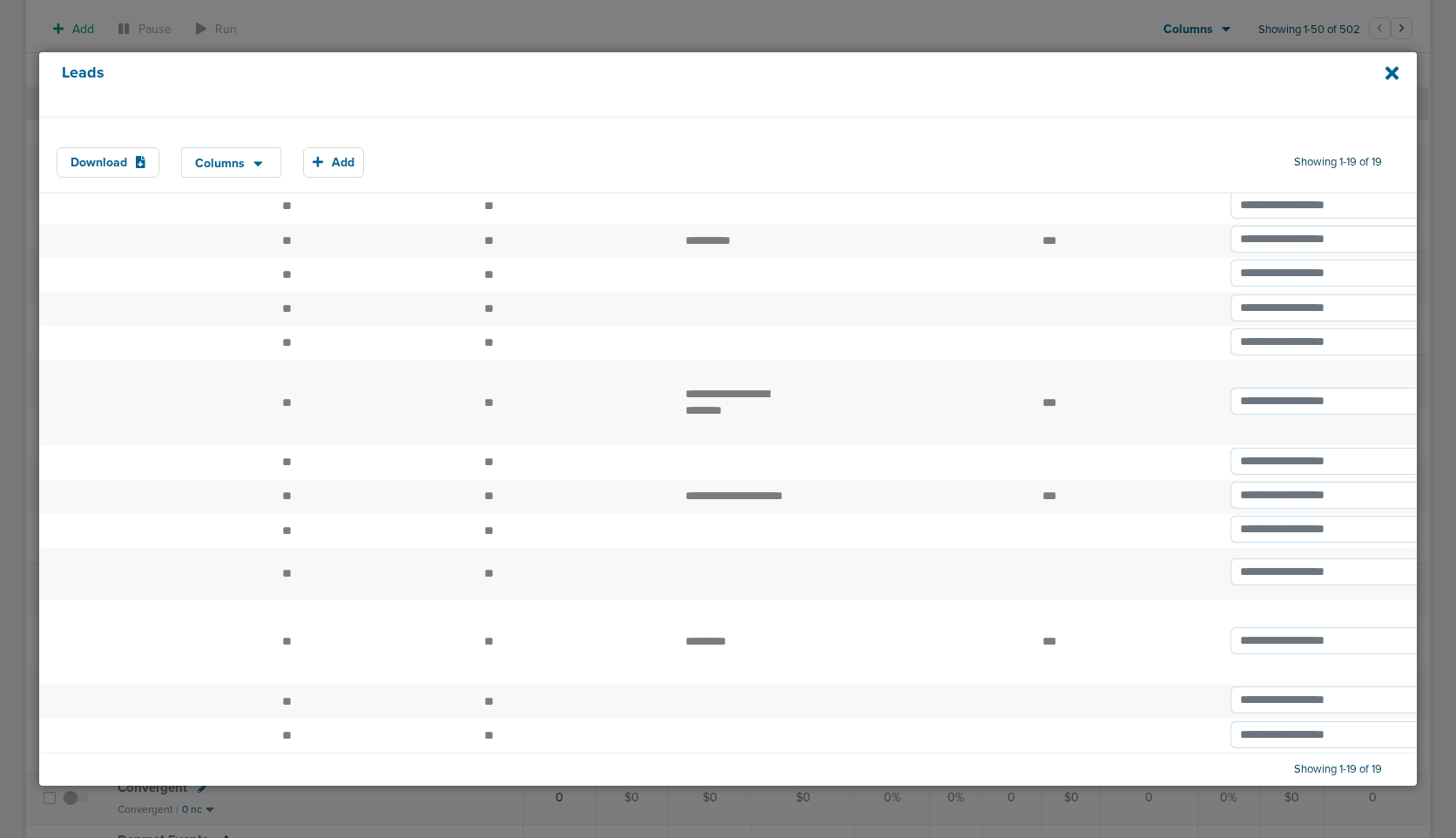
scroll to position [565, 0]
click at [1390, 75] on icon at bounding box center [1393, 74] width 13 height 13
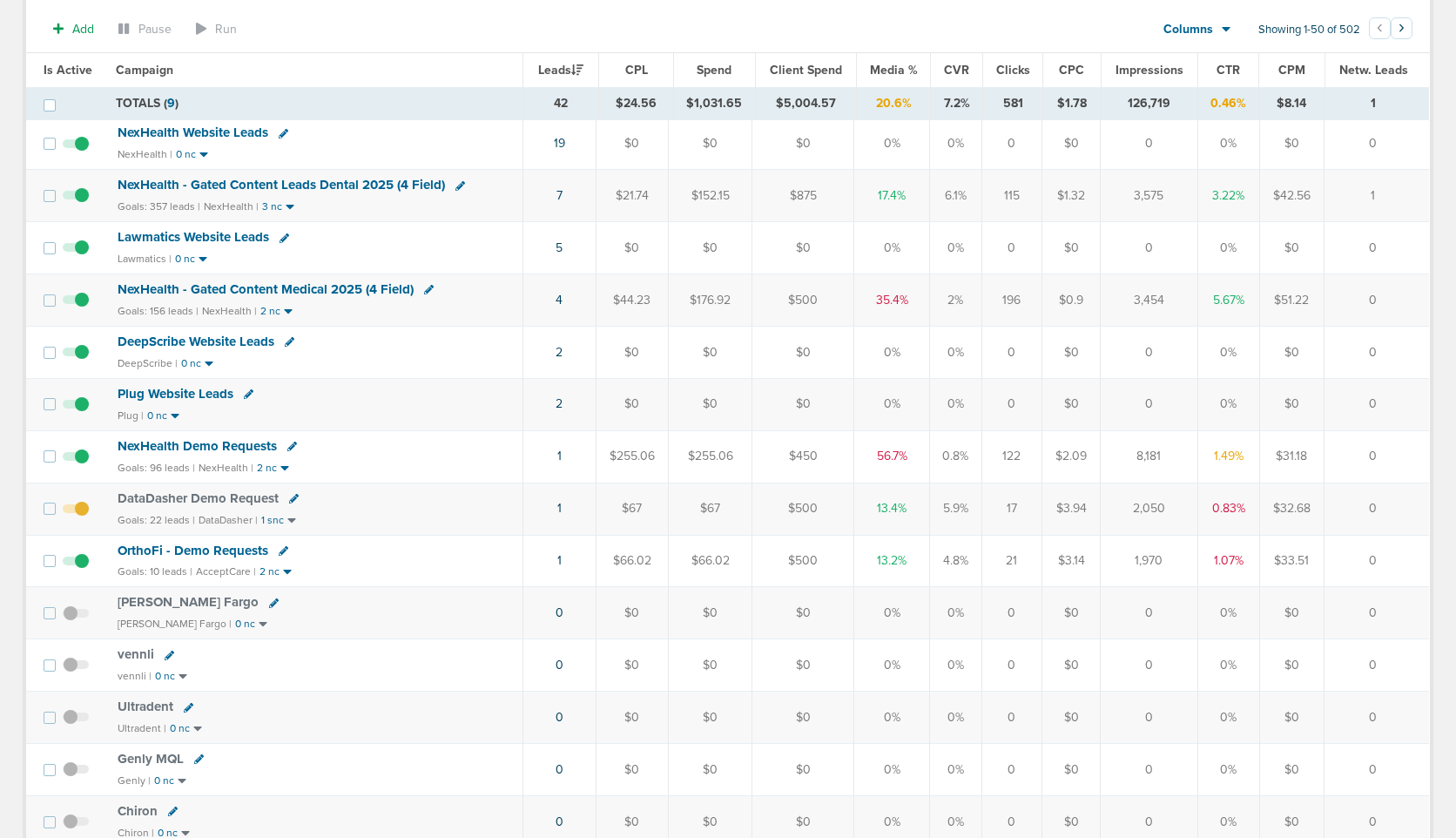
scroll to position [0, 0]
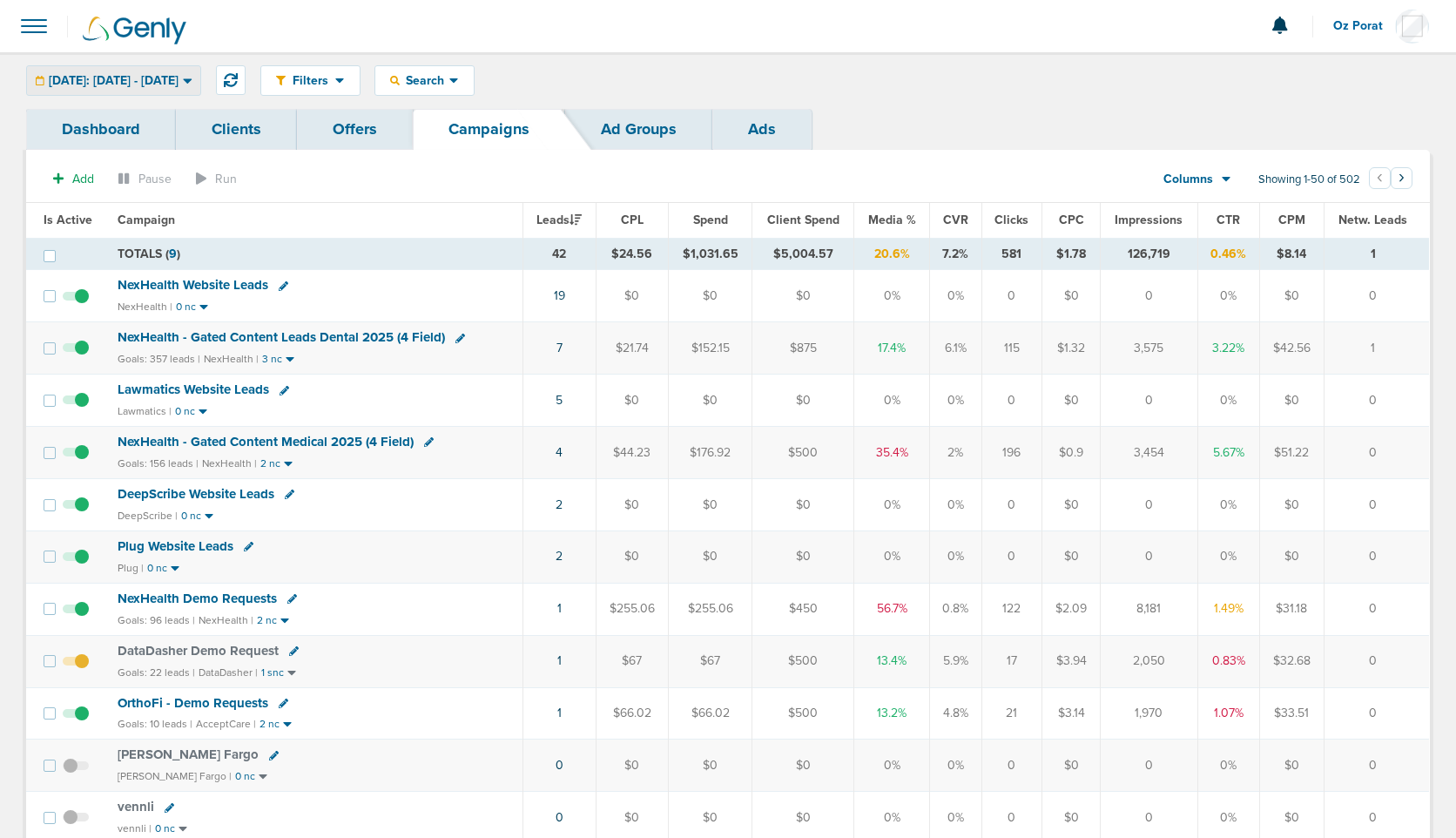
click at [179, 78] on span "Today: 08.28.2025 - 08.28.2025" at bounding box center [113, 80] width 129 height 12
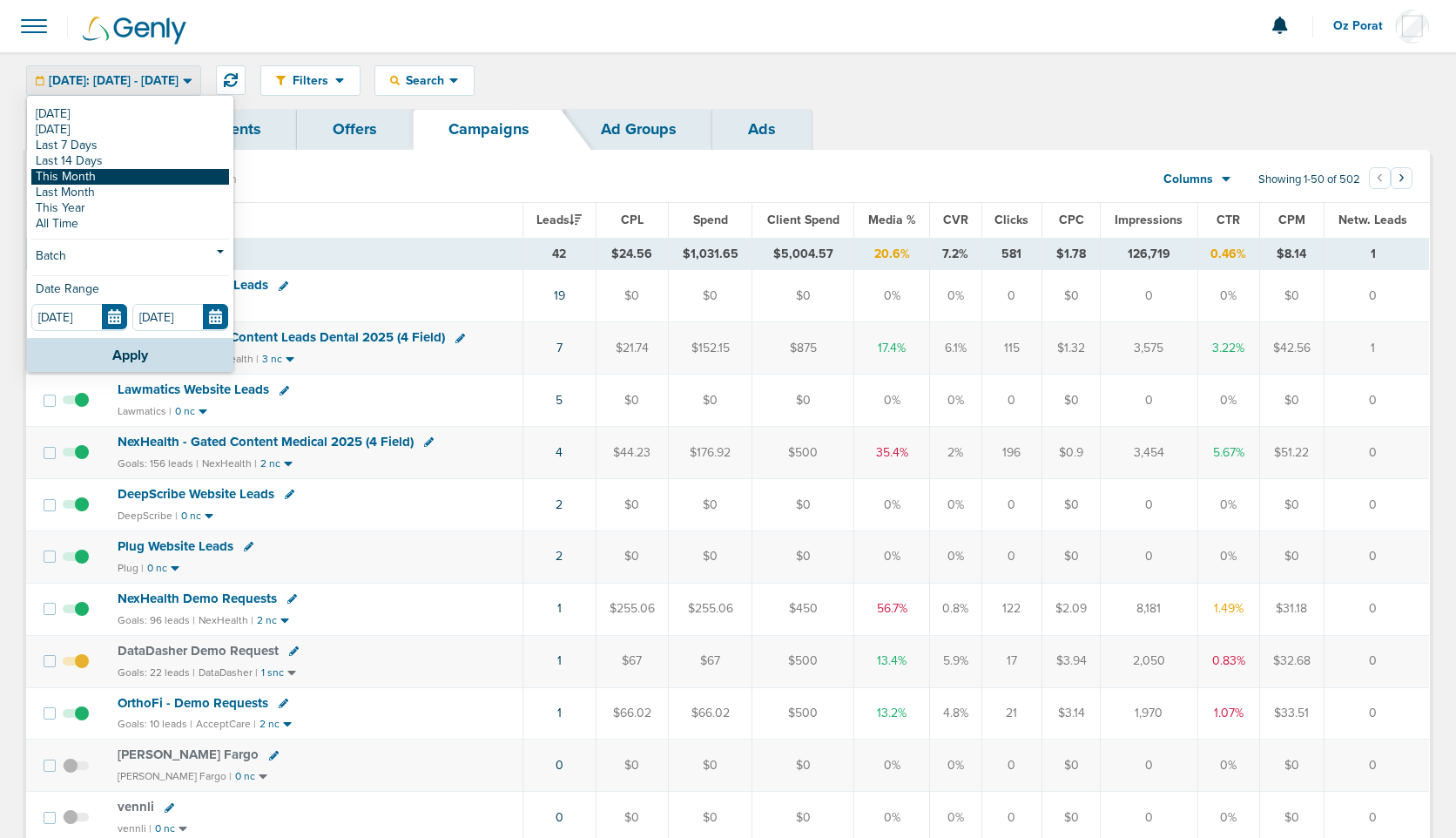
click at [113, 173] on link "This Month" at bounding box center [129, 177] width 197 height 16
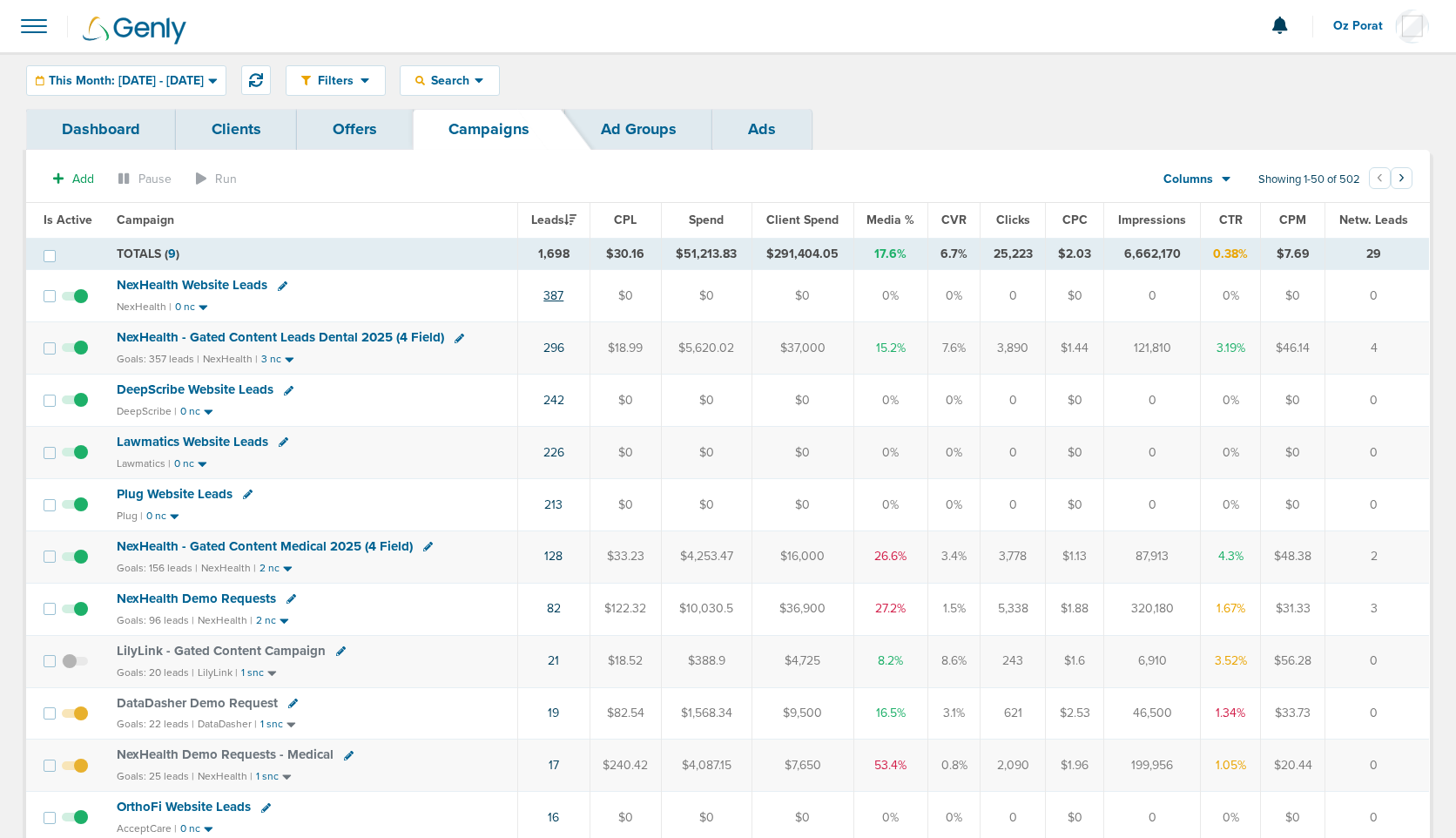
click at [556, 293] on link "387" at bounding box center [553, 296] width 20 height 15
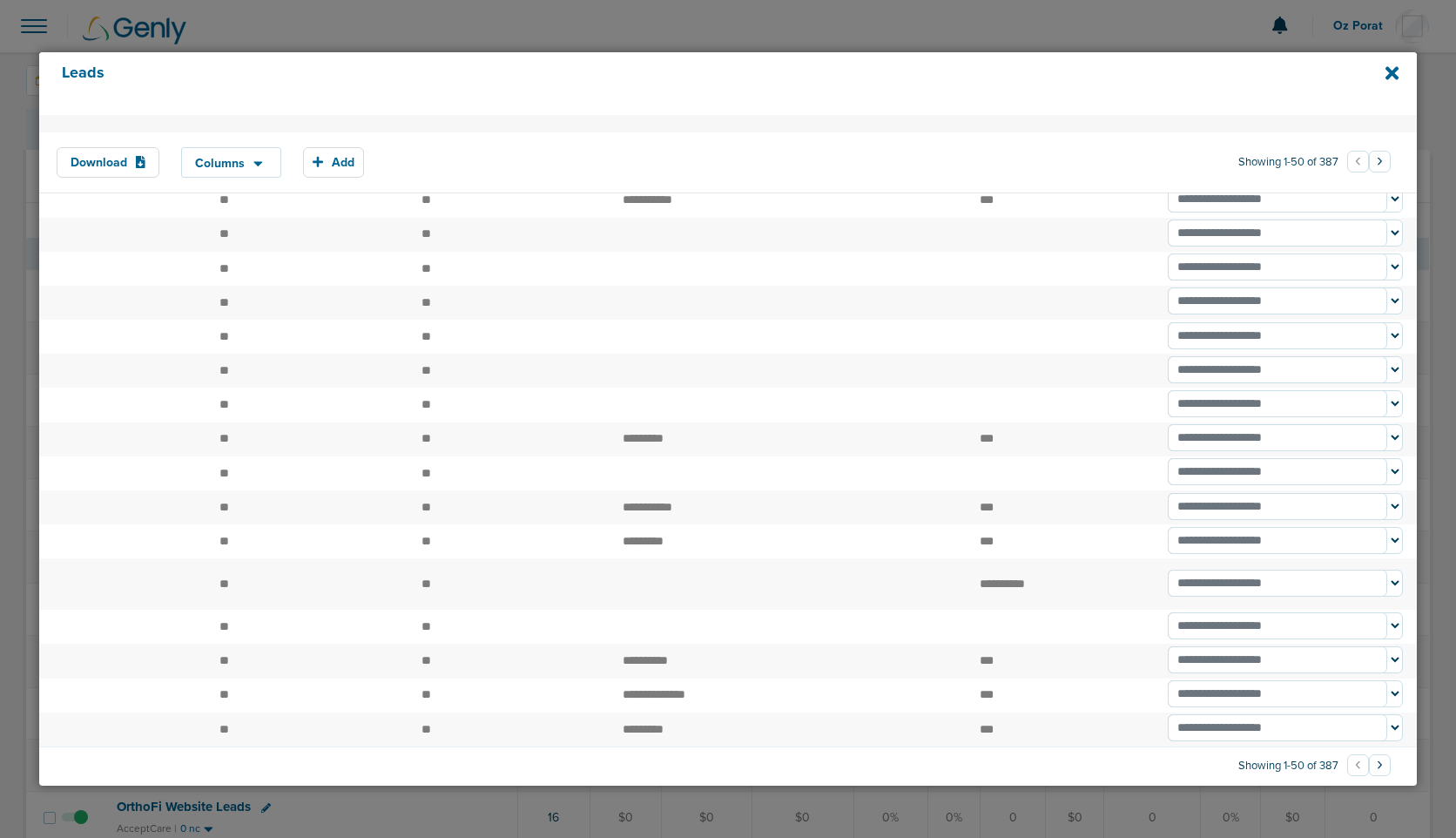
scroll to position [51, 0]
click at [1372, 162] on button "›" at bounding box center [1379, 161] width 22 height 22
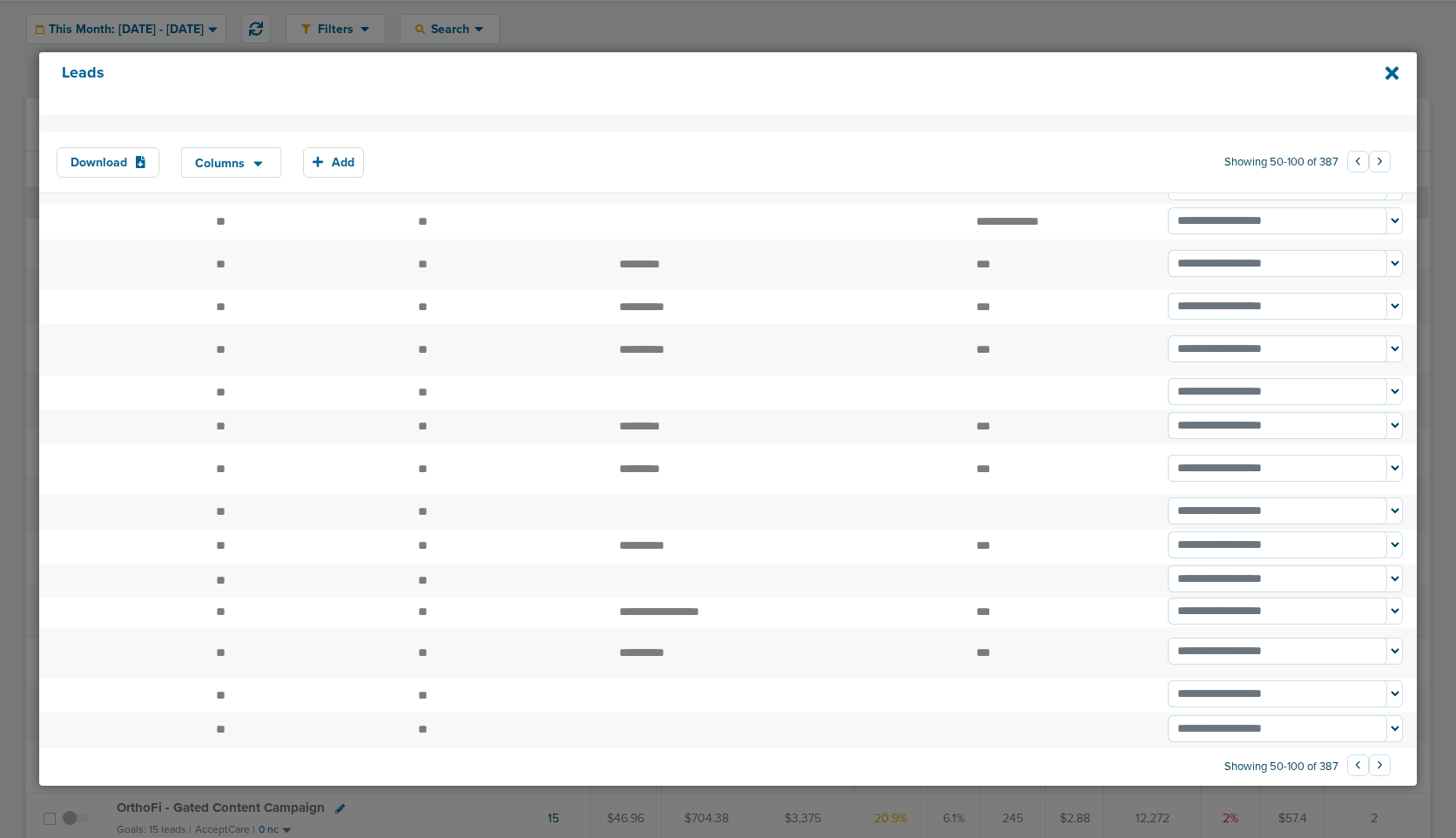
scroll to position [2076, 0]
click at [1374, 166] on button "›" at bounding box center [1379, 161] width 22 height 22
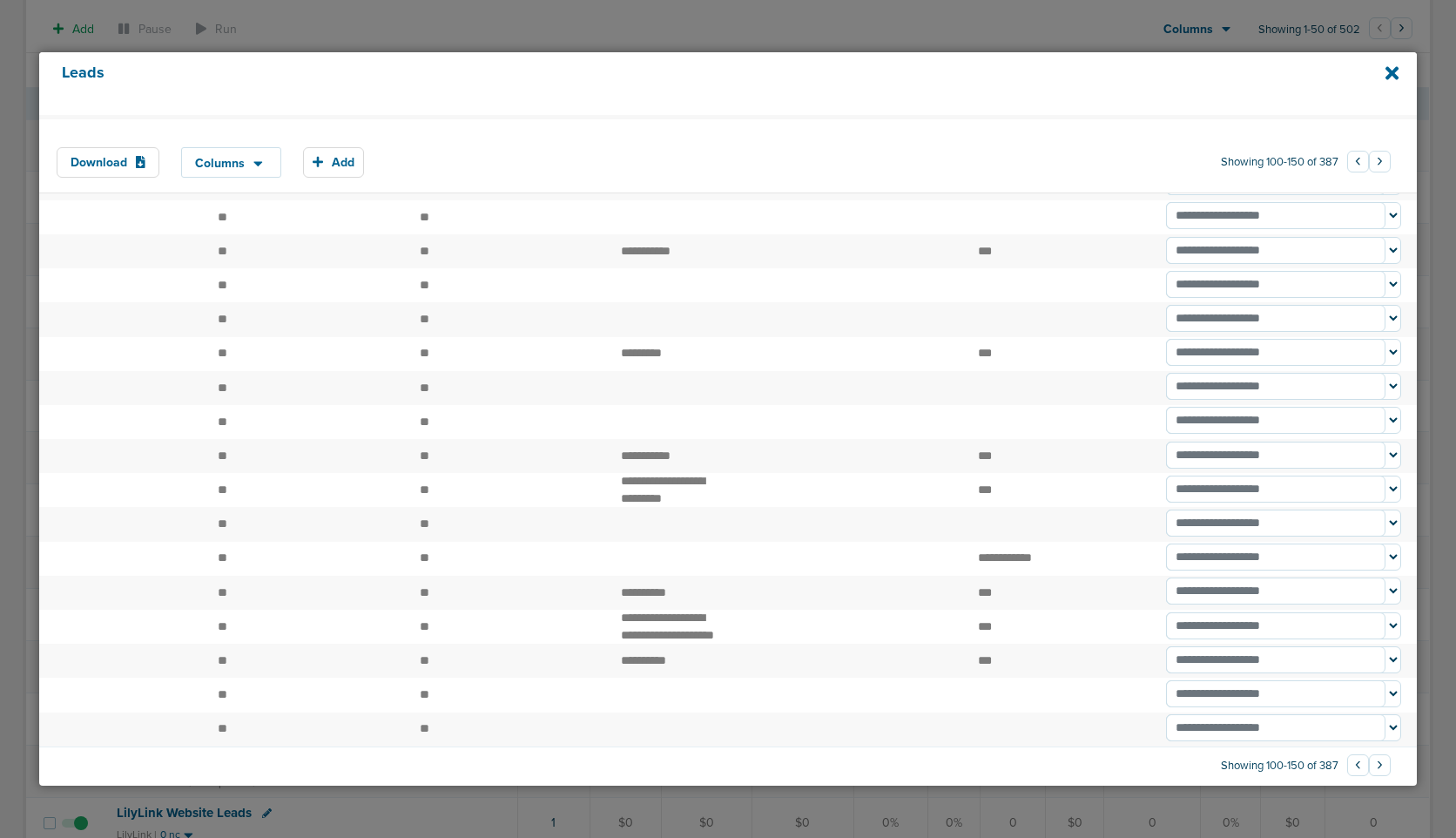
scroll to position [0, 0]
click at [1374, 157] on button "›" at bounding box center [1379, 161] width 22 height 22
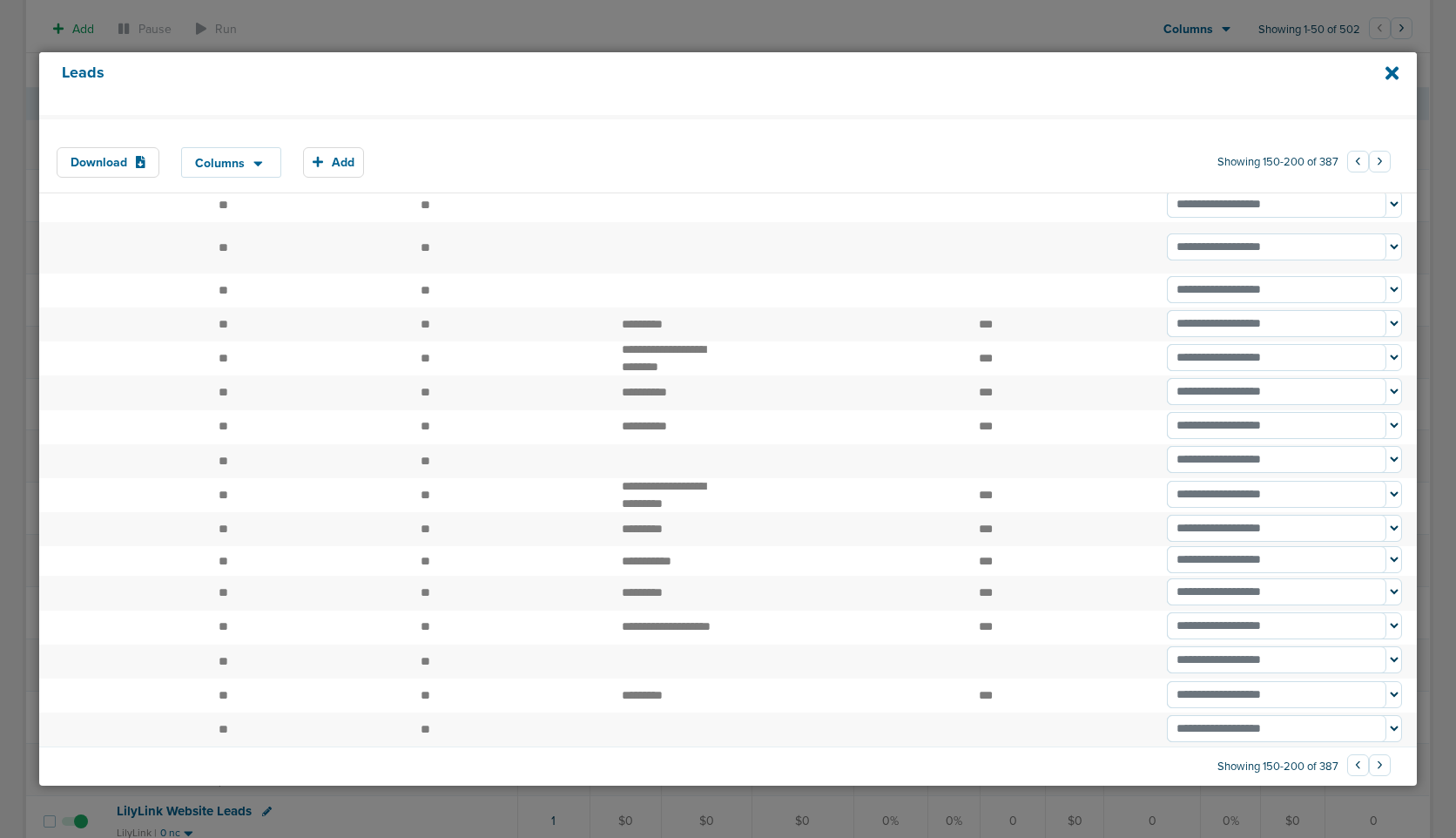
click at [1369, 163] on button "›" at bounding box center [1379, 161] width 22 height 22
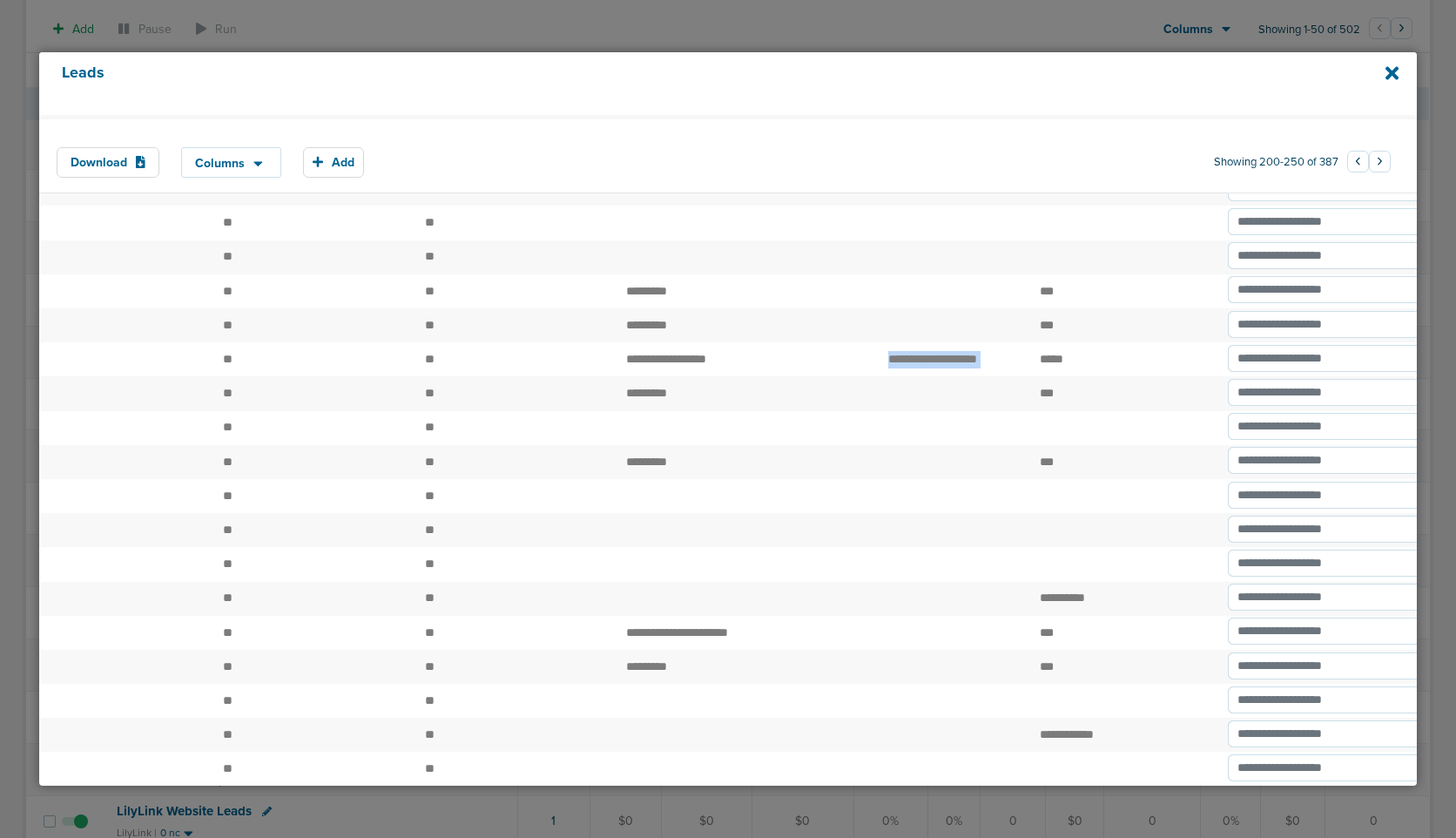
drag, startPoint x: 877, startPoint y: 520, endPoint x: 1035, endPoint y: 525, distance: 158.1
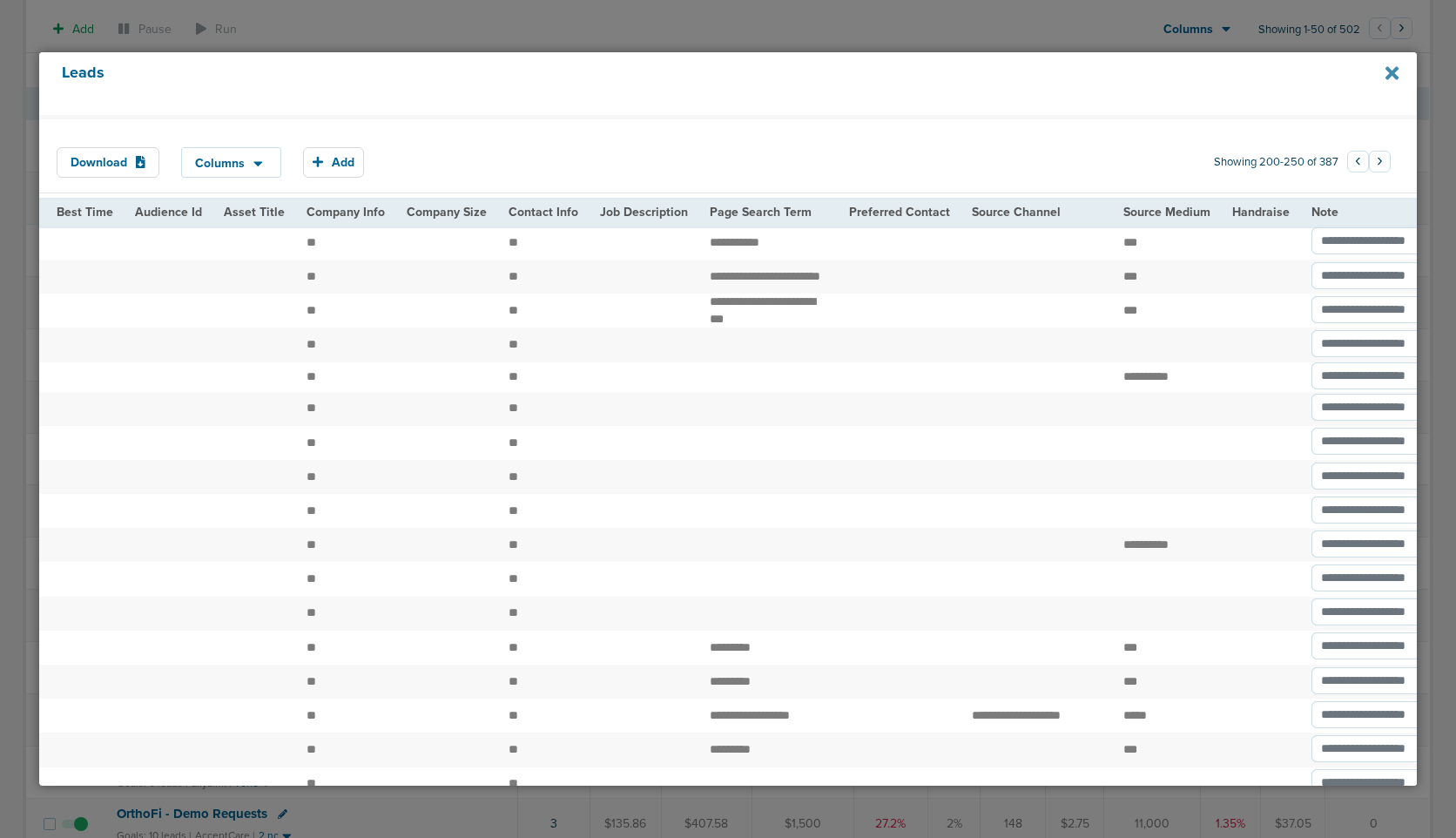
click at [1390, 80] on icon at bounding box center [1393, 73] width 13 height 19
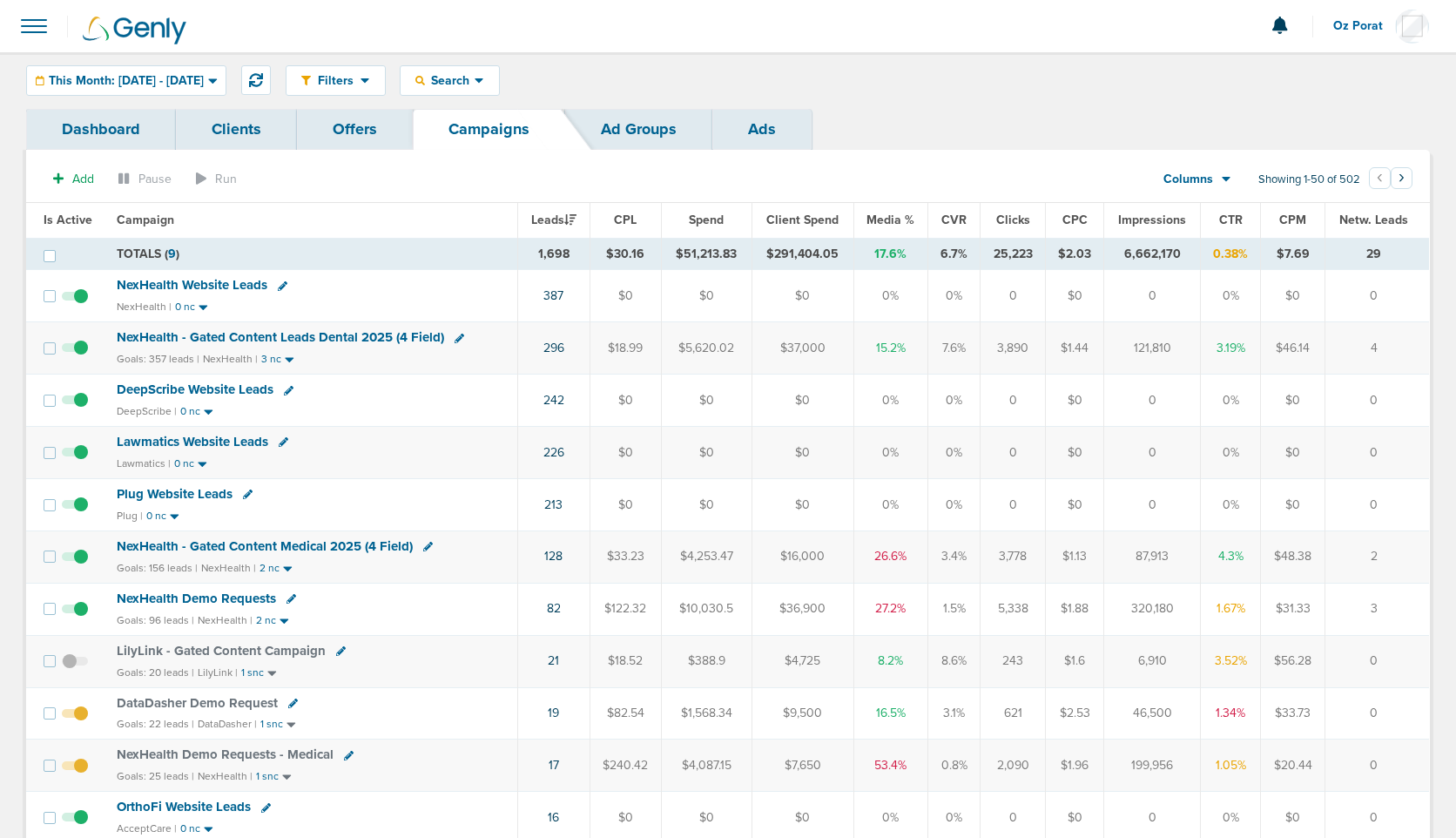
click at [22, 23] on span at bounding box center [34, 26] width 39 height 39
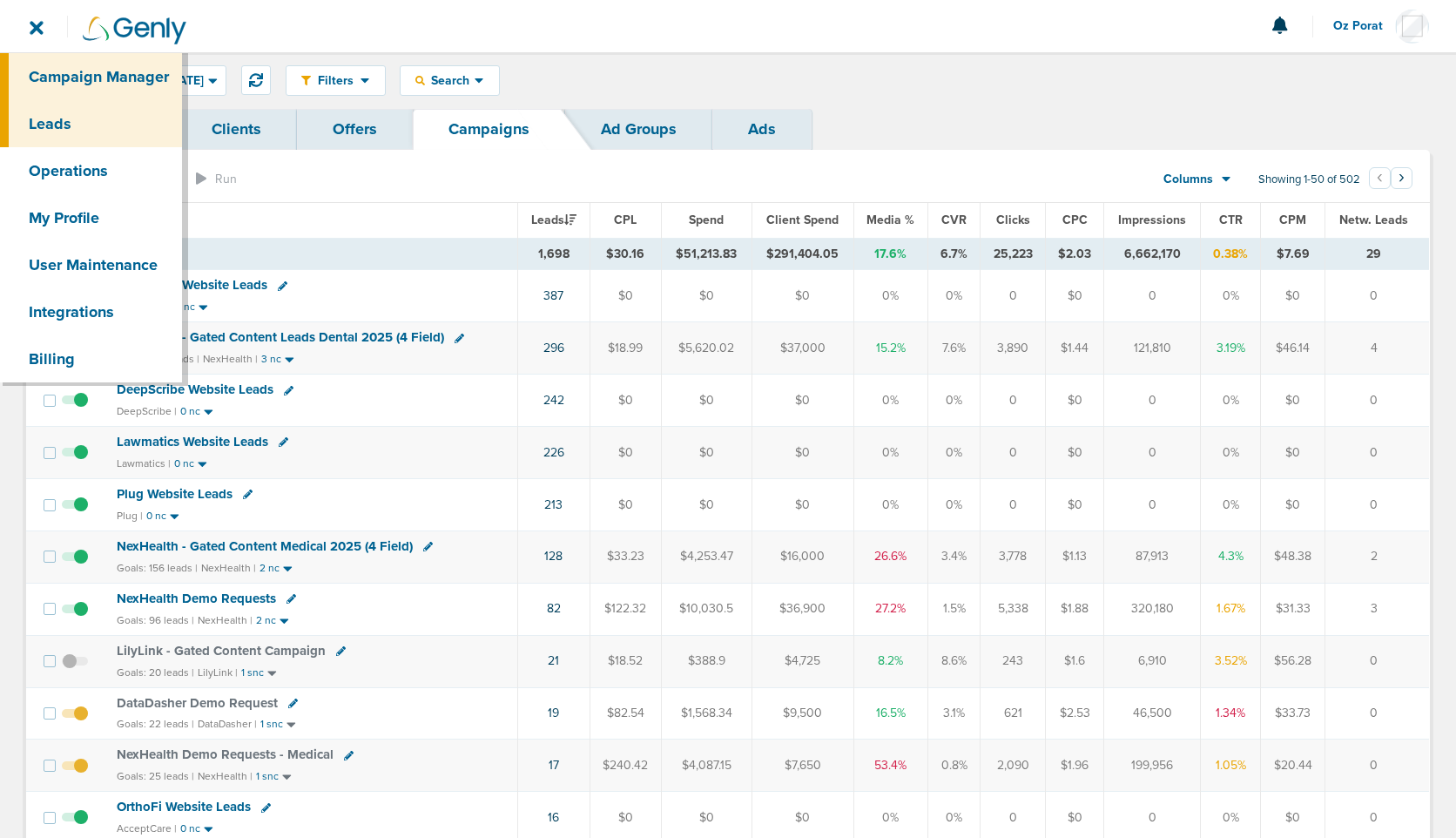
click at [57, 136] on link "Leads" at bounding box center [91, 124] width 182 height 47
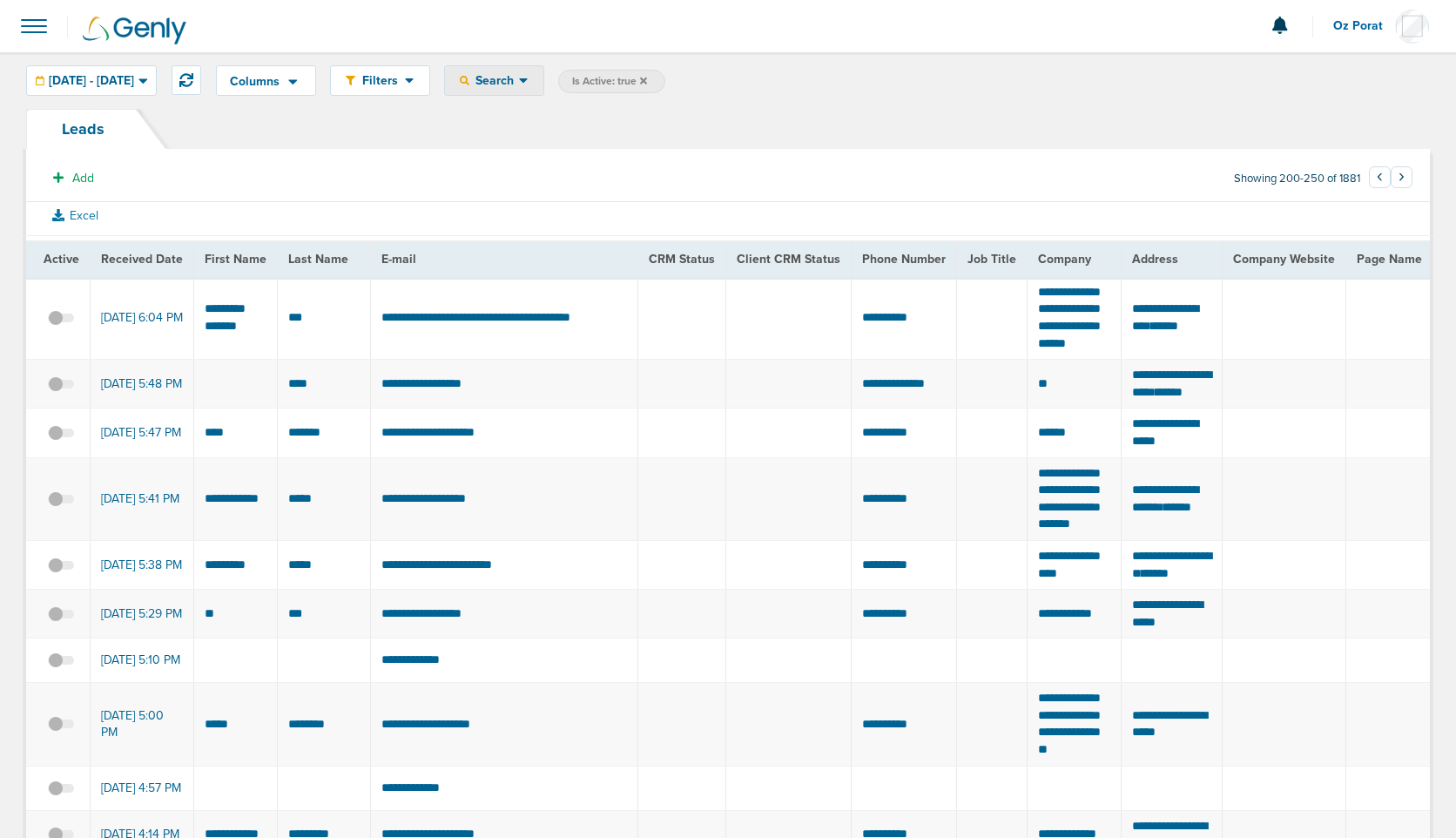
click at [543, 87] on div "Search" at bounding box center [494, 80] width 98 height 28
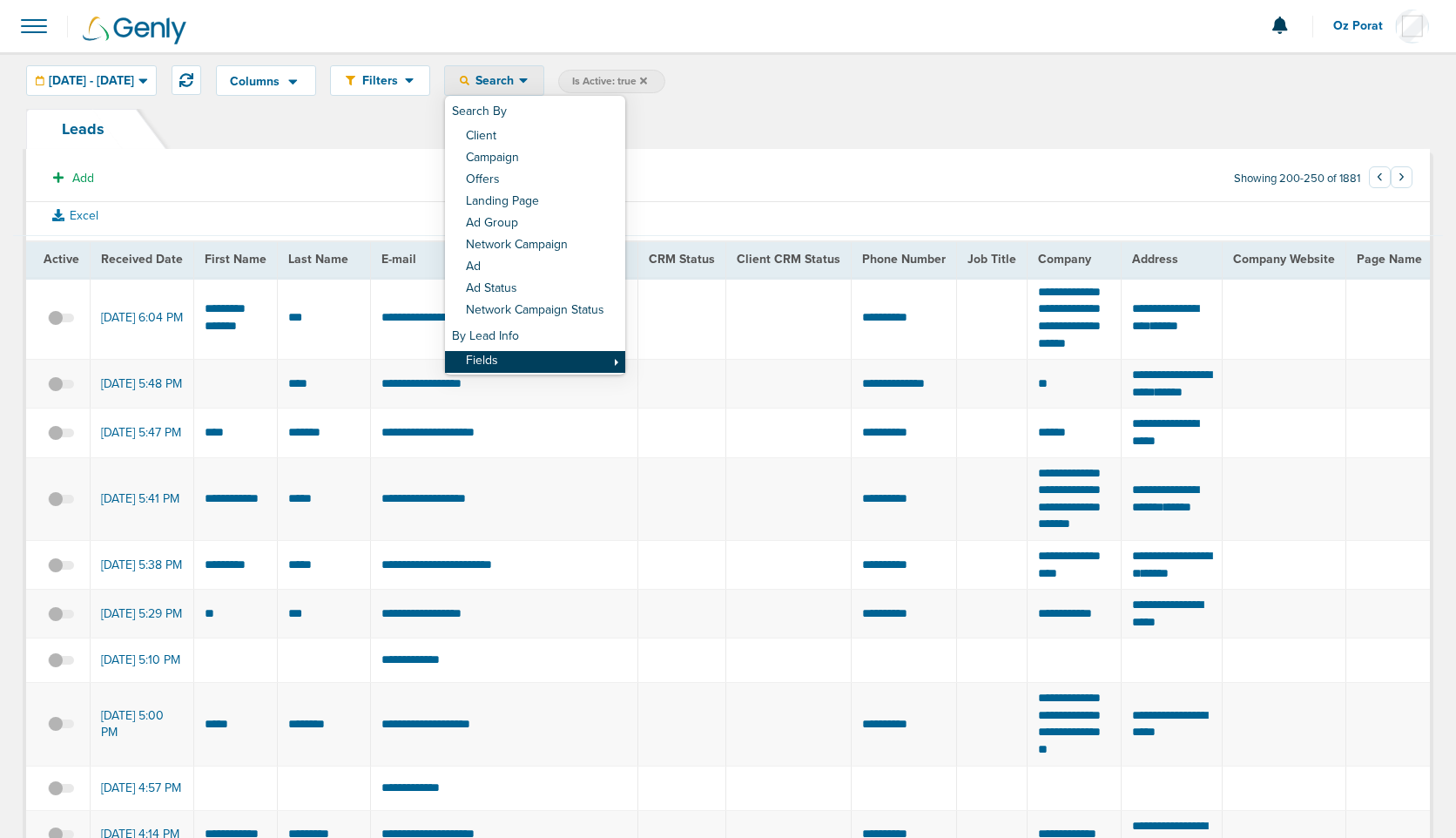
click at [574, 364] on link "Fields" at bounding box center [535, 361] width 180 height 22
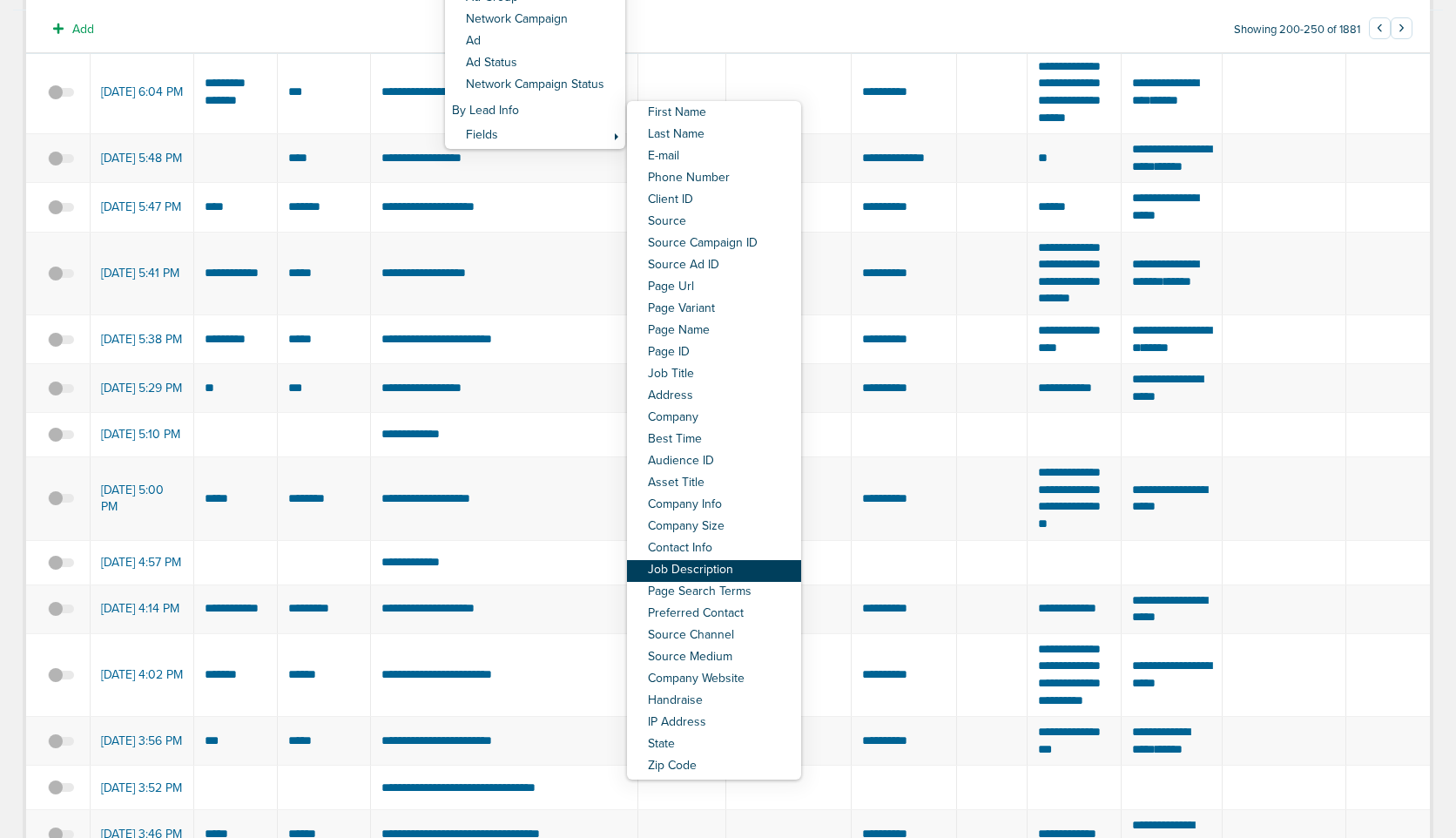
scroll to position [234, 0]
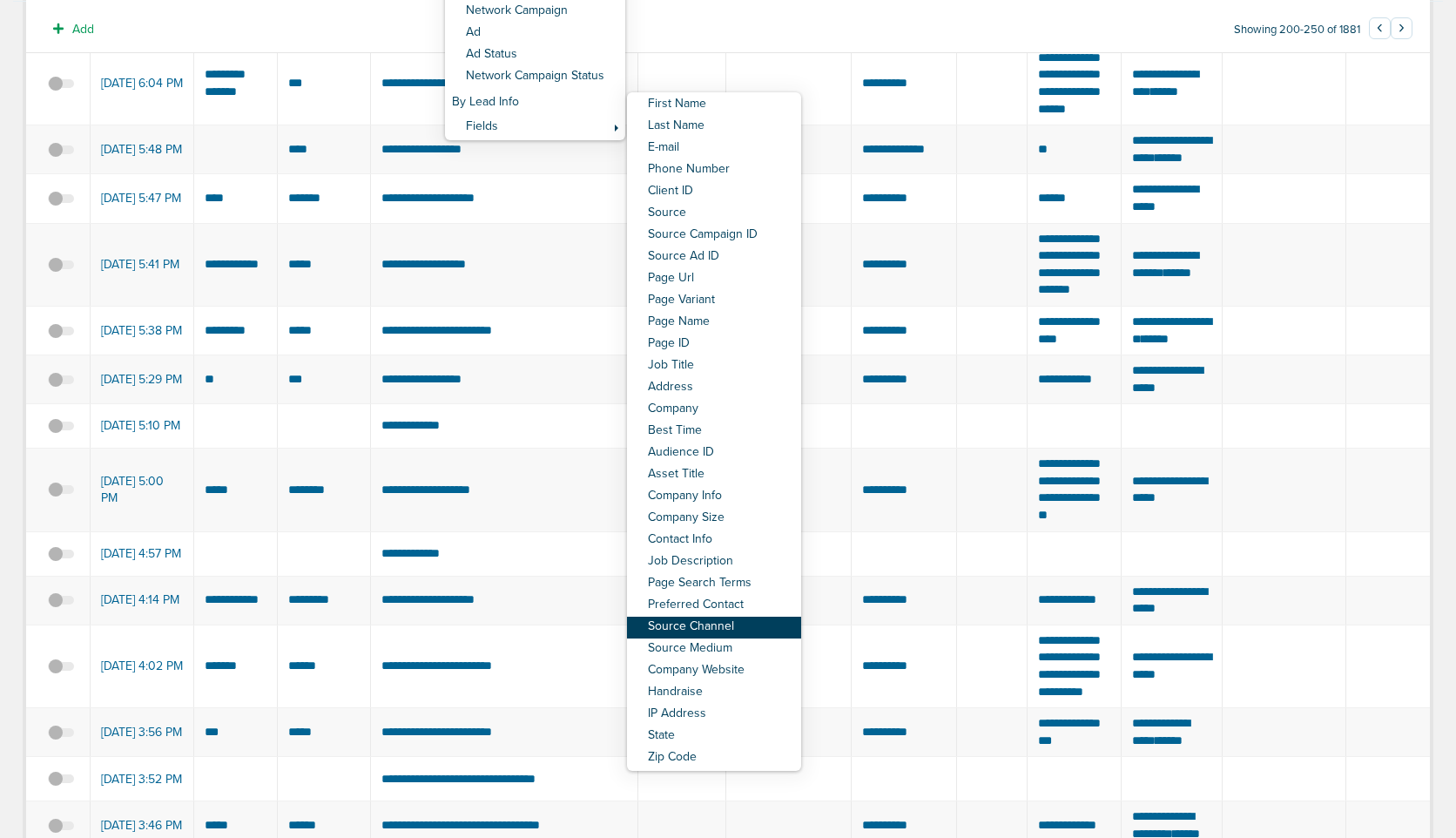
click at [768, 629] on link "Source Channel" at bounding box center [714, 627] width 174 height 22
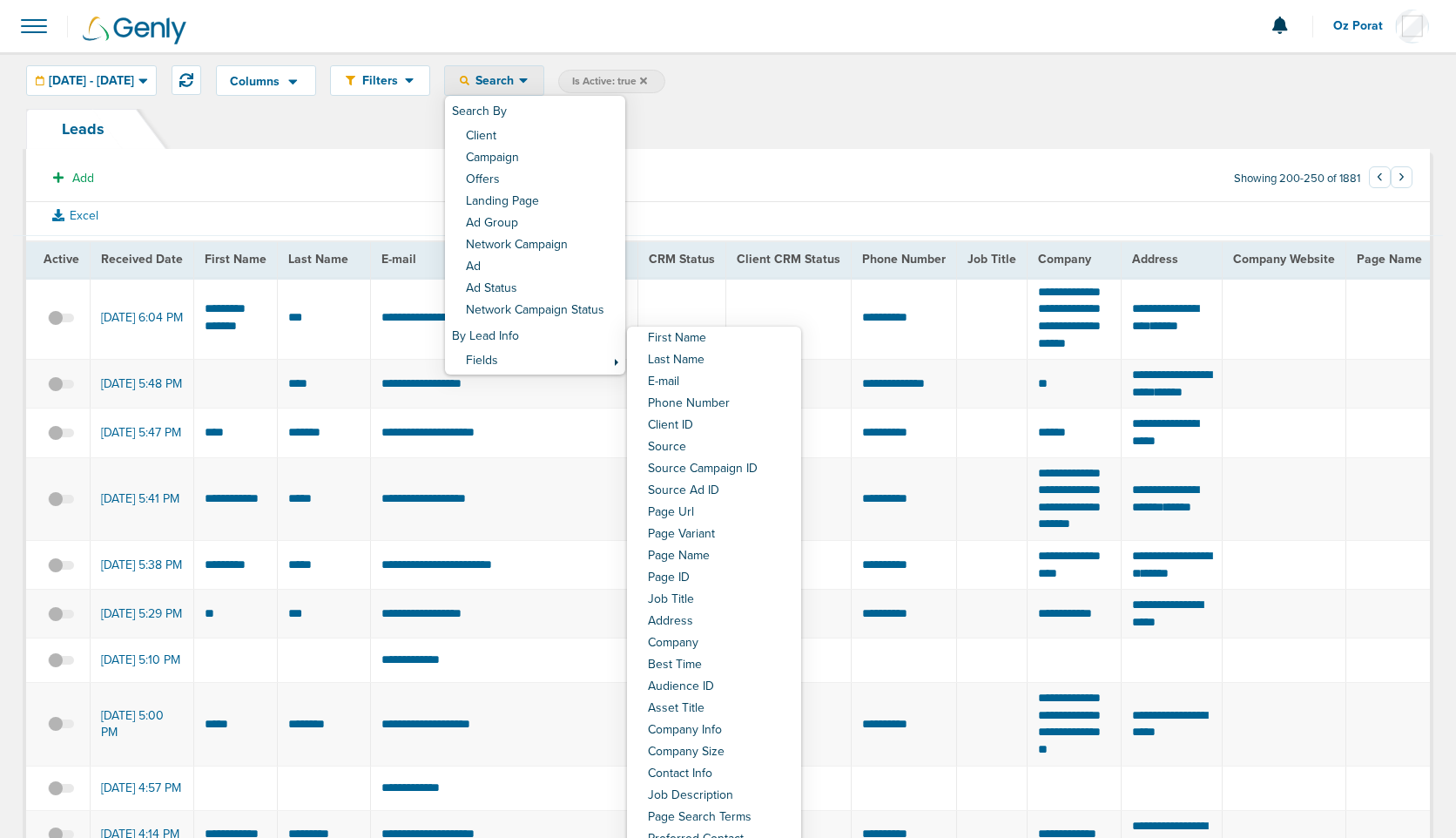
select select "sourceChannel"
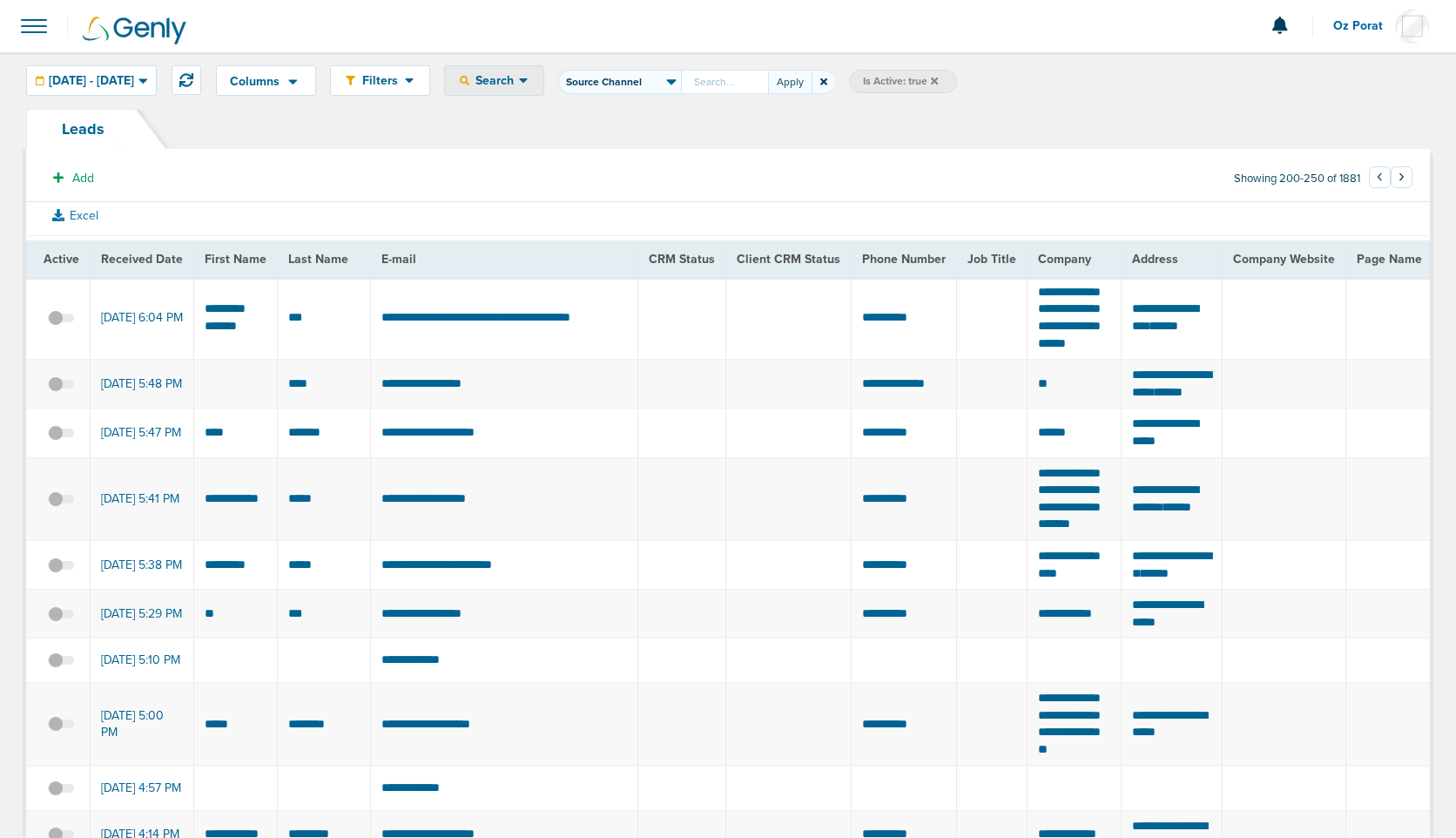
click at [768, 88] on input "First Name Last Name E-mail Phone Number Client ID Source Source Campaign ID So…" at bounding box center [725, 82] width 87 height 25
type input "genly"
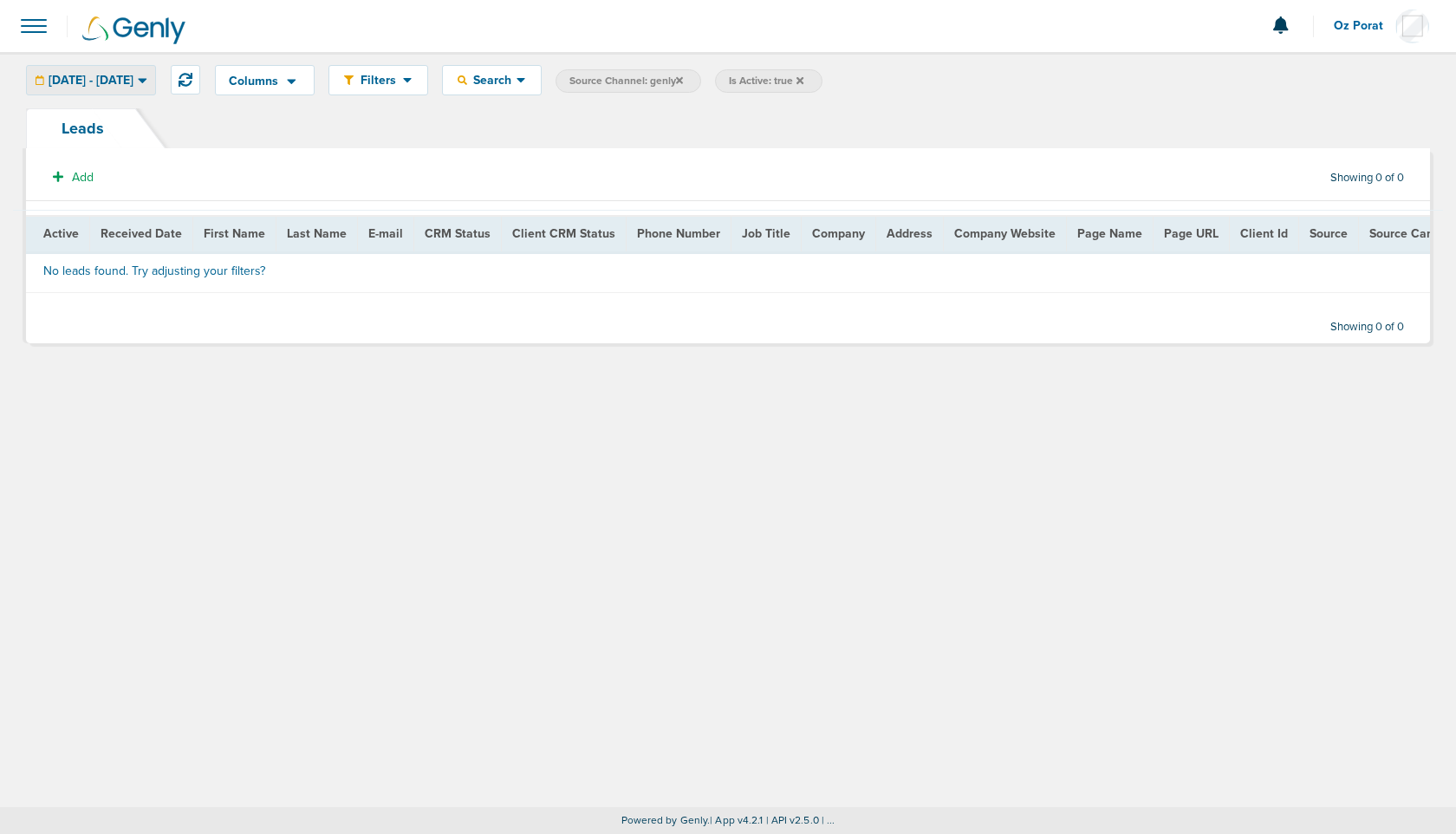
click at [114, 74] on span "[DATE] - [DATE]" at bounding box center [91, 80] width 85 height 12
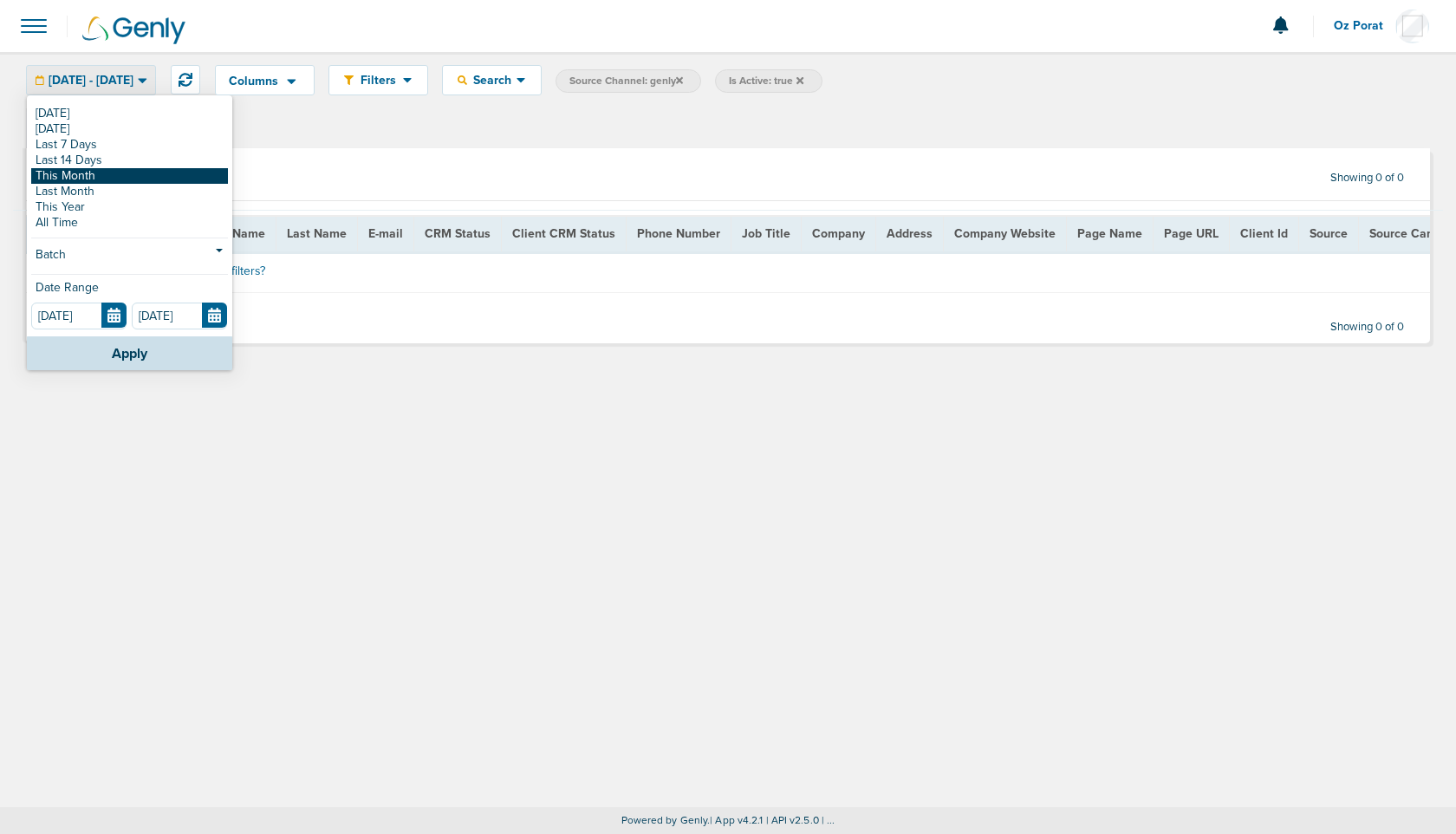
click at [94, 171] on link "This Month" at bounding box center [129, 176] width 196 height 16
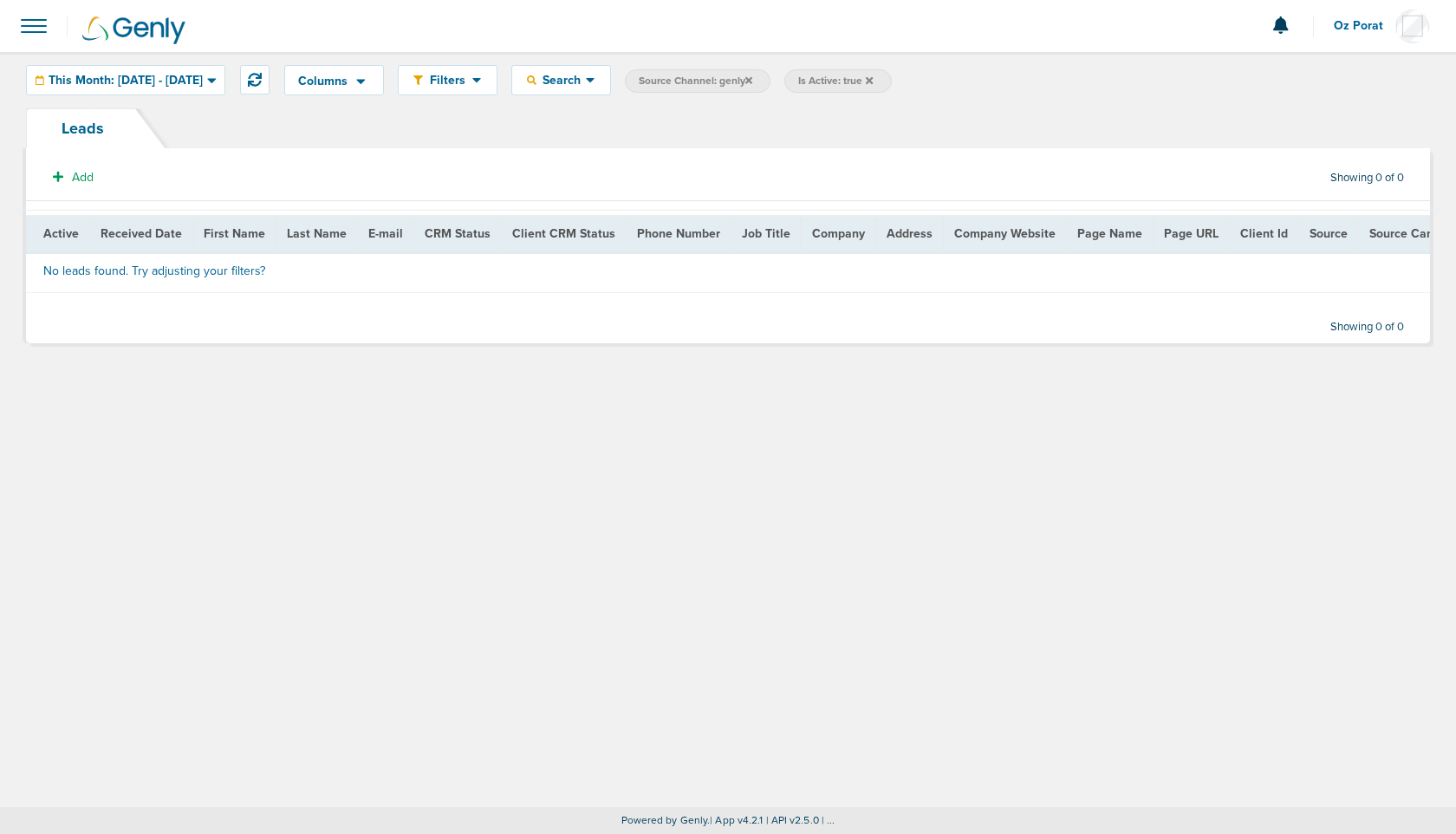
click at [752, 83] on span "Source Channel: genly" at bounding box center [695, 81] width 114 height 15
click at [747, 83] on select "First Name Last Name E-mail Phone Number Client ID Source Source Campaign ID So…" at bounding box center [686, 82] width 122 height 24
select select "sourceMedium"
click at [877, 81] on button "Apply" at bounding box center [855, 82] width 43 height 24
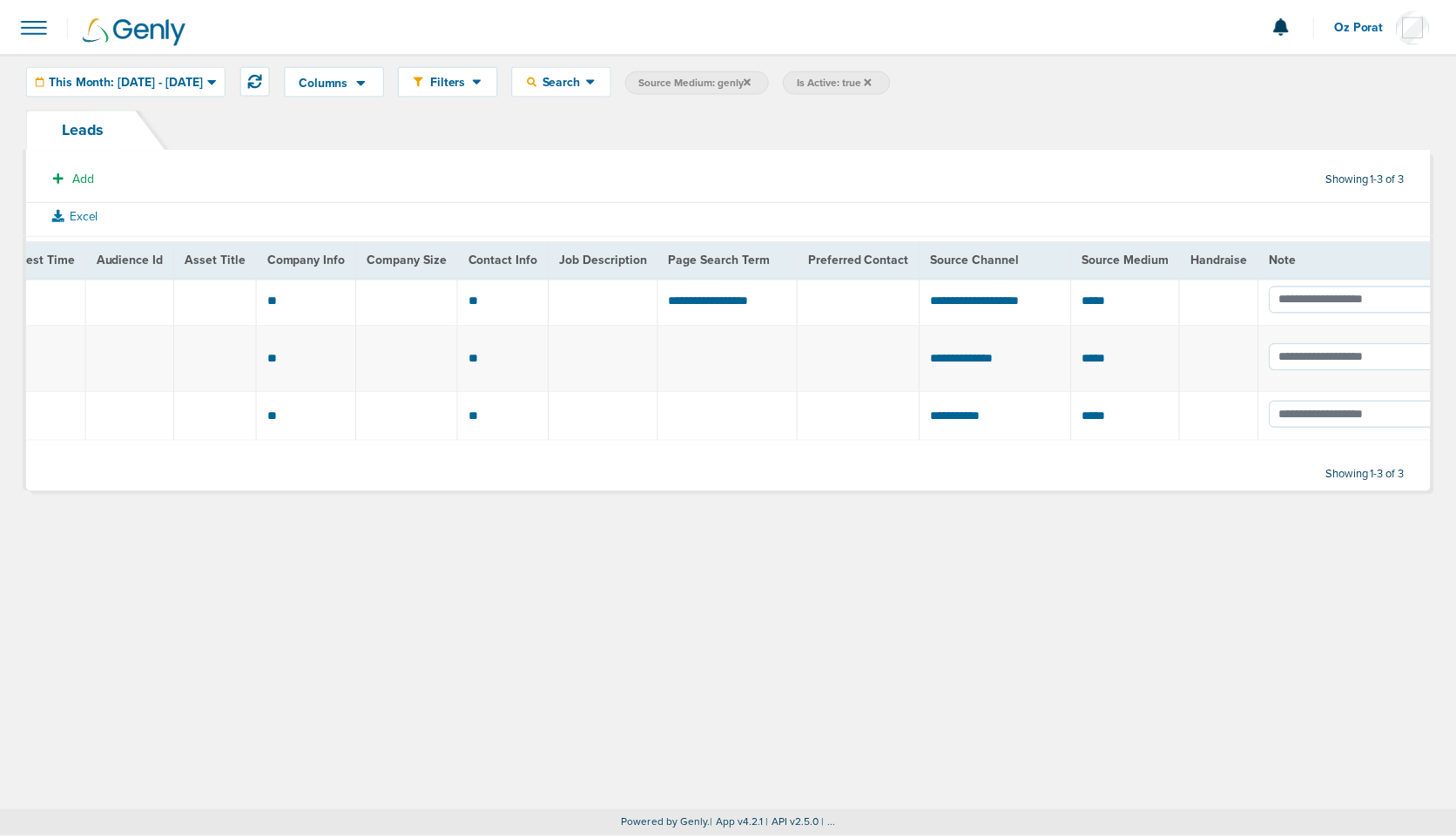
scroll to position [0, 2142]
click at [145, 80] on span "This Month: 08.01.2025 - 08.31.2025" at bounding box center [127, 80] width 155 height 12
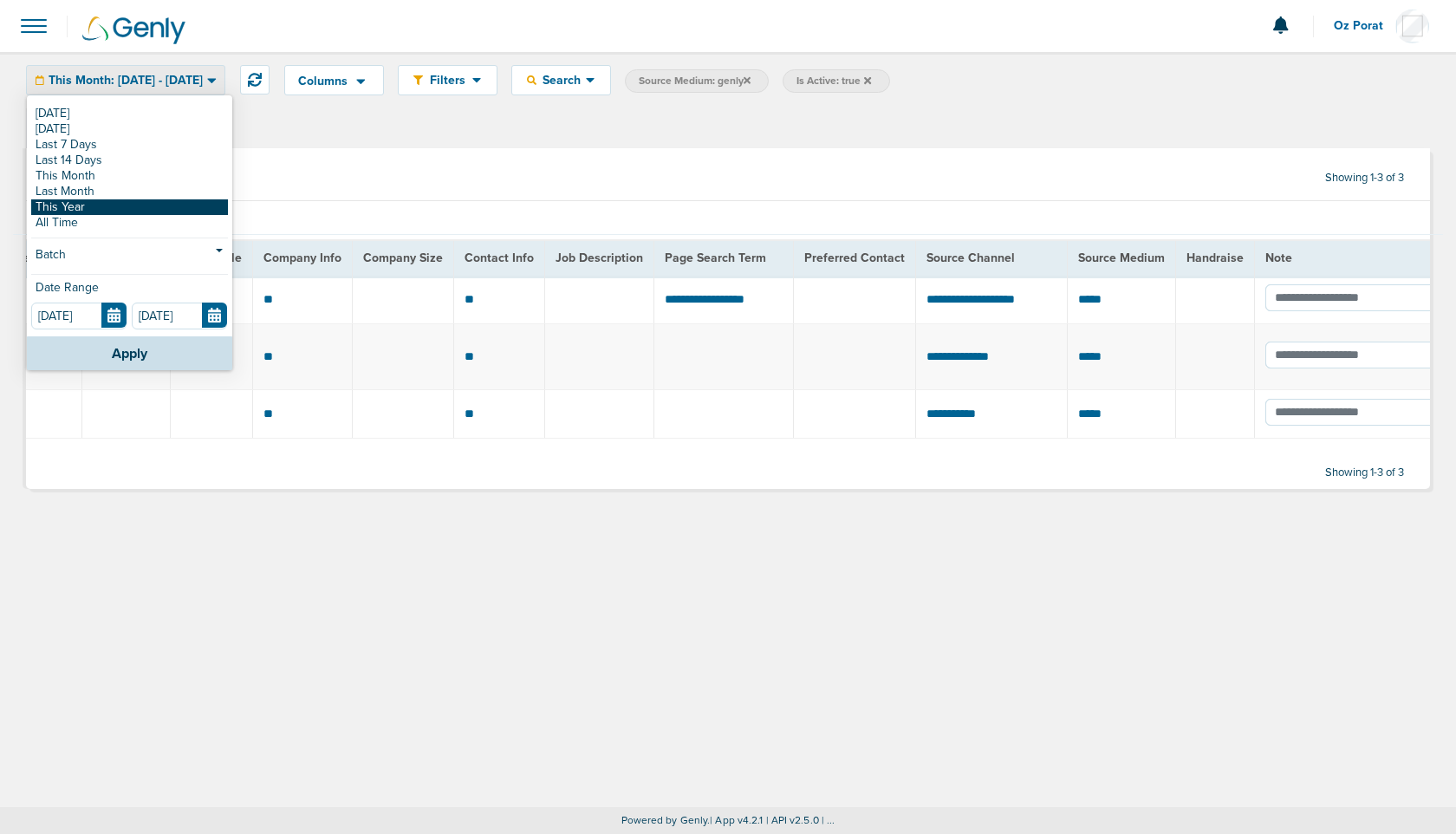
click at [105, 211] on link "This Year" at bounding box center [129, 207] width 196 height 16
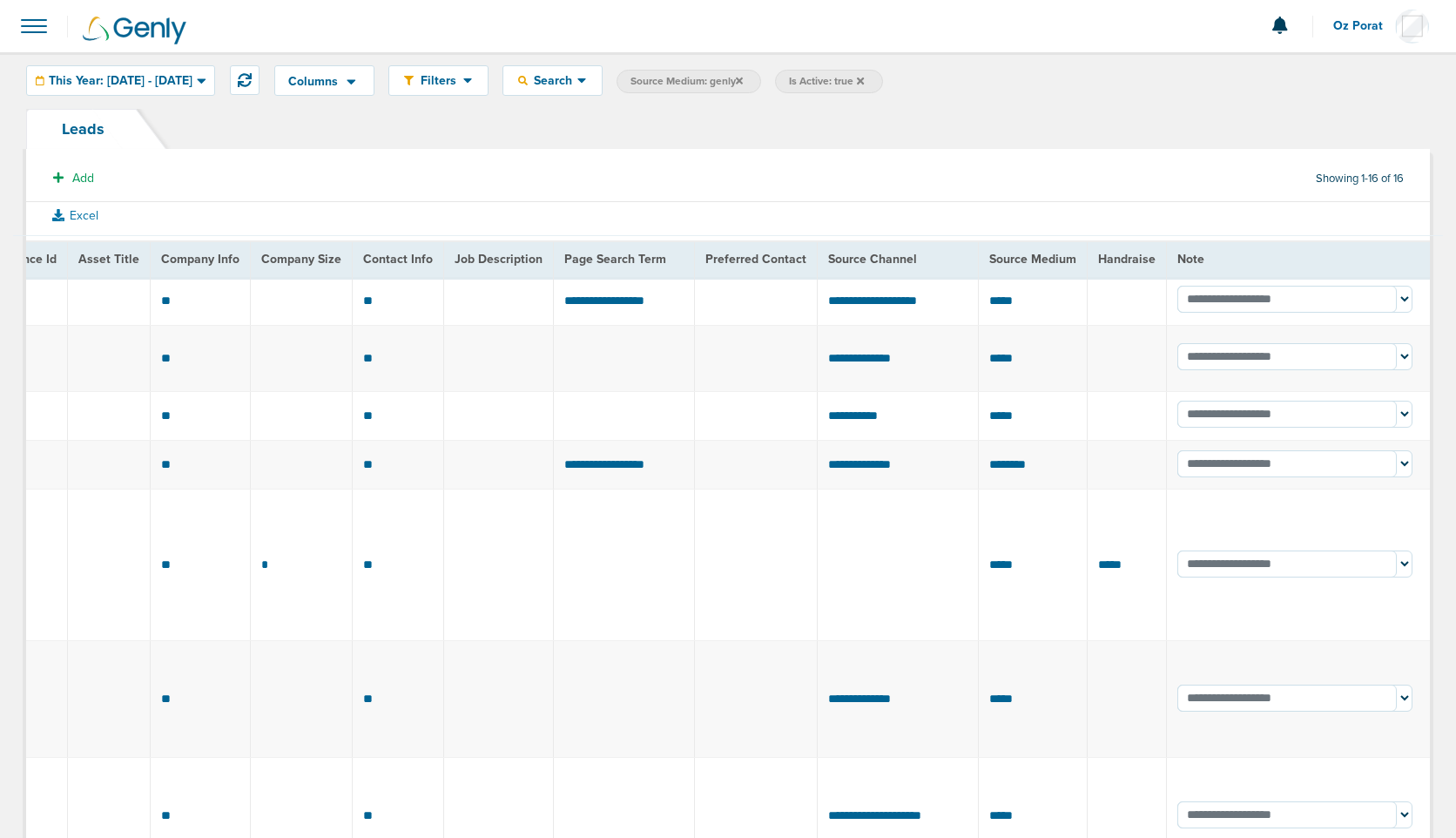
scroll to position [0, 3288]
click at [34, 25] on span at bounding box center [34, 26] width 39 height 39
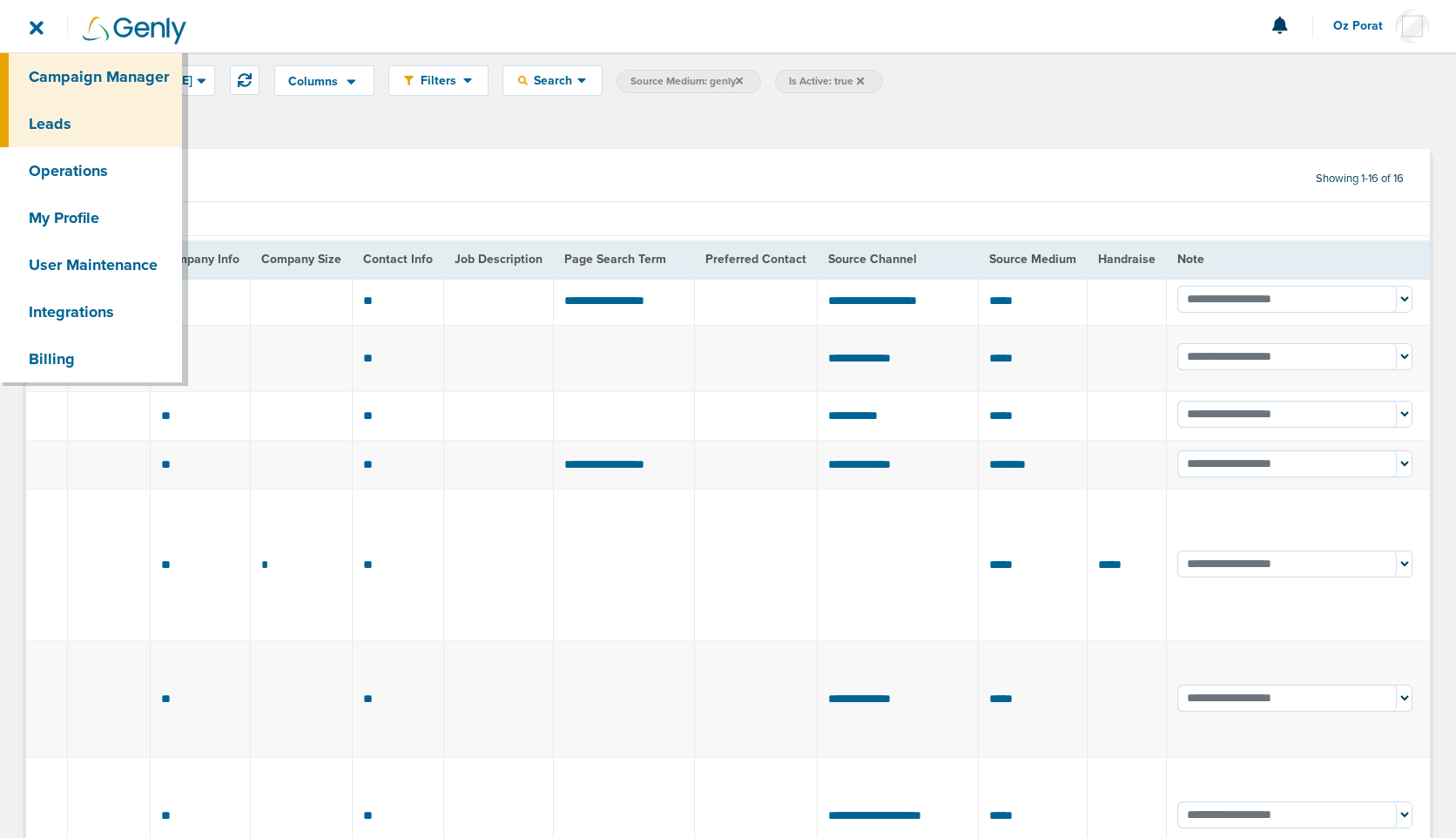
click at [60, 73] on link "Campaign Manager" at bounding box center [91, 77] width 182 height 47
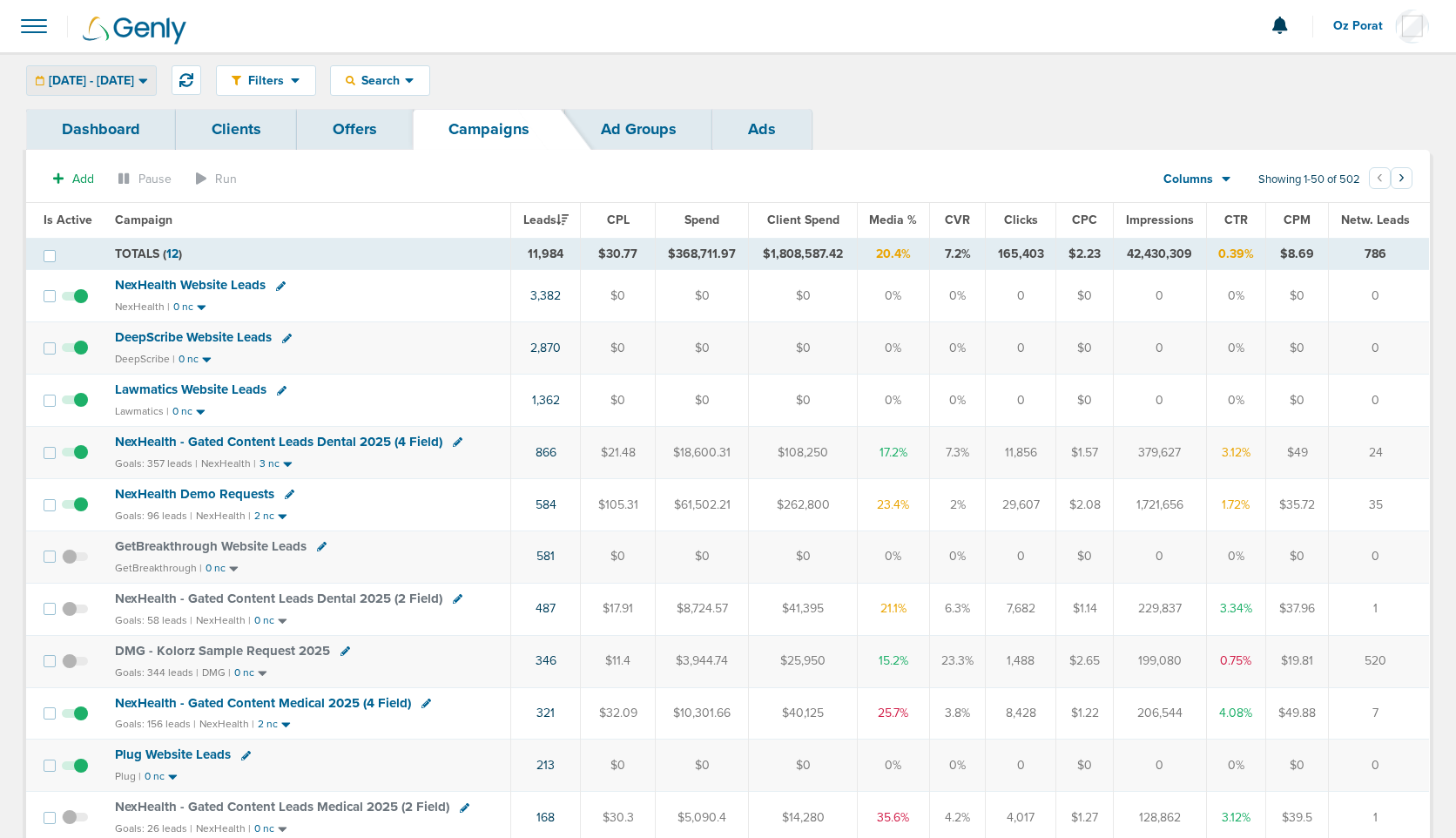
click at [134, 78] on span "01.01.2025 - 08.28.2025" at bounding box center [92, 80] width 85 height 12
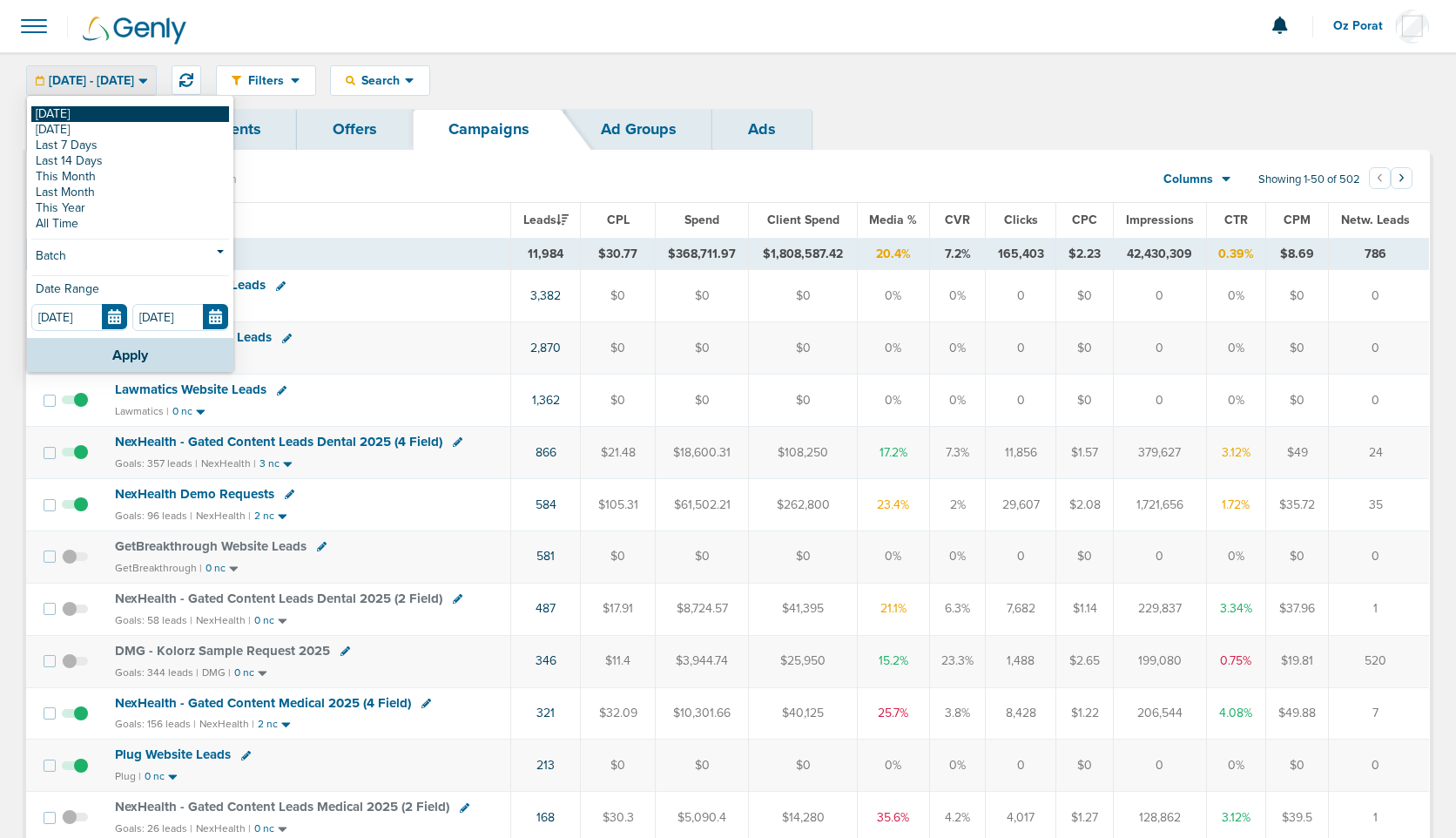
click at [145, 111] on link "[DATE]" at bounding box center [129, 113] width 197 height 16
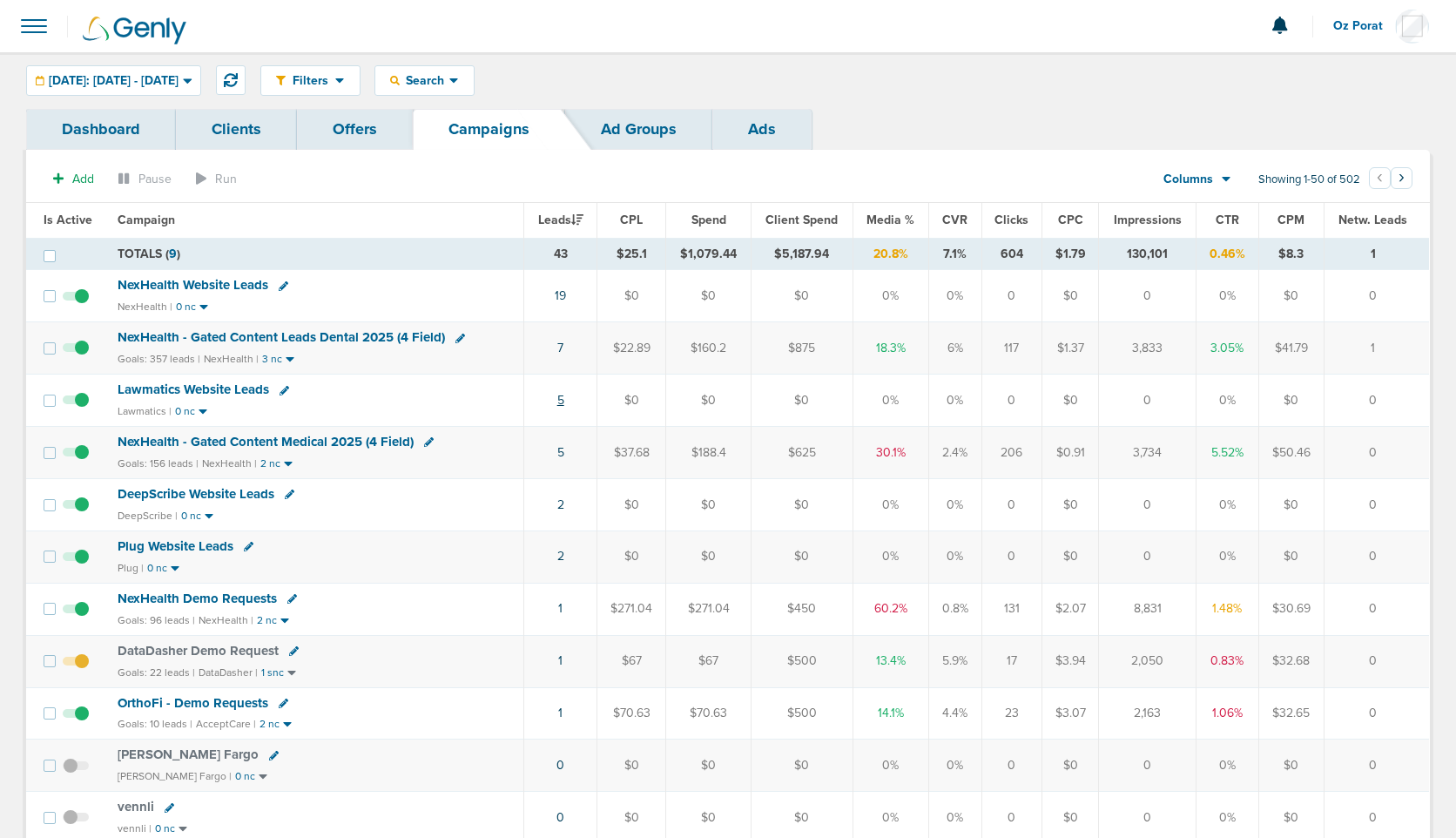
click at [560, 399] on link "5" at bounding box center [560, 401] width 7 height 15
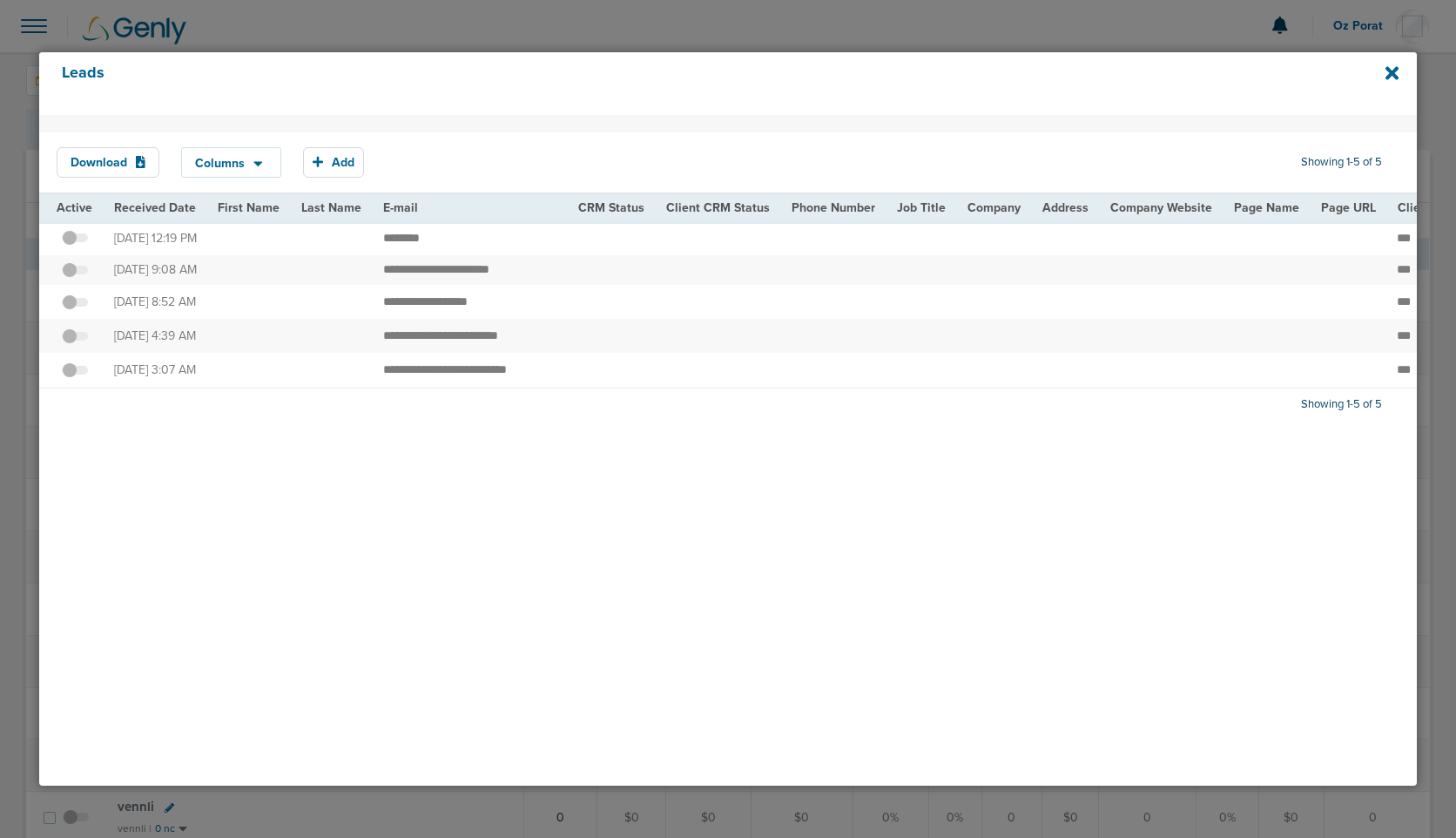
click at [76, 247] on span at bounding box center [75, 247] width 26 height 0
click at [75, 241] on input "checkbox" at bounding box center [75, 241] width 0 height 0
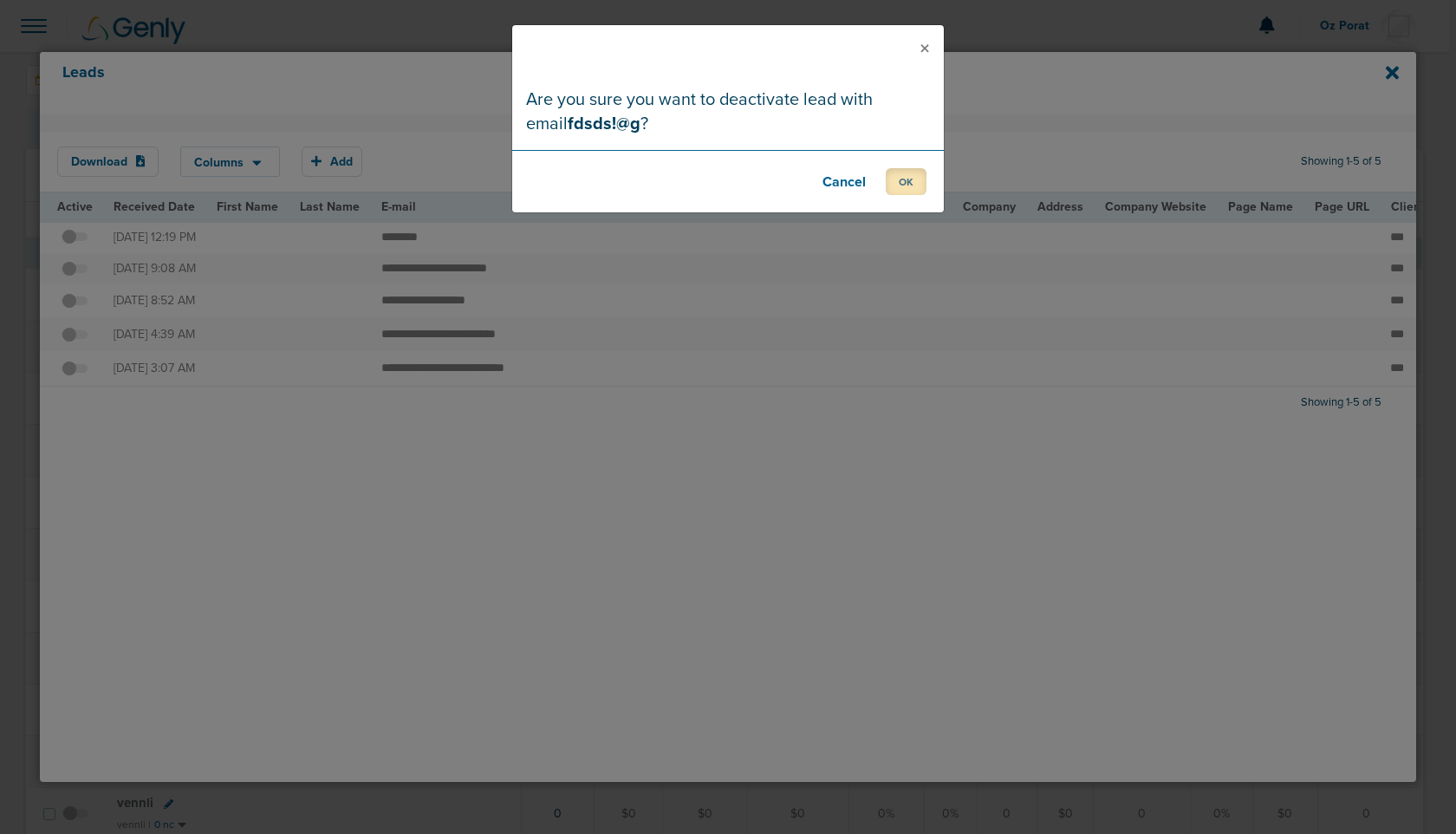
click at [899, 181] on button "OK" at bounding box center [905, 181] width 40 height 27
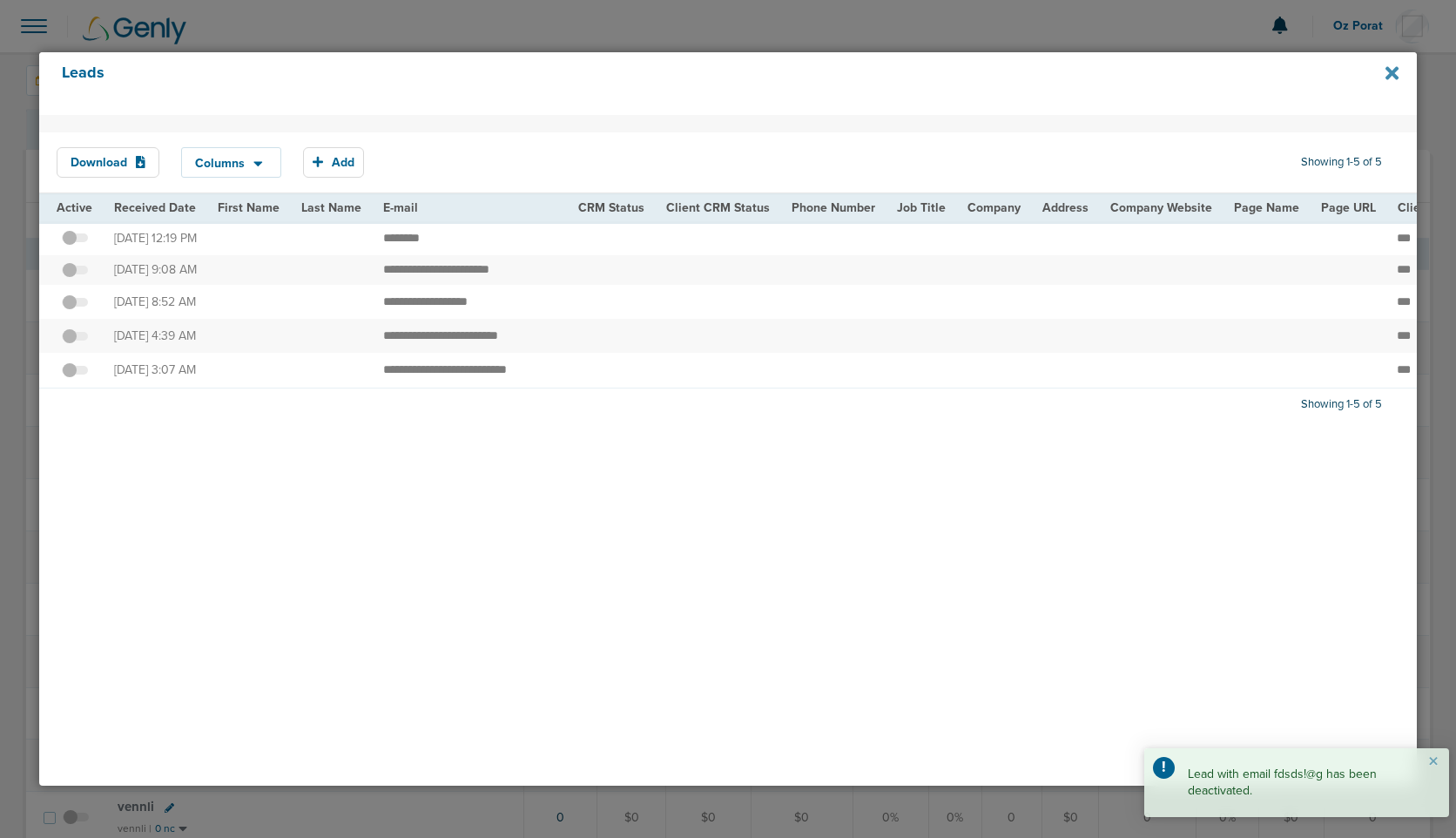
click at [1389, 72] on icon at bounding box center [1393, 74] width 13 height 13
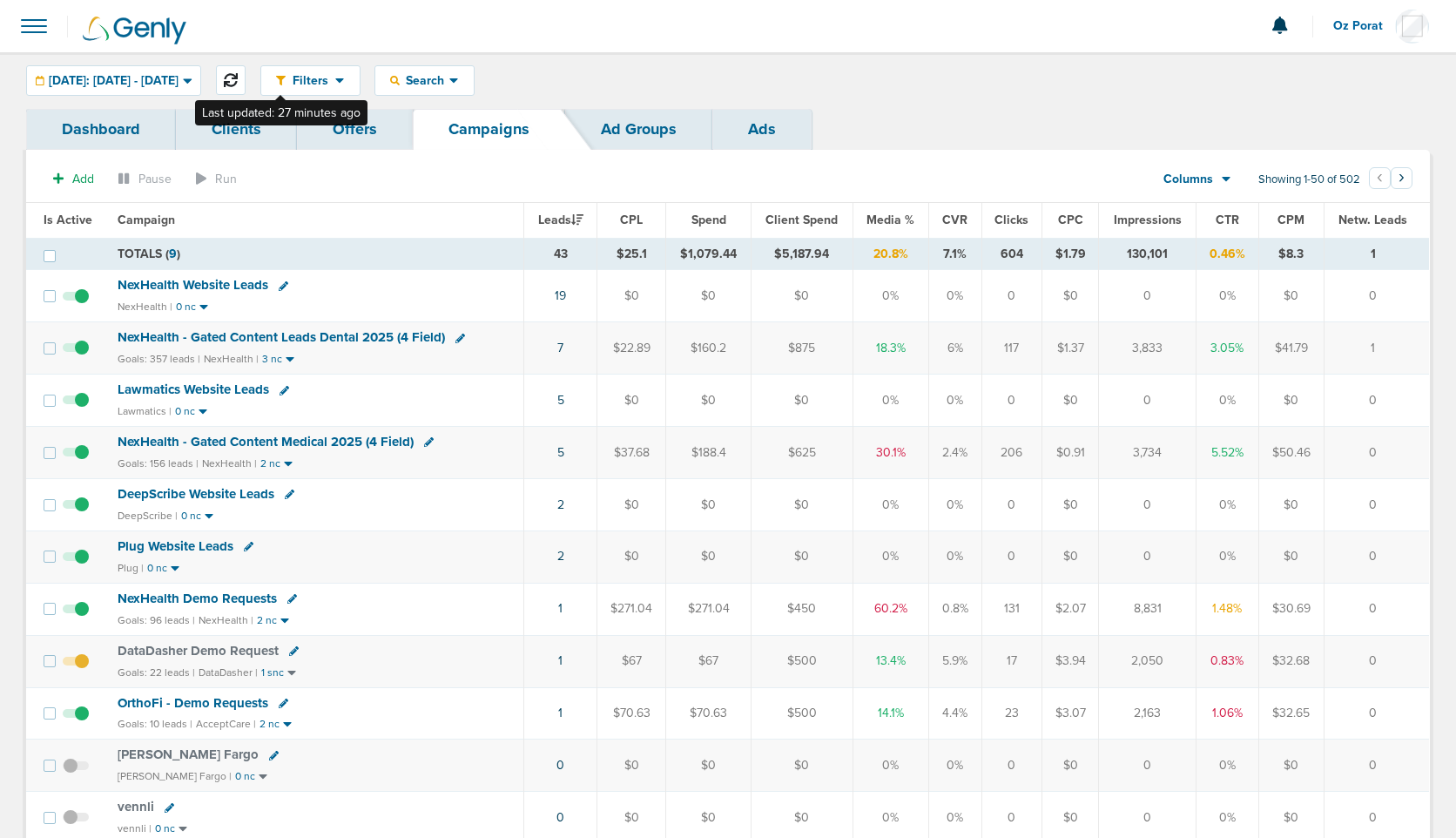
click at [246, 70] on button at bounding box center [231, 79] width 29 height 29
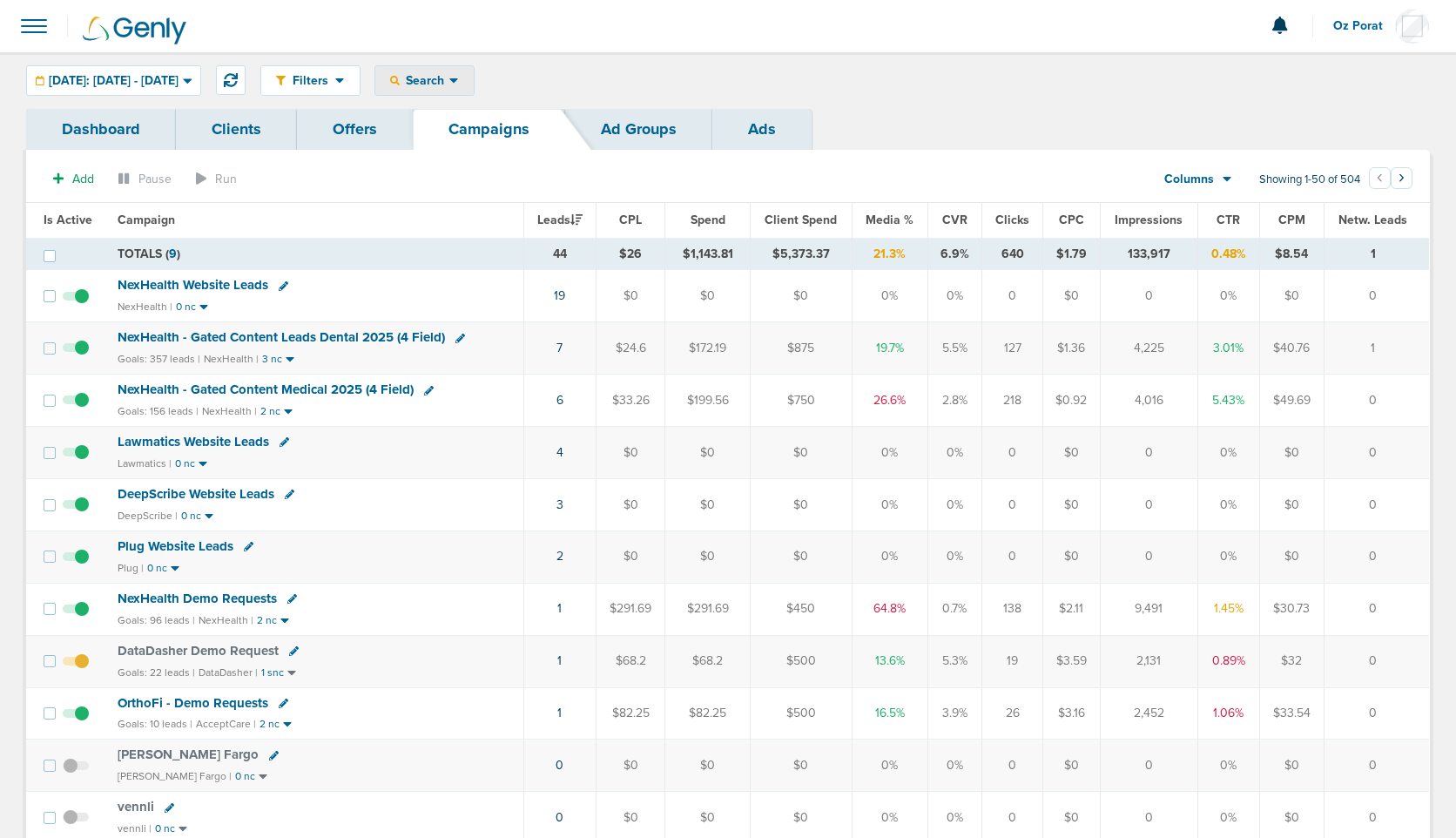
click at [473, 71] on div "Search" at bounding box center [424, 80] width 98 height 28
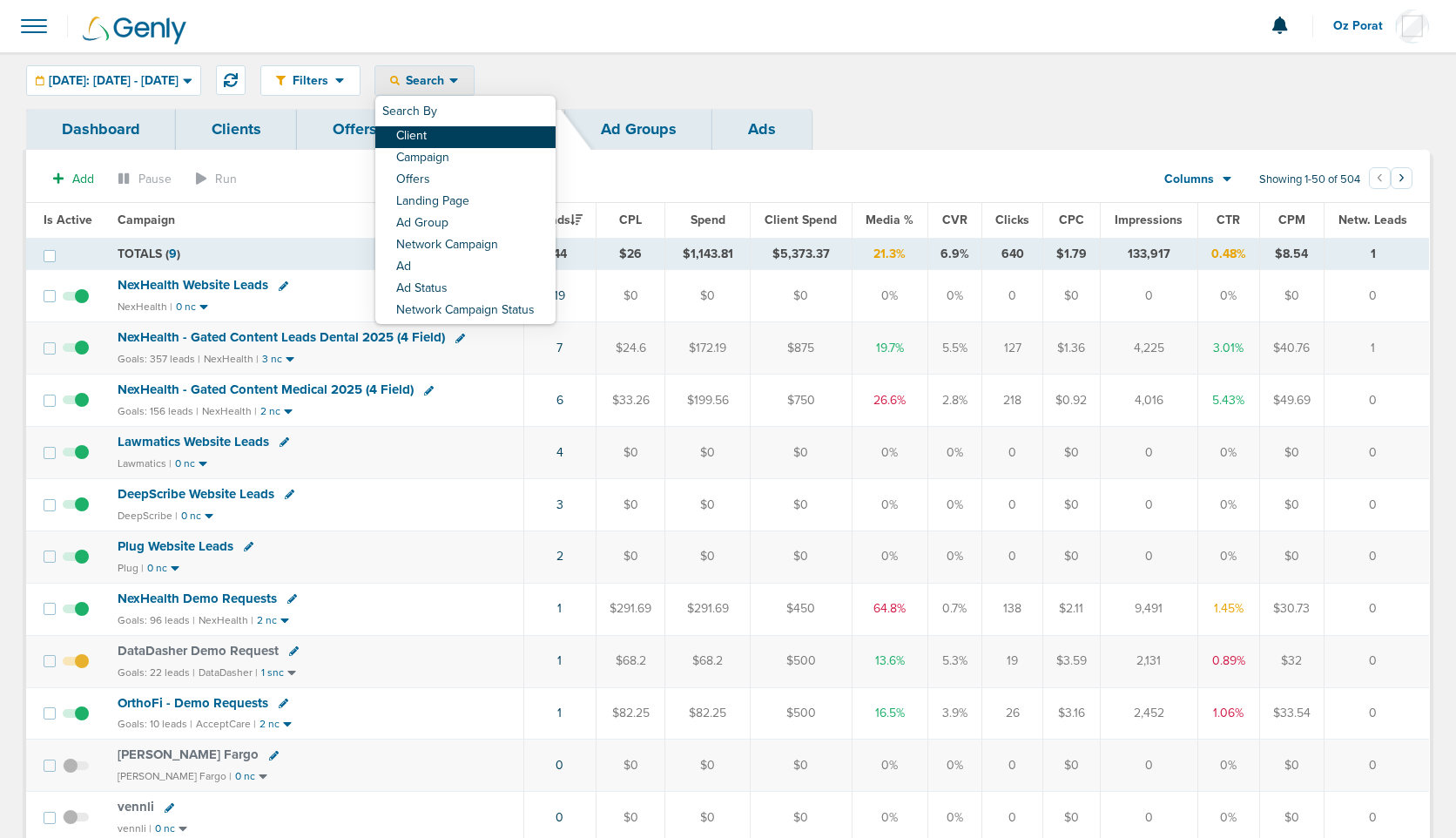
click at [480, 134] on link "Client" at bounding box center [465, 137] width 180 height 22
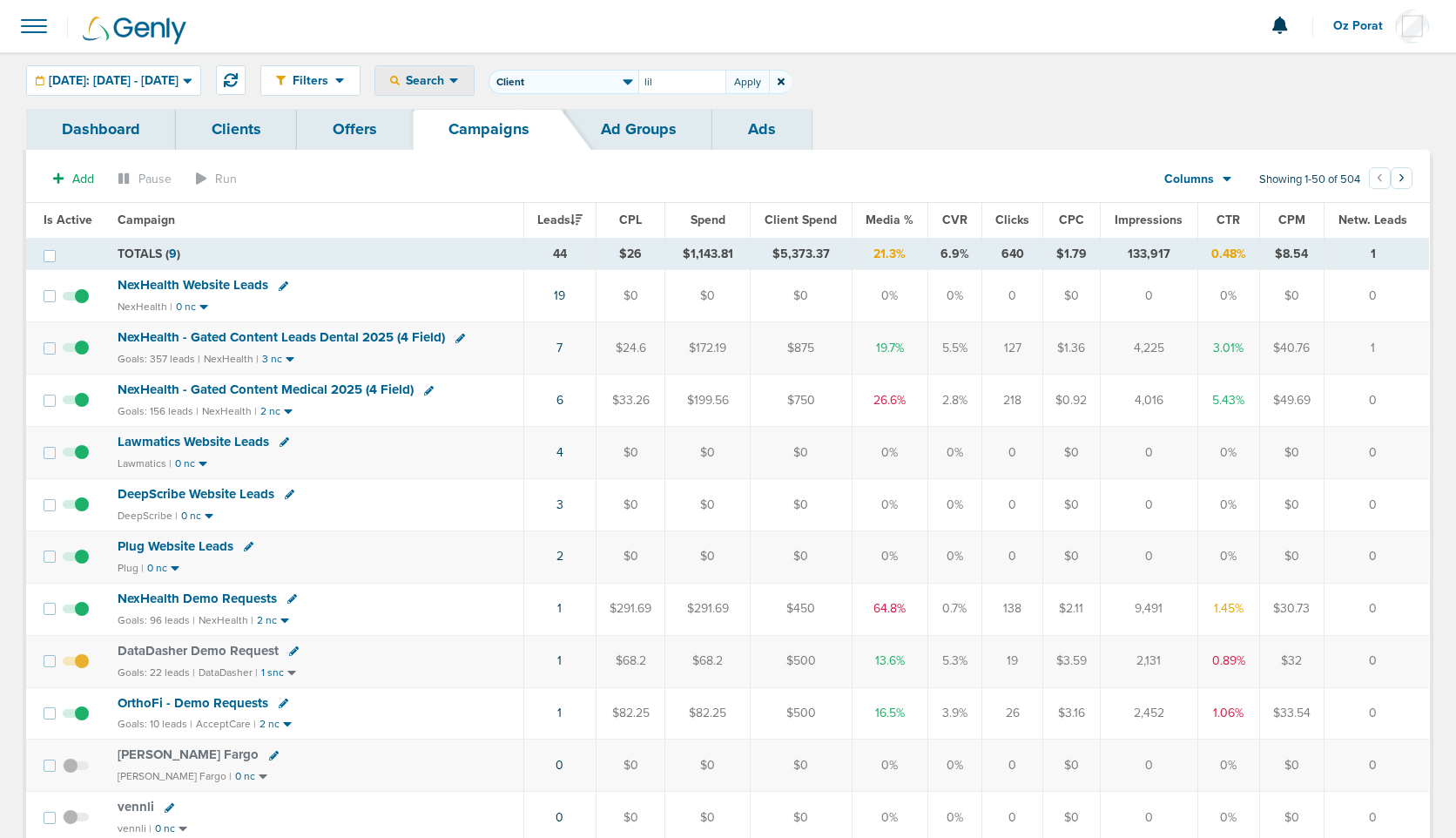
type input "lil"
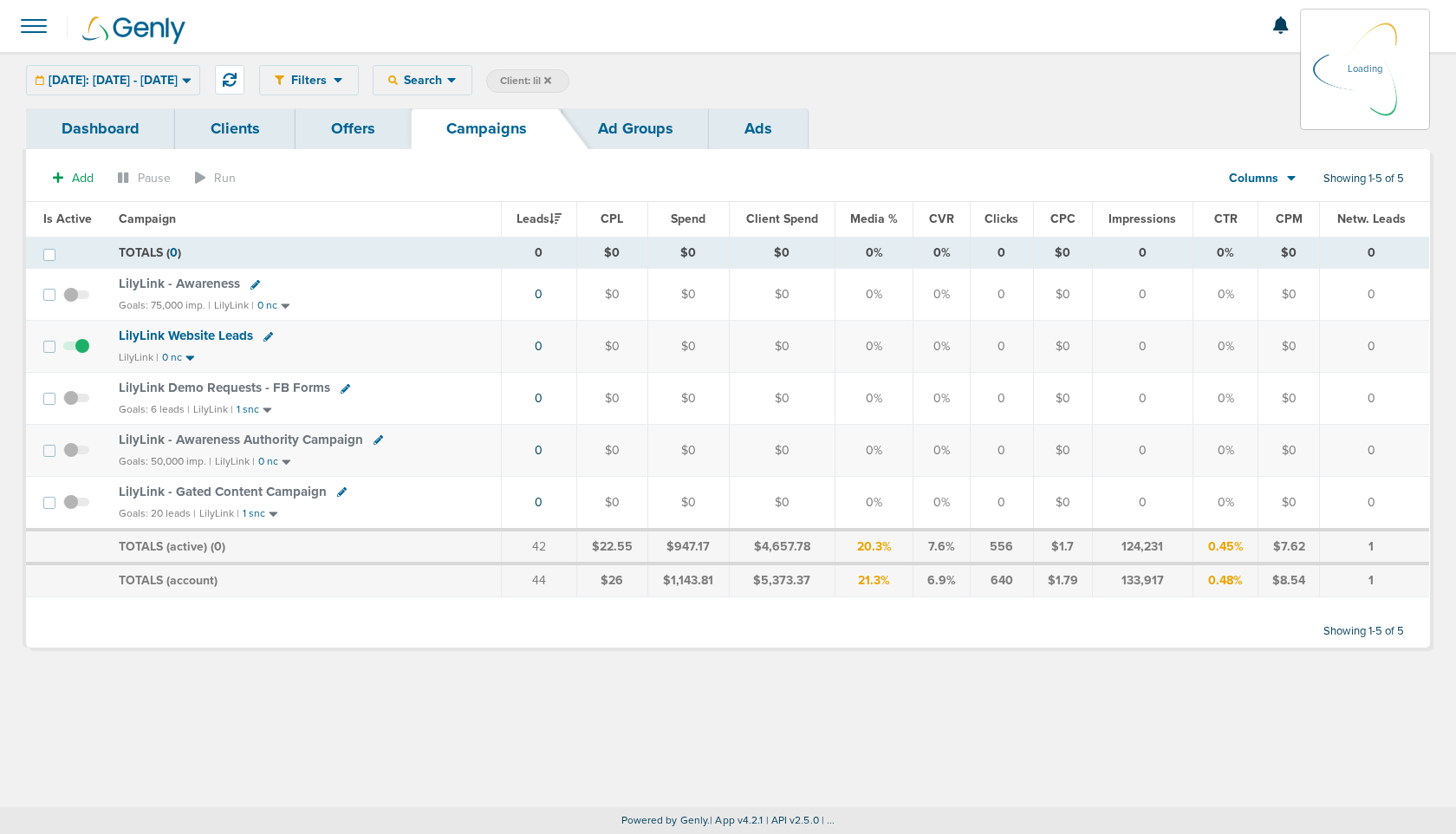
click at [233, 135] on link "Clients" at bounding box center [235, 128] width 120 height 40
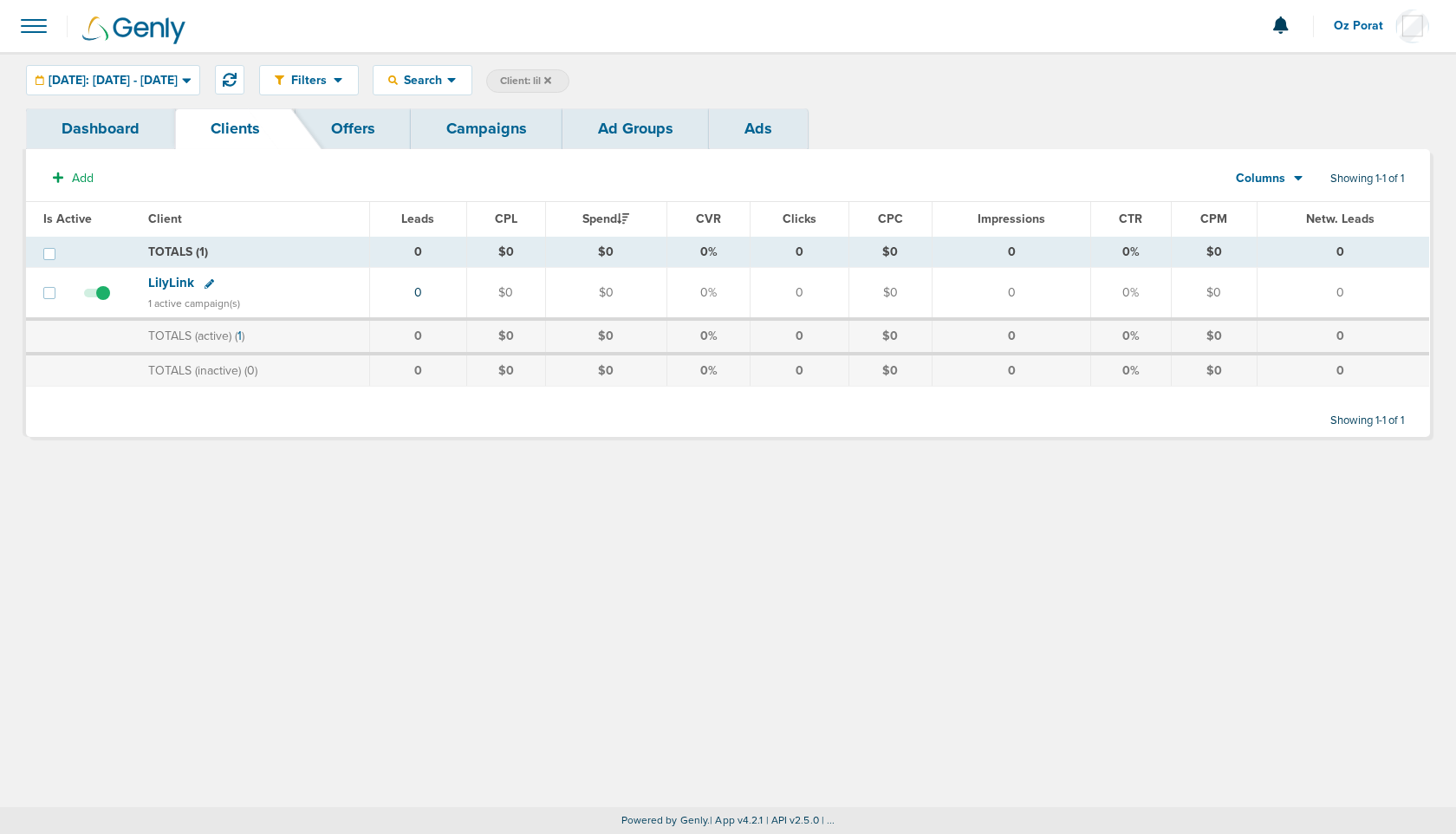
click at [205, 283] on icon at bounding box center [210, 284] width 9 height 9
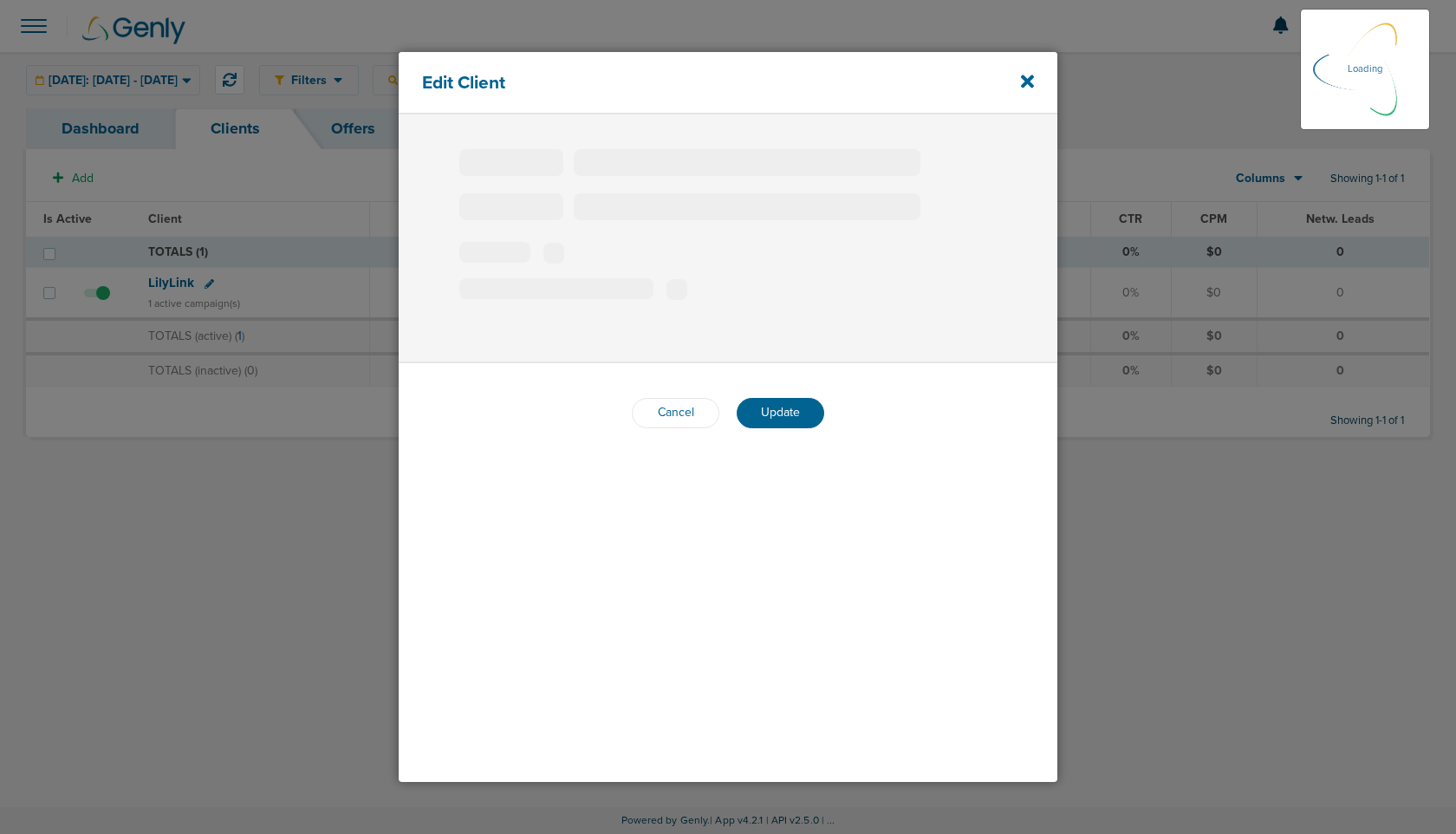
type input "LilyLink"
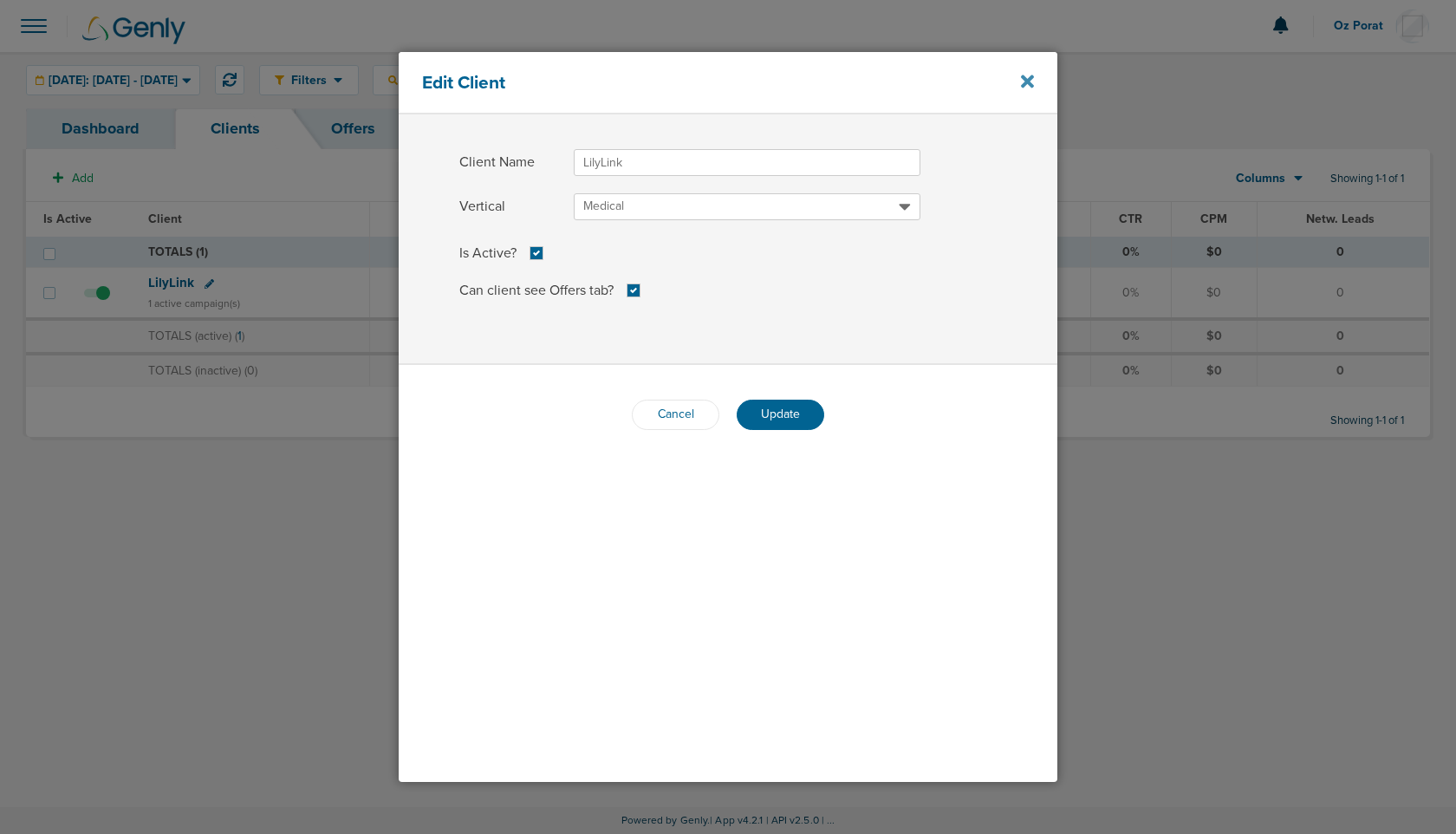
click at [1029, 78] on icon at bounding box center [1027, 81] width 13 height 13
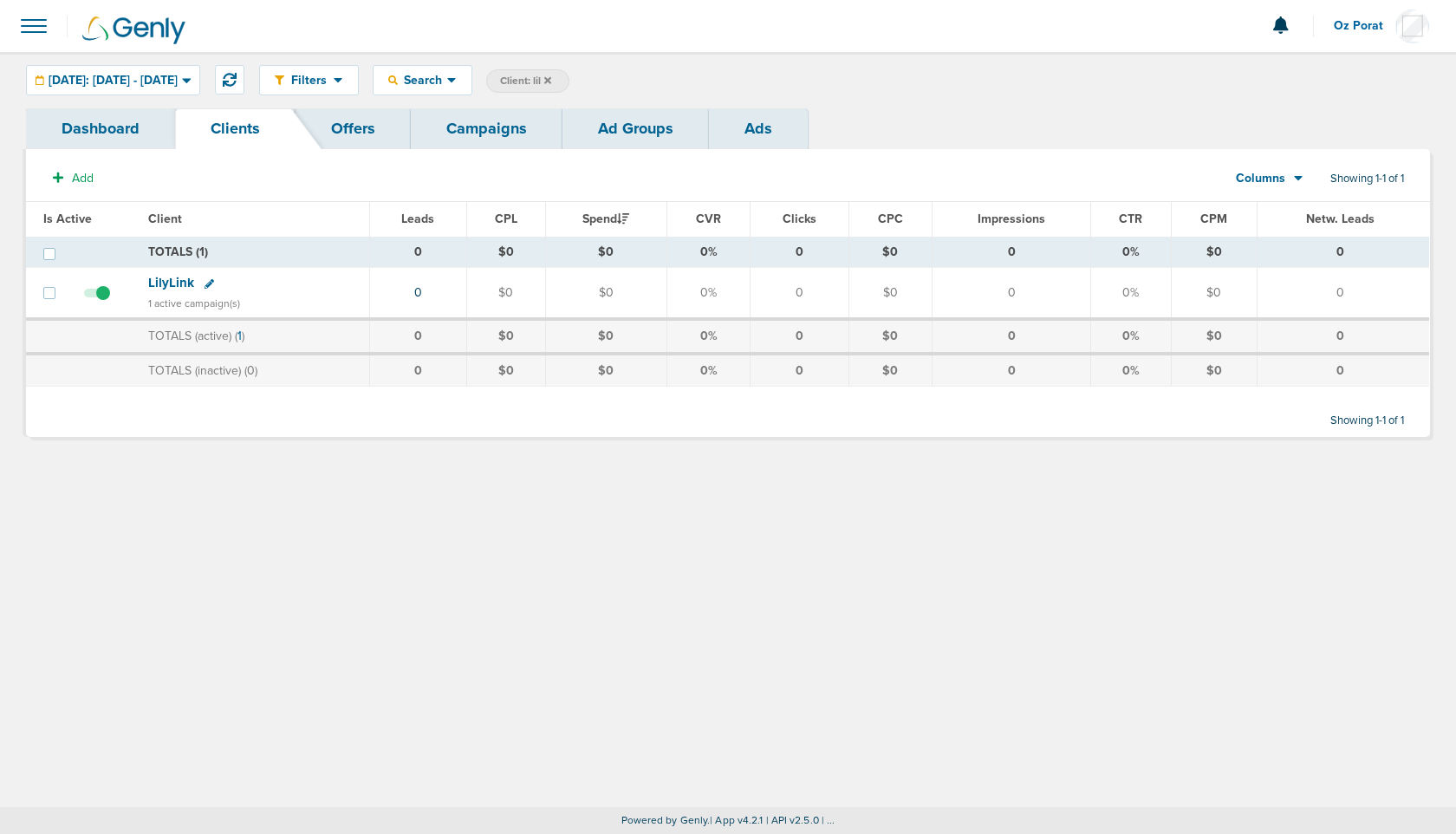
click at [38, 24] on span at bounding box center [34, 25] width 39 height 39
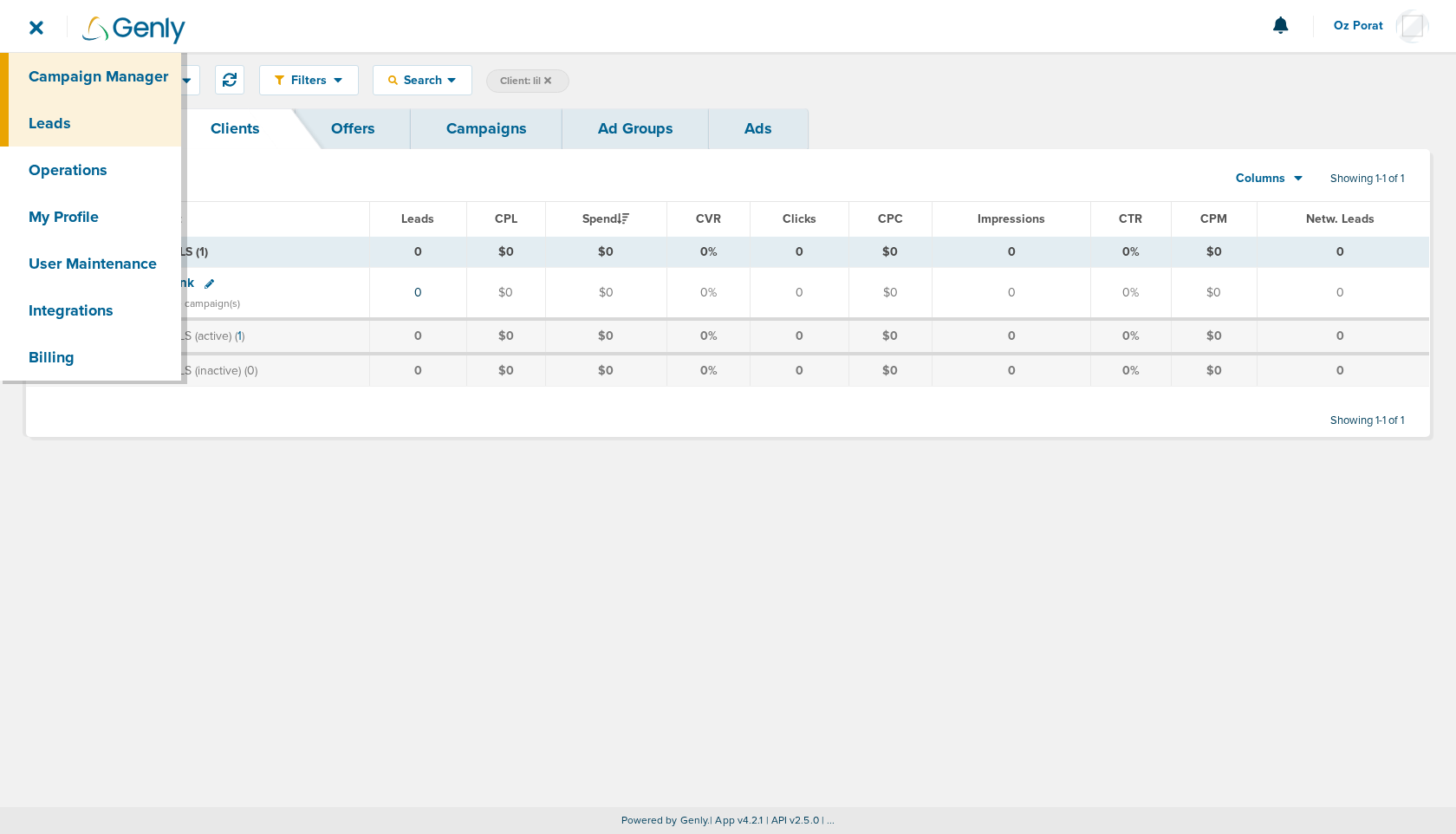
click at [80, 124] on link "Leads" at bounding box center [90, 123] width 181 height 47
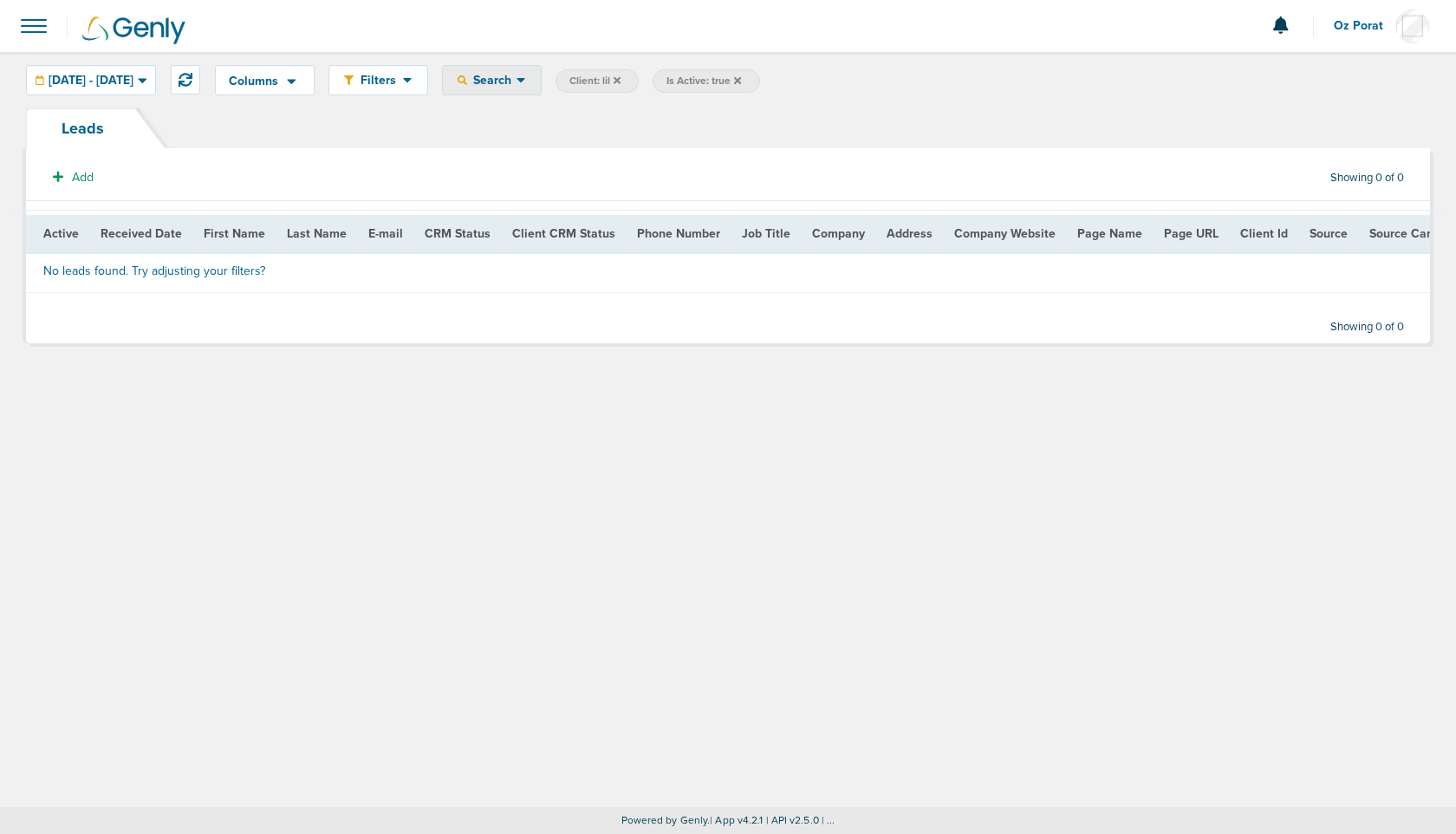
click at [540, 87] on div "Search" at bounding box center [492, 80] width 98 height 28
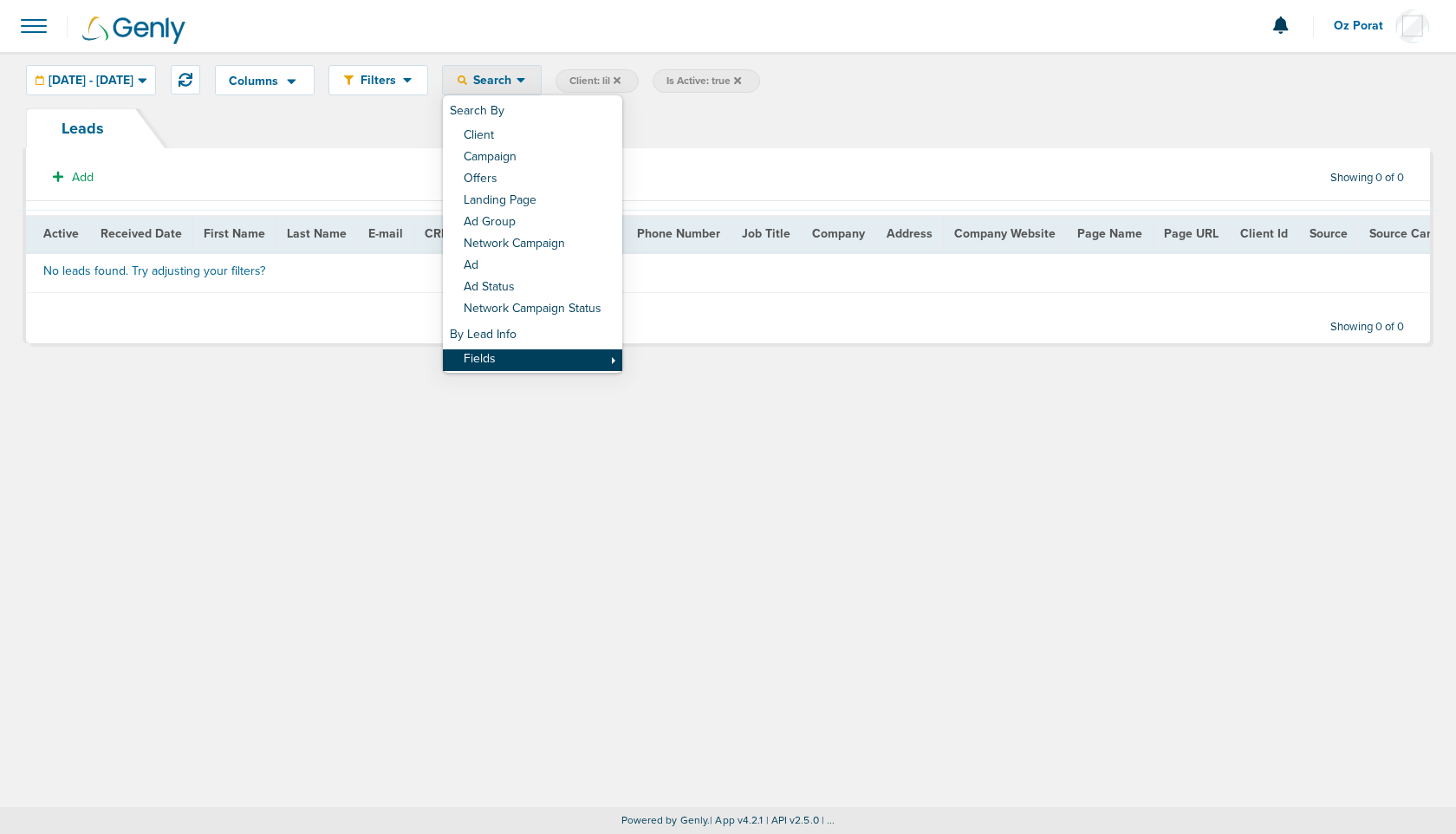
click at [579, 357] on link "Fields" at bounding box center [532, 359] width 180 height 22
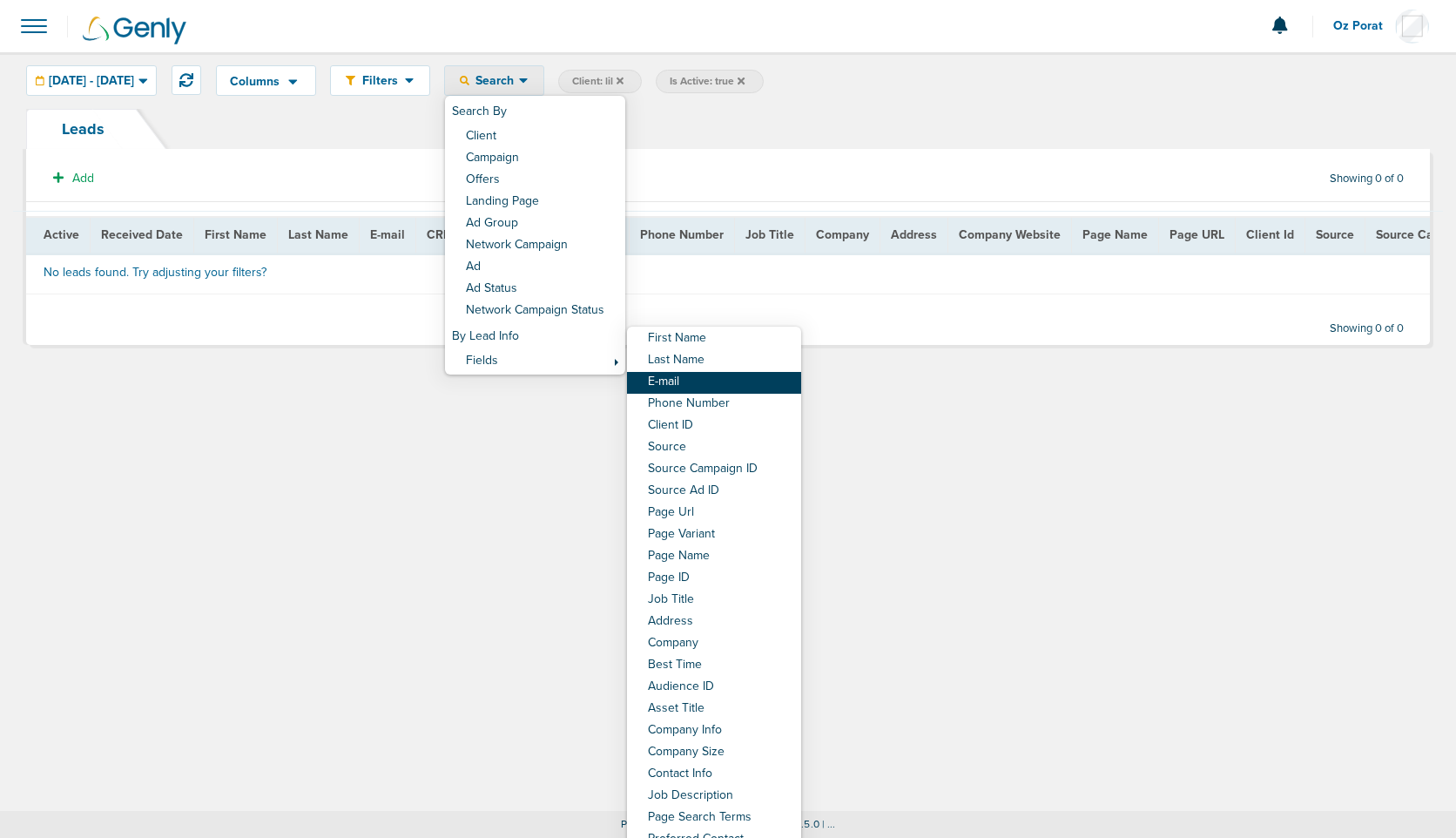
click at [736, 383] on link "E-mail" at bounding box center [714, 383] width 174 height 22
select select "email"
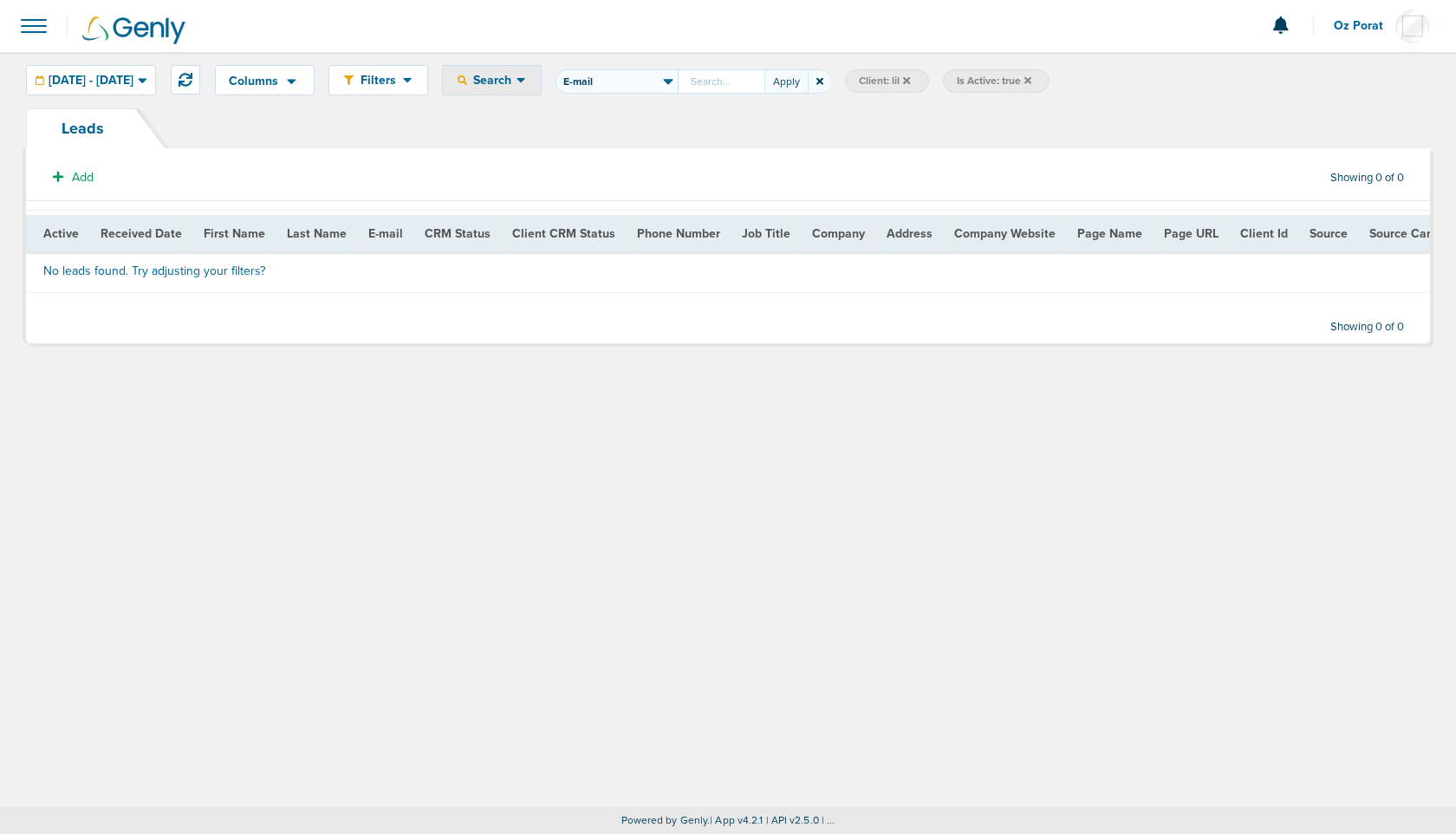
click at [764, 89] on input "First Name Last Name E-mail Phone Number Client ID Source Source Campaign ID So…" at bounding box center [721, 82] width 86 height 24
type input "johnsoter2001@yahoo.fr"
click at [807, 72] on button "Apply" at bounding box center [786, 82] width 43 height 24
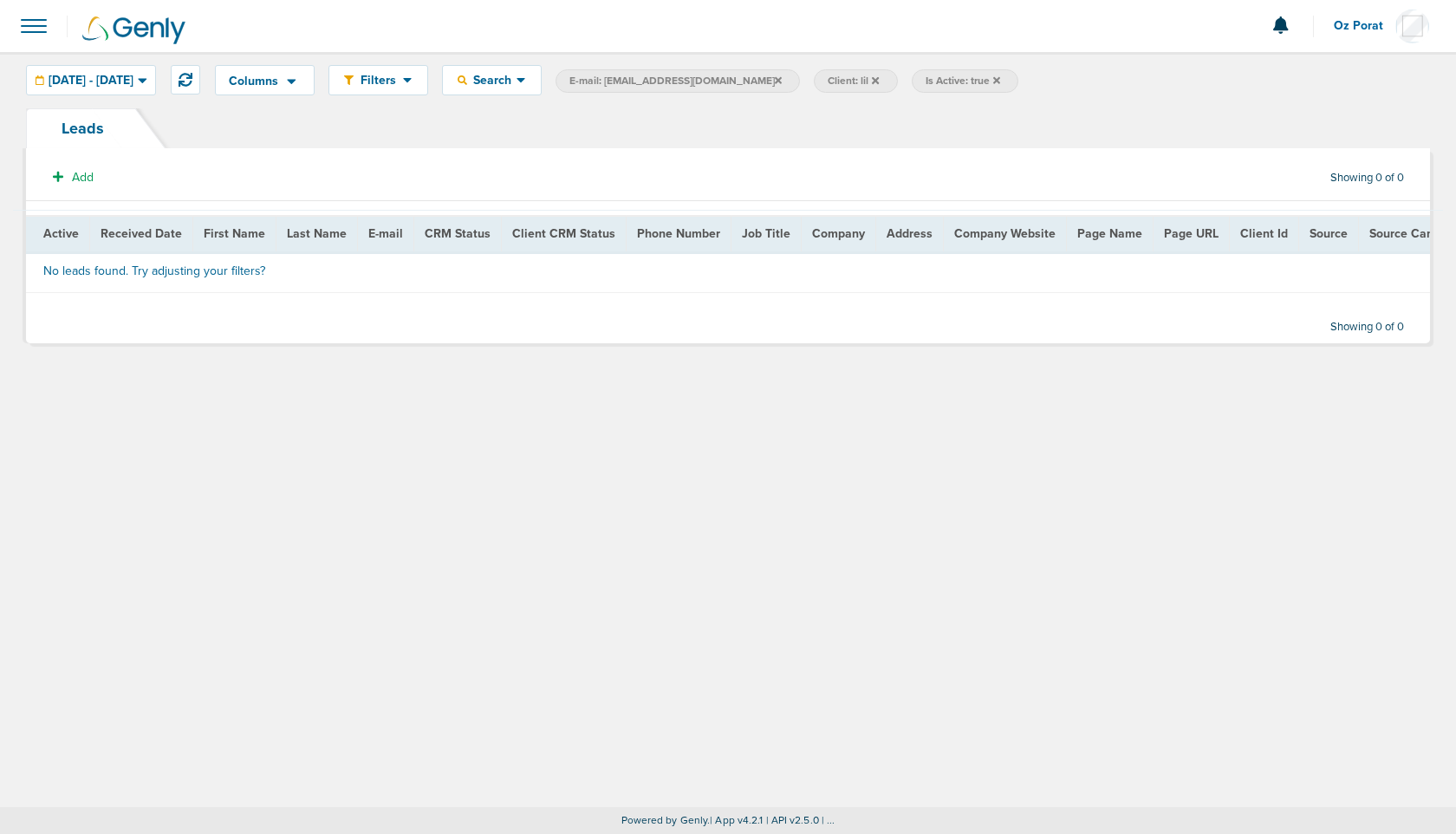
click at [741, 77] on span "E-mail: johnsoter2001@yahoo.fr" at bounding box center [676, 81] width 212 height 15
select select "email"
click at [807, 79] on button "Apply" at bounding box center [786, 82] width 43 height 24
click at [879, 79] on icon at bounding box center [874, 79] width 7 height 7
click at [717, 83] on span "E-mail: johnsoter2001@yahoo.fr" at bounding box center [676, 81] width 212 height 15
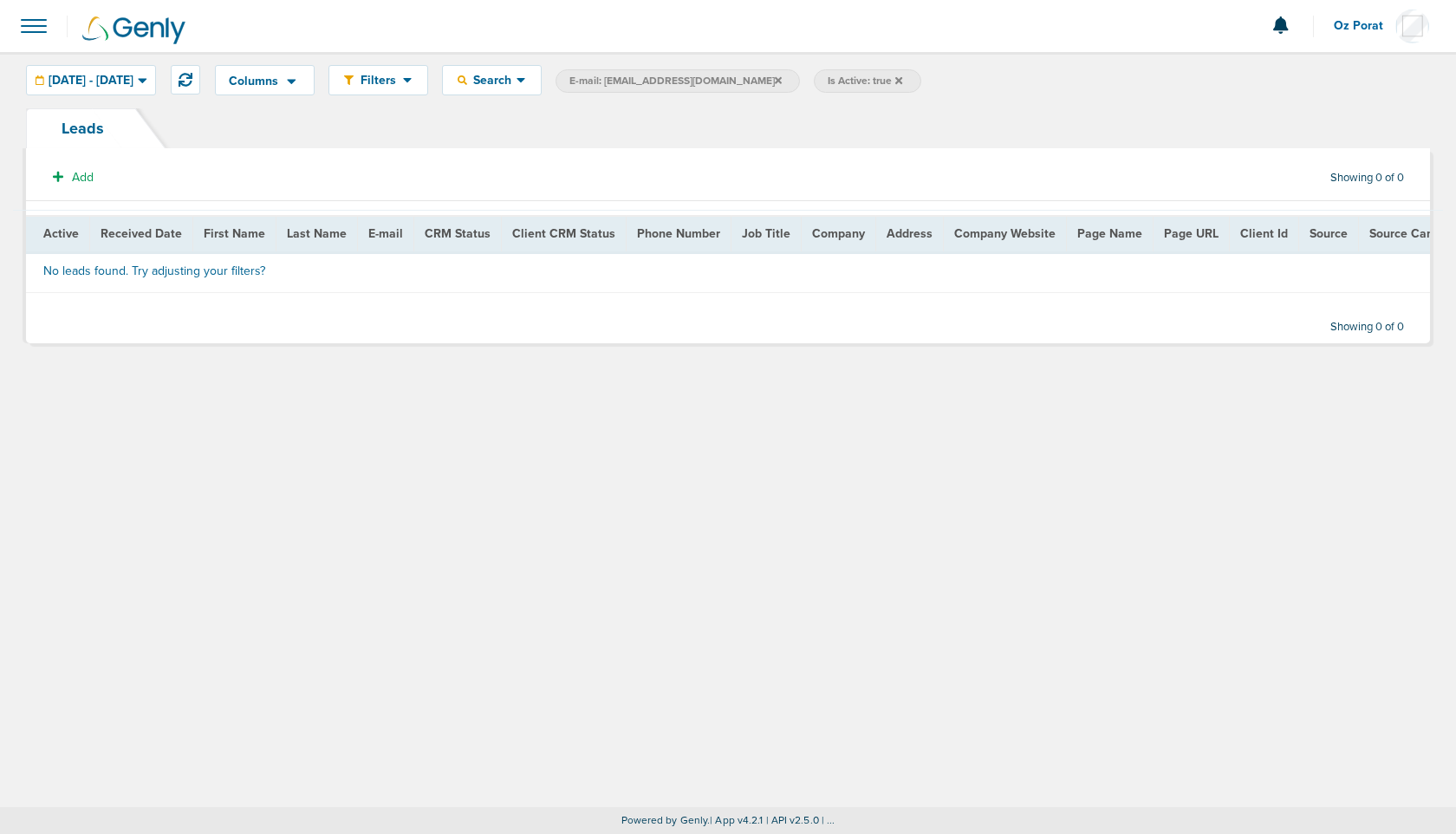
select select "email"
click at [128, 74] on span "08.28.2025 - 08.28.2025" at bounding box center [91, 80] width 85 height 12
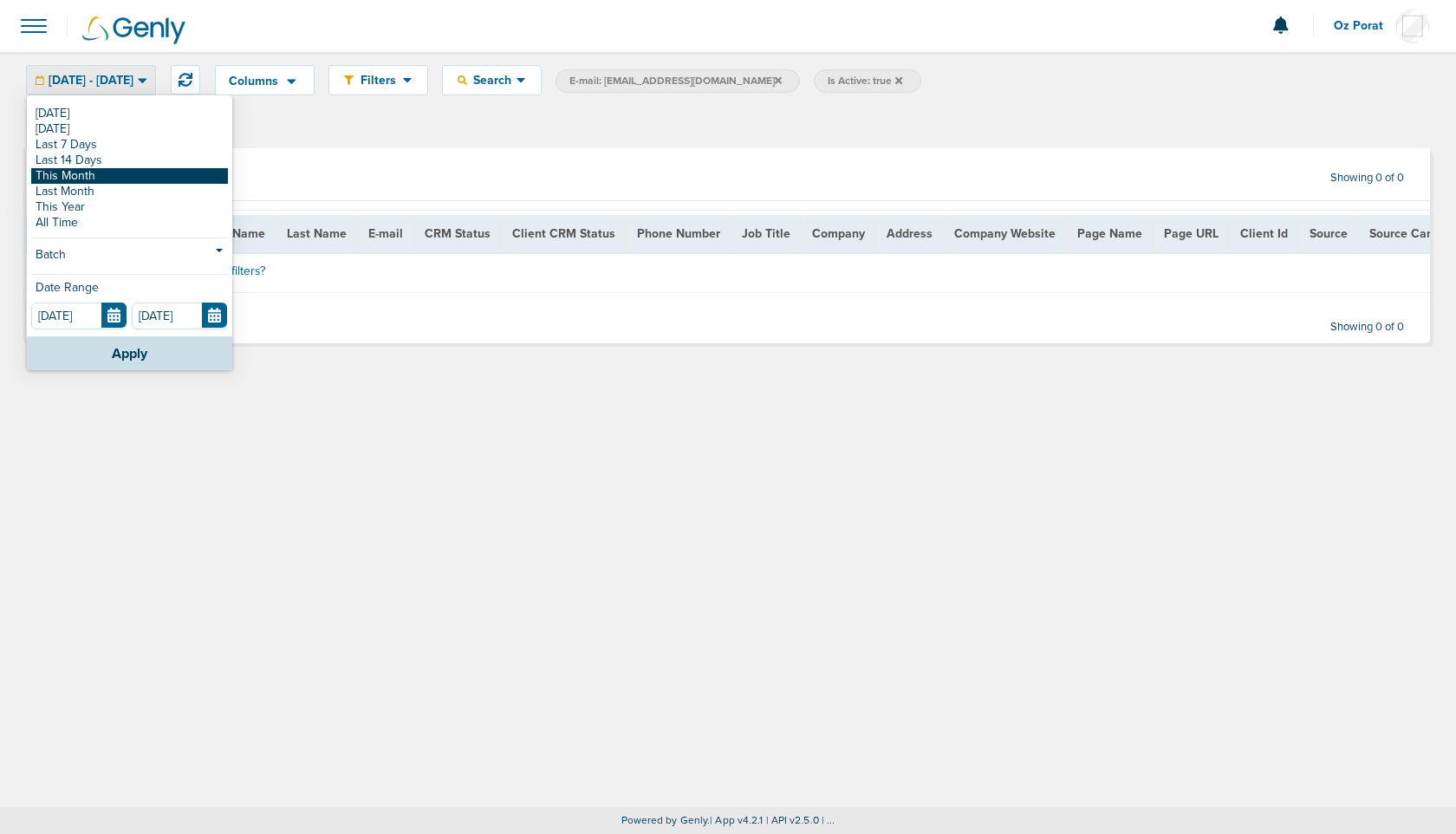
click at [89, 176] on link "This Month" at bounding box center [129, 176] width 196 height 16
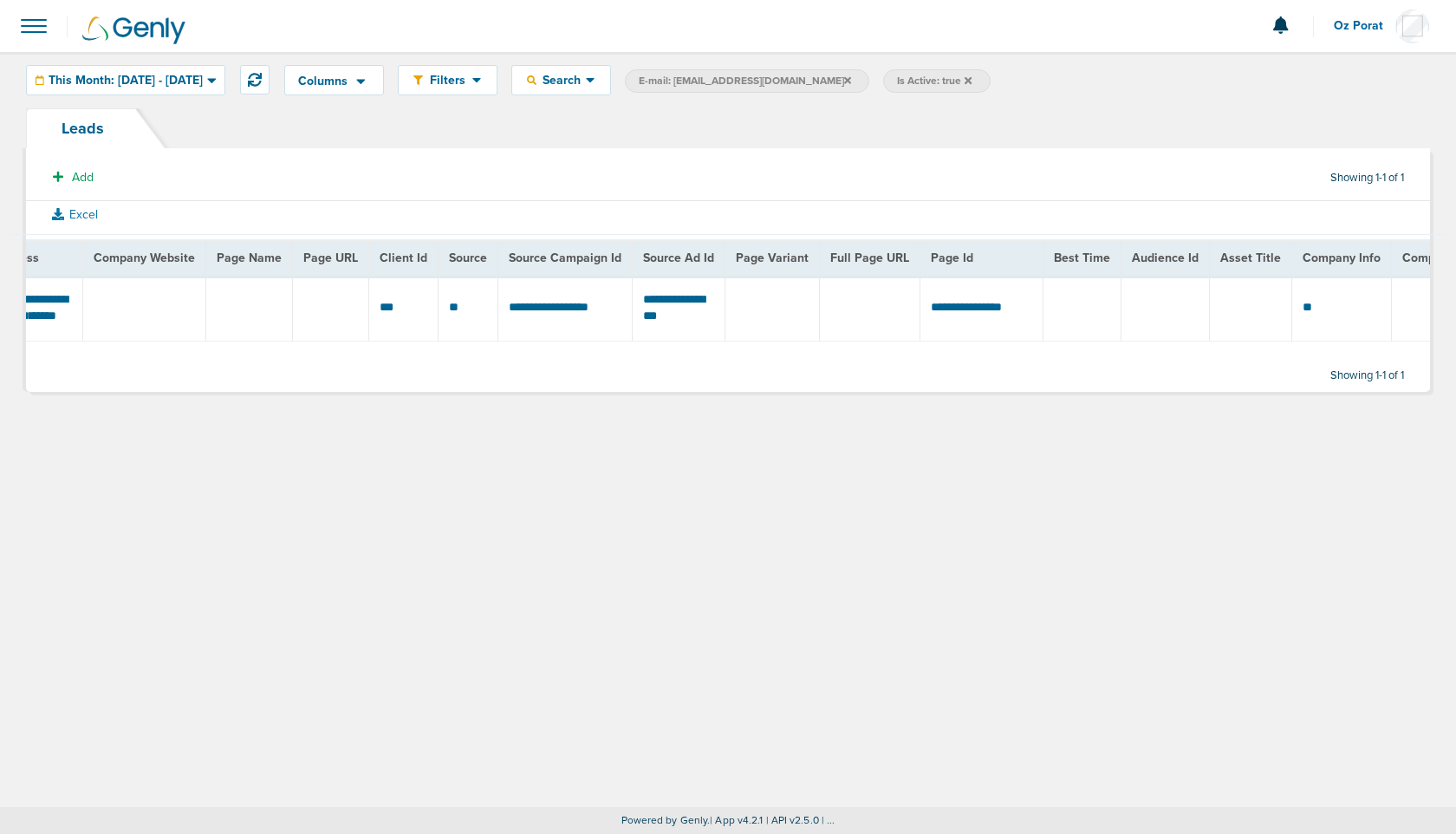
scroll to position [0, 976]
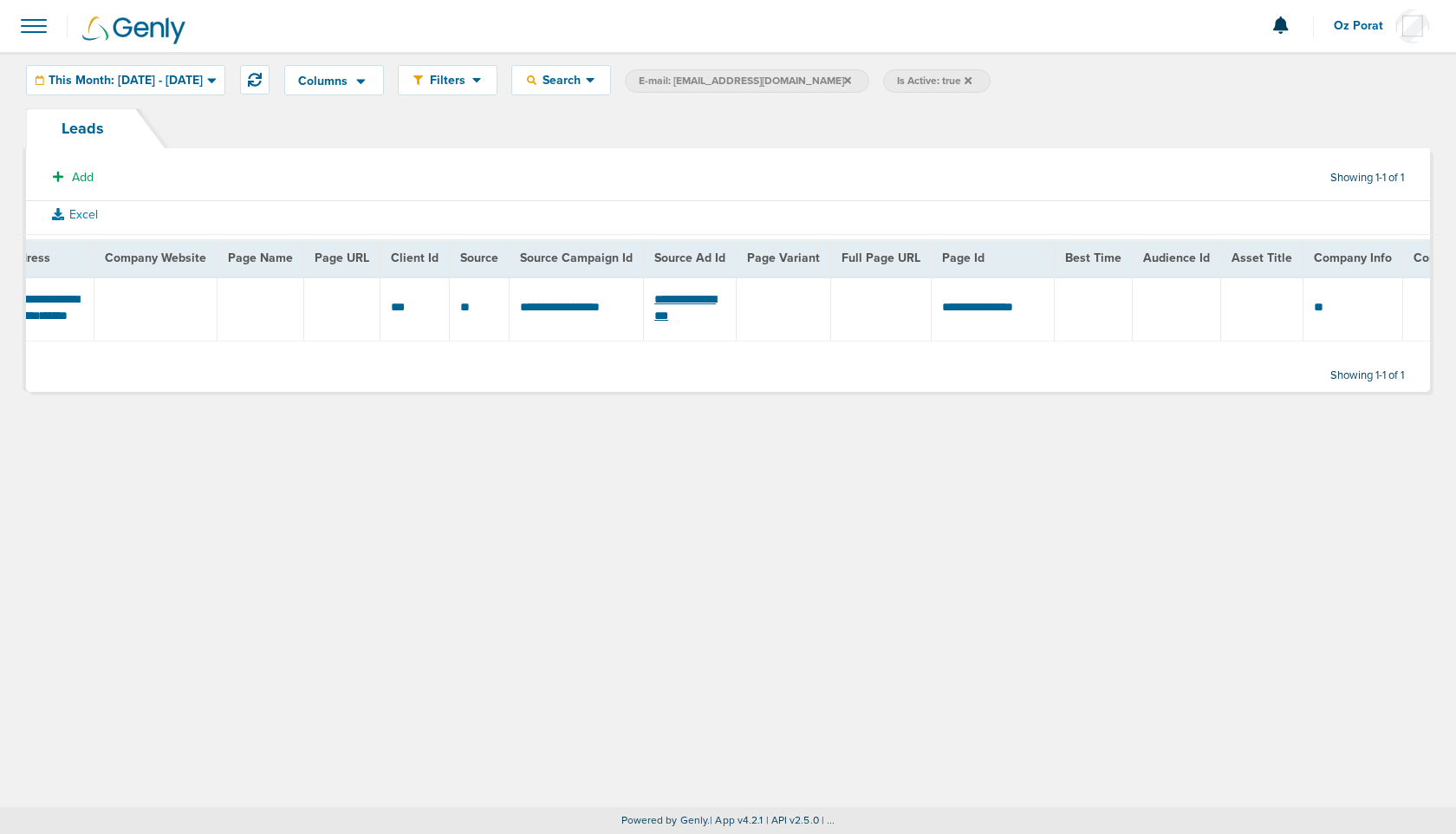
click at [692, 307] on span "**********" at bounding box center [684, 307] width 61 height 29
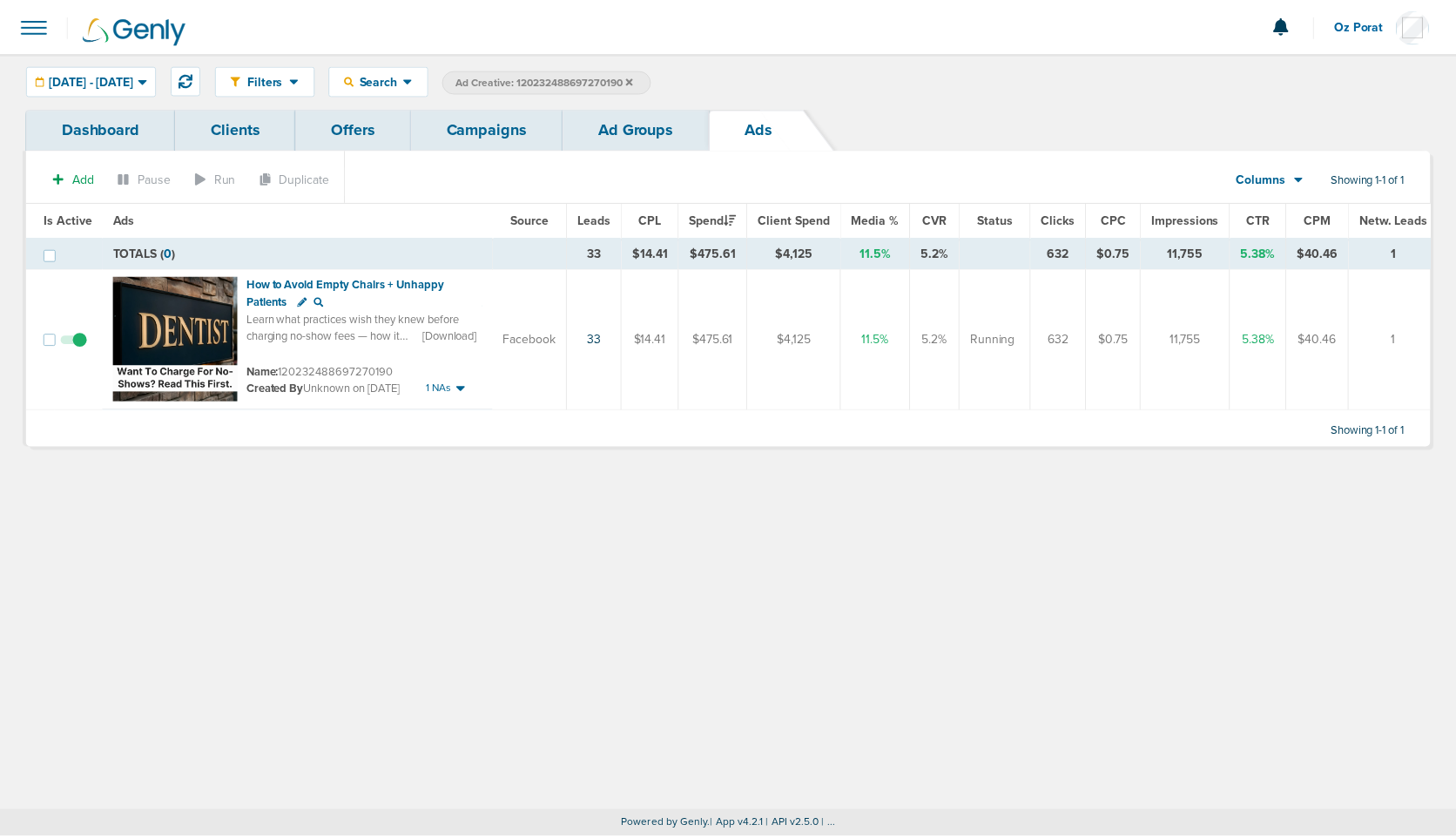
scroll to position [0, 4]
click at [40, 32] on span at bounding box center [34, 26] width 39 height 39
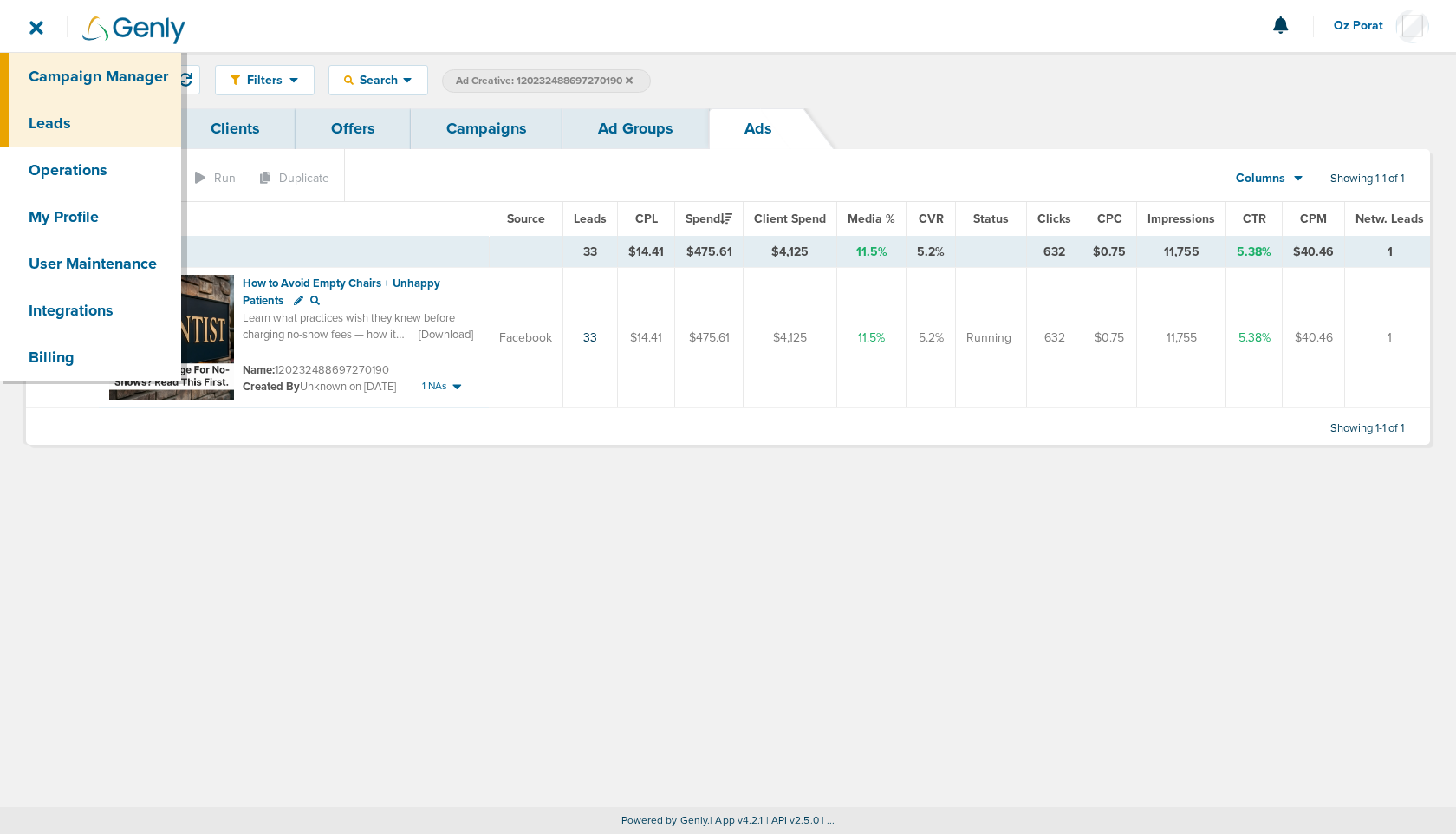
click at [62, 120] on link "Leads" at bounding box center [90, 123] width 181 height 47
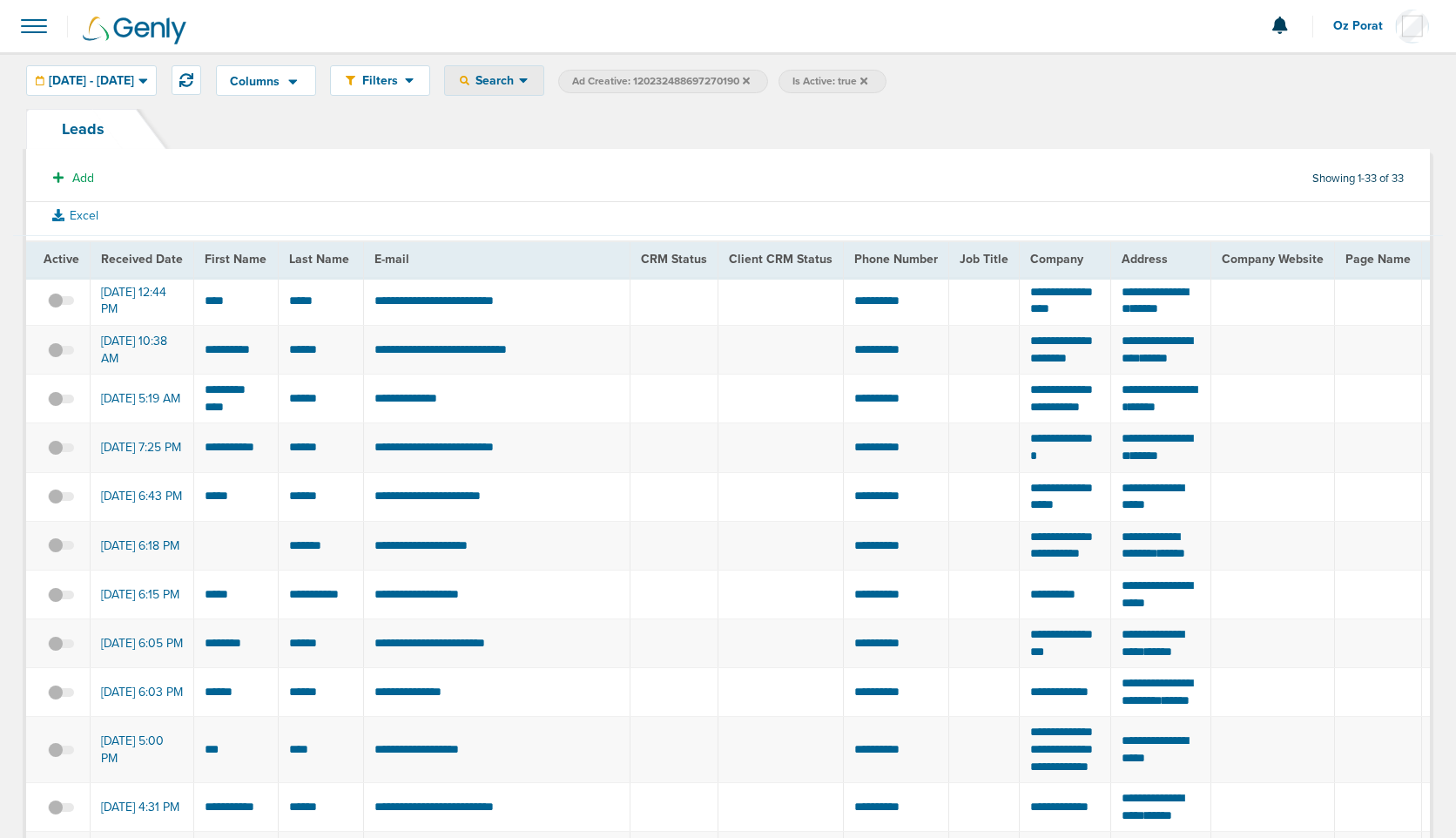
click at [519, 84] on span "Search" at bounding box center [494, 80] width 50 height 15
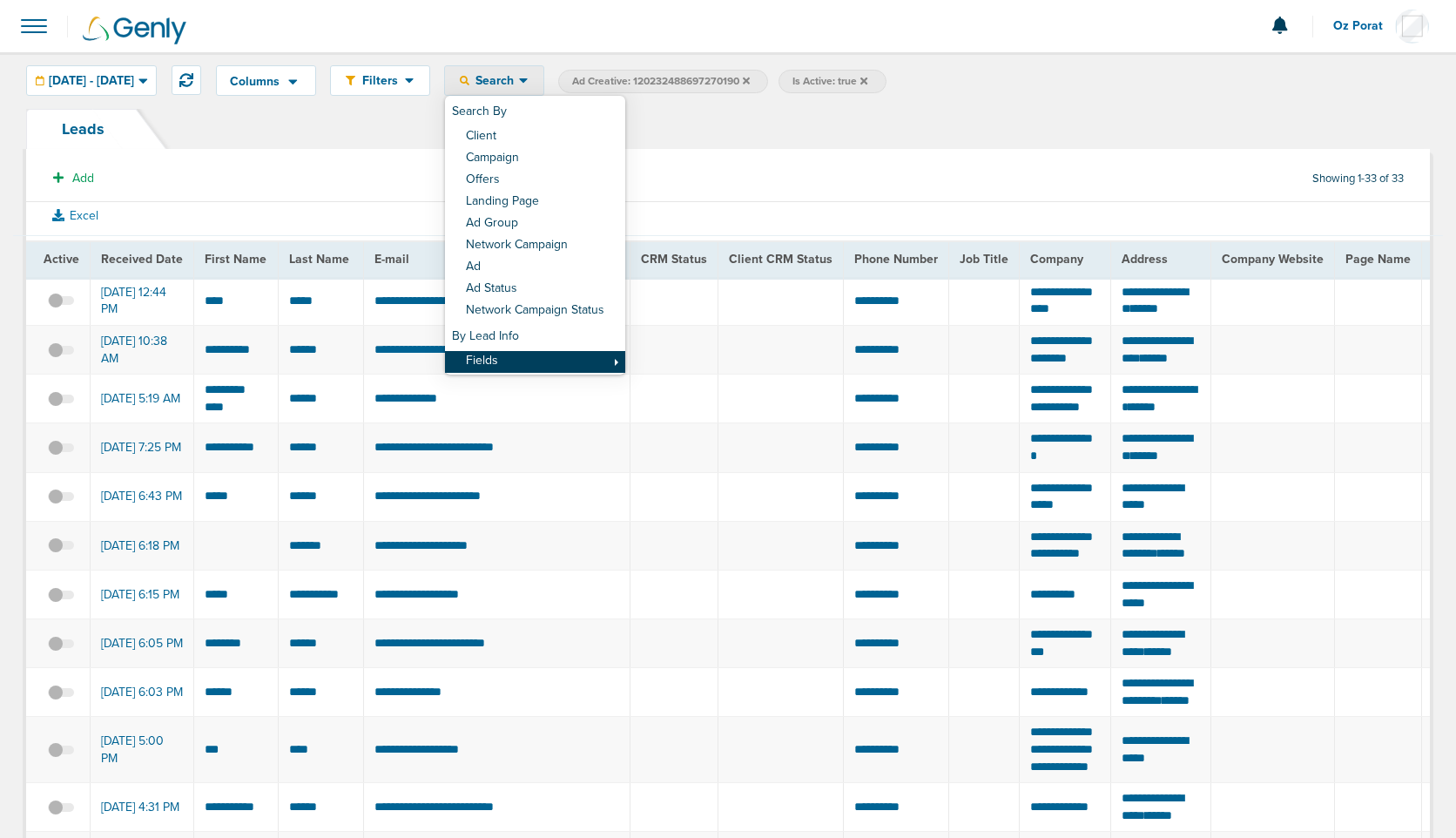
click at [574, 357] on link "Fields" at bounding box center [535, 361] width 180 height 22
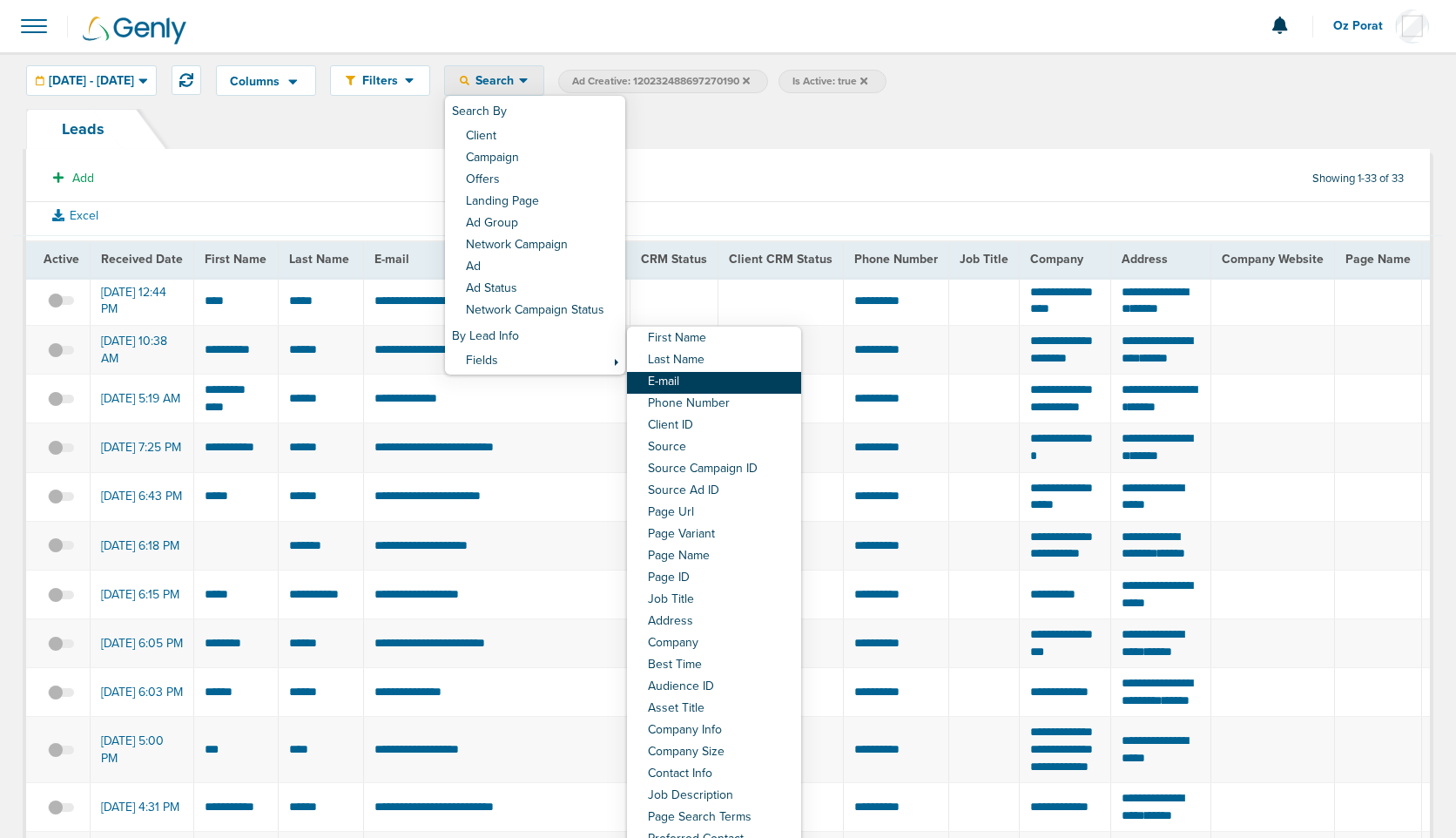
click at [761, 385] on link "E-mail" at bounding box center [714, 383] width 174 height 22
select select "email"
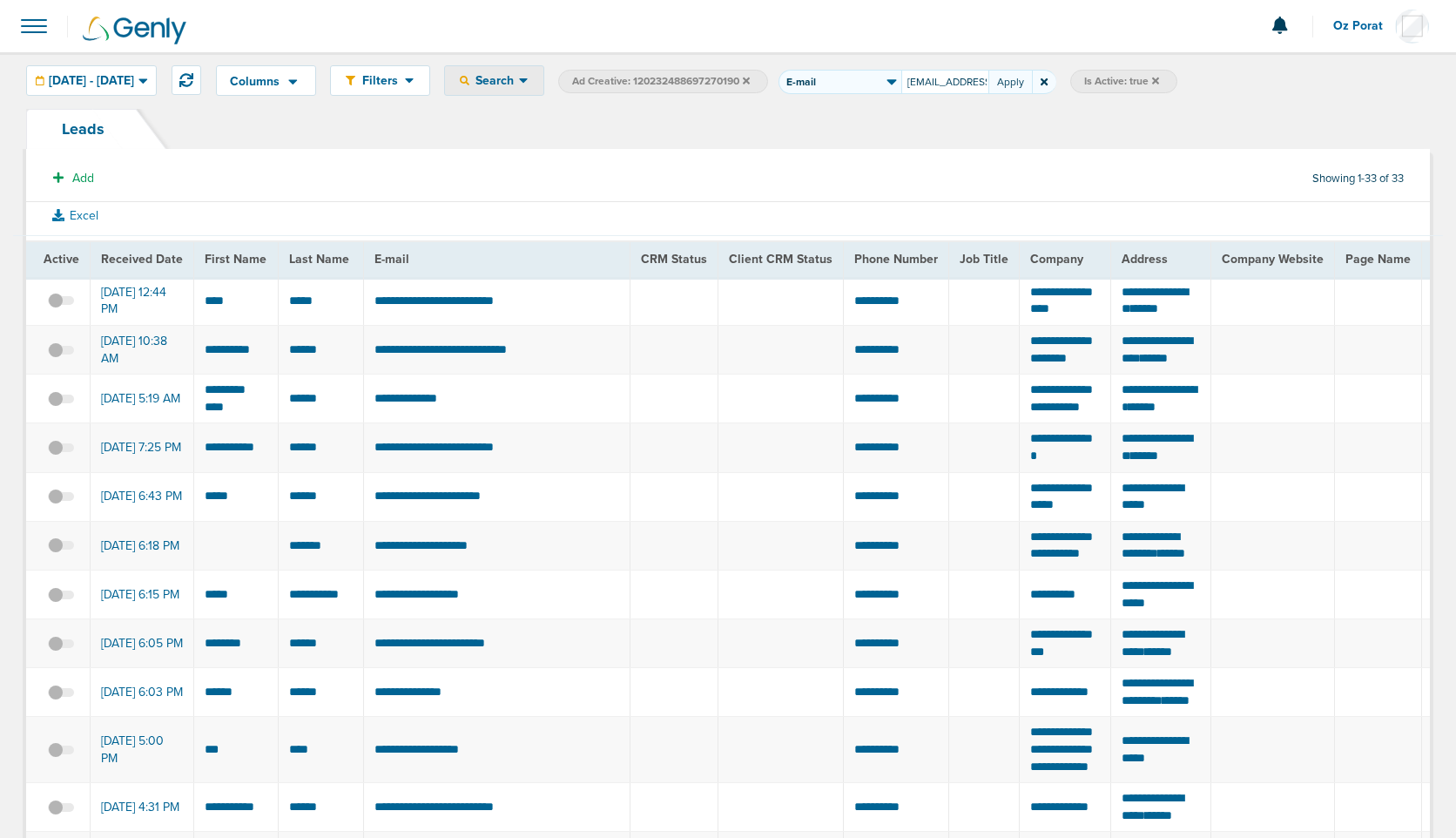
scroll to position [0, 39]
type input "danielledgreene@aol.com"
click at [1032, 80] on button "Apply" at bounding box center [1010, 82] width 43 height 25
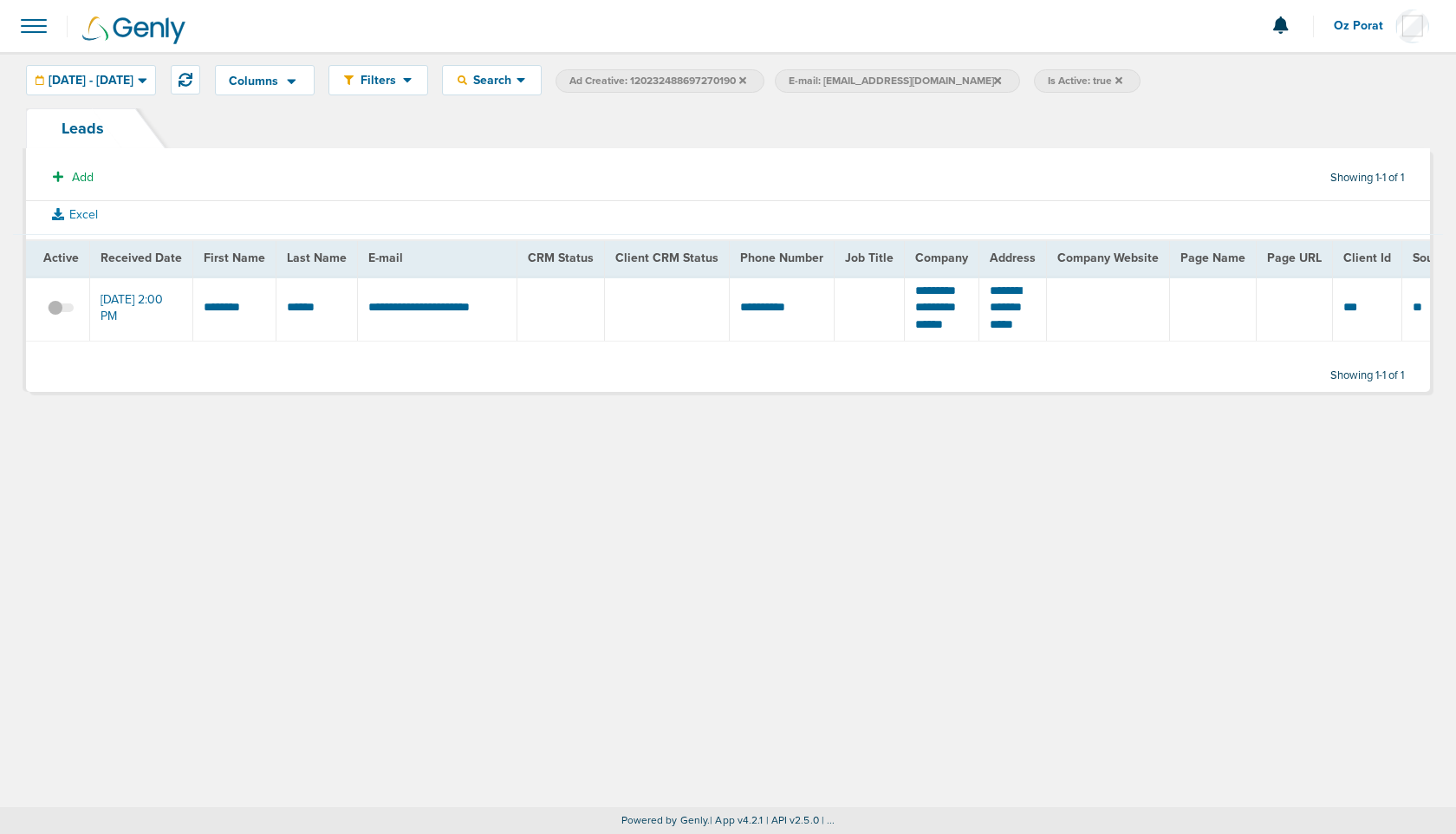
click at [746, 78] on icon at bounding box center [742, 79] width 7 height 7
click at [734, 81] on span "E-mail: danielledgreene@aol.com" at bounding box center [676, 81] width 212 height 15
select select "email"
click at [764, 86] on input "danielledgreene@aol.com" at bounding box center [721, 82] width 86 height 24
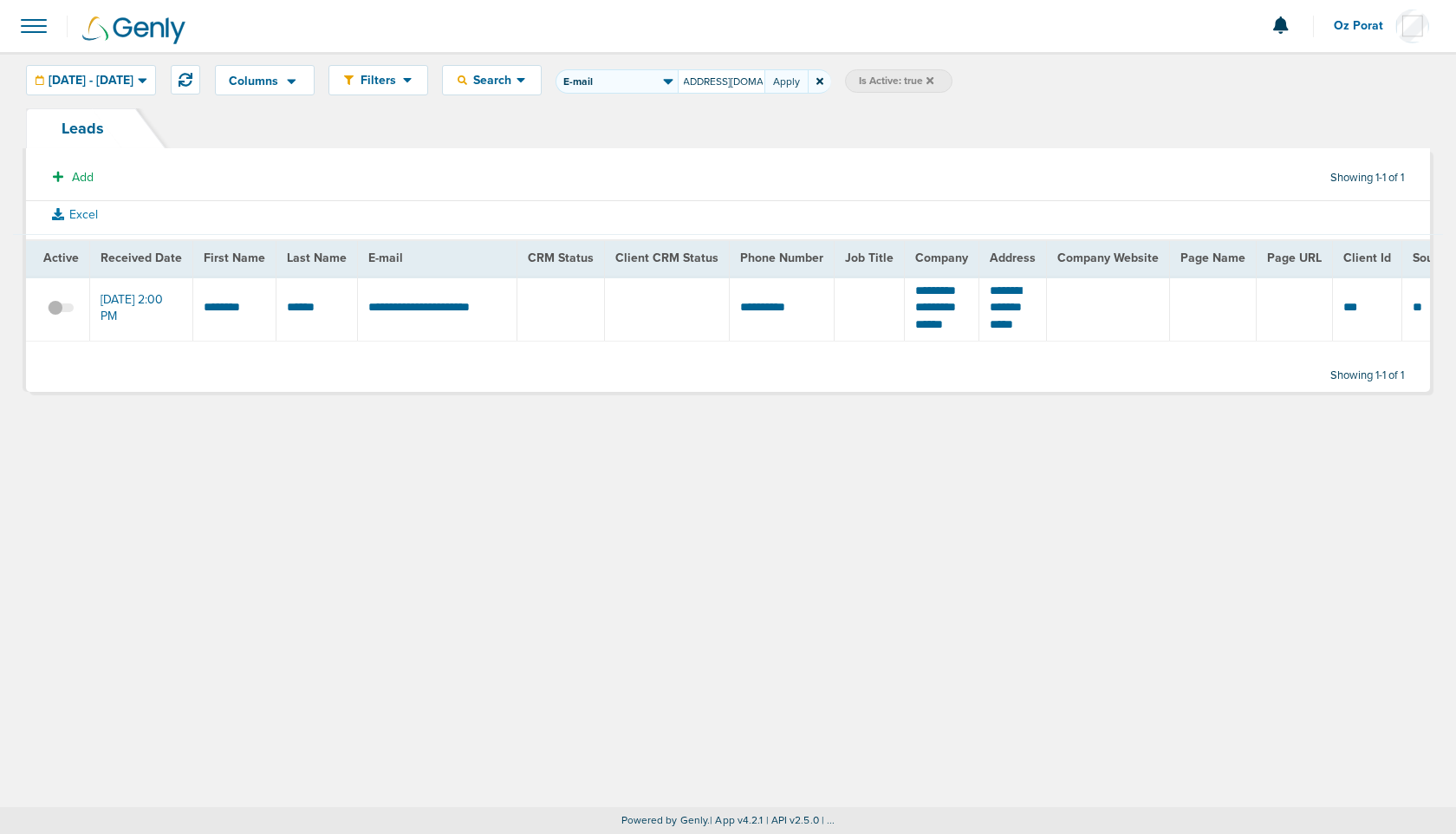
click at [764, 86] on input "danielledgreene@aol.com" at bounding box center [721, 82] width 86 height 24
type input "johnsoter2001@yahoo.fr"
click at [807, 75] on button "Apply" at bounding box center [786, 82] width 43 height 24
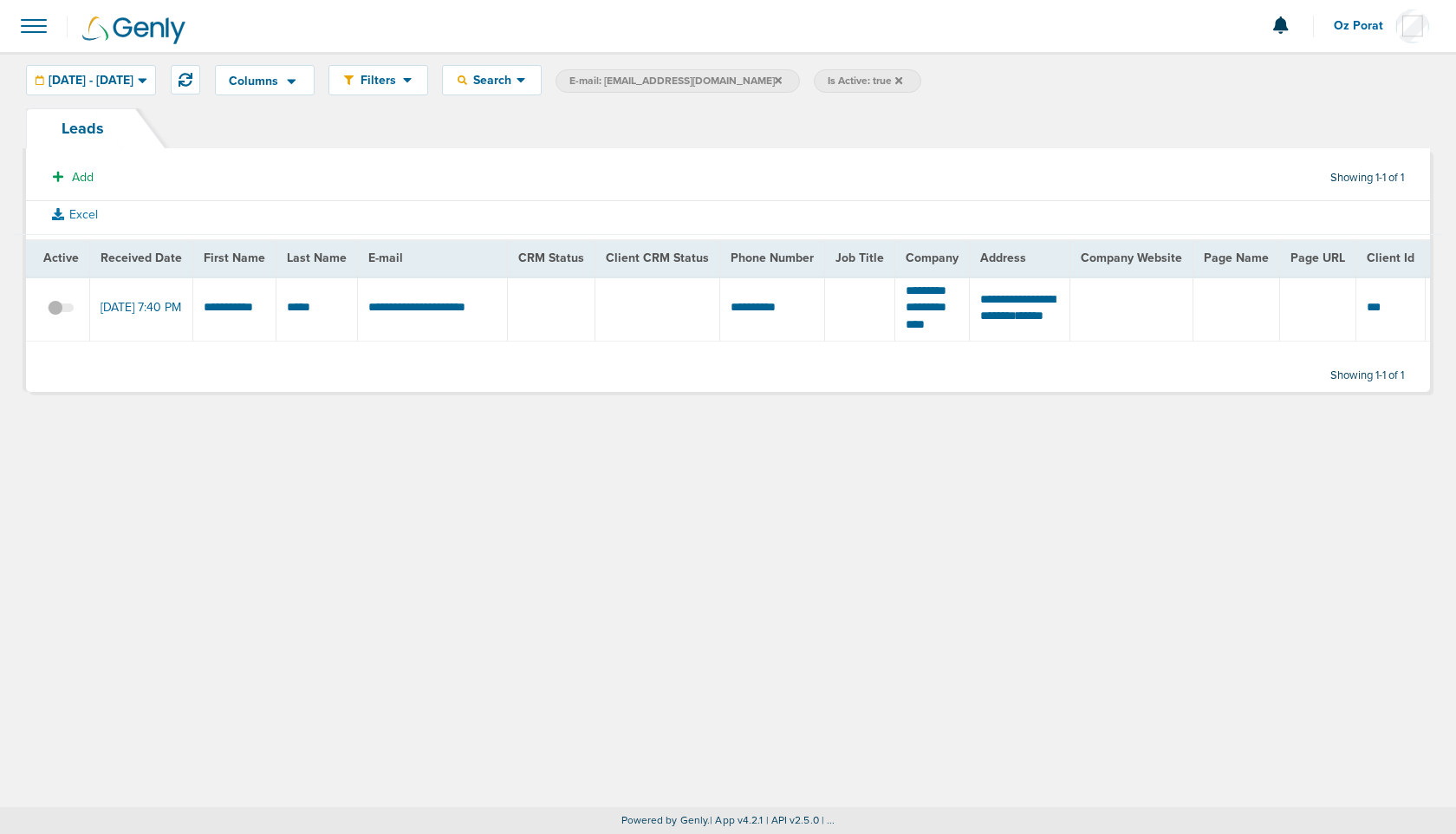
click at [708, 77] on span "E-mail: johnsoter2001@yahoo.fr" at bounding box center [676, 81] width 212 height 15
select select "email"
click at [728, 77] on input "johnsoter2001@yahoo.fr" at bounding box center [721, 82] width 86 height 24
click at [759, 78] on input "johnsoter2001@yahoo.fr" at bounding box center [721, 82] width 86 height 24
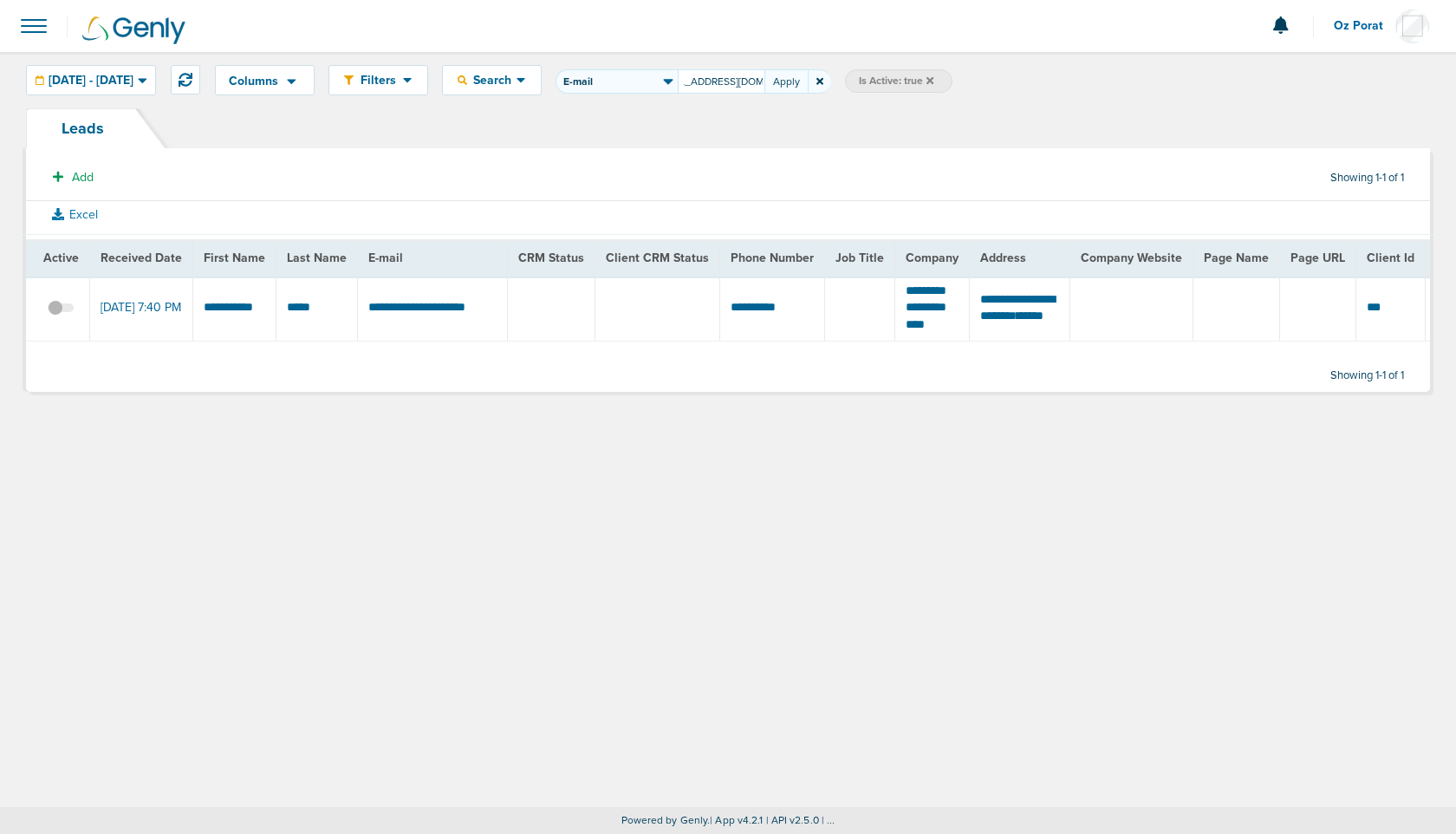
click at [759, 78] on input "johnsoter2001@yahoo.fr" at bounding box center [721, 82] width 86 height 24
type input "lhlogan@hotmail.com"
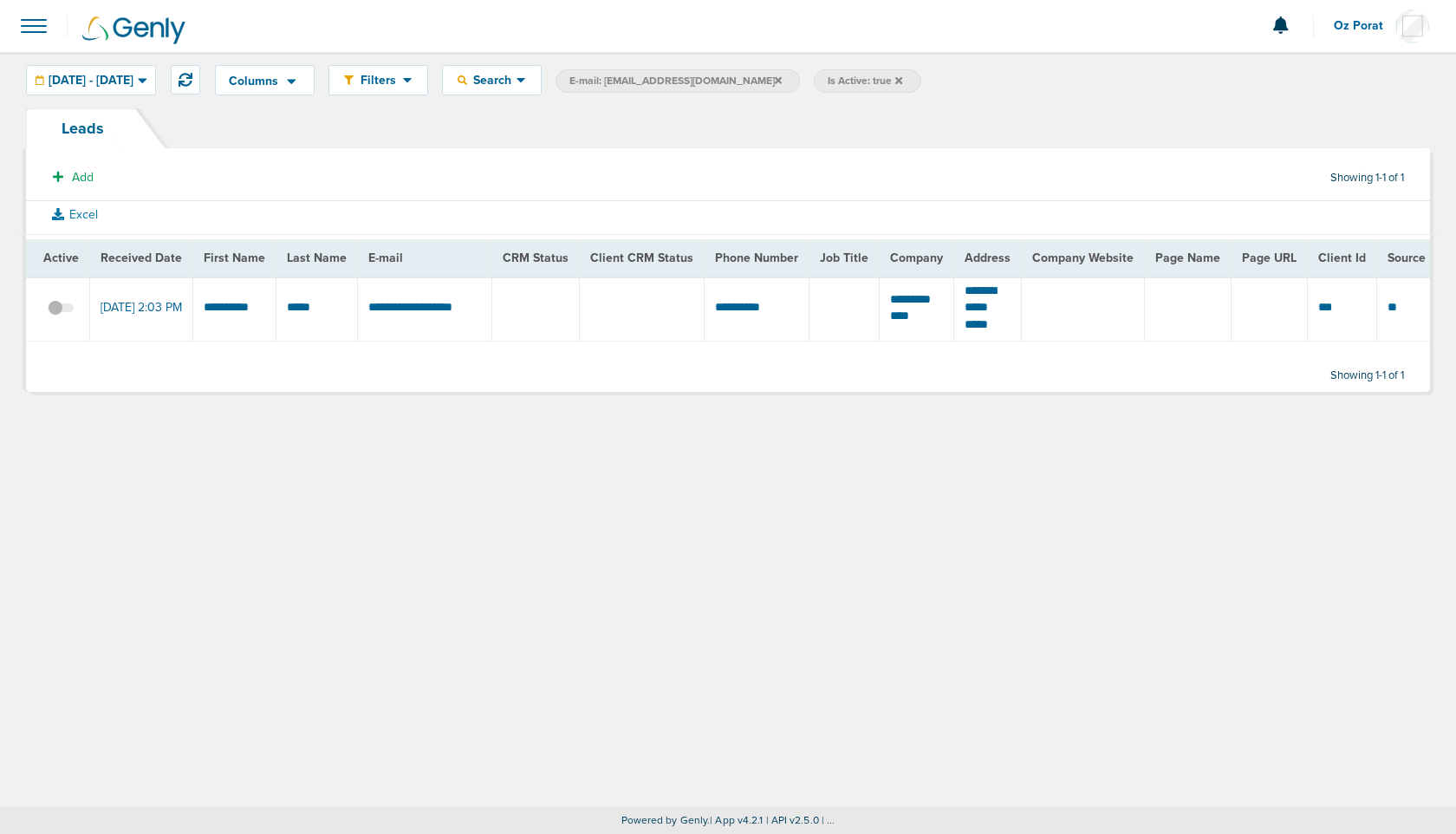
click at [733, 81] on span "E-mail: lhlogan@hotmail.com" at bounding box center [676, 81] width 212 height 15
select select "email"
click at [749, 86] on input "lhlogan@hotmail.com" at bounding box center [721, 82] width 86 height 24
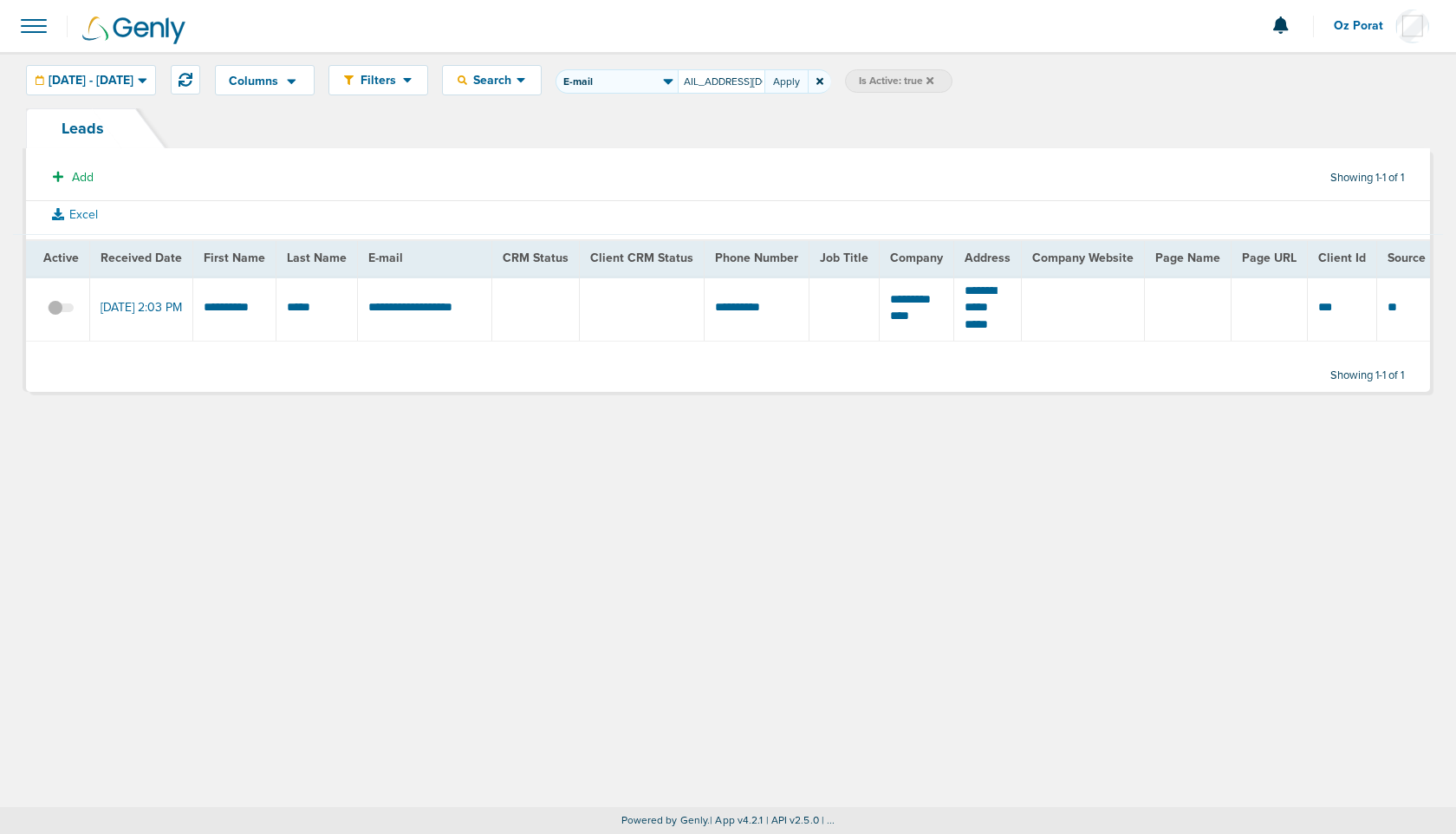
click at [749, 86] on input "lhlogan@hotmail.com" at bounding box center [721, 82] width 86 height 24
type input "ghayward@charter.net"
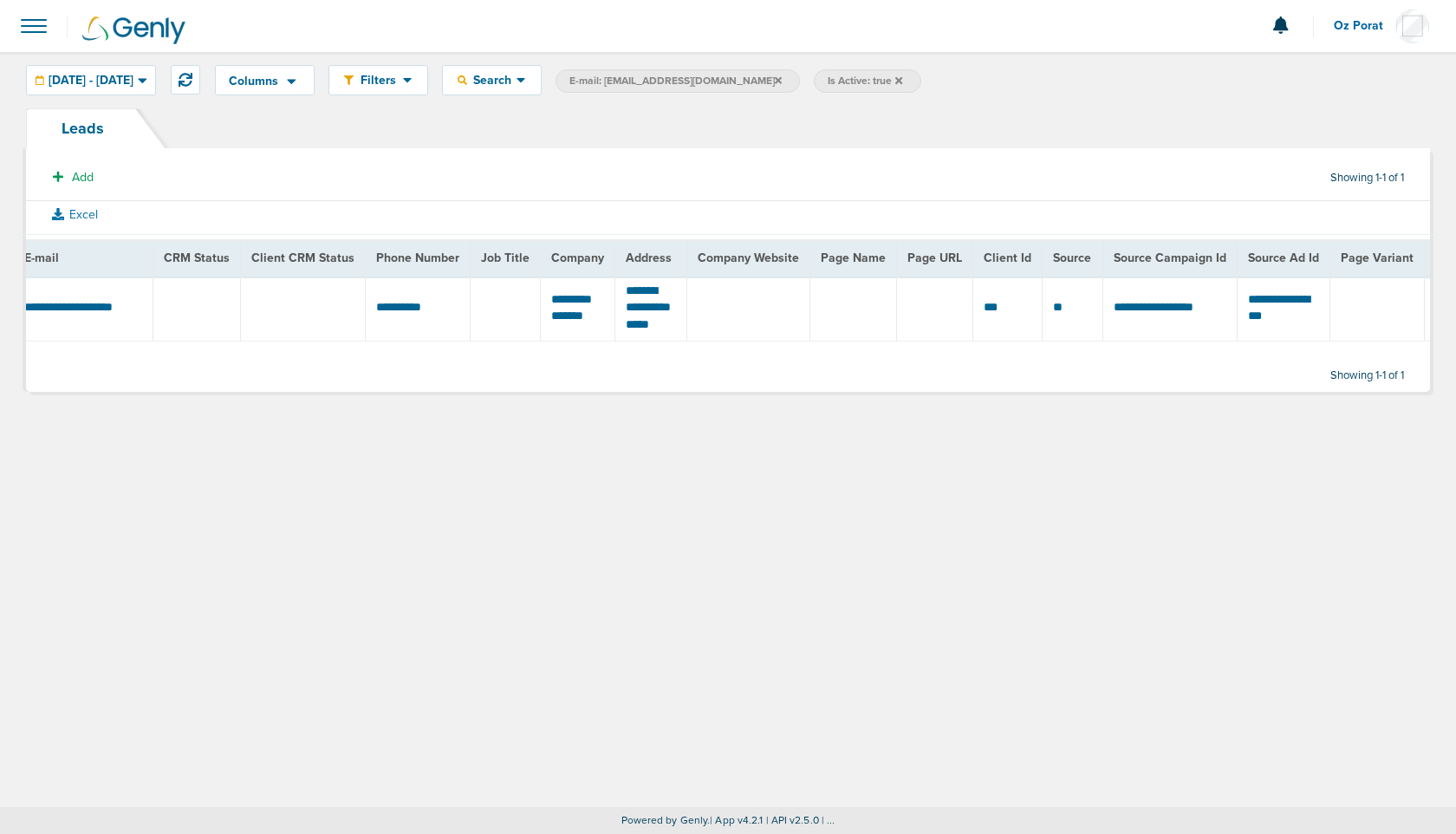
scroll to position [0, 485]
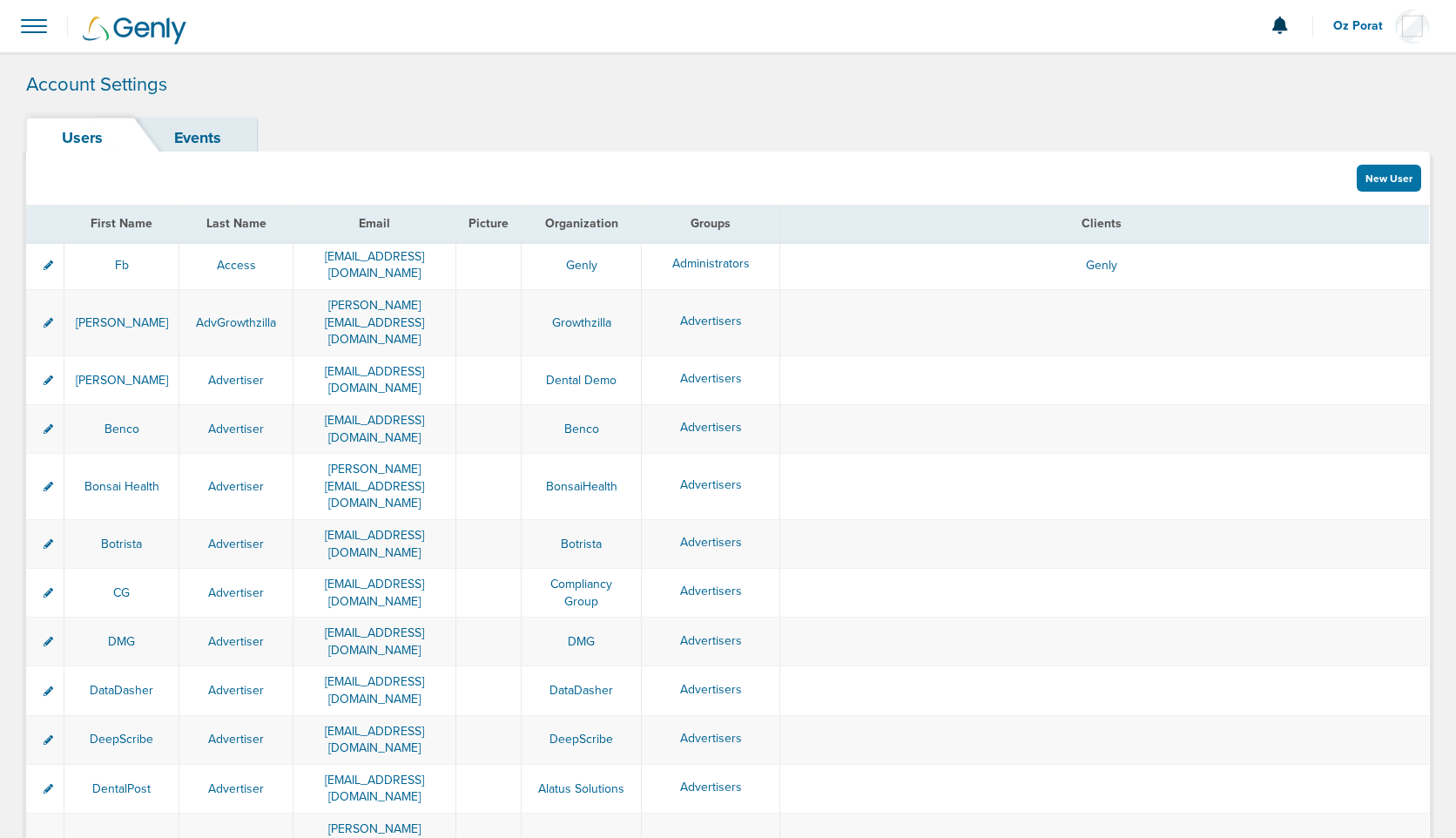
click at [31, 22] on span at bounding box center [34, 26] width 39 height 39
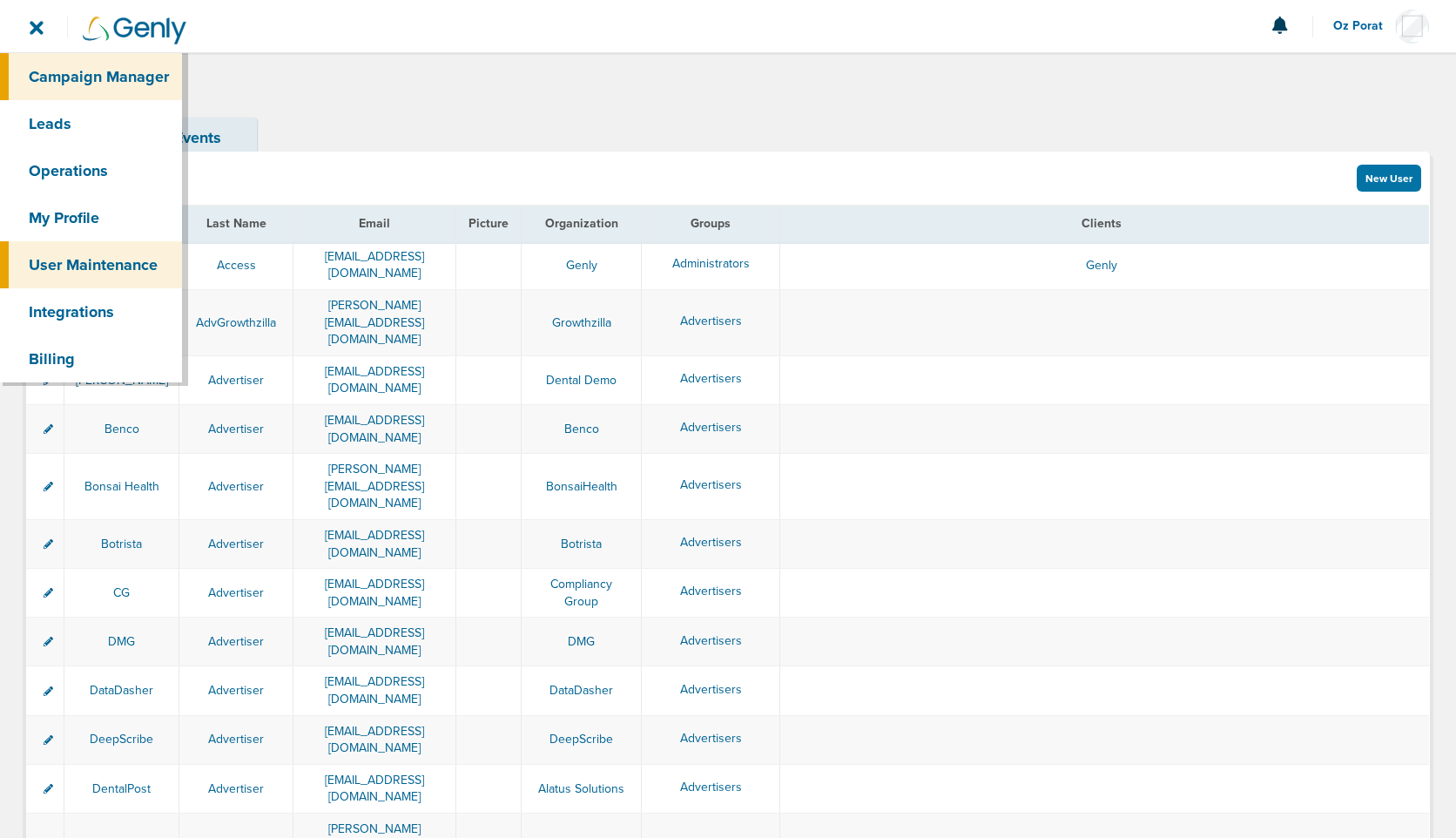
click at [62, 61] on link "Campaign Manager" at bounding box center [91, 77] width 182 height 47
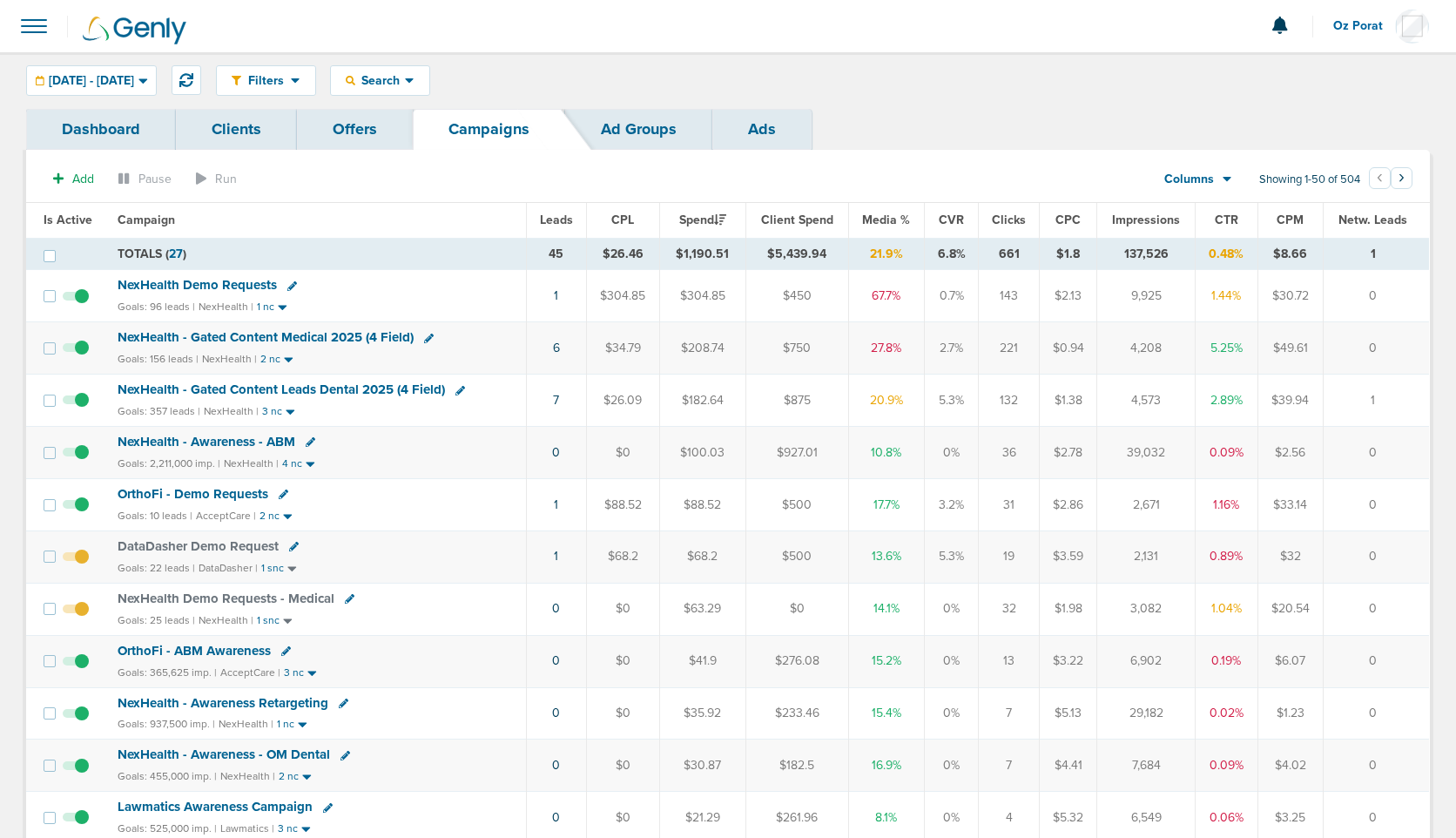
click at [563, 220] on span "Leads" at bounding box center [557, 220] width 33 height 15
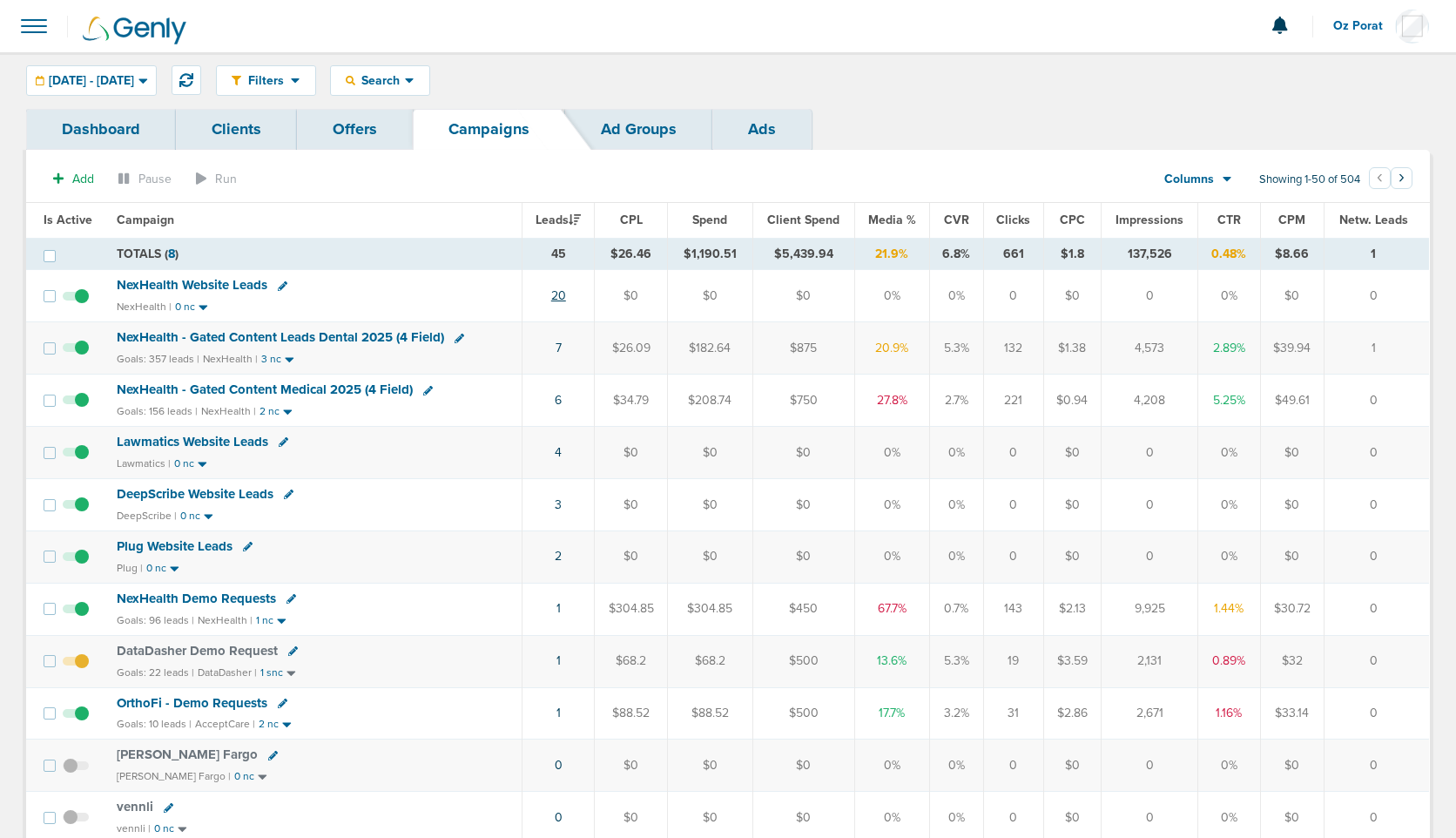
click at [557, 294] on link "20" at bounding box center [559, 296] width 15 height 15
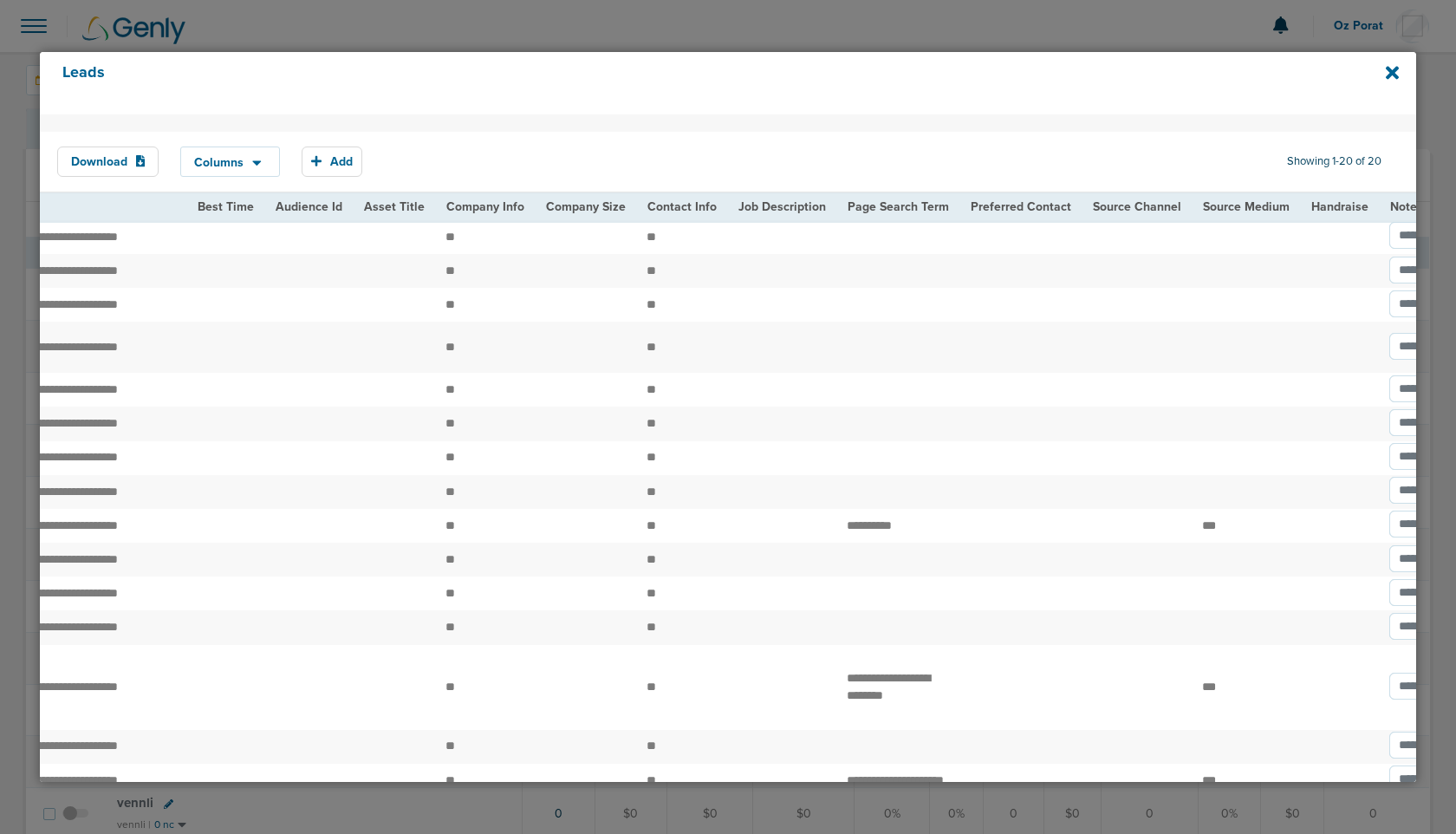
scroll to position [0, 2158]
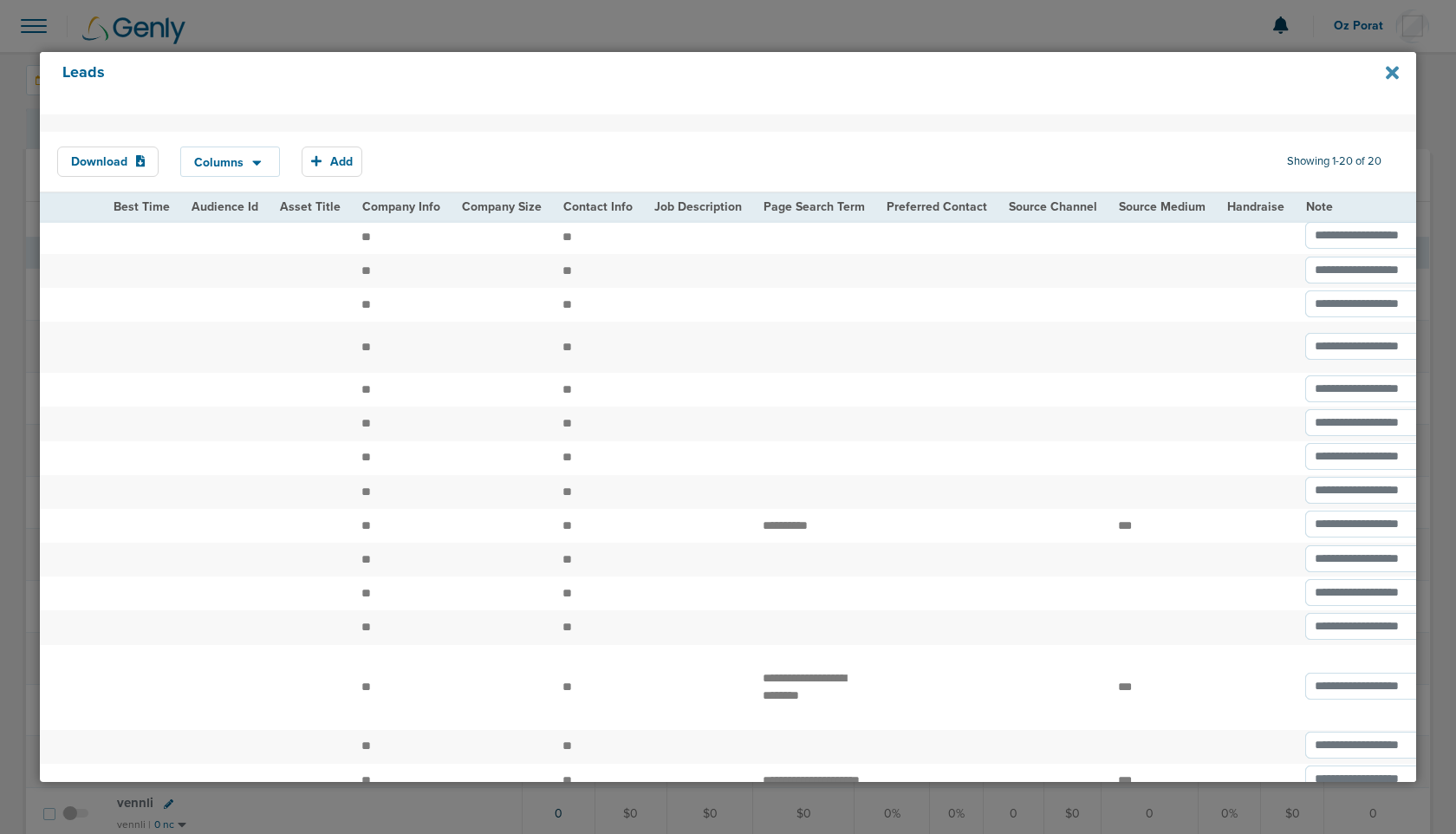
click at [1390, 71] on icon at bounding box center [1392, 73] width 13 height 13
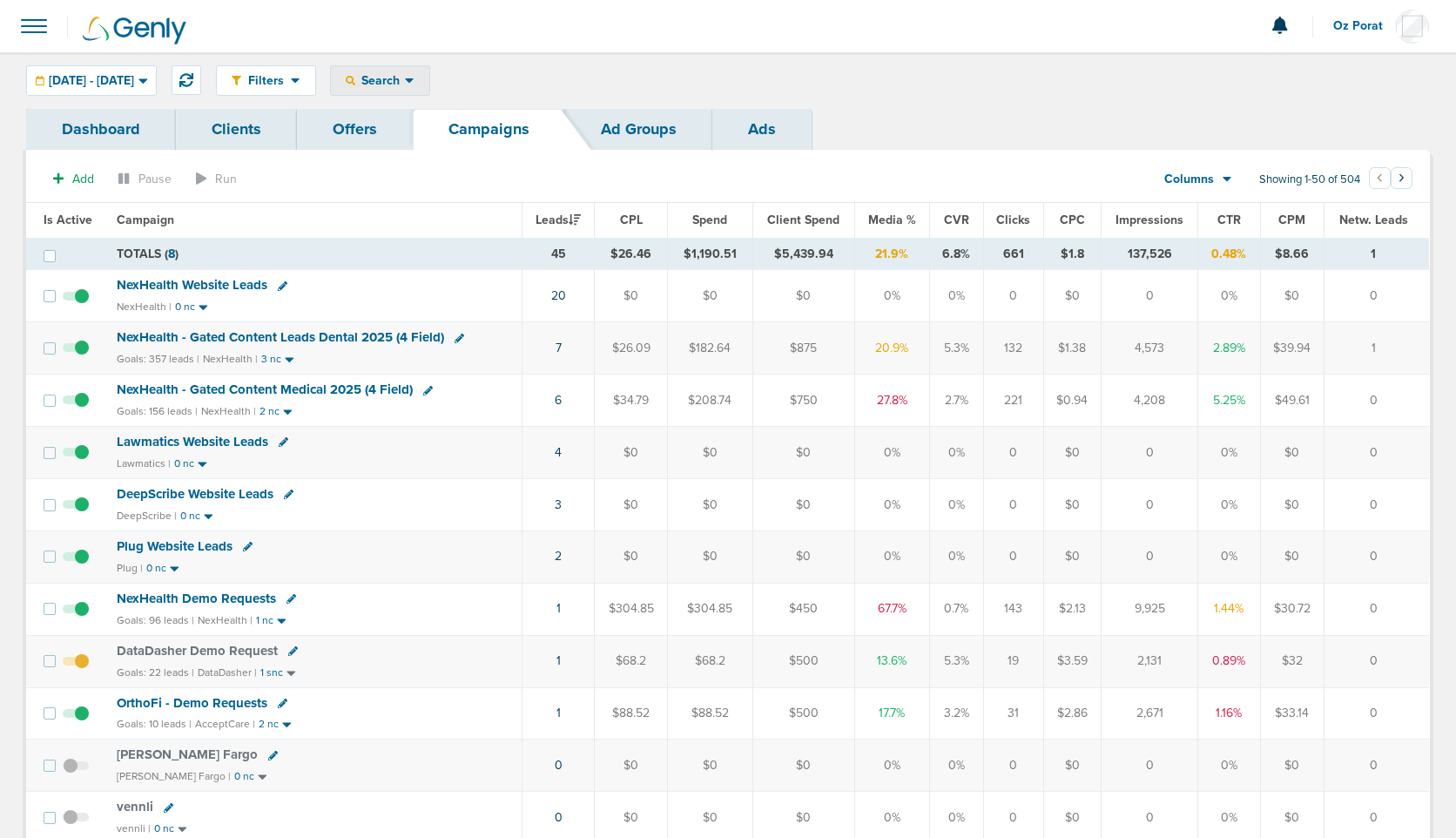
click at [429, 94] on div "Search" at bounding box center [380, 80] width 98 height 28
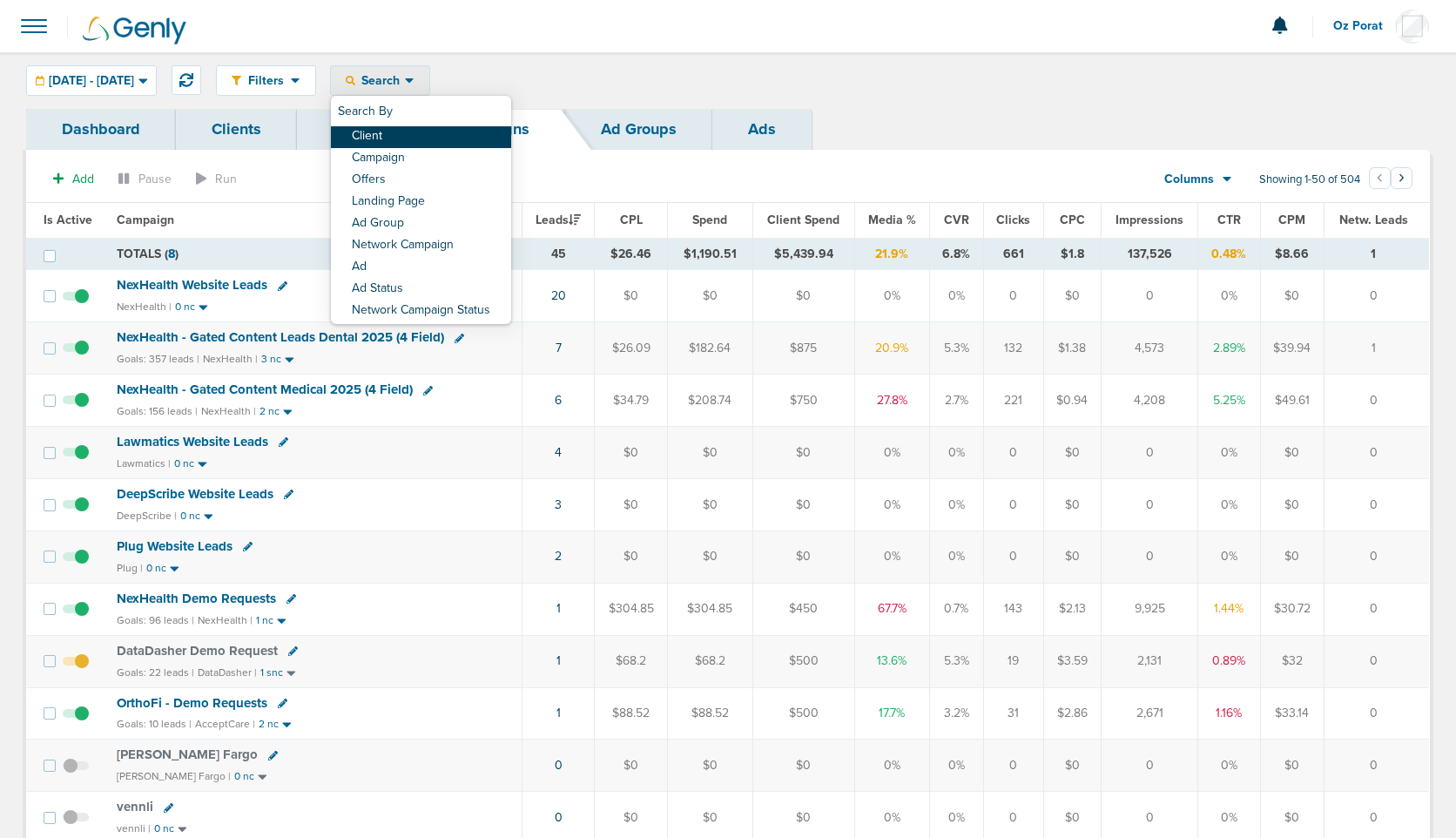
click at [444, 135] on link "Client" at bounding box center [420, 137] width 180 height 22
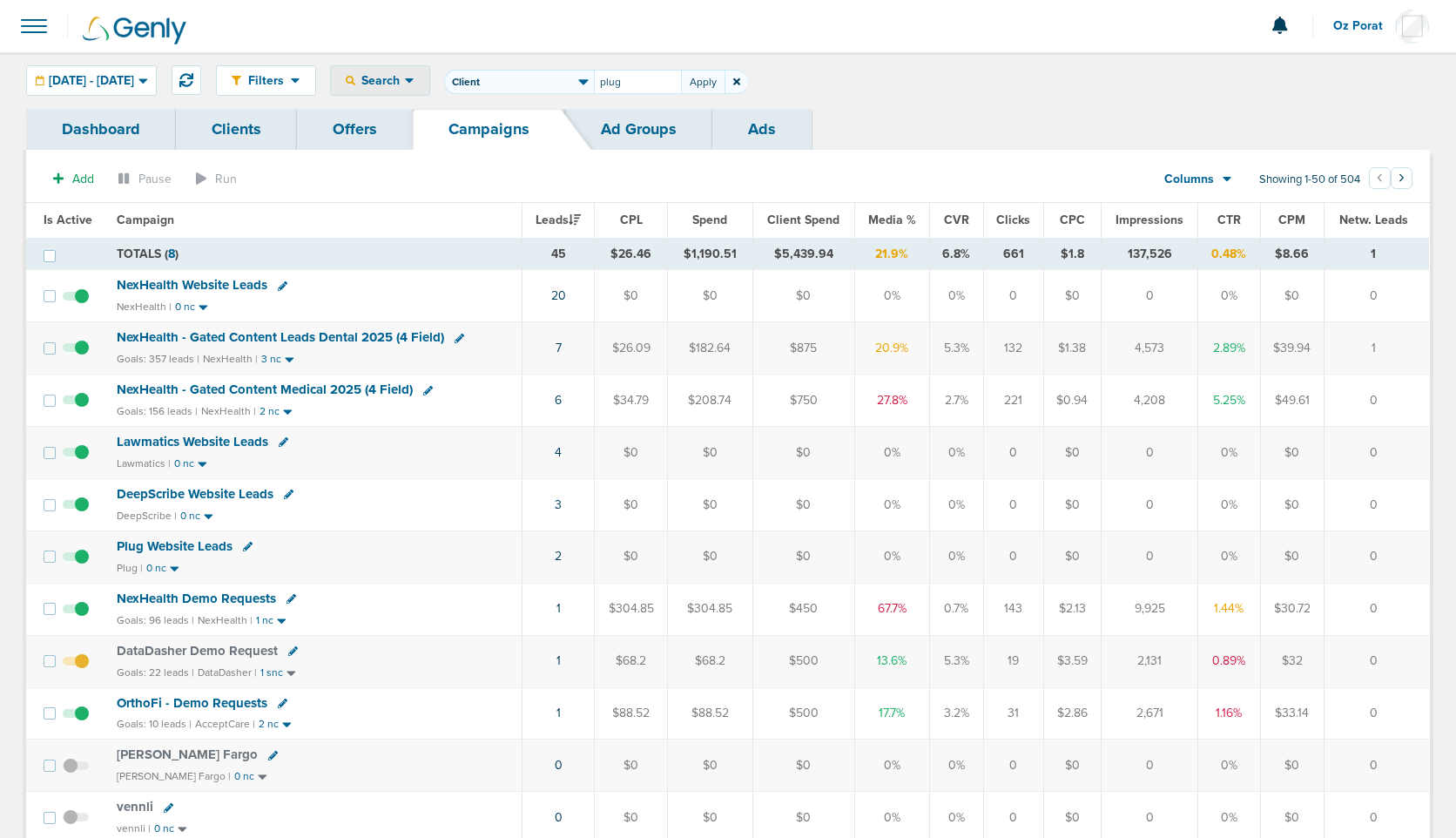
type input "plug"
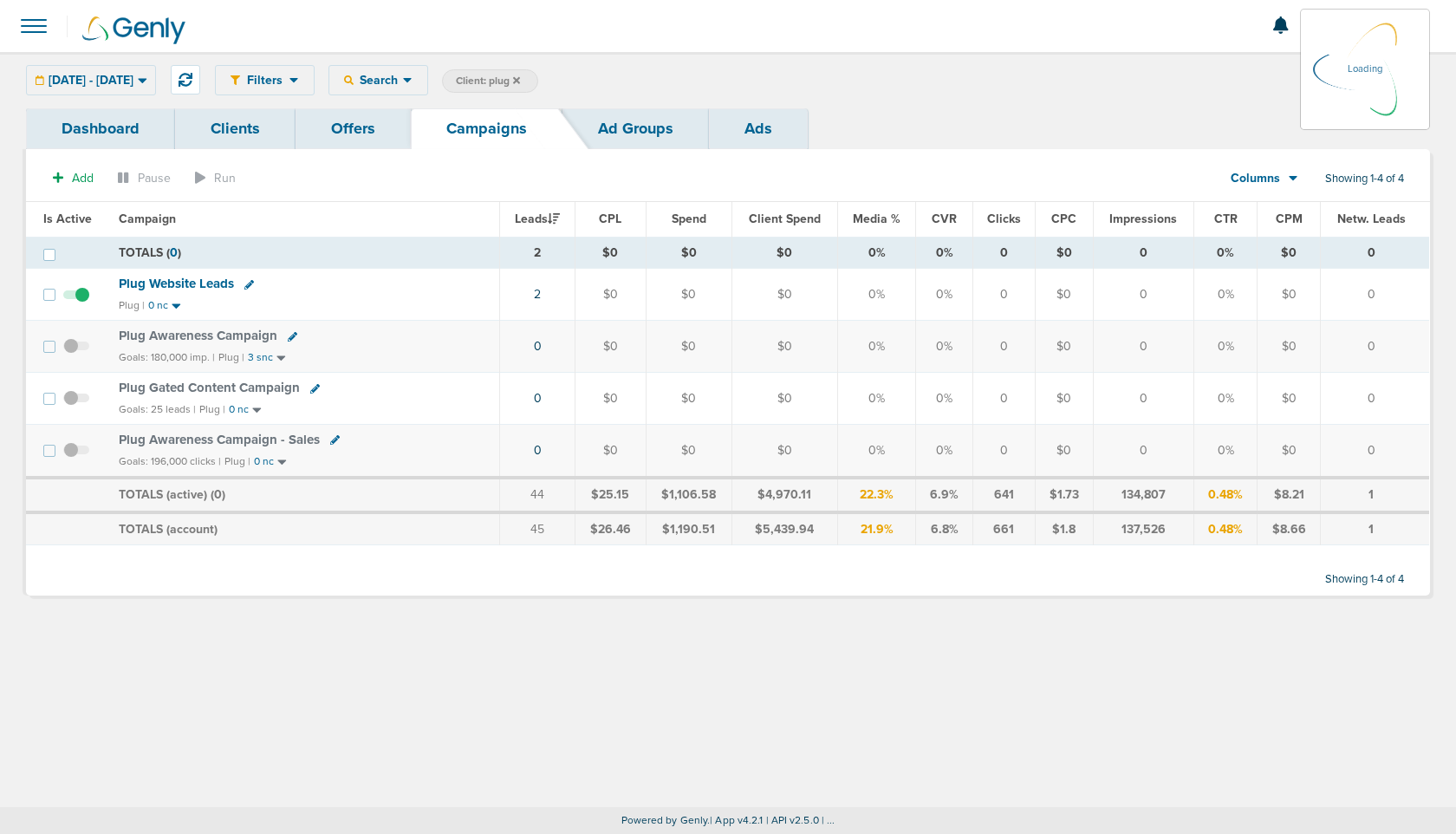
click at [216, 124] on link "Clients" at bounding box center [235, 128] width 120 height 40
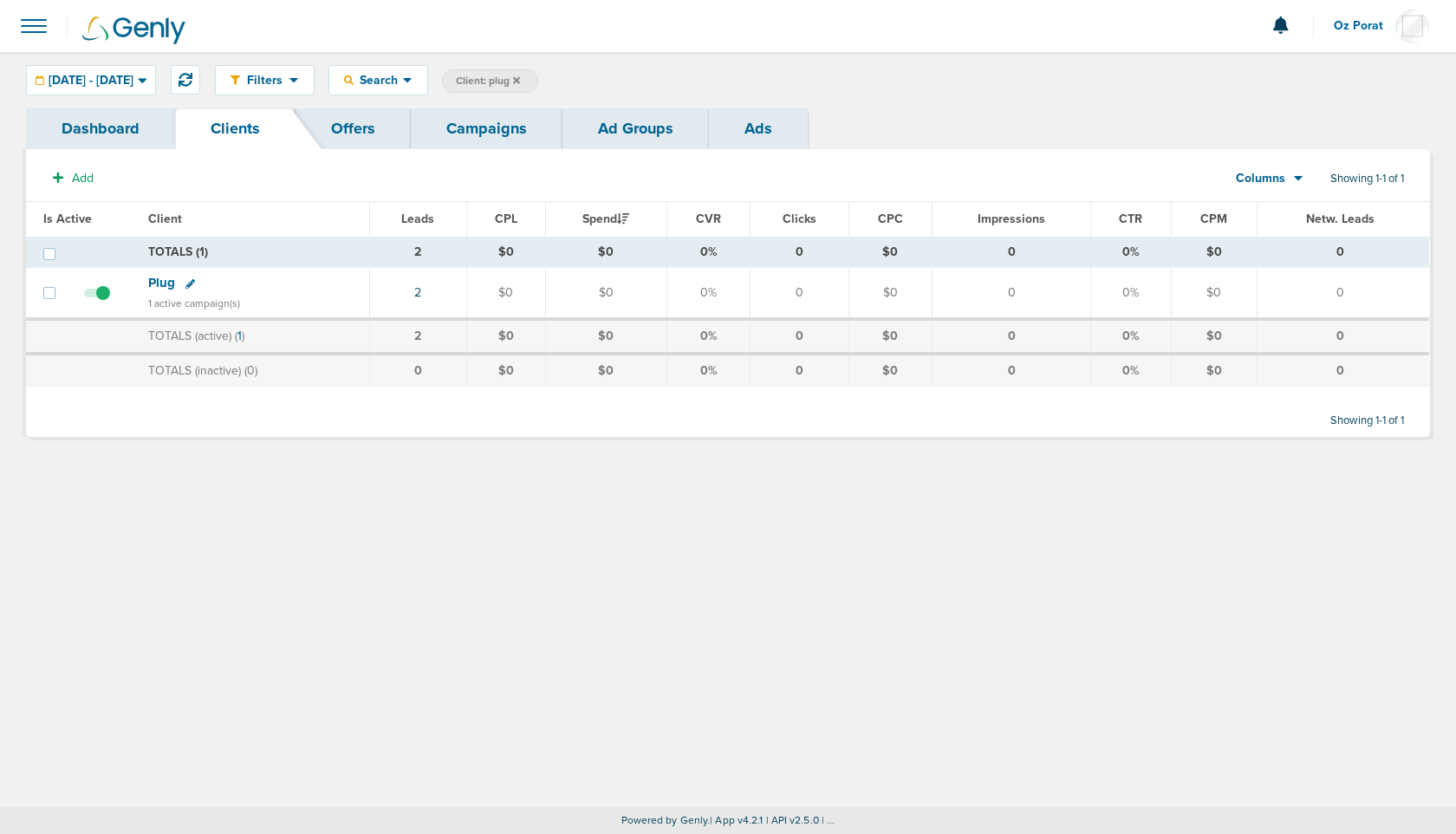
click at [186, 283] on icon at bounding box center [190, 284] width 9 height 9
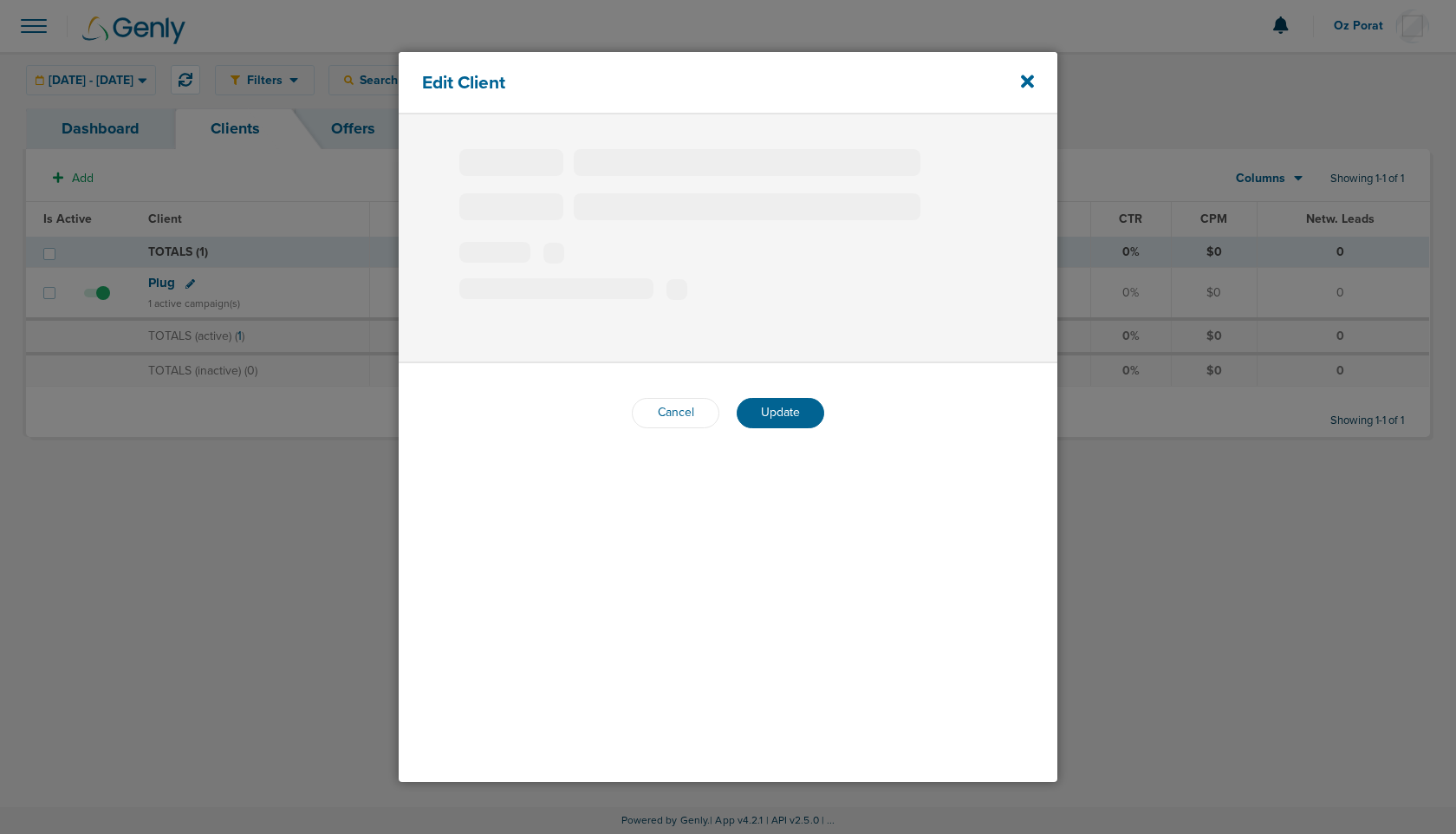
type input "Plug"
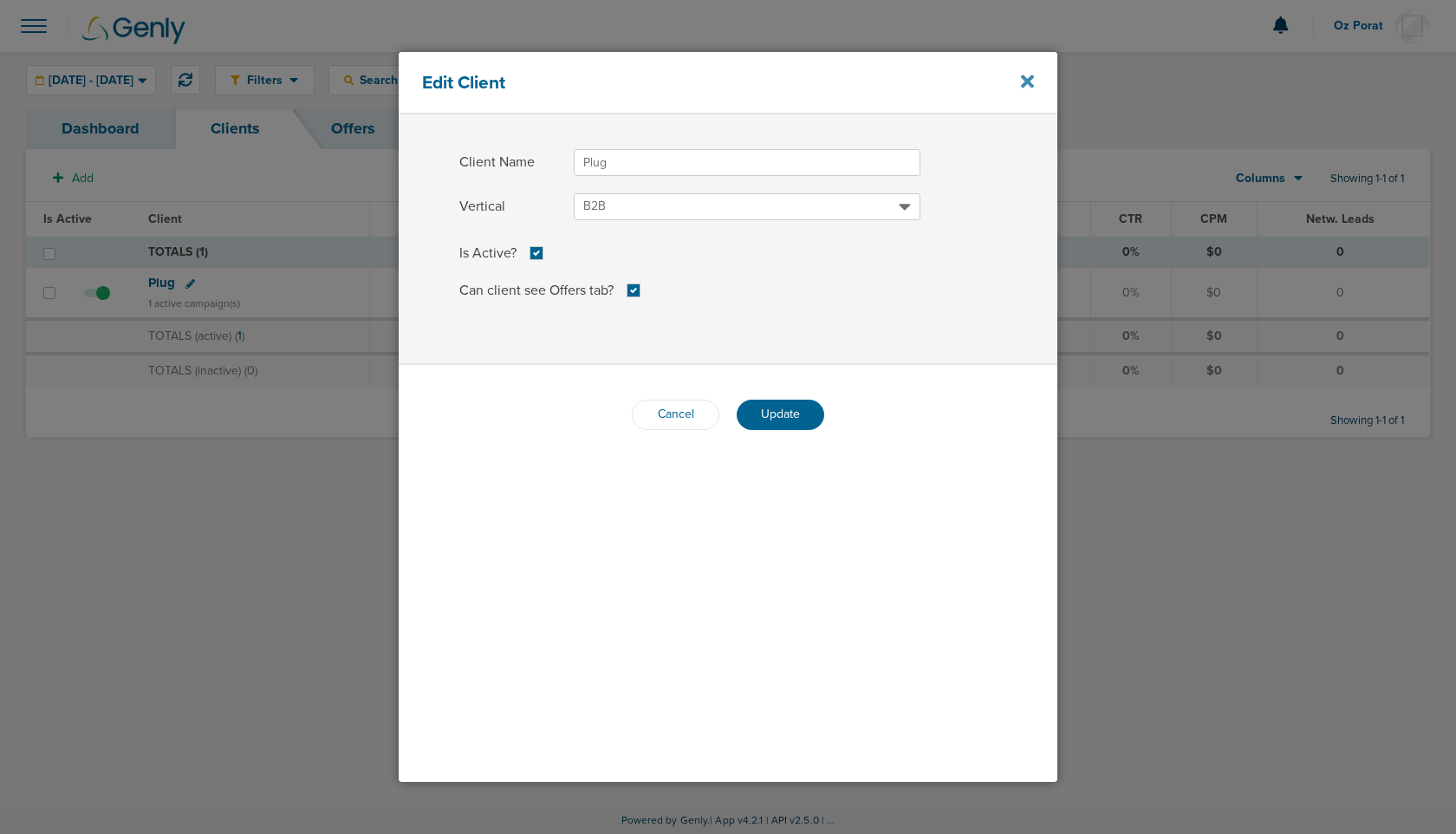
click at [1025, 82] on icon at bounding box center [1027, 81] width 13 height 13
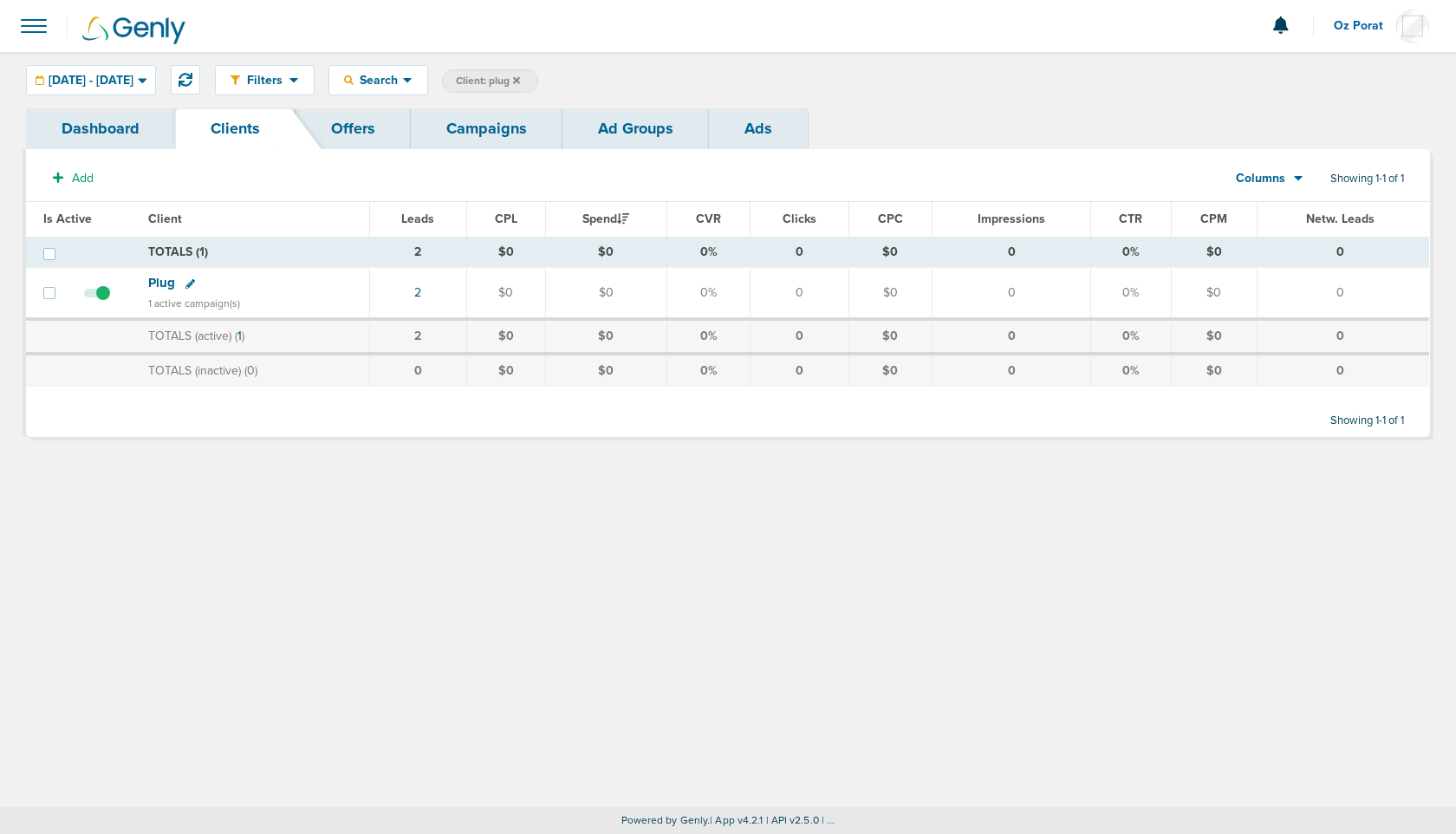
click at [149, 283] on span "Plug" at bounding box center [162, 282] width 27 height 16
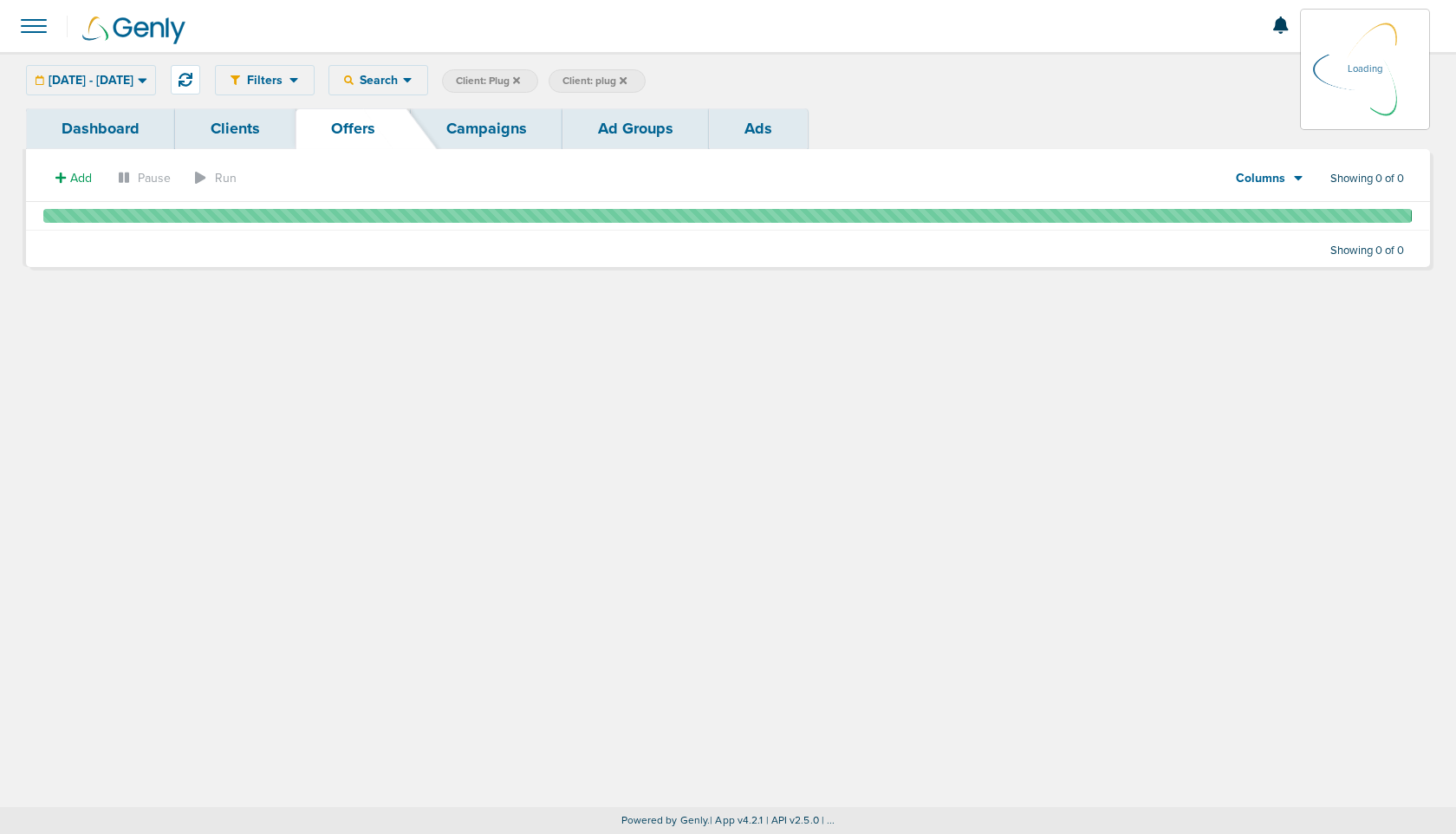
click at [476, 129] on link "Campaigns" at bounding box center [486, 128] width 151 height 40
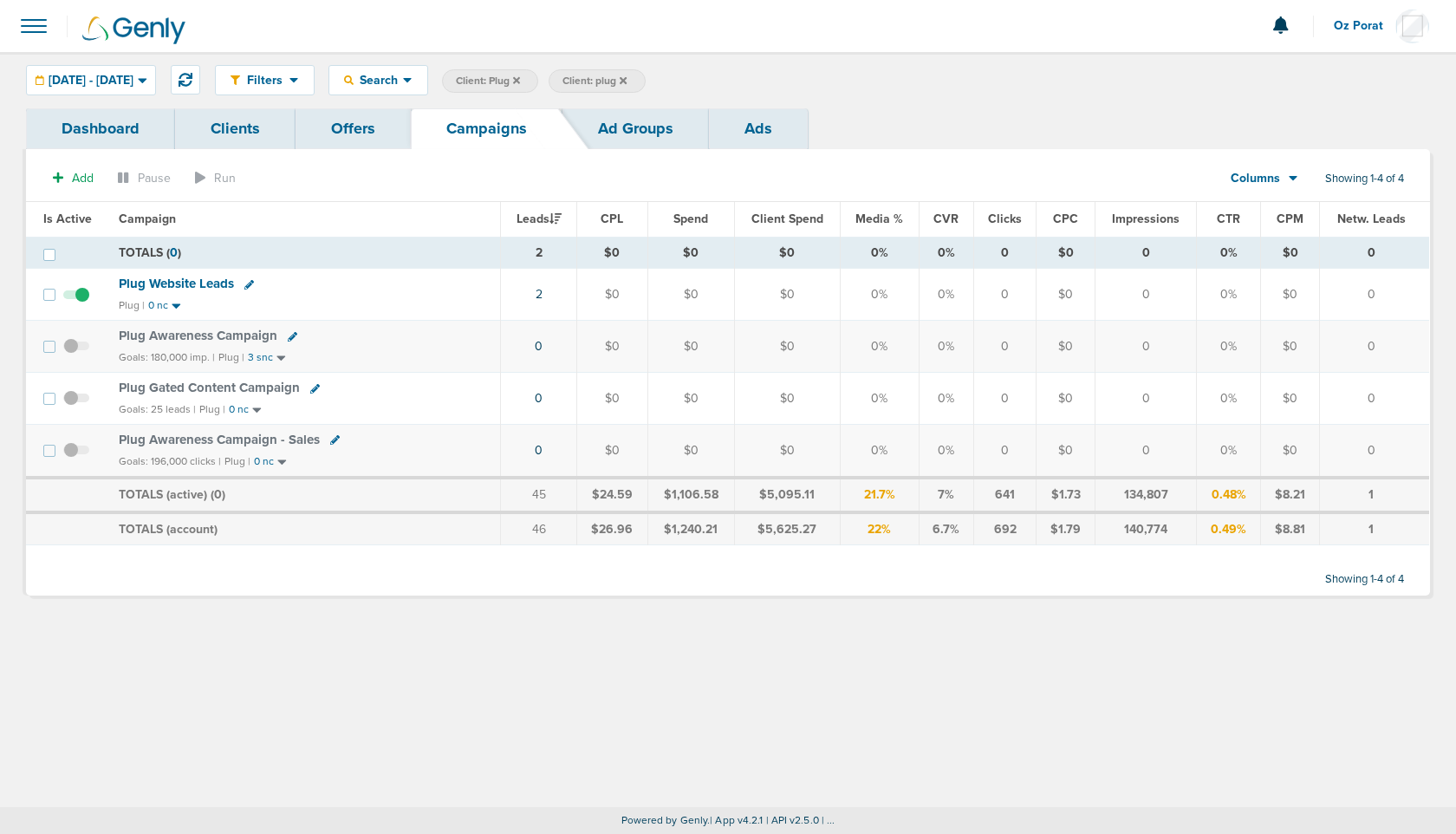
click at [313, 384] on icon at bounding box center [315, 388] width 9 height 9
select select
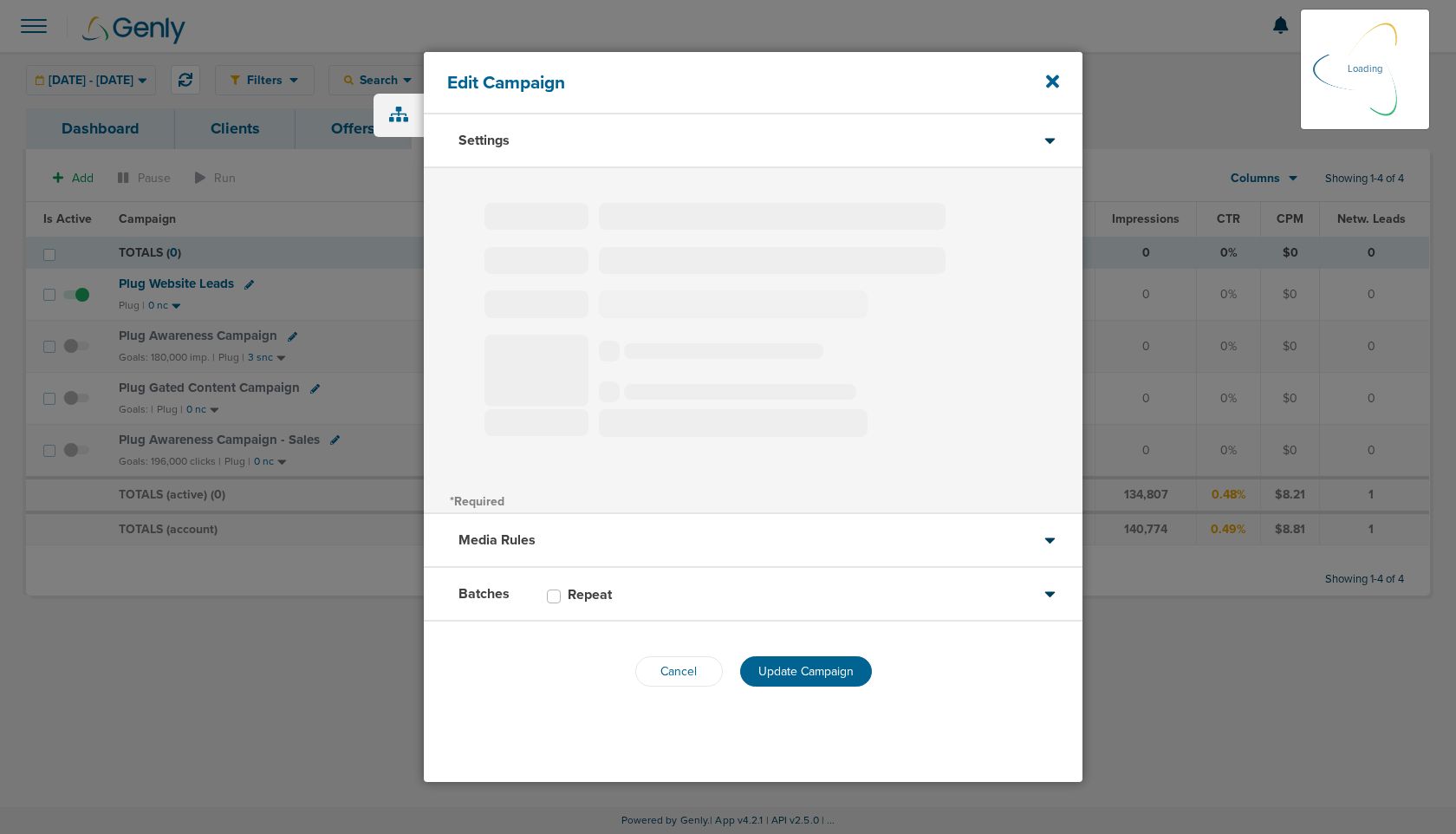
type input "Plug Gated Content Campaign"
select select "Leads"
radio input "true"
select select "readOnly"
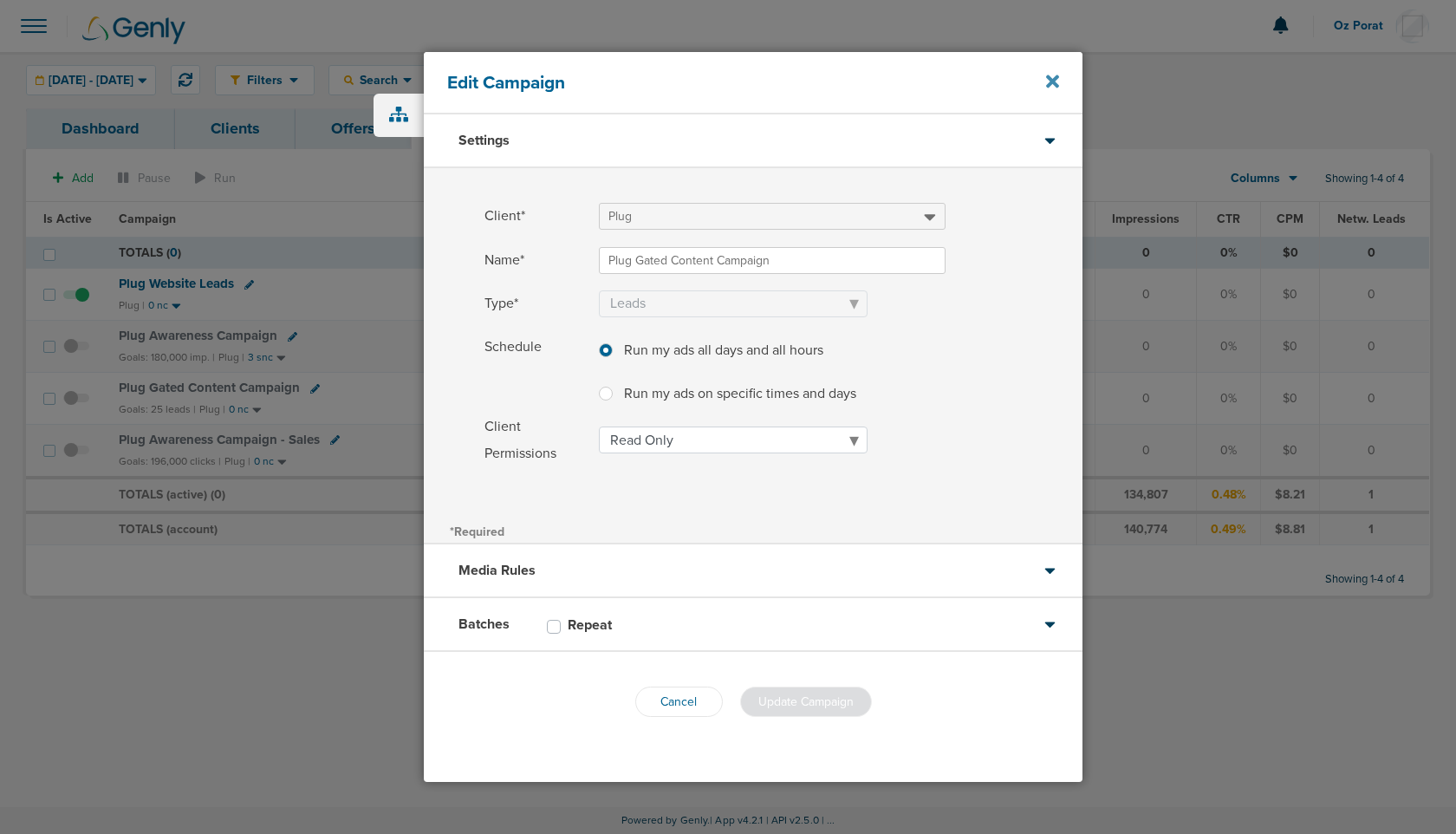
click at [1052, 75] on icon at bounding box center [1053, 82] width 13 height 19
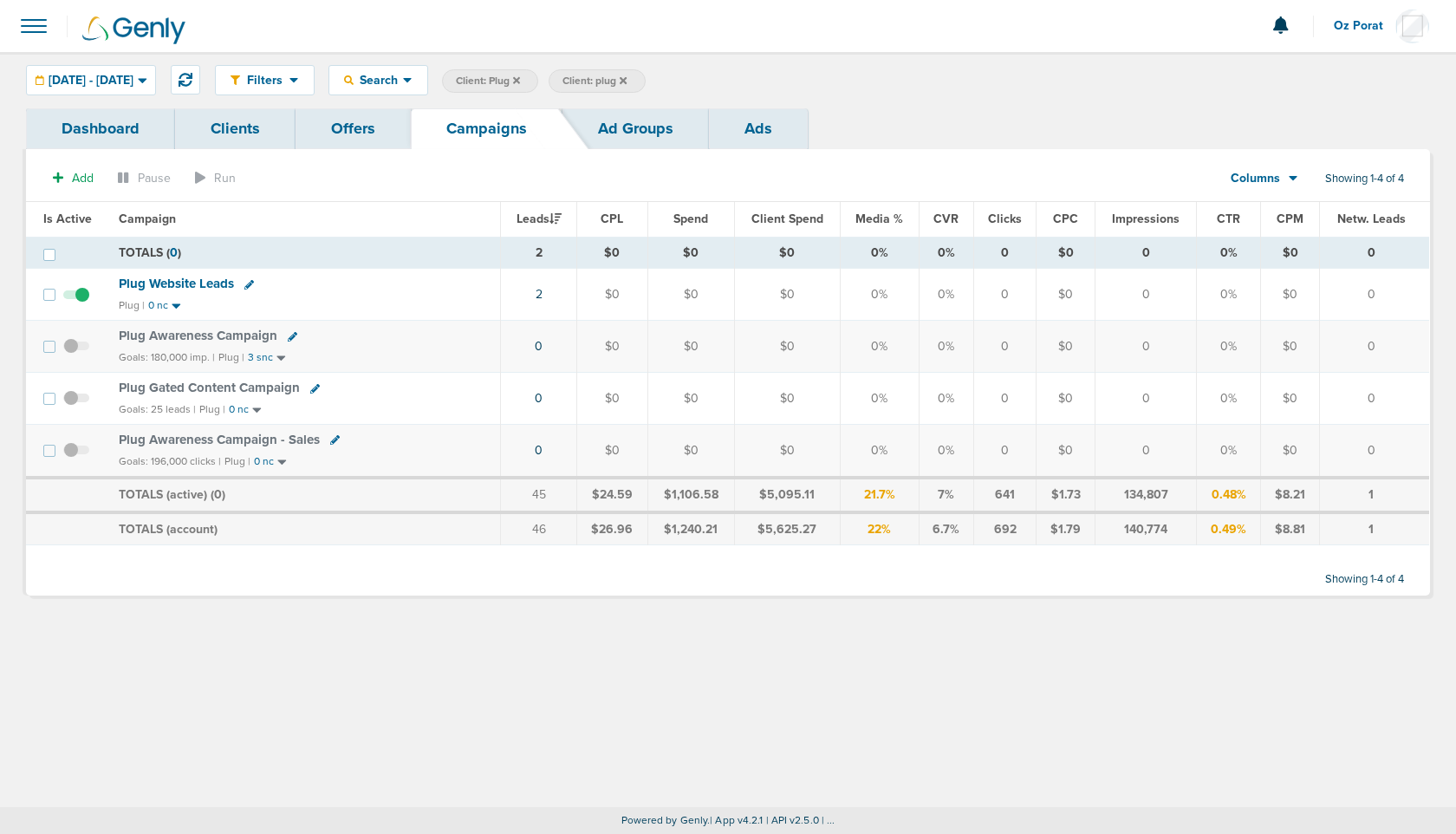
click at [316, 384] on icon at bounding box center [315, 388] width 9 height 9
select select
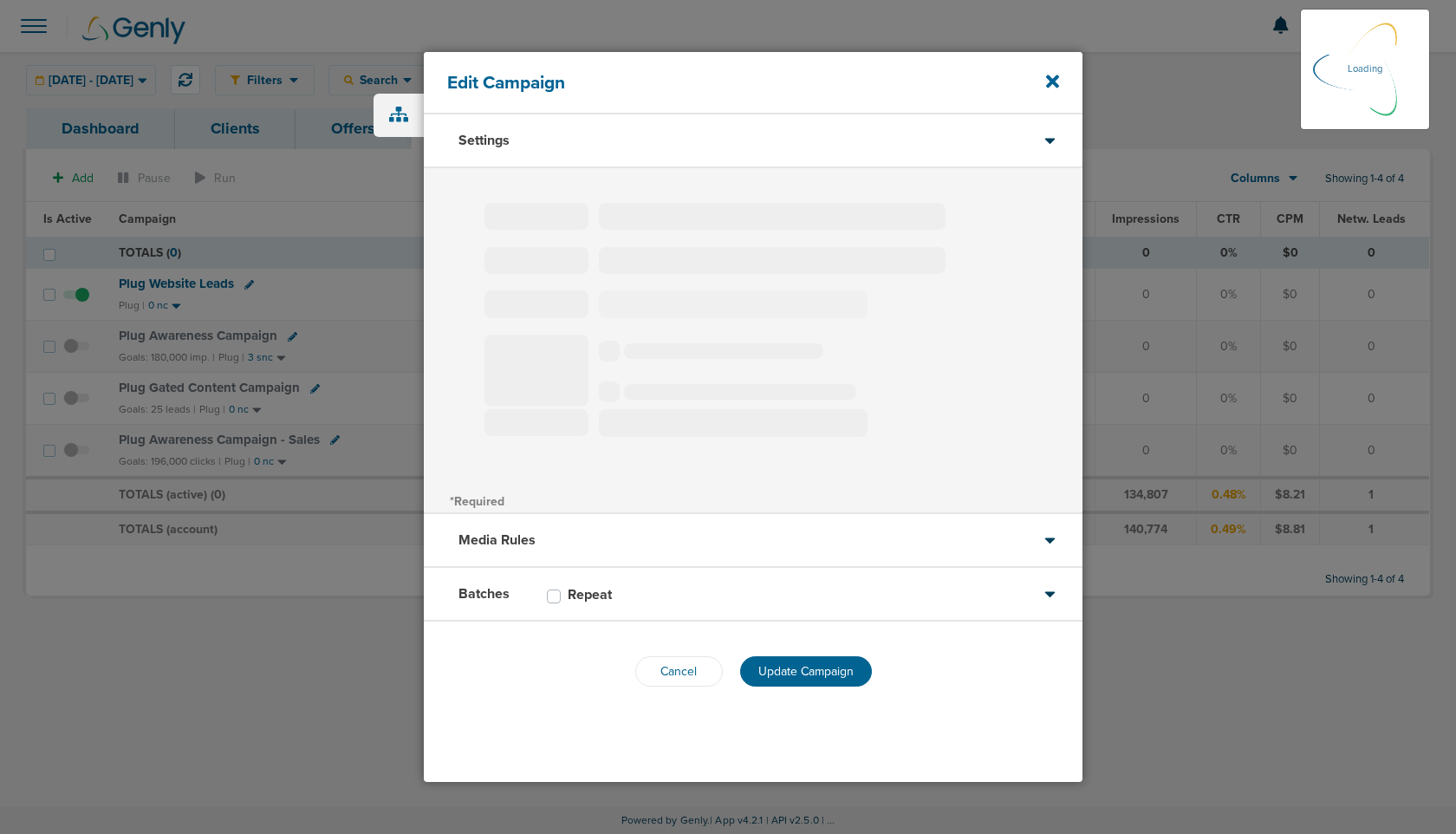
type input "Plug Gated Content Campaign"
select select "Leads"
radio input "true"
select select "readOnly"
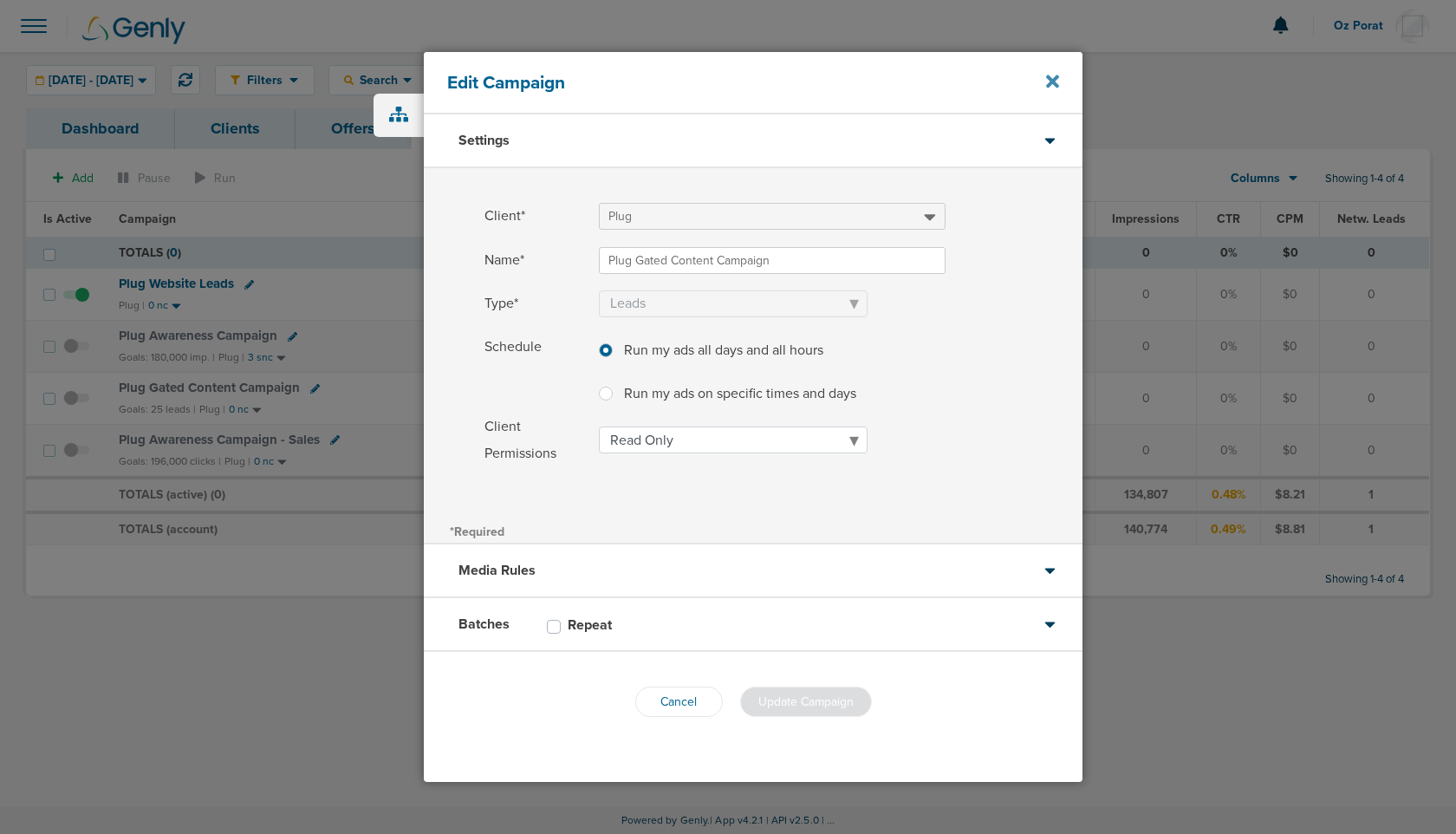
click at [1051, 87] on icon at bounding box center [1053, 82] width 13 height 19
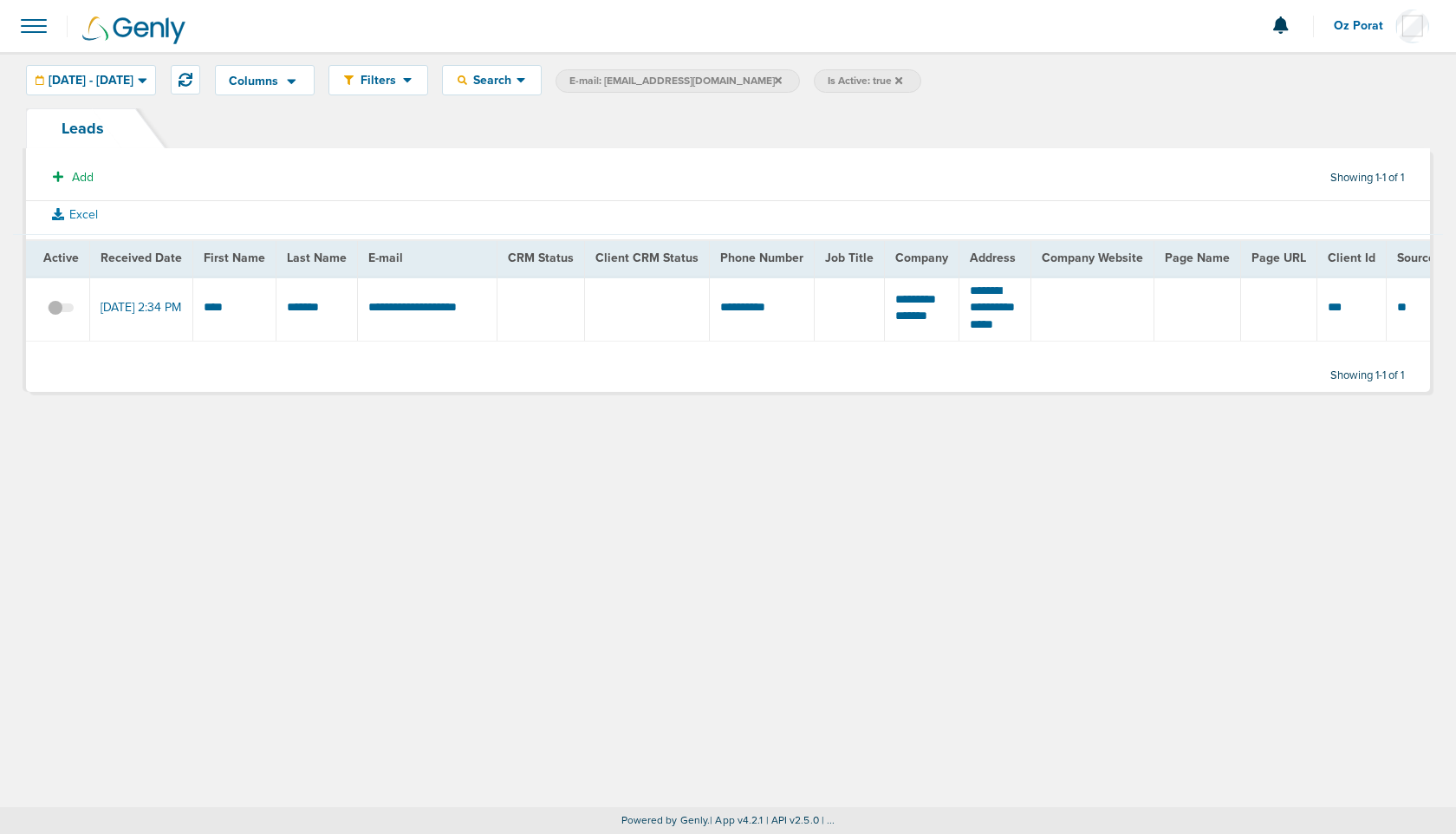
scroll to position [0, 485]
